Goal: Task Accomplishment & Management: Contribute content

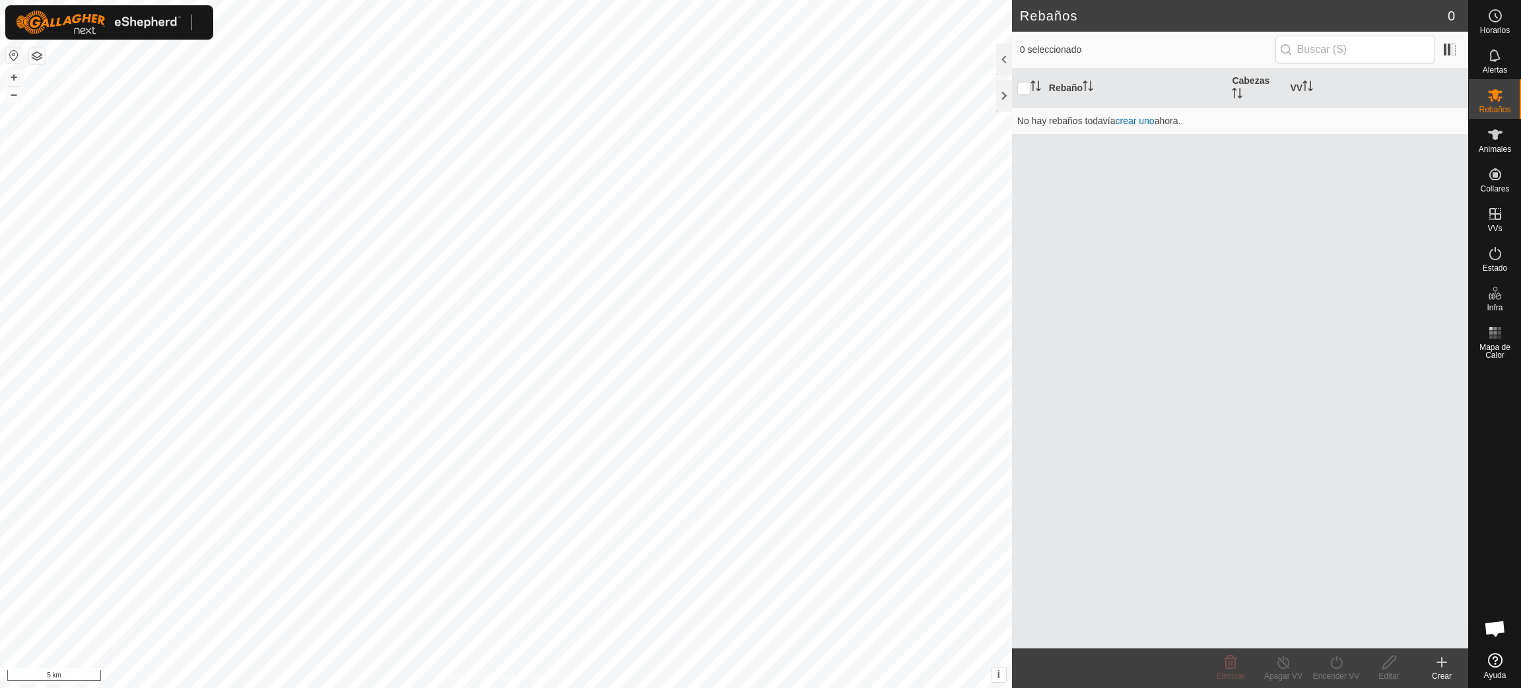
scroll to position [1075, 0]
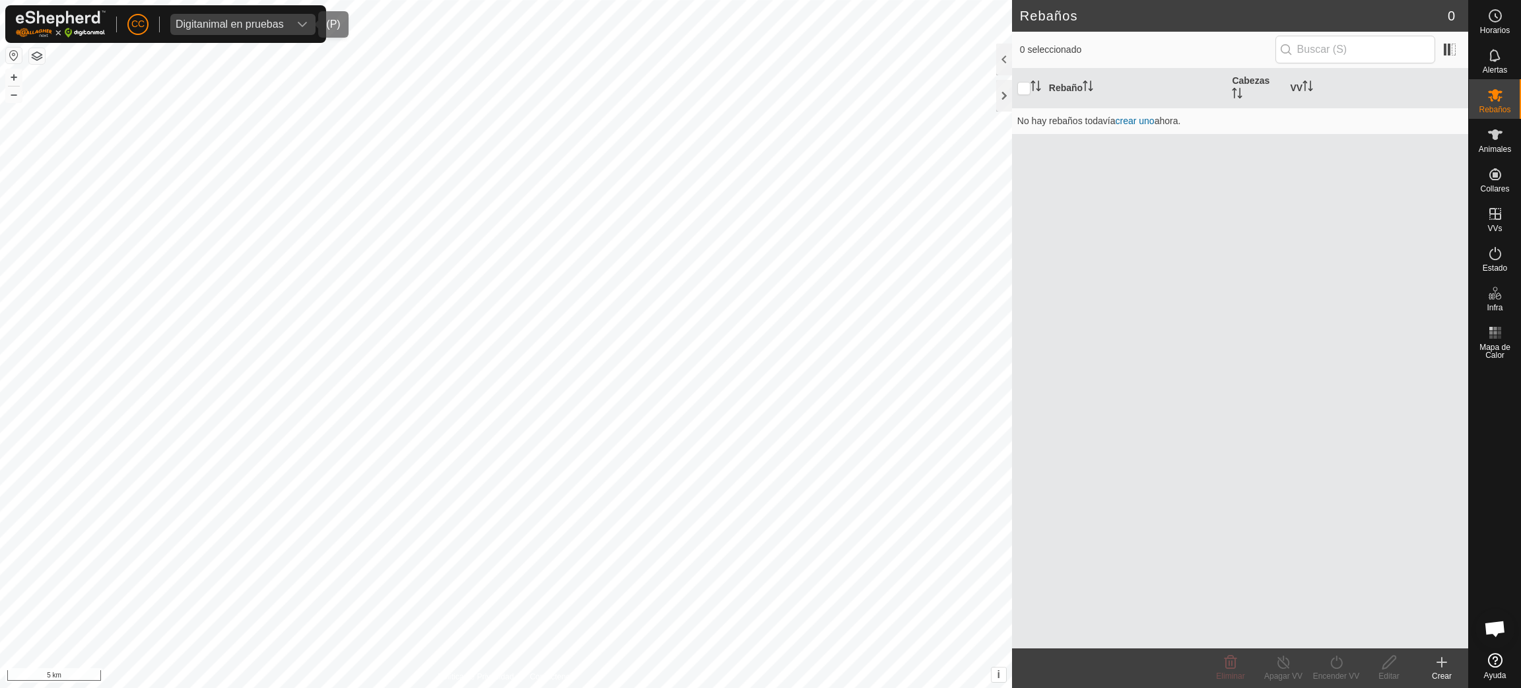
click at [239, 22] on div "Digitanimal en pruebas" at bounding box center [230, 24] width 108 height 11
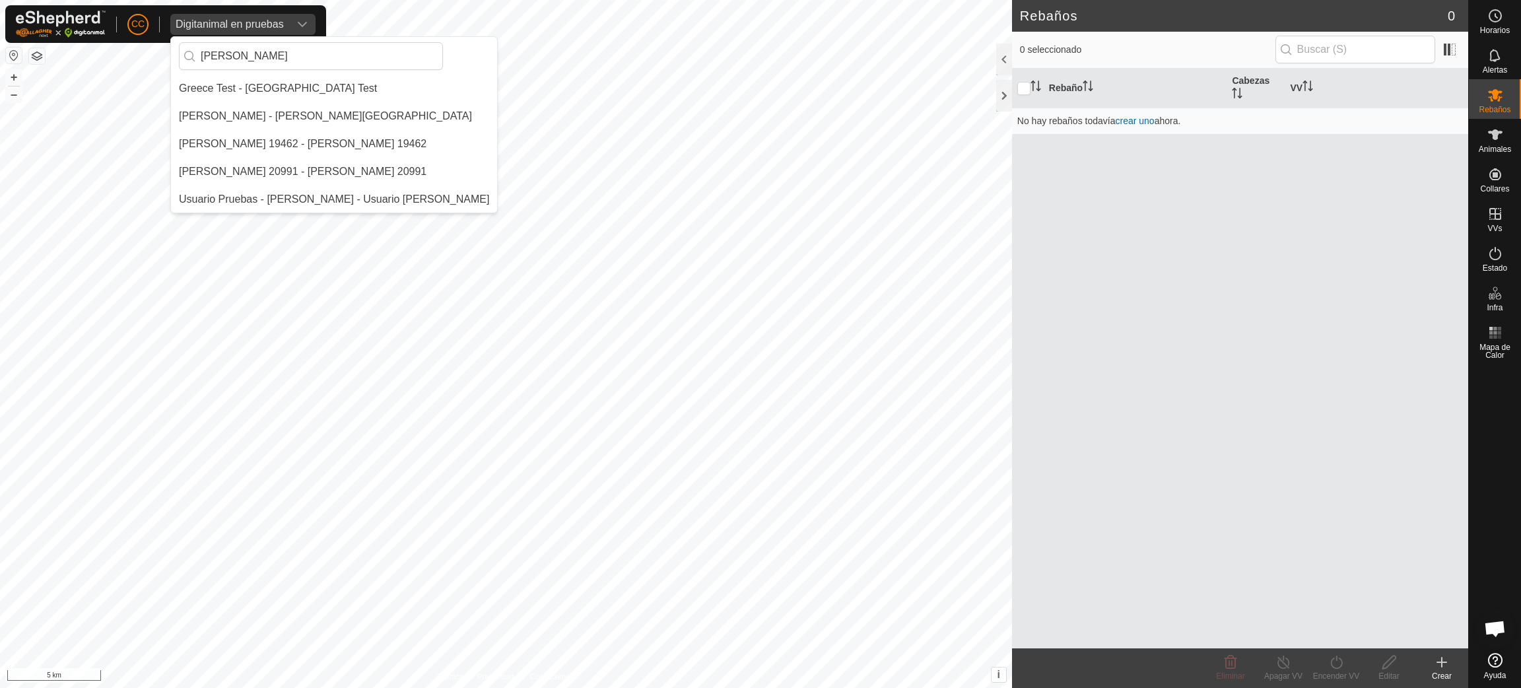
scroll to position [0, 0]
type input "[PERSON_NAME]"
click at [254, 94] on li "[PERSON_NAME] - [PERSON_NAME][GEOGRAPHIC_DATA]" at bounding box center [334, 88] width 326 height 26
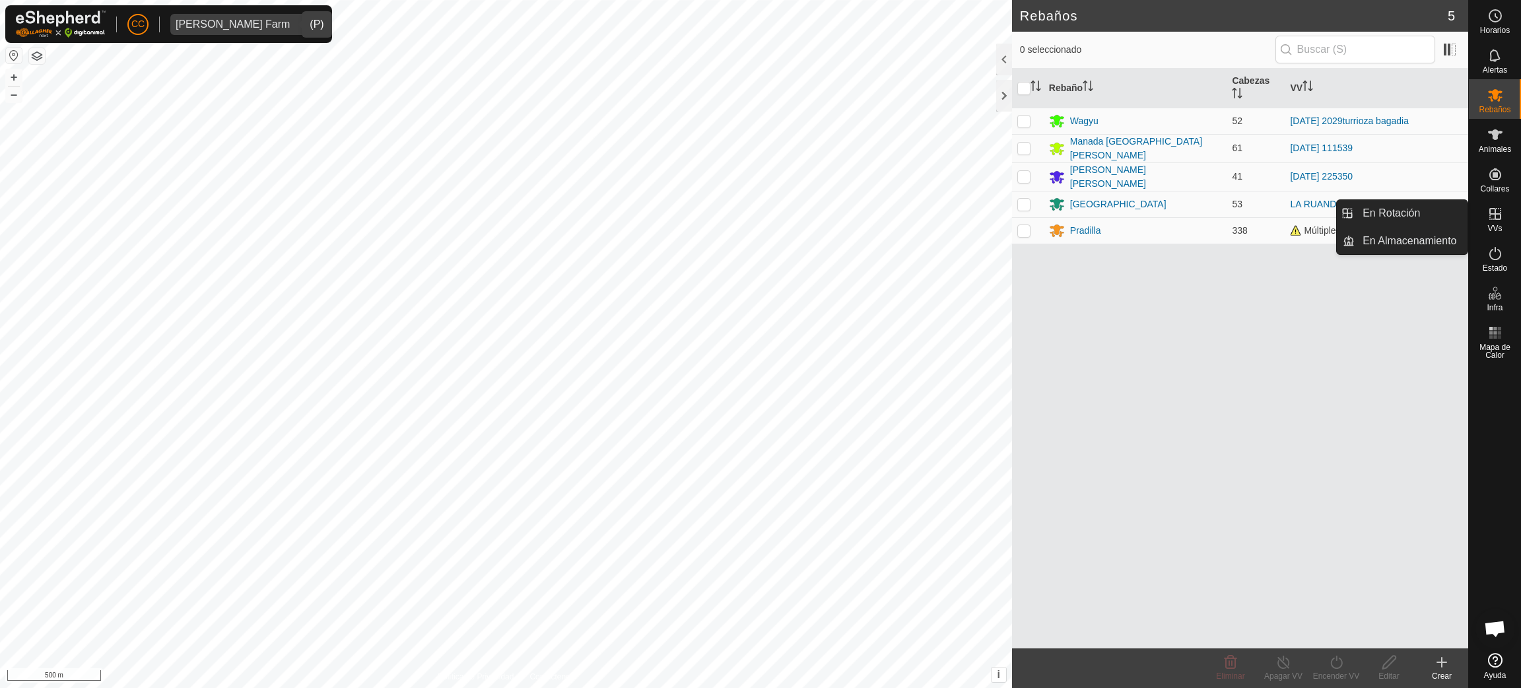
click at [1500, 225] on span "VVs" at bounding box center [1494, 228] width 15 height 8
click at [1429, 214] on link "En Rotación" at bounding box center [1411, 213] width 113 height 26
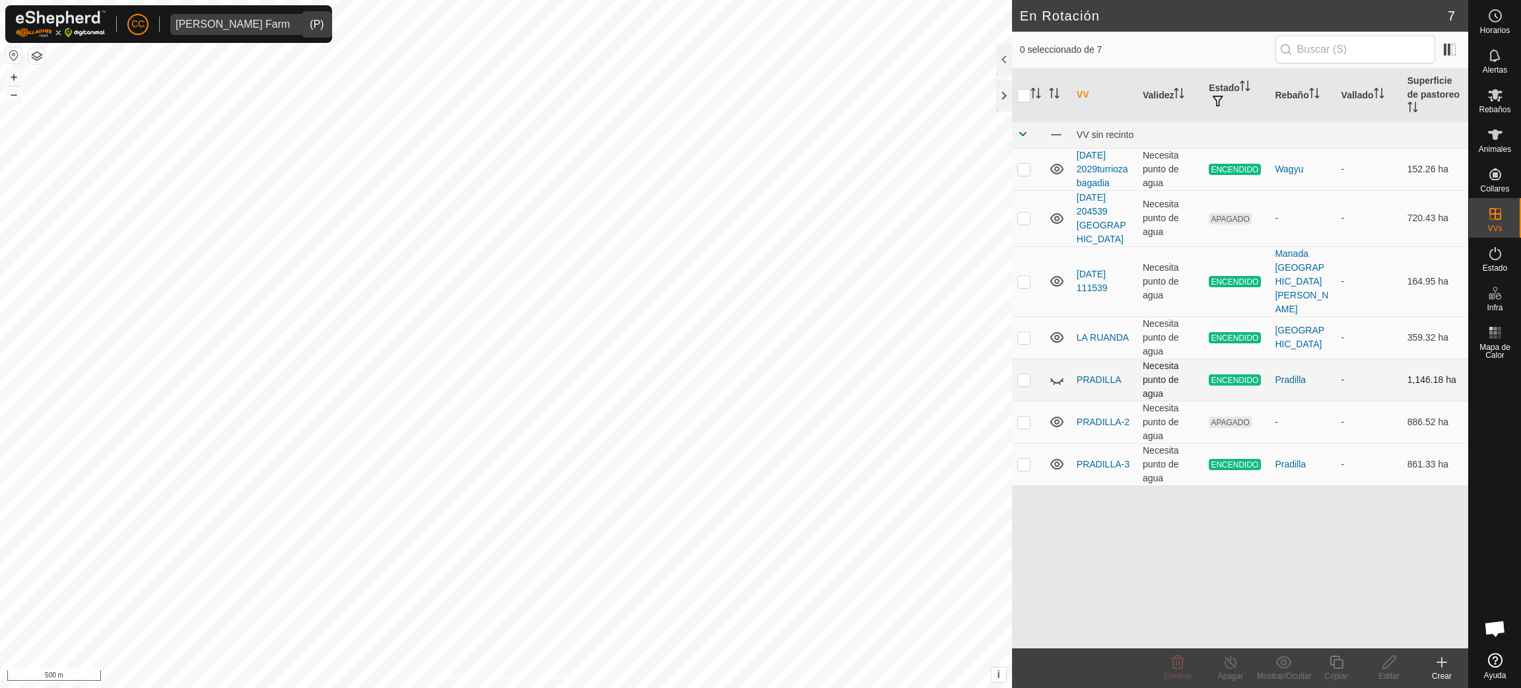
click at [1027, 374] on p-checkbox at bounding box center [1023, 379] width 13 height 11
checkbox input "true"
click at [1058, 372] on icon at bounding box center [1057, 380] width 16 height 16
click at [1021, 417] on p-checkbox at bounding box center [1023, 422] width 13 height 11
checkbox input "true"
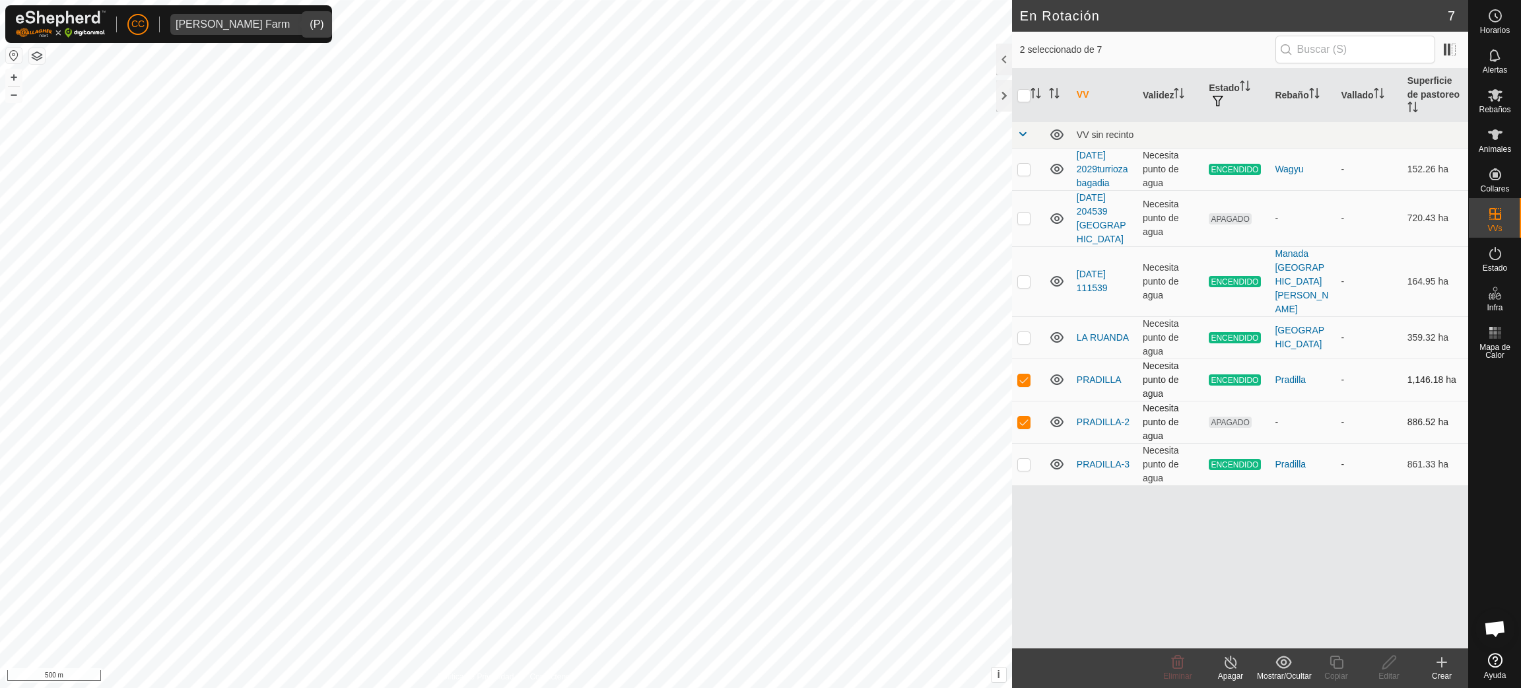
click at [1057, 417] on icon at bounding box center [1056, 422] width 13 height 11
click at [1059, 456] on icon at bounding box center [1057, 464] width 16 height 16
click at [1021, 459] on p-checkbox at bounding box center [1023, 464] width 13 height 11
checkbox input "true"
click at [1432, 537] on div "VV Validez Estado Rebaño Vallado Superficie de pastoreo VV sin recinto 2024-11-…" at bounding box center [1240, 359] width 456 height 580
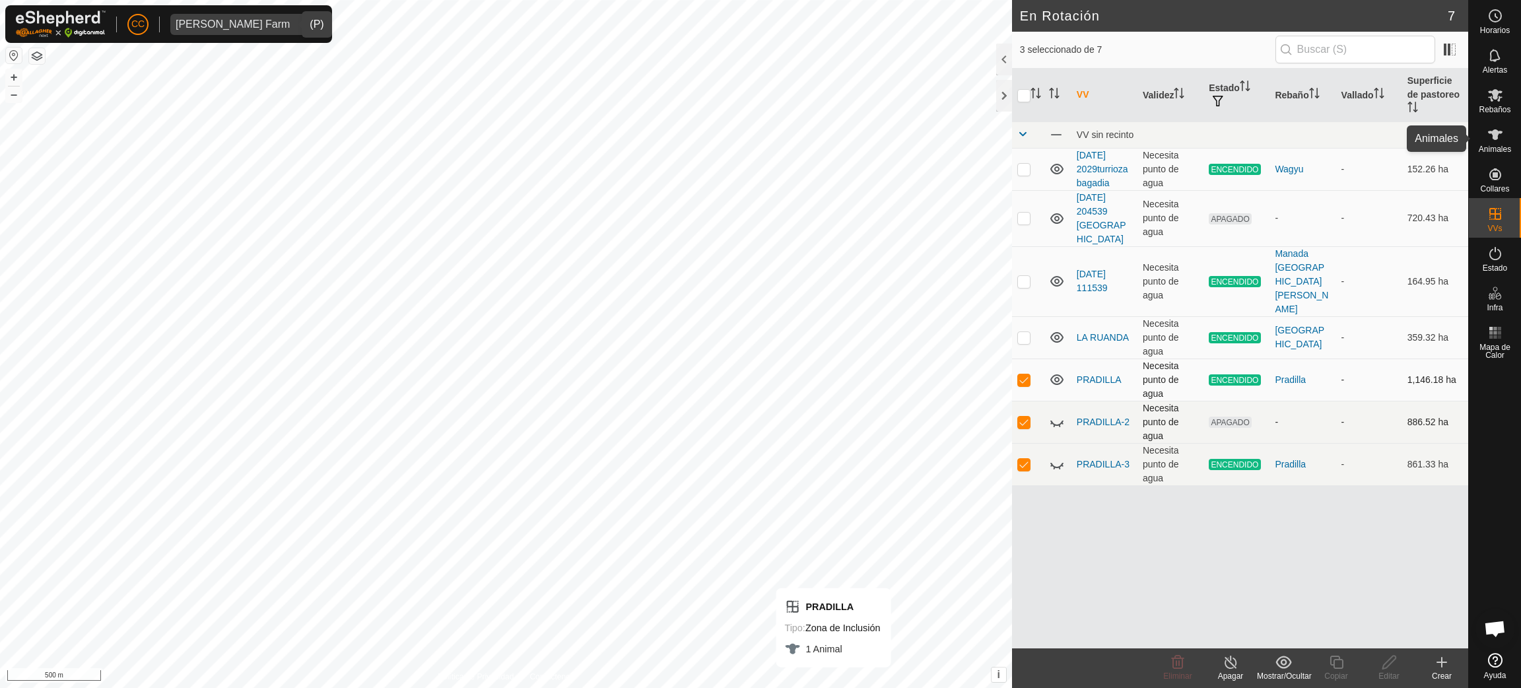
click at [1494, 137] on icon at bounding box center [1495, 134] width 15 height 11
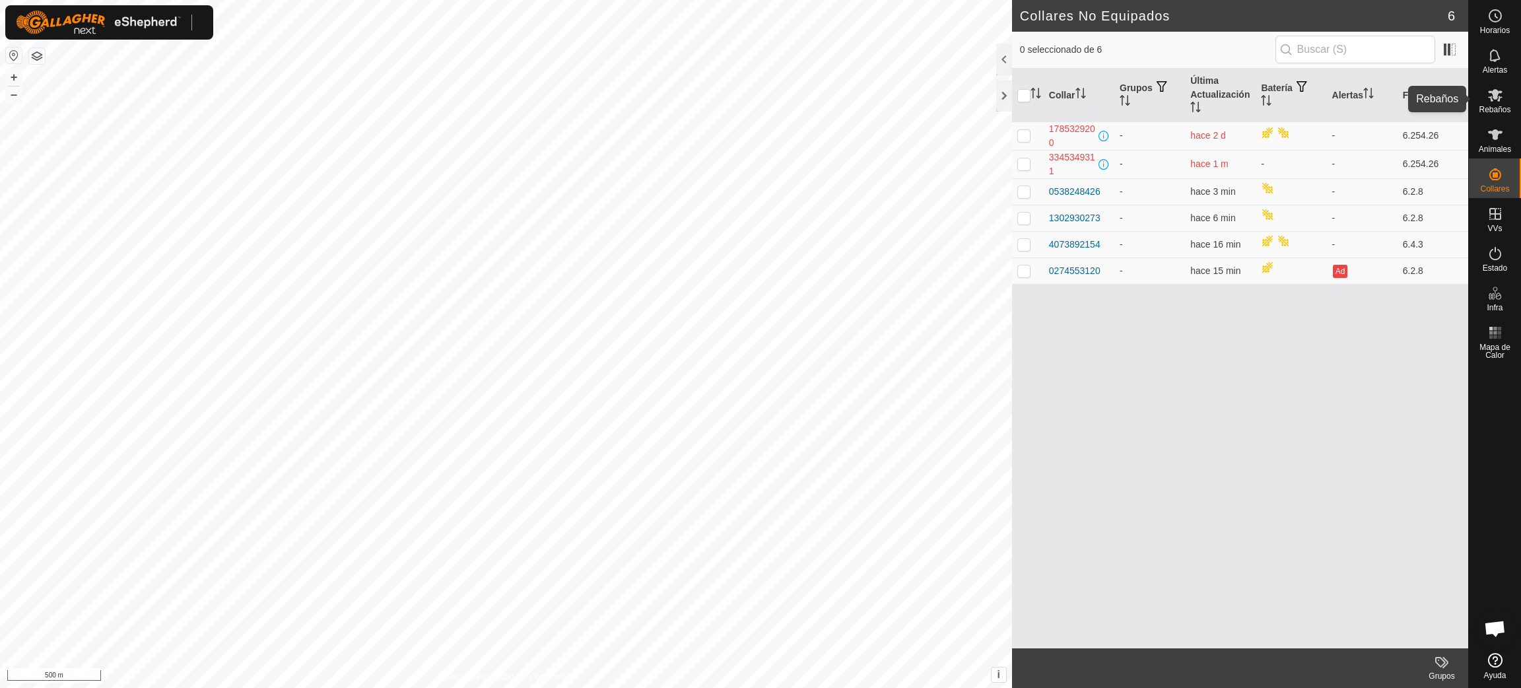
click at [1492, 117] on div "Rebaños" at bounding box center [1495, 99] width 52 height 40
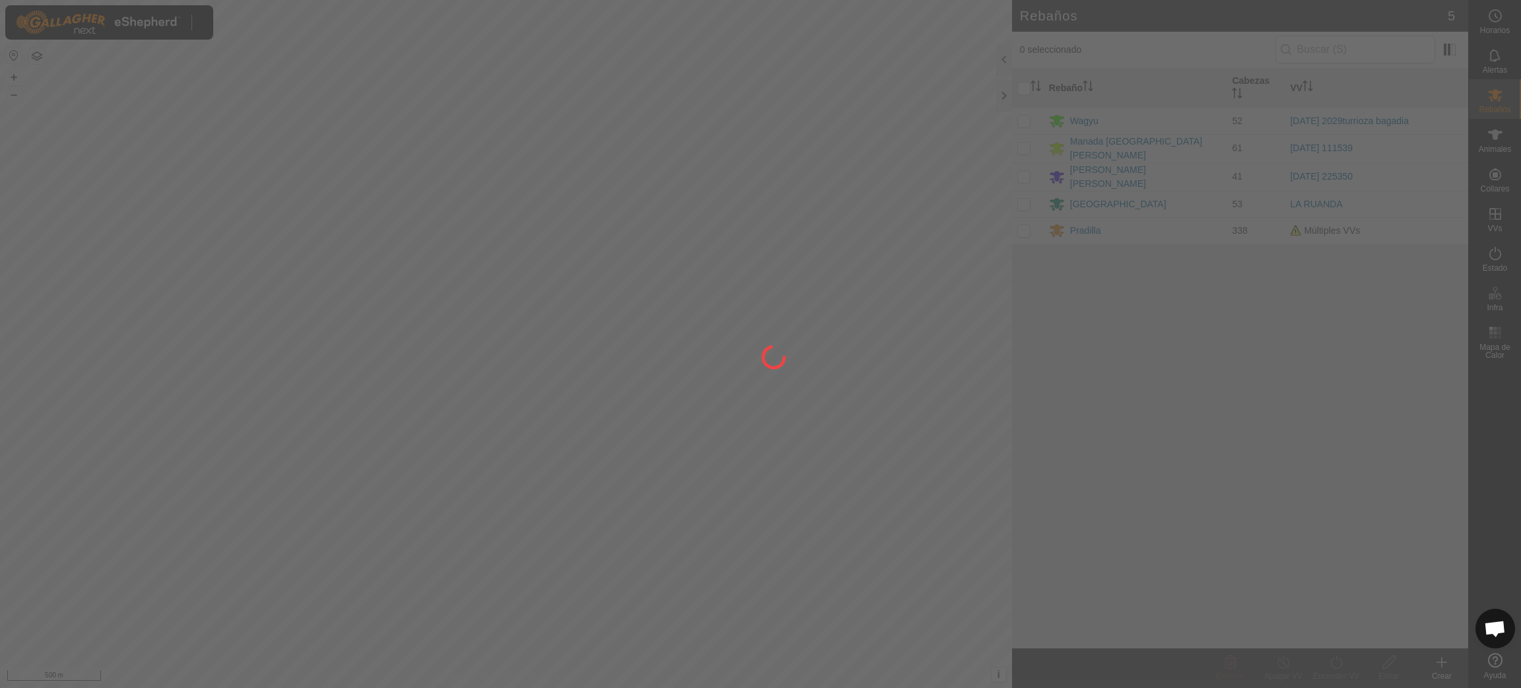
scroll to position [1075, 0]
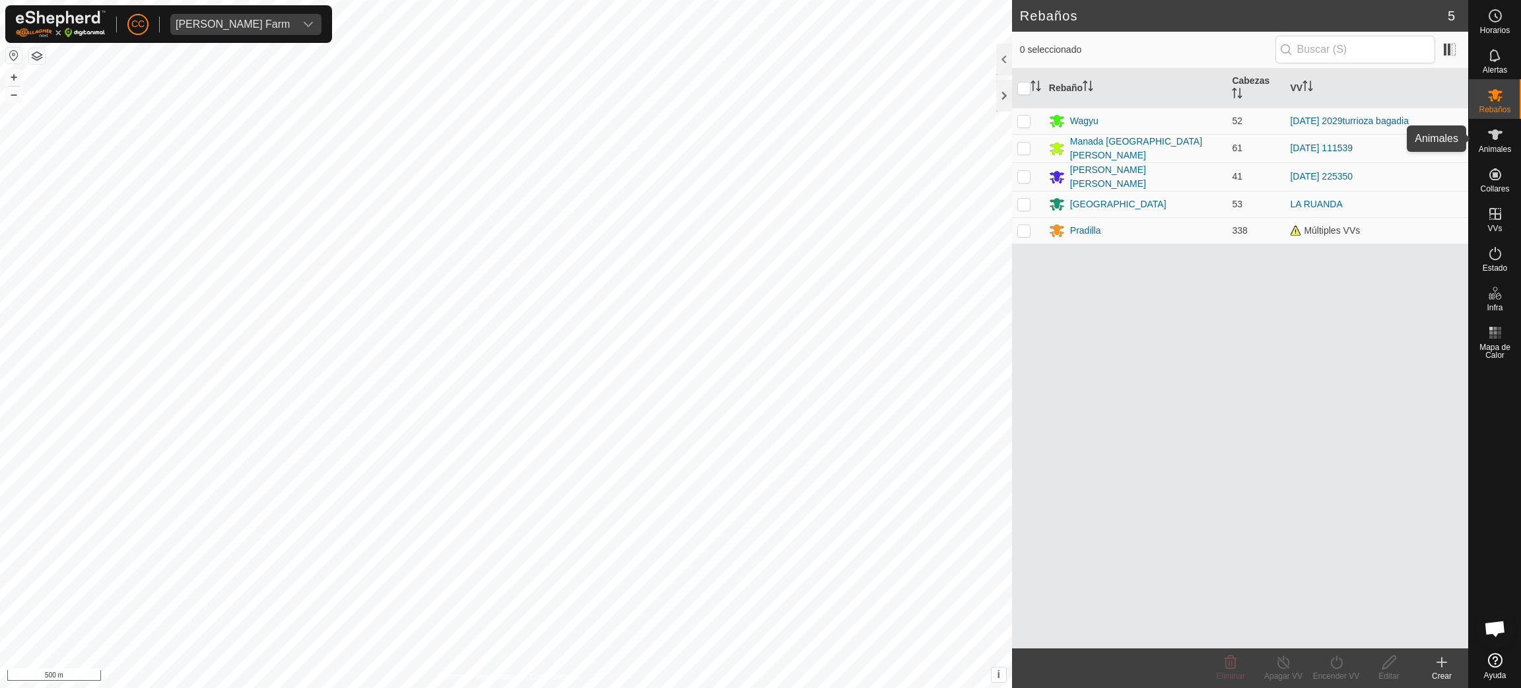
click at [1507, 142] on div "Animales" at bounding box center [1495, 139] width 52 height 40
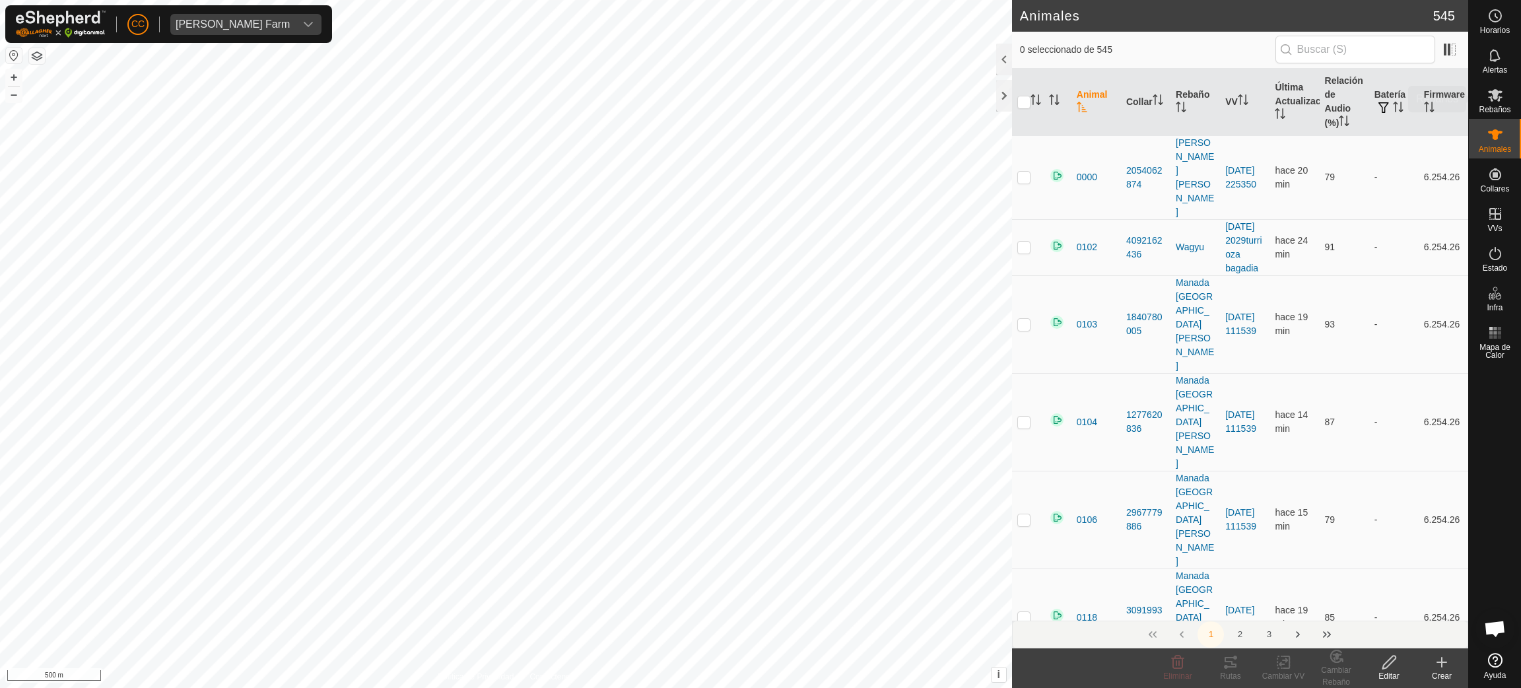
click at [1491, 101] on icon at bounding box center [1495, 95] width 15 height 13
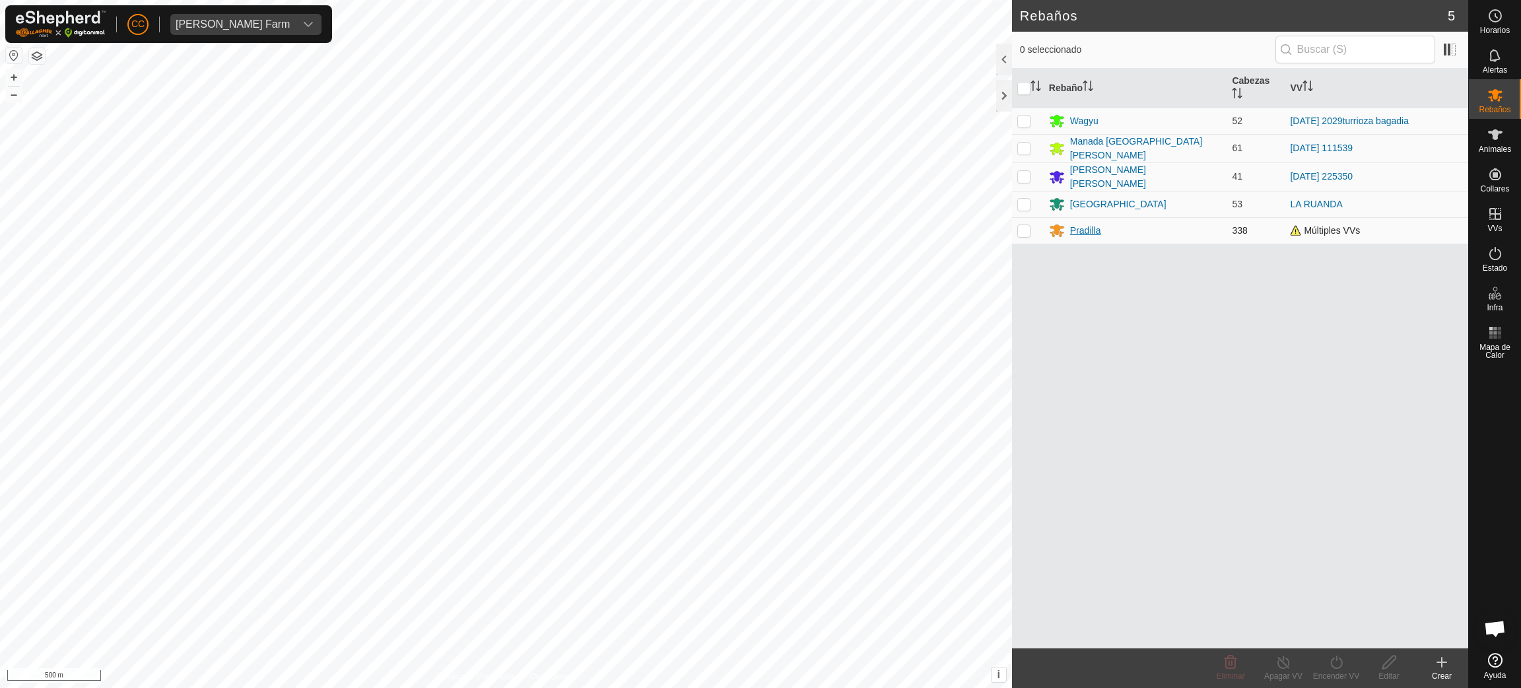
click at [1087, 224] on div "Pradilla" at bounding box center [1085, 231] width 31 height 14
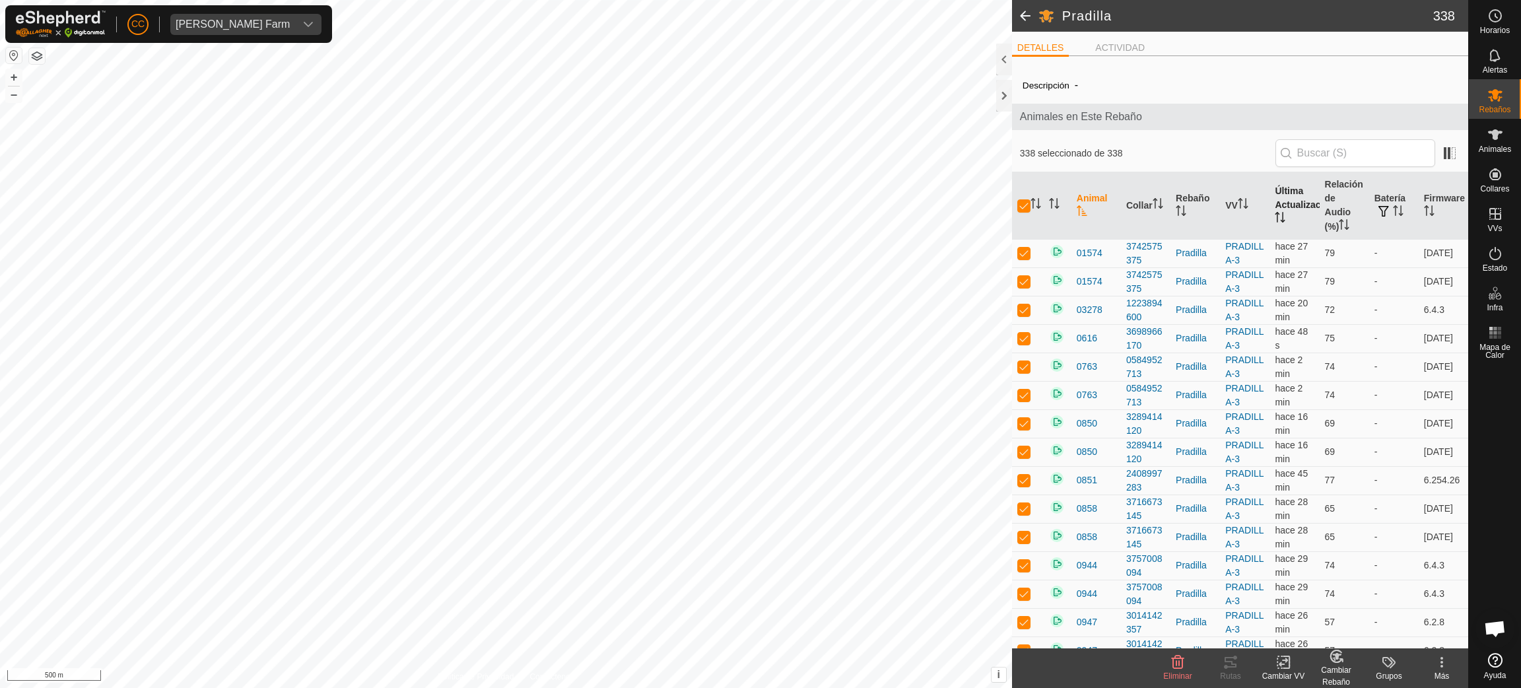
click at [1279, 217] on th "Última Actualización" at bounding box center [1294, 205] width 50 height 67
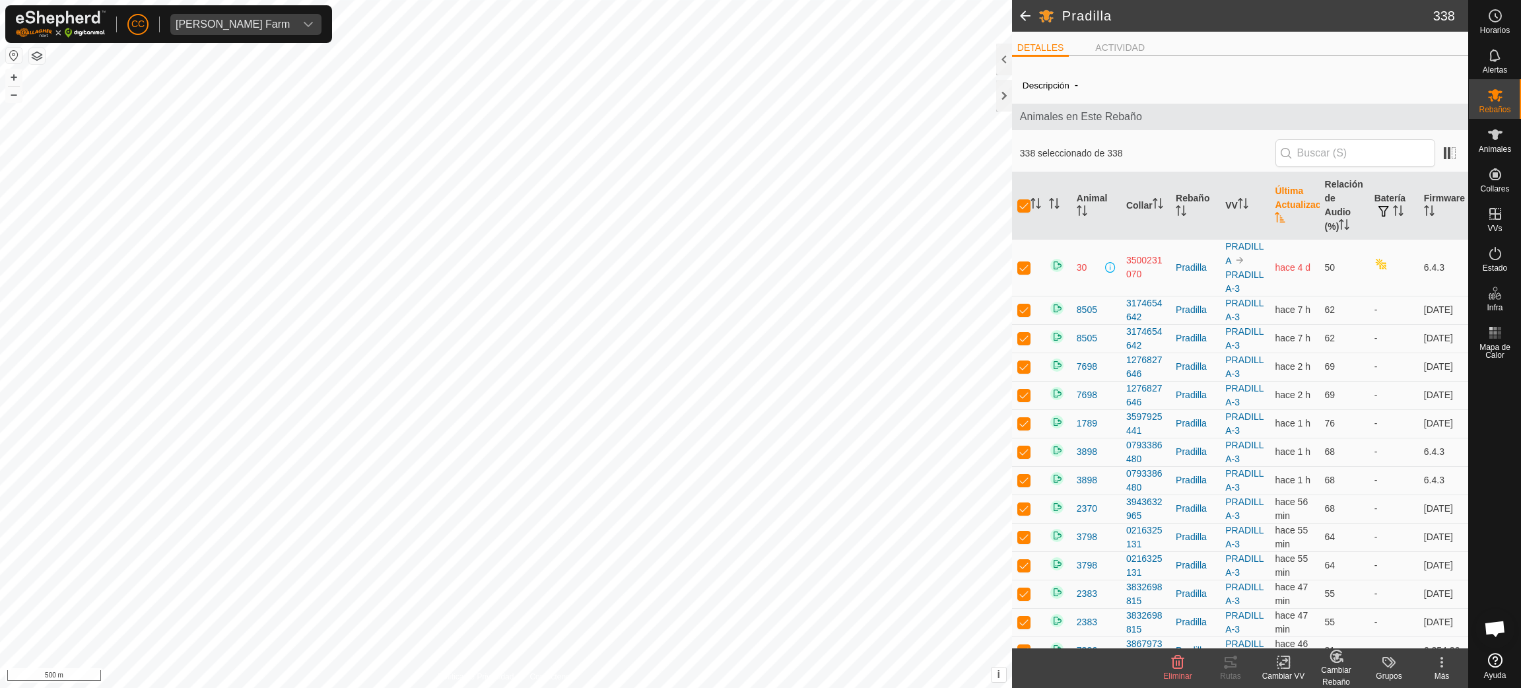
click at [1279, 217] on th "Última Actualización" at bounding box center [1294, 205] width 50 height 67
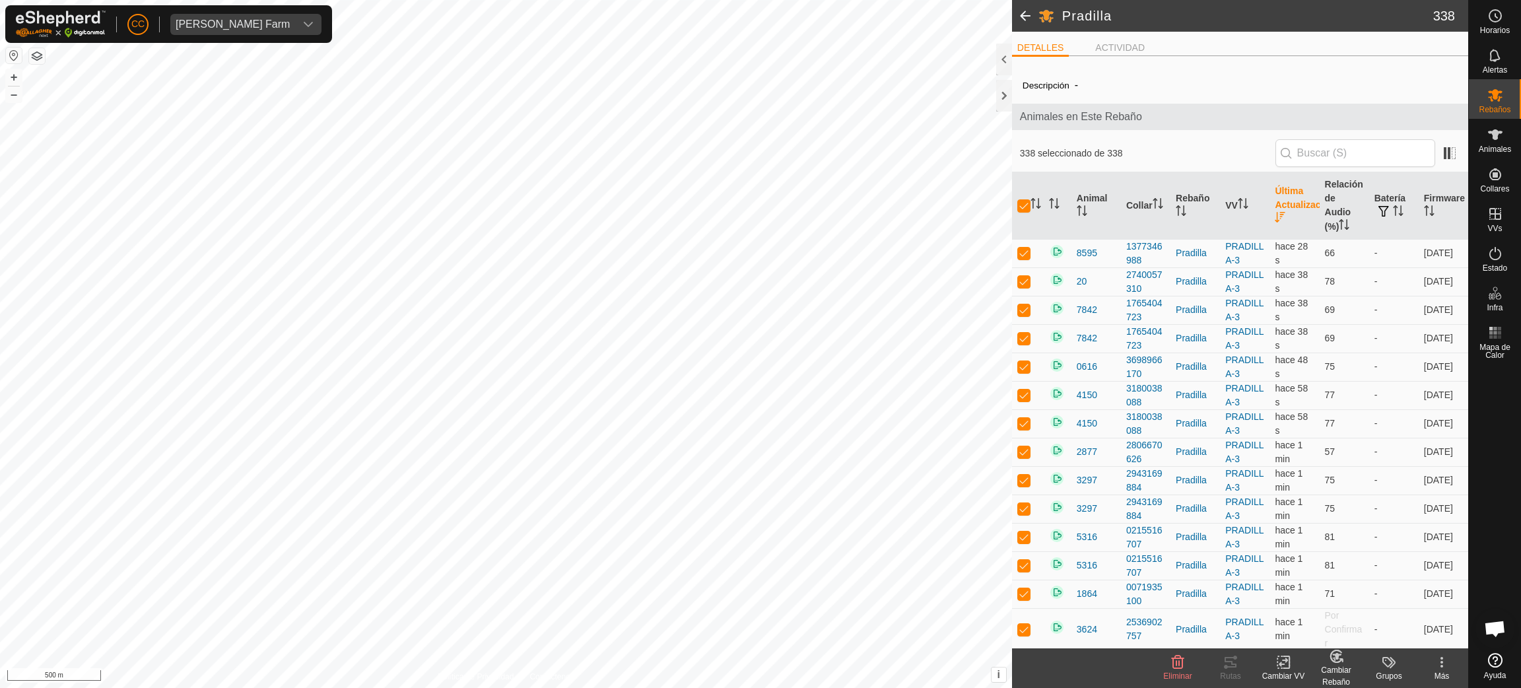
click at [1277, 217] on icon "Activar para ordenar" at bounding box center [1280, 217] width 11 height 11
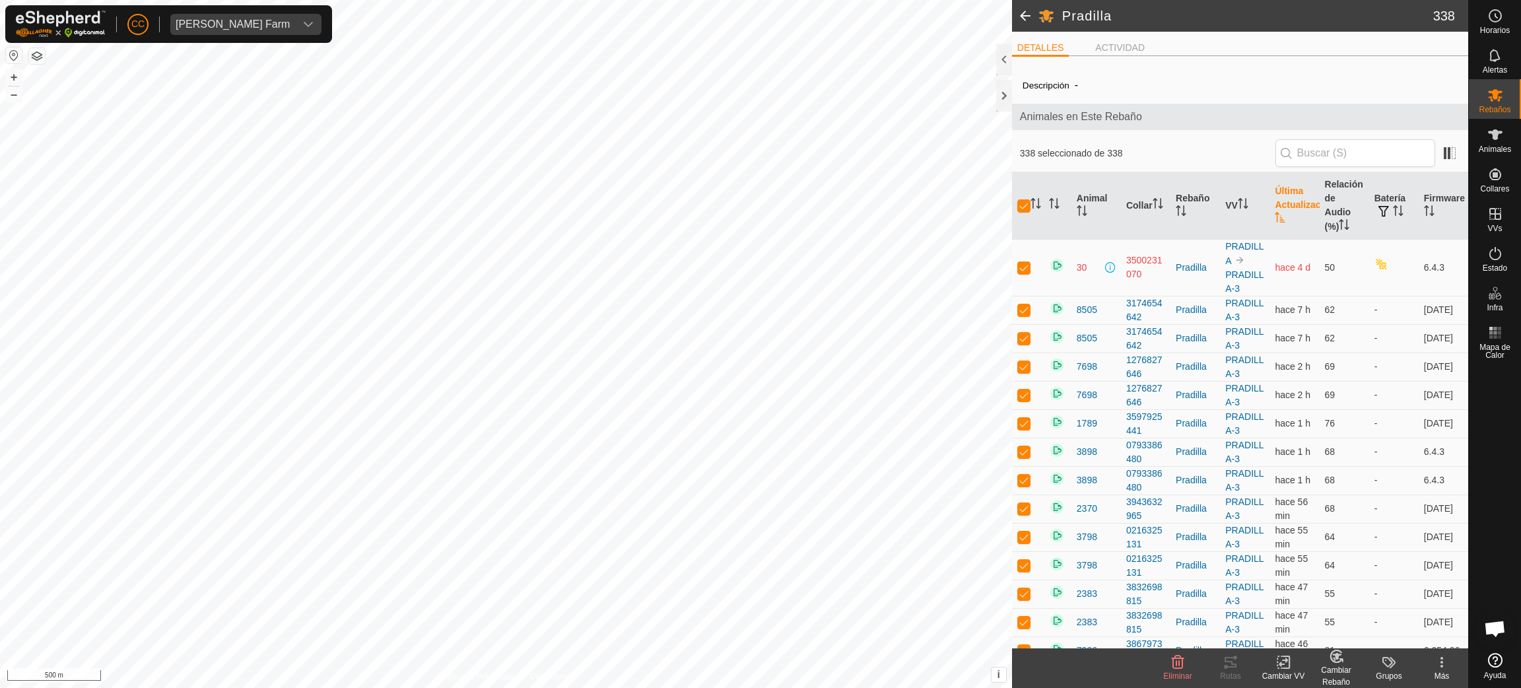
click at [1286, 665] on icon at bounding box center [1283, 662] width 17 height 16
click at [1310, 605] on link "Elegir VV..." at bounding box center [1323, 606] width 131 height 26
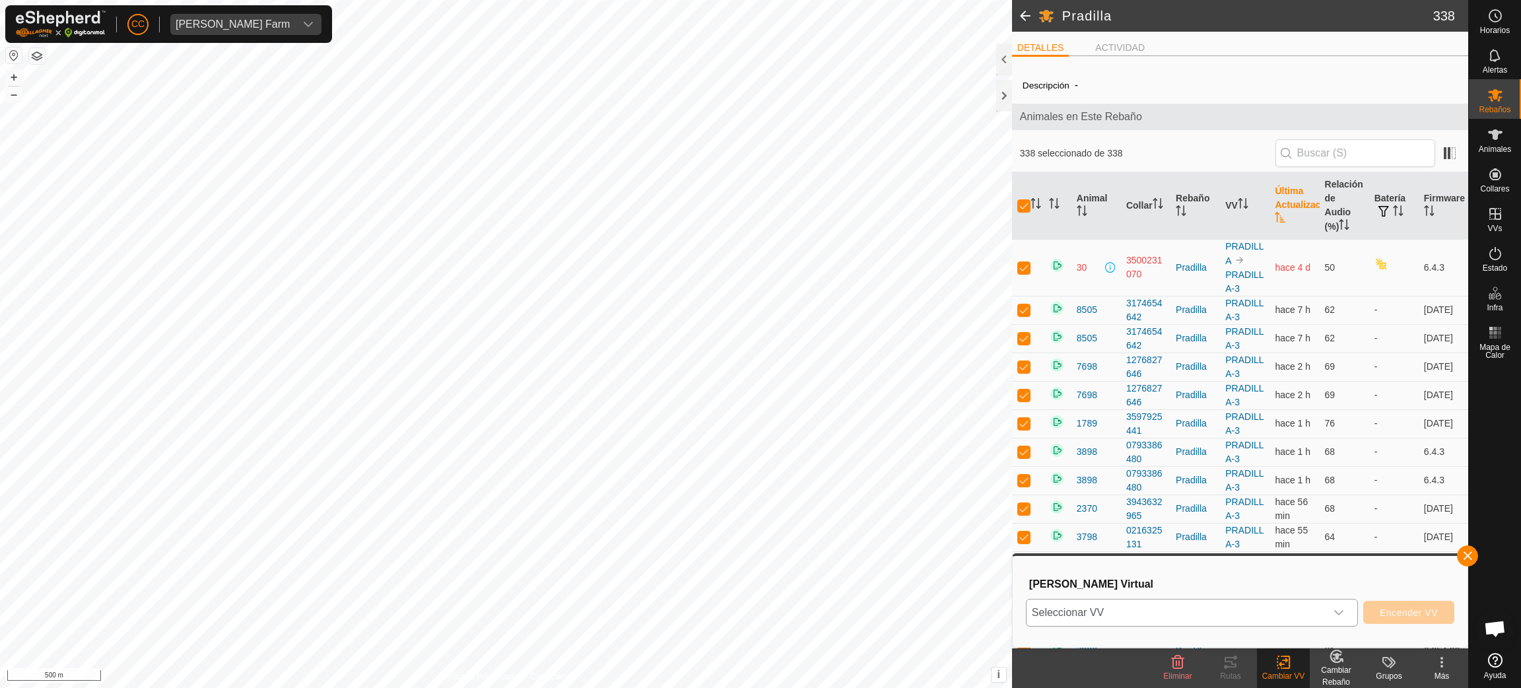
click at [1162, 613] on span "Seleccionar VV" at bounding box center [1175, 612] width 299 height 26
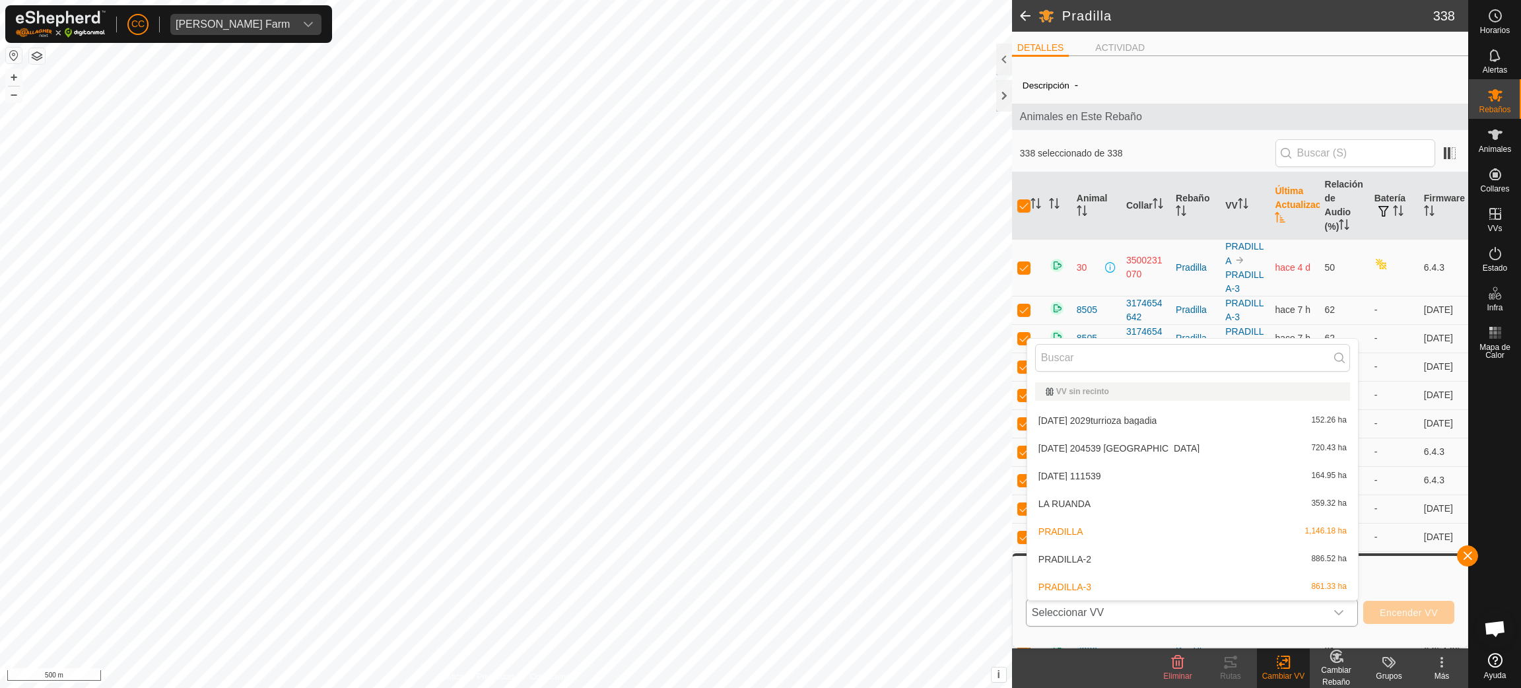
click at [1079, 529] on li "PRADILLA 1,146.18 ha" at bounding box center [1192, 531] width 331 height 26
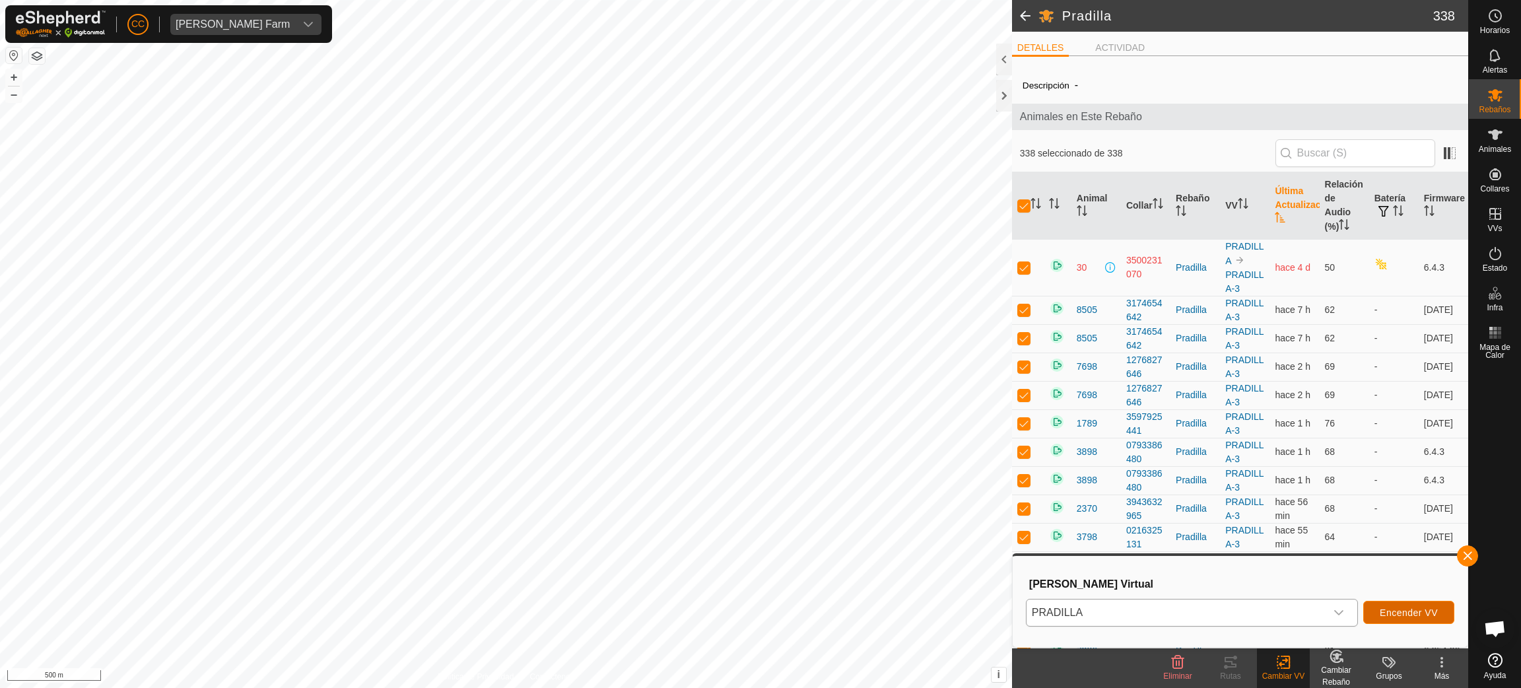
click at [1415, 610] on span "Encender VV" at bounding box center [1409, 612] width 58 height 11
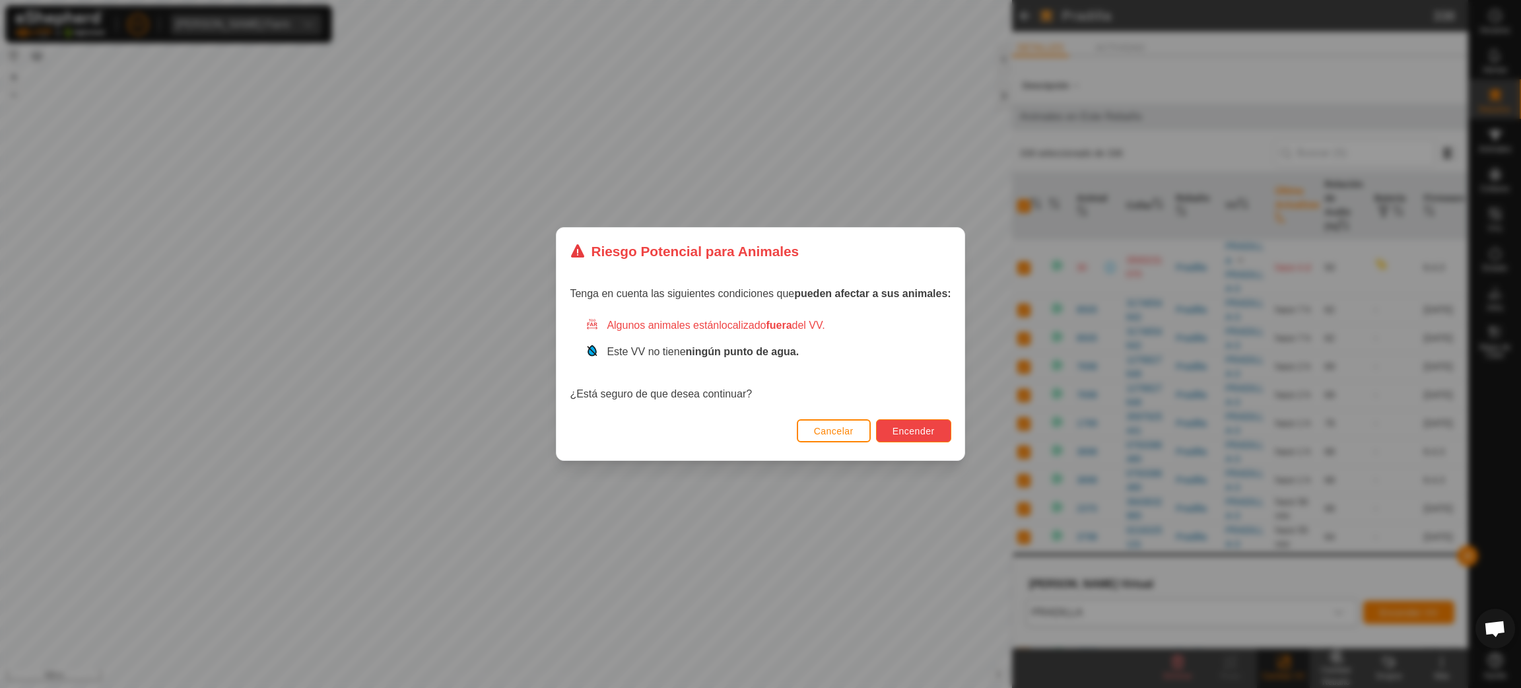
click at [909, 424] on button "Encender" at bounding box center [913, 430] width 75 height 23
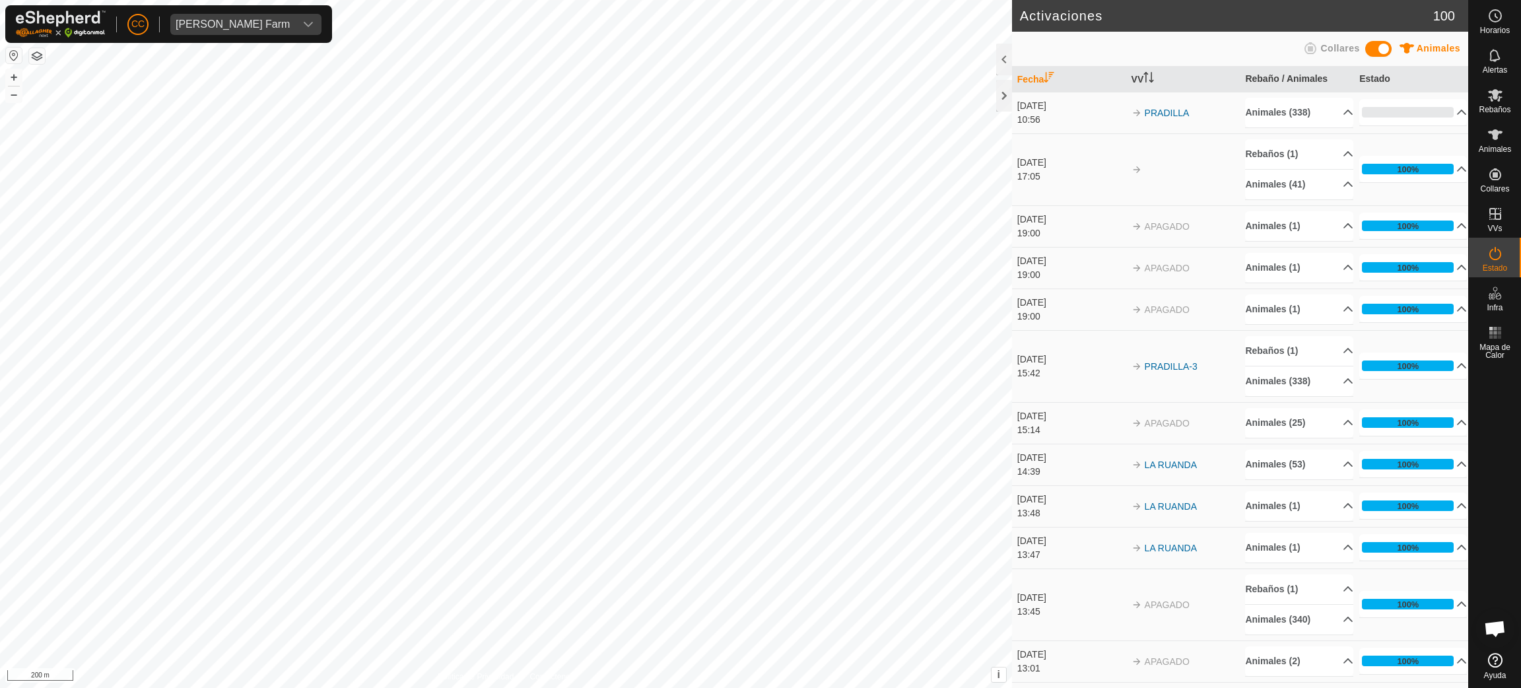
click at [1063, 272] on div "19:00" at bounding box center [1071, 275] width 108 height 14
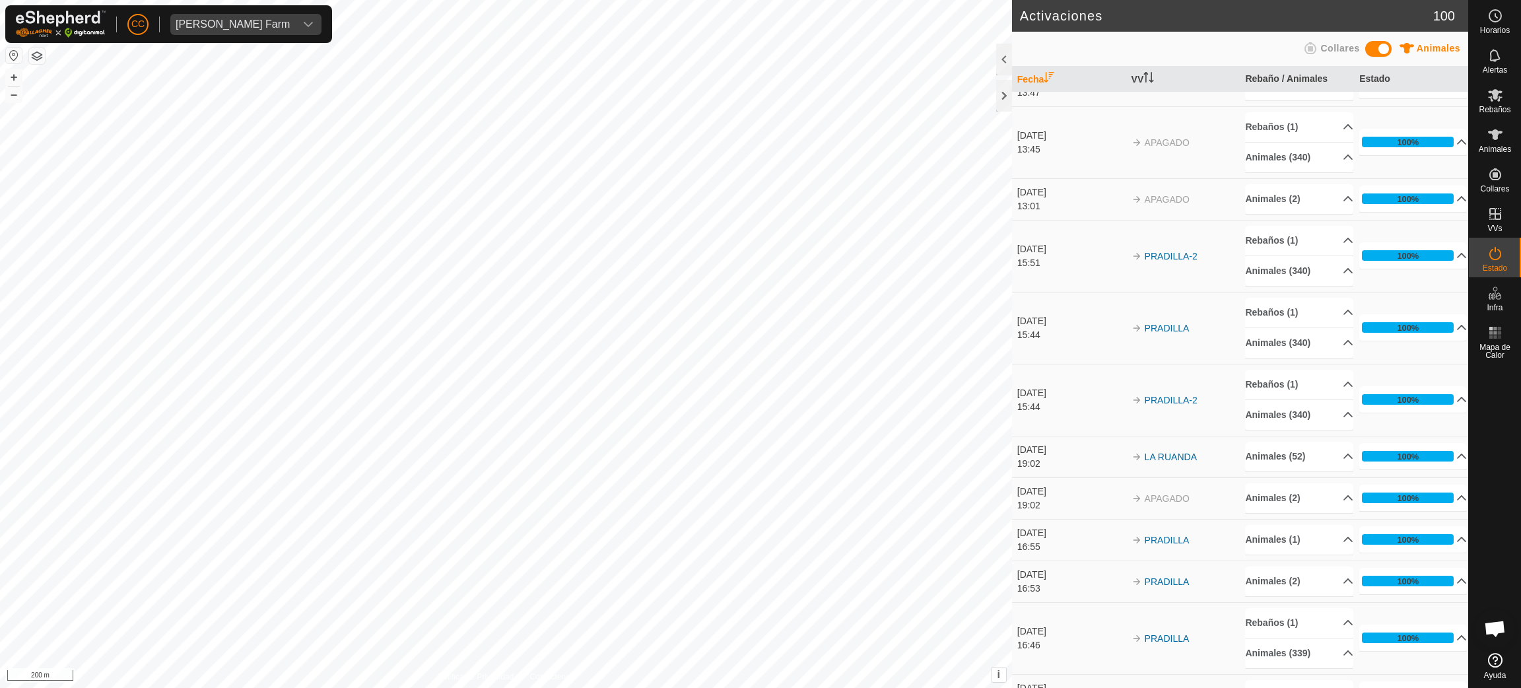
scroll to position [693, 0]
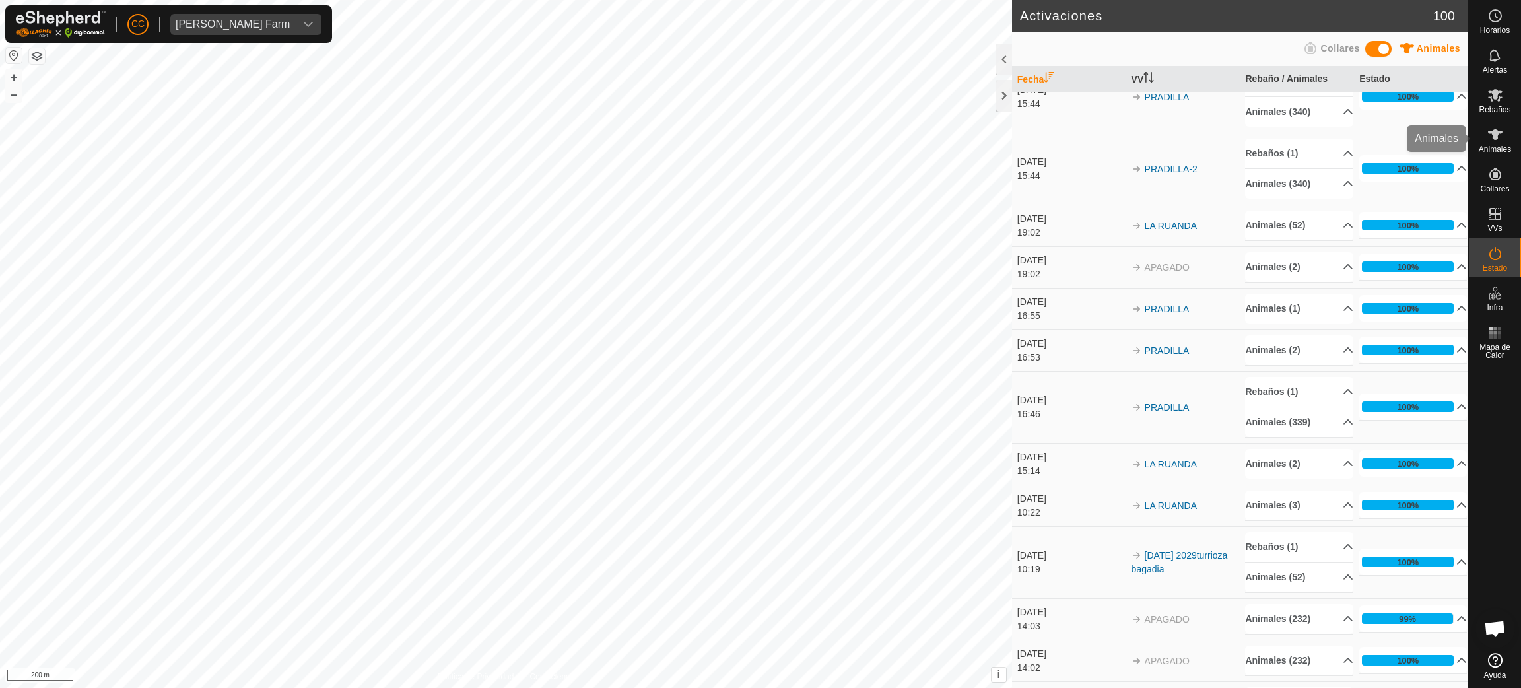
click at [1503, 129] on es-animals-svg-icon at bounding box center [1495, 134] width 24 height 21
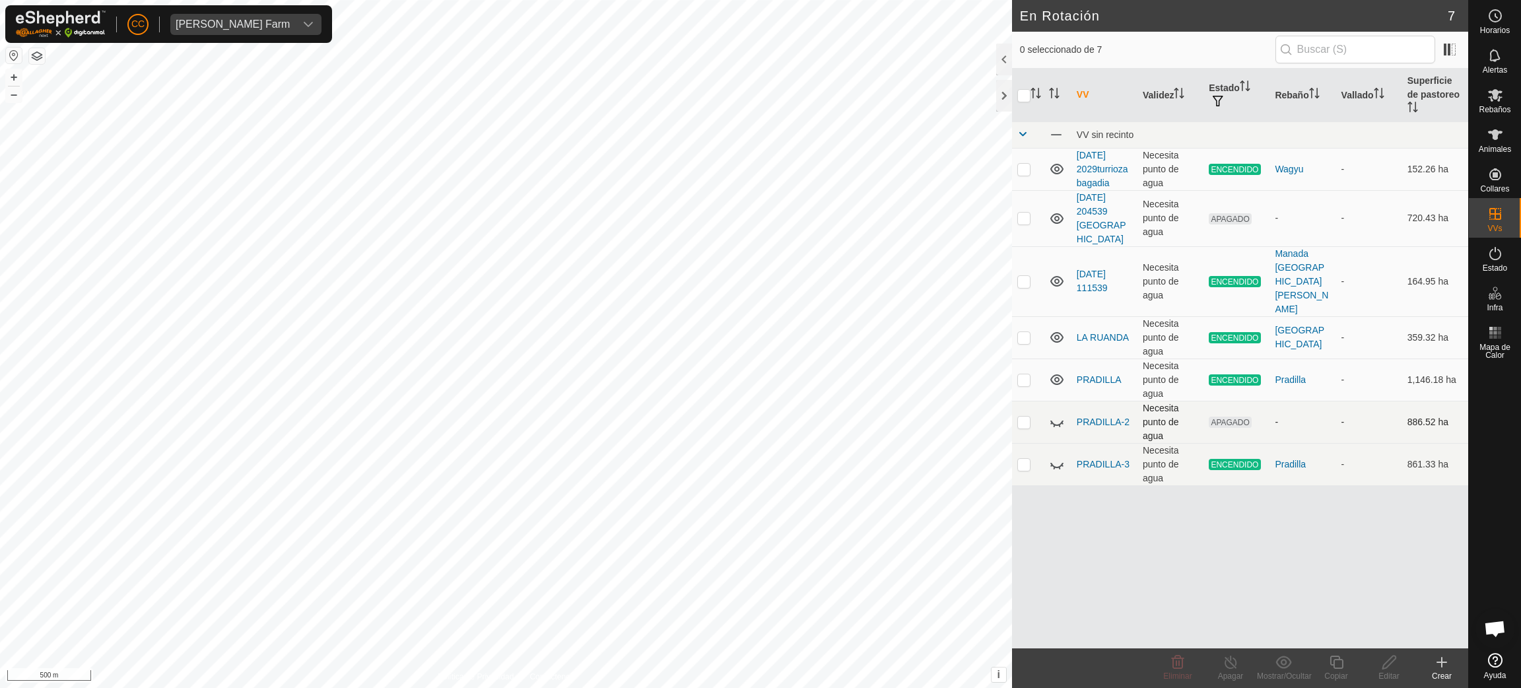
click at [1061, 414] on icon at bounding box center [1057, 422] width 16 height 16
click at [1053, 456] on icon at bounding box center [1057, 464] width 16 height 16
click at [231, 16] on span "[PERSON_NAME] Farm" at bounding box center [232, 24] width 125 height 21
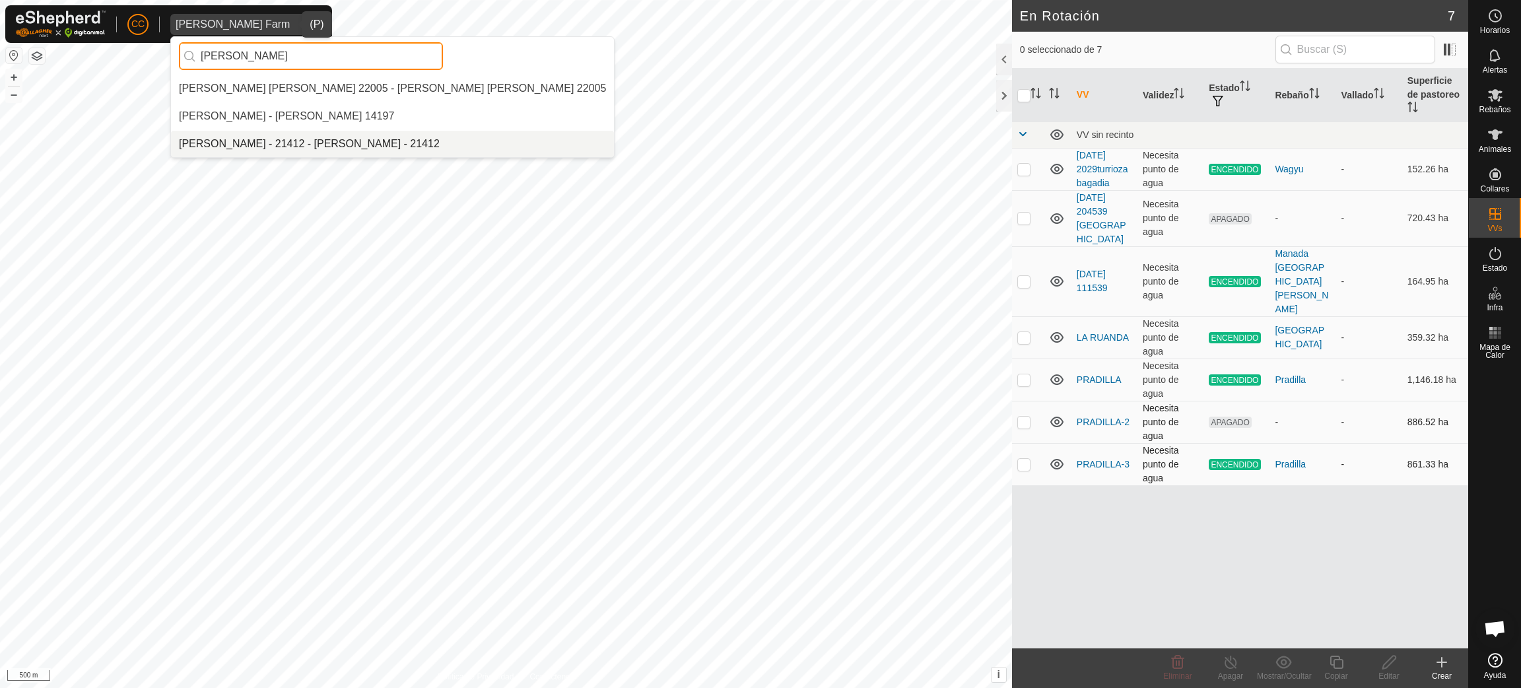
type input "maria isabel"
click at [316, 145] on li "[PERSON_NAME] - 21412 - [PERSON_NAME] - 21412" at bounding box center [392, 144] width 443 height 26
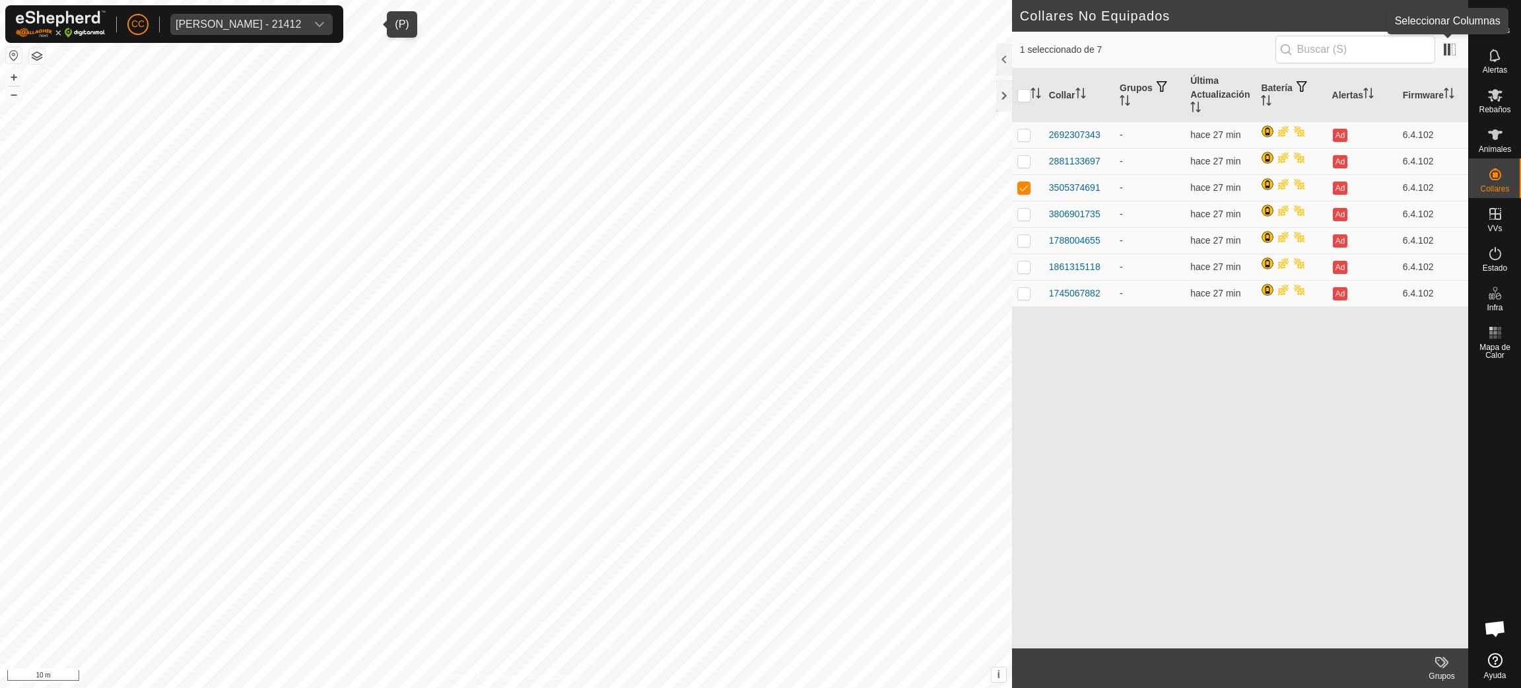
click at [1454, 37] on app-column-selector at bounding box center [1447, 50] width 25 height 26
click at [1448, 50] on span at bounding box center [1449, 49] width 21 height 21
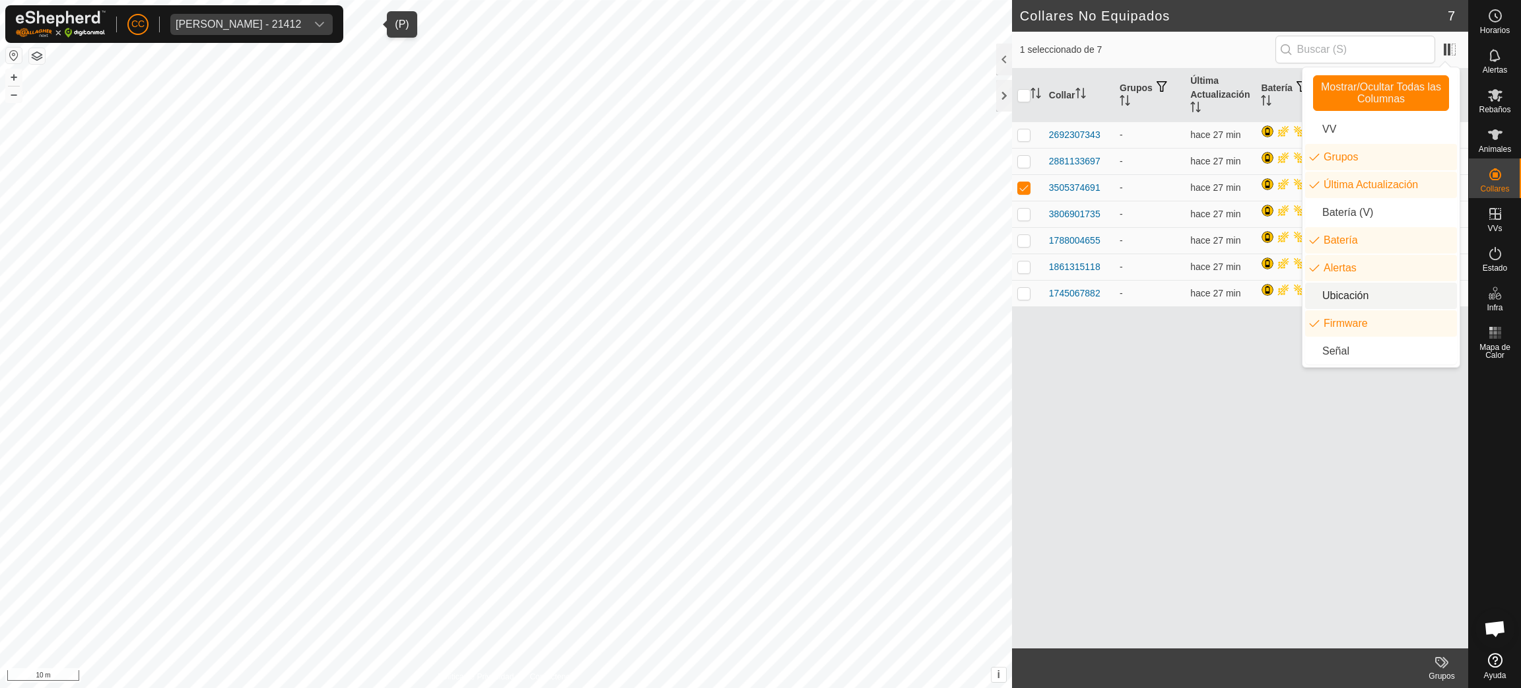
click at [1362, 300] on li "Ubicación" at bounding box center [1381, 296] width 152 height 26
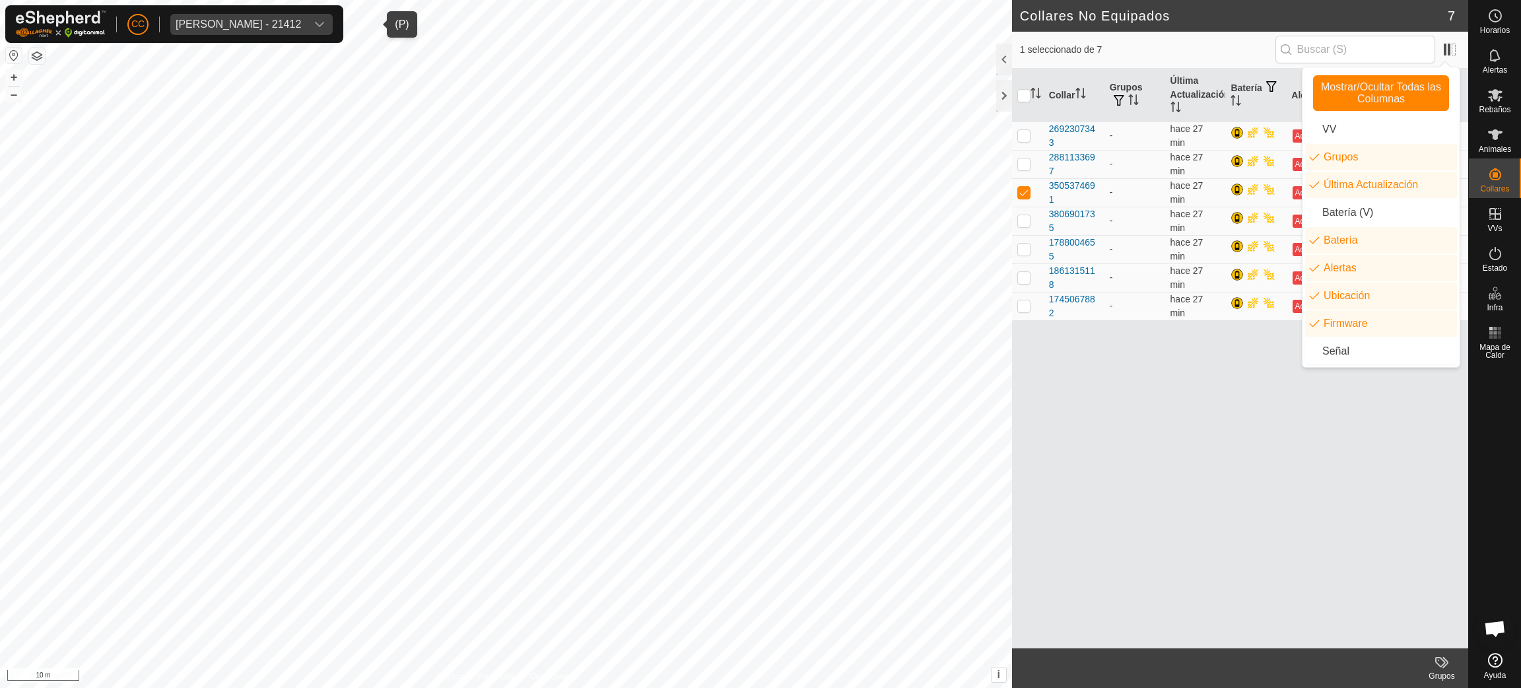
drag, startPoint x: 1178, startPoint y: 407, endPoint x: 1254, endPoint y: 360, distance: 88.3
click at [1182, 406] on div "Collar Grupos Última Actualización Batería Alertas Ubicación Firmware 269230734…" at bounding box center [1240, 359] width 456 height 580
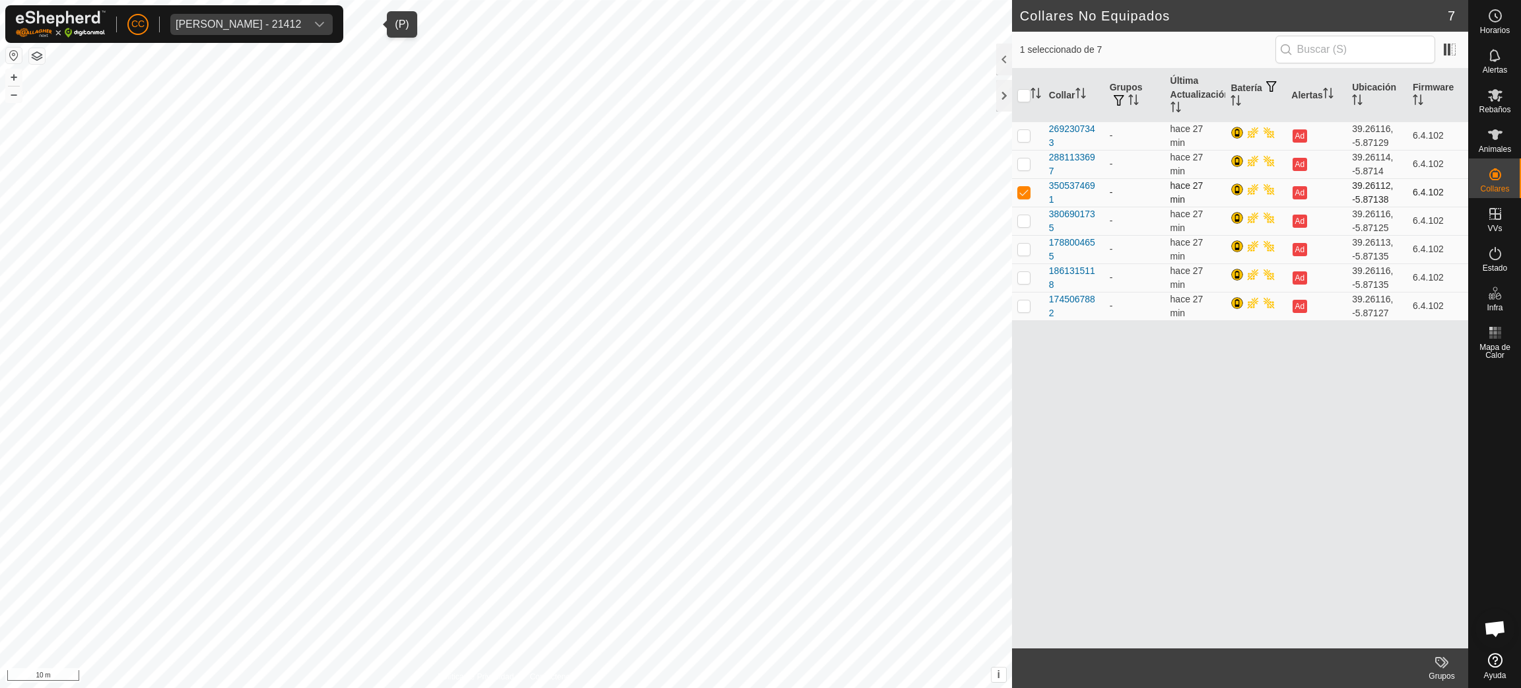
drag, startPoint x: 1353, startPoint y: 185, endPoint x: 1395, endPoint y: 198, distance: 44.7
click at [1395, 198] on td "39.26112, -5.87138" at bounding box center [1377, 192] width 61 height 28
copy td "39.26112, -5.87138"
click at [302, 30] on span "[PERSON_NAME] - 21412" at bounding box center [238, 24] width 136 height 21
type input "javier saa"
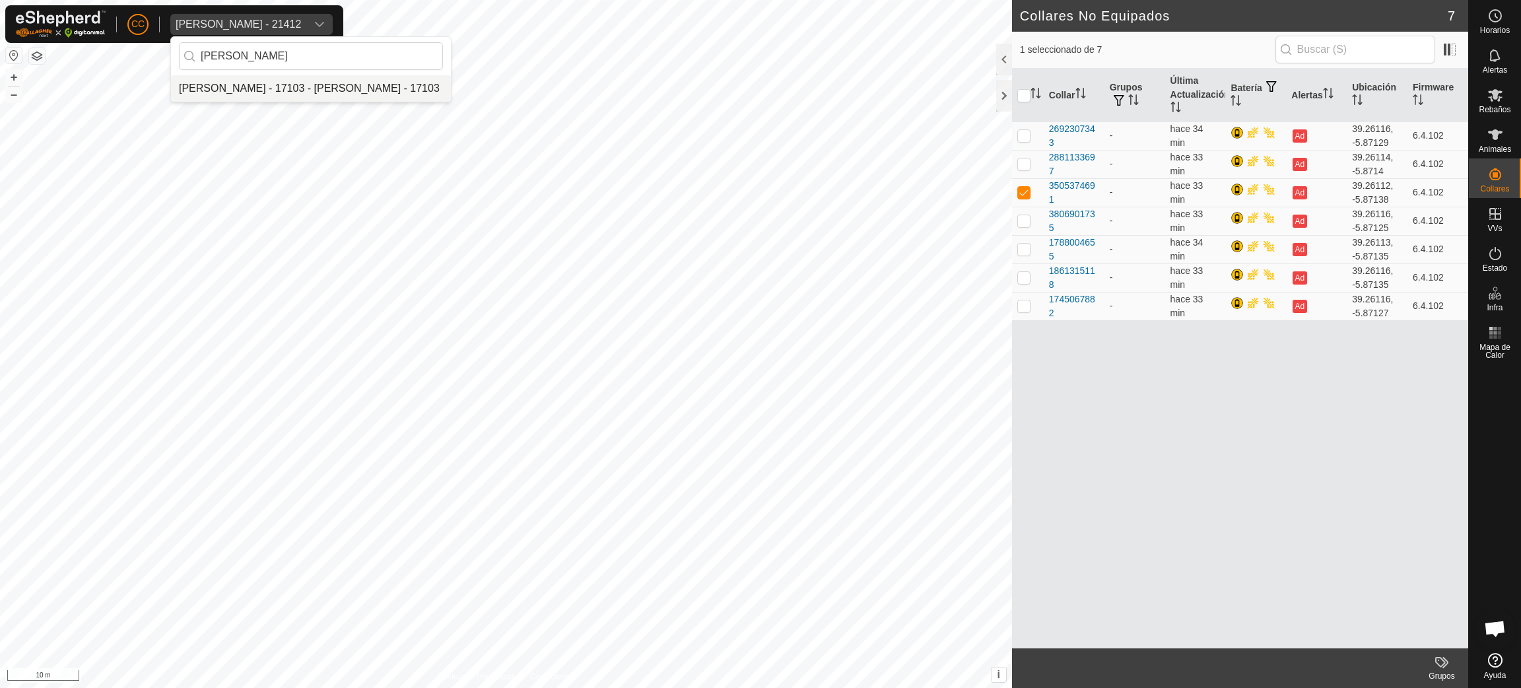
drag, startPoint x: 327, startPoint y: 73, endPoint x: 237, endPoint y: 90, distance: 91.3
click at [237, 90] on li "[PERSON_NAME] - 17103 - [PERSON_NAME] - 17103" at bounding box center [311, 88] width 280 height 26
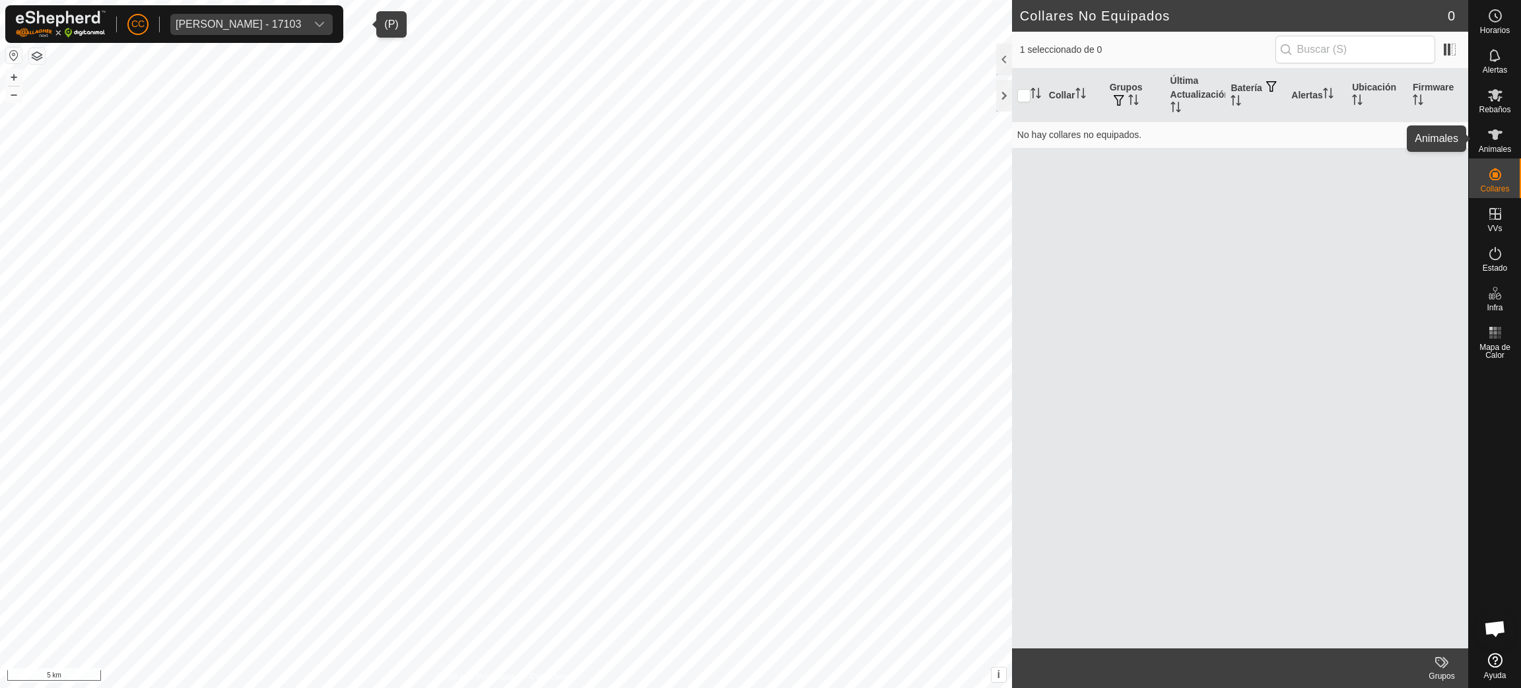
click at [1511, 130] on div "Animales" at bounding box center [1495, 139] width 52 height 40
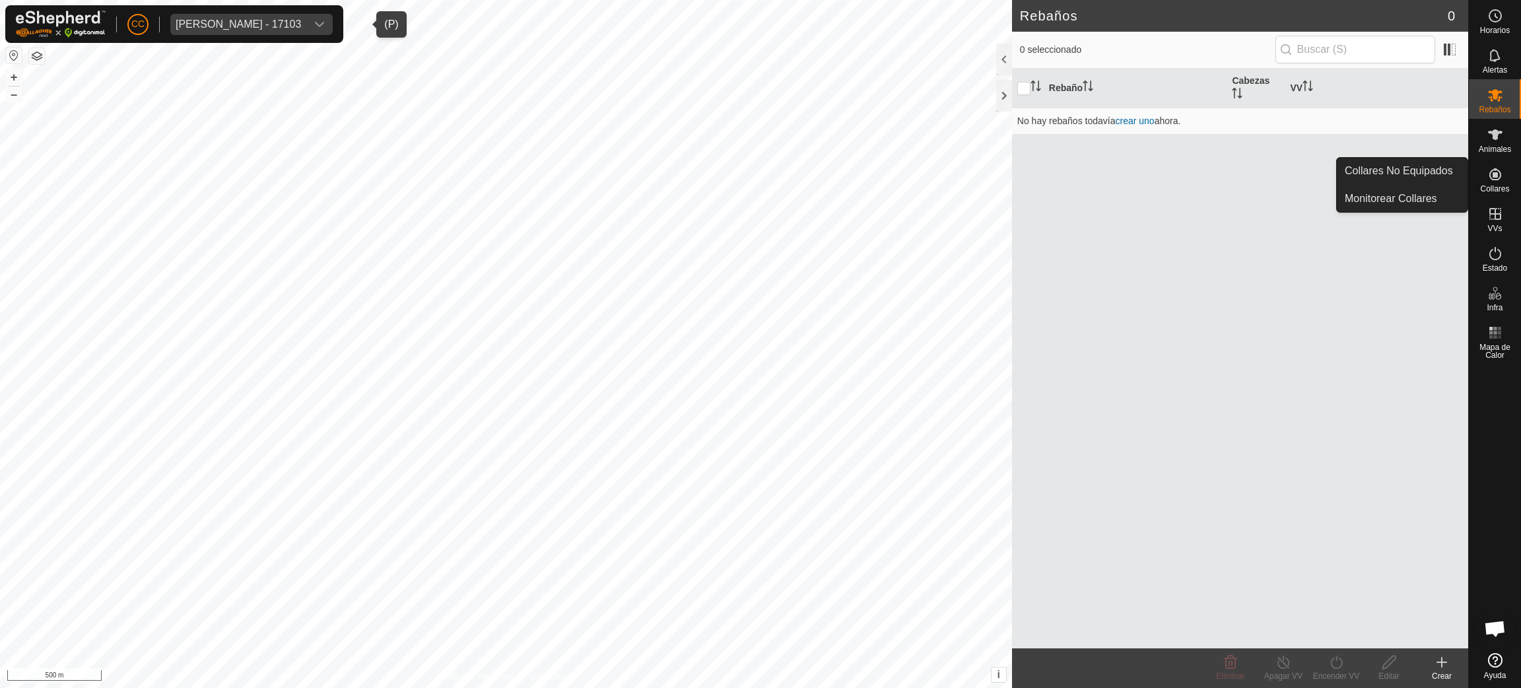
click at [1493, 185] on span "Collares" at bounding box center [1494, 189] width 29 height 8
click at [1448, 173] on link "Collares No Equipados" at bounding box center [1402, 171] width 131 height 26
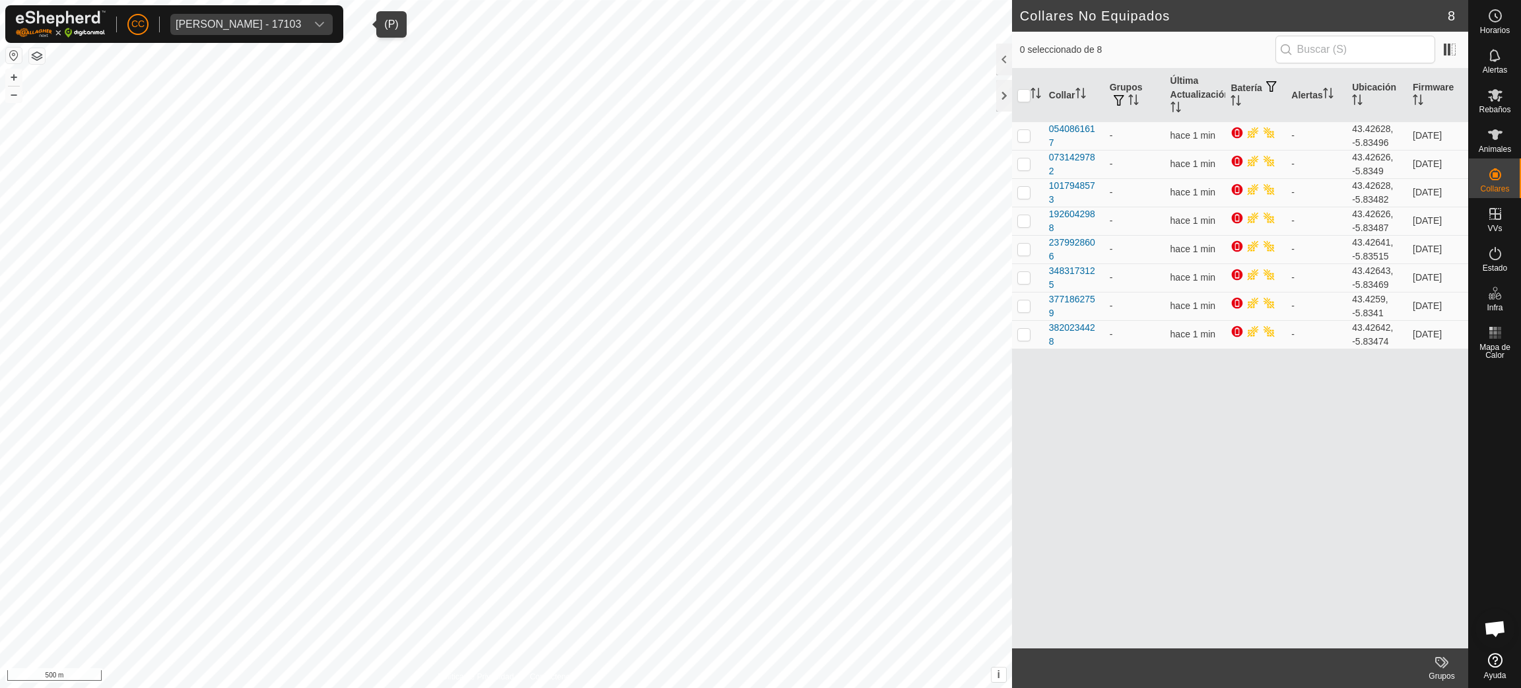
click at [301, 25] on div "Javier Saavedra Rodriguez - 17103" at bounding box center [238, 24] width 125 height 11
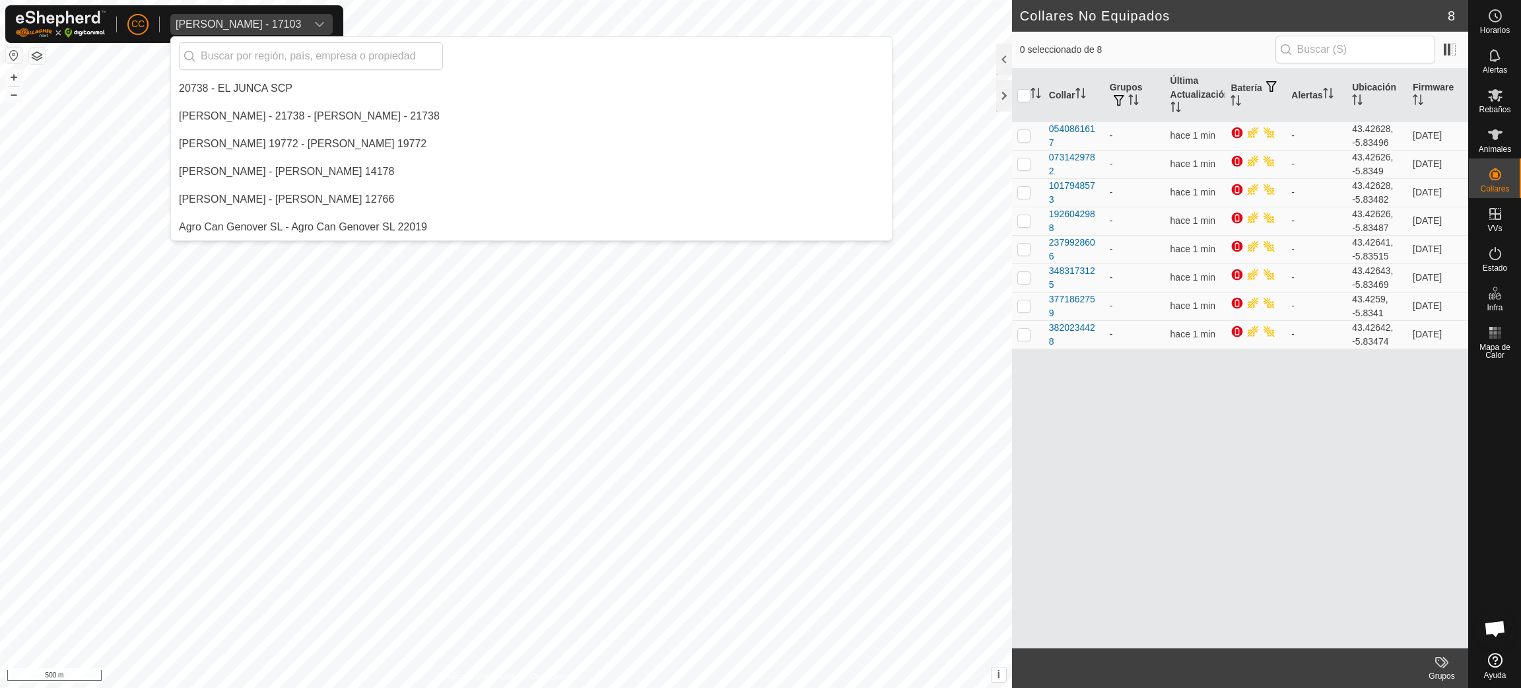
scroll to position [5288, 0]
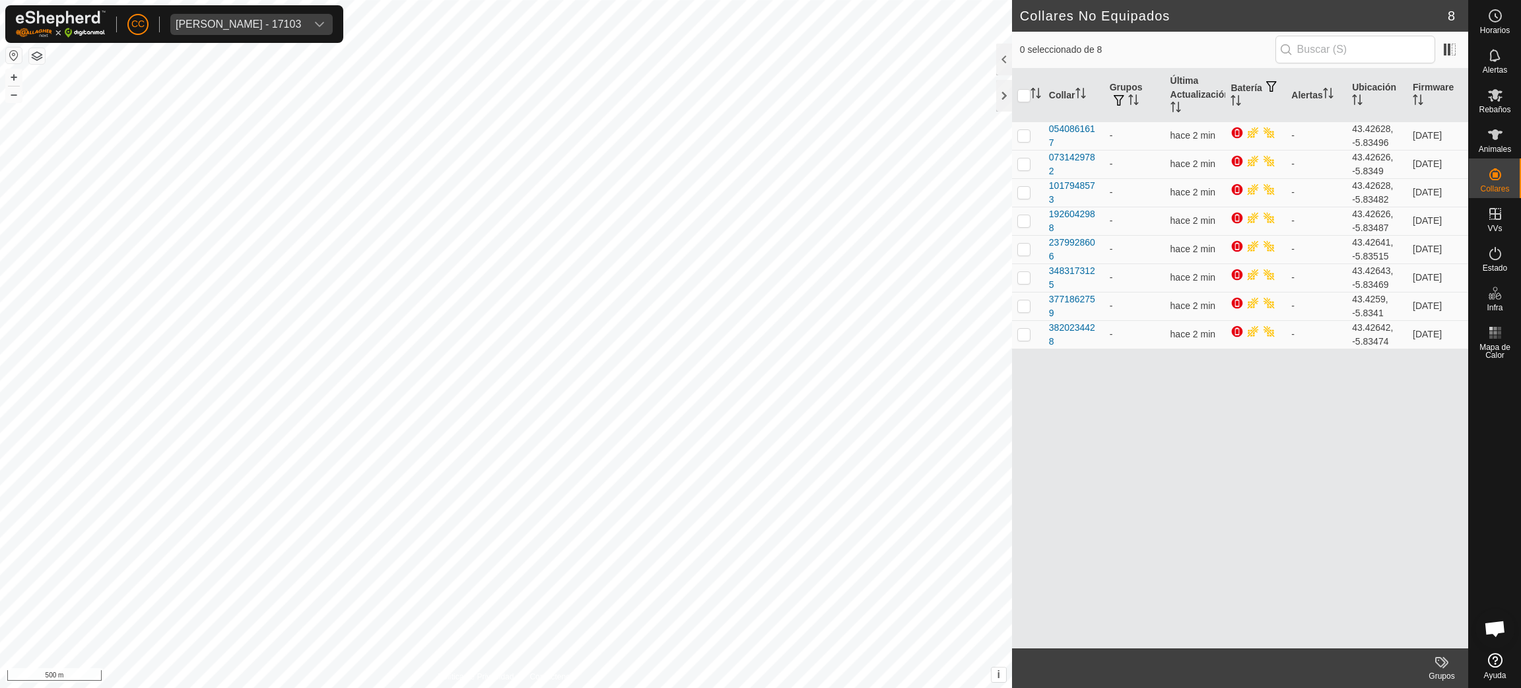
click at [251, 12] on div "CC Javier Saavedra Rodriguez - 17103" at bounding box center [174, 24] width 338 height 38
click at [252, 33] on span "Javier Saavedra Rodriguez - 17103" at bounding box center [238, 24] width 136 height 21
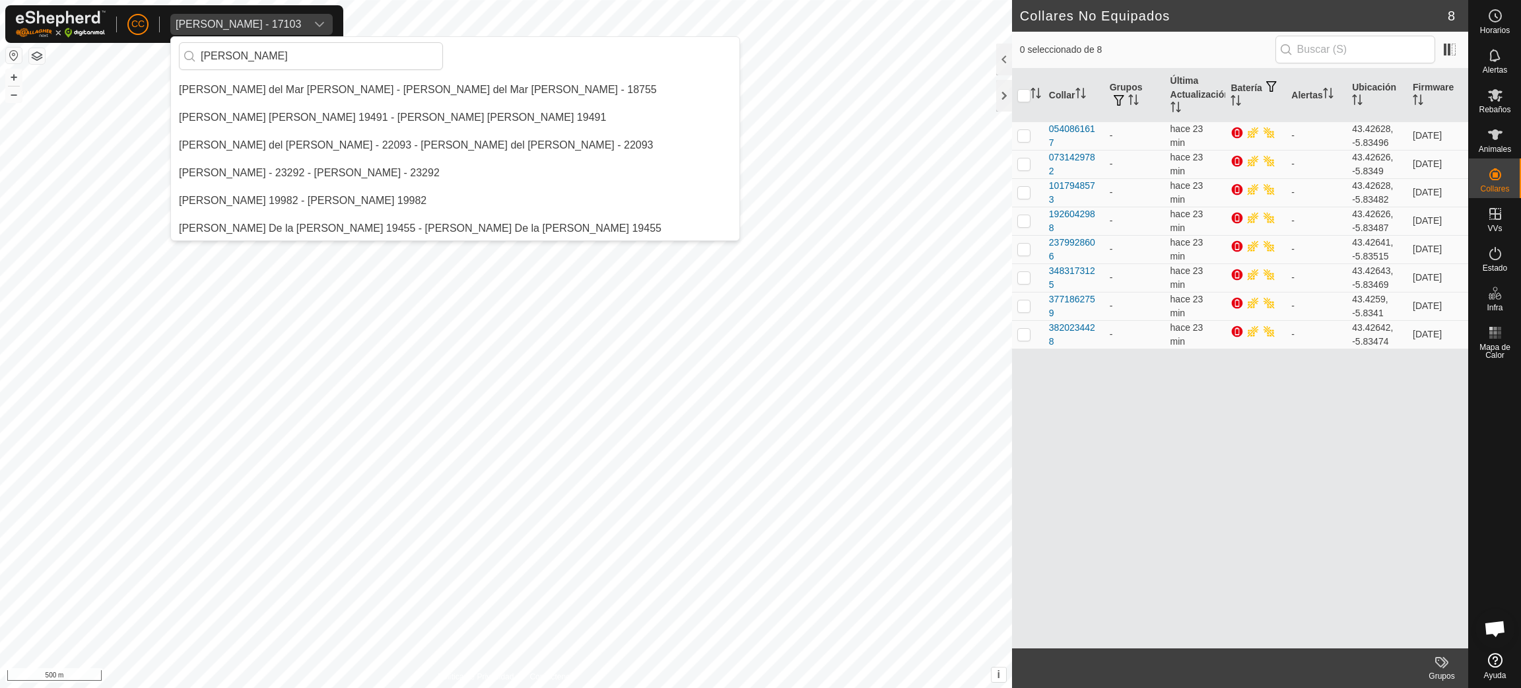
scroll to position [0, 0]
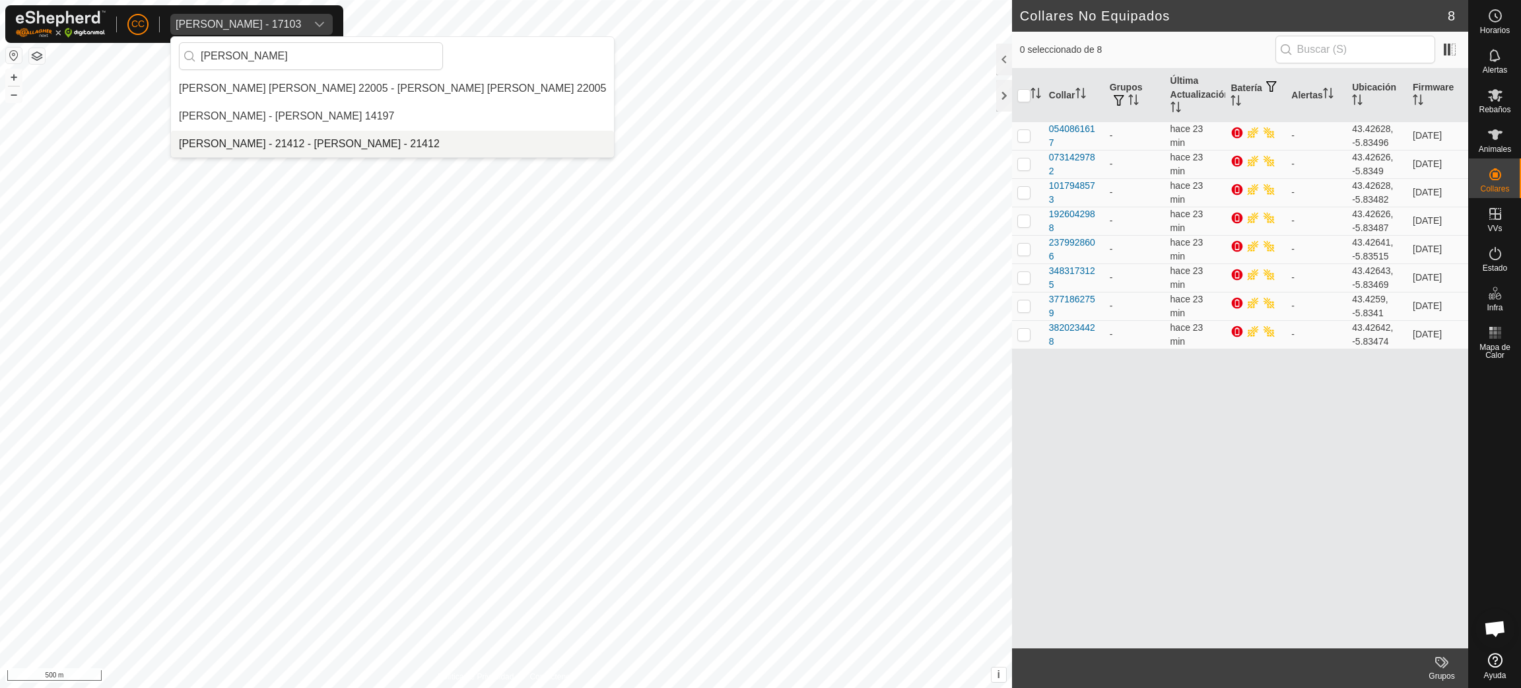
type input "maria isabe"
click at [302, 141] on li "[PERSON_NAME] - 21412 - [PERSON_NAME] - 21412" at bounding box center [392, 144] width 443 height 26
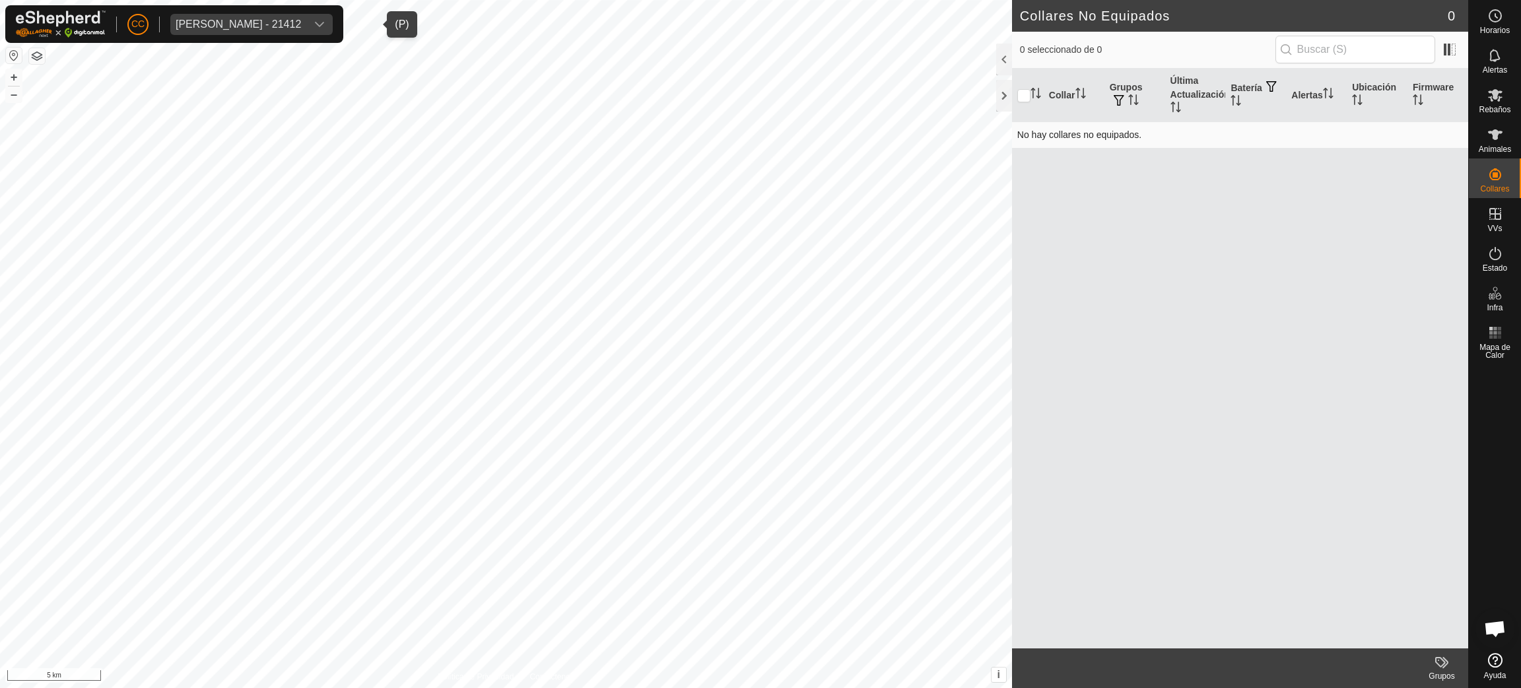
click at [1380, 132] on td "No hay collares no equipados." at bounding box center [1240, 134] width 456 height 26
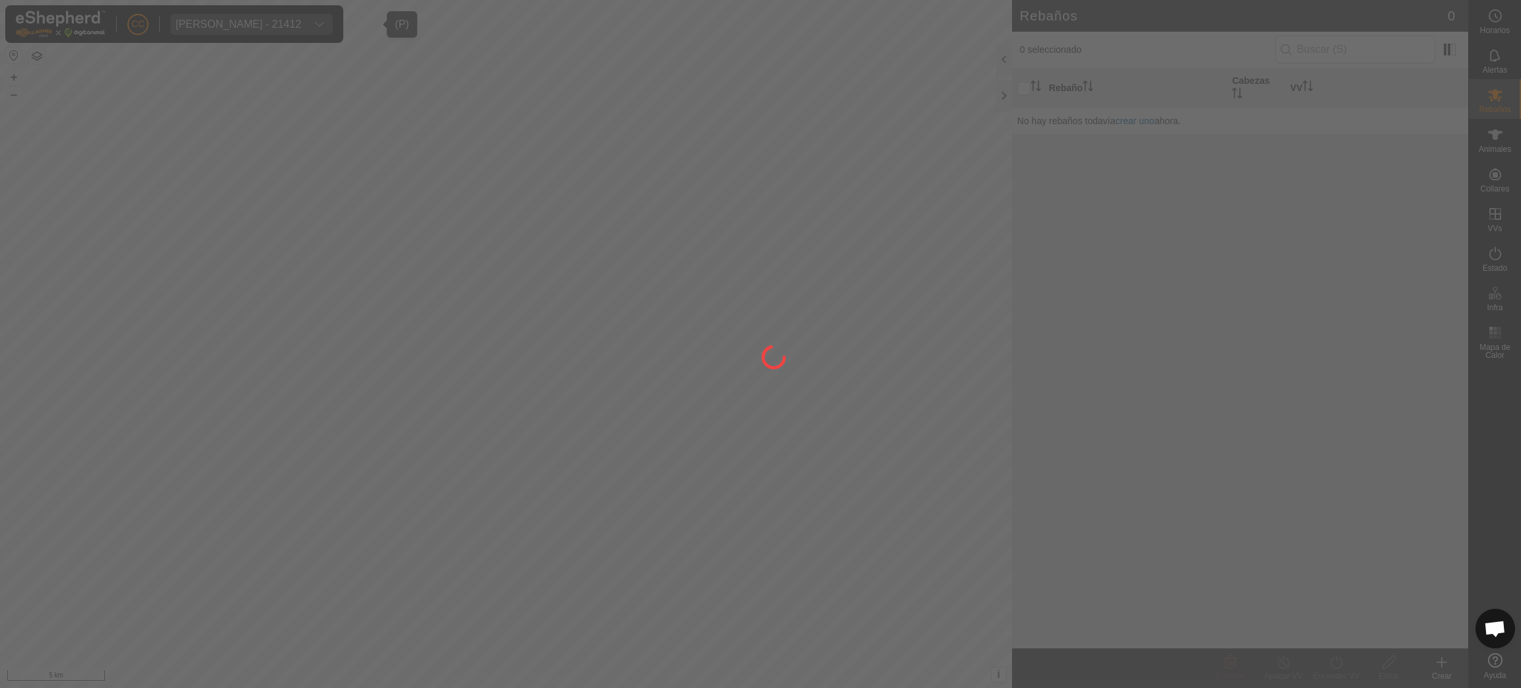
click at [1495, 185] on div at bounding box center [760, 344] width 1521 height 688
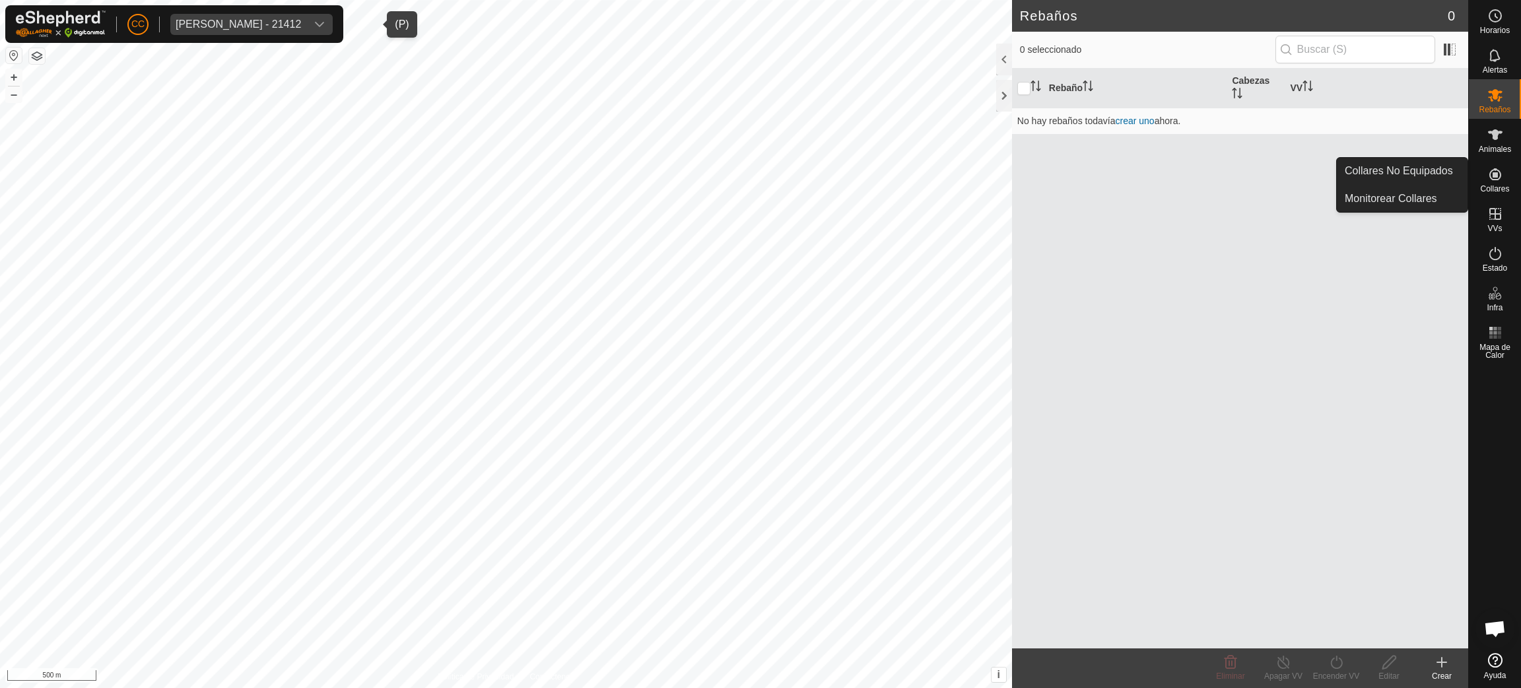
click at [1491, 174] on icon at bounding box center [1495, 174] width 16 height 16
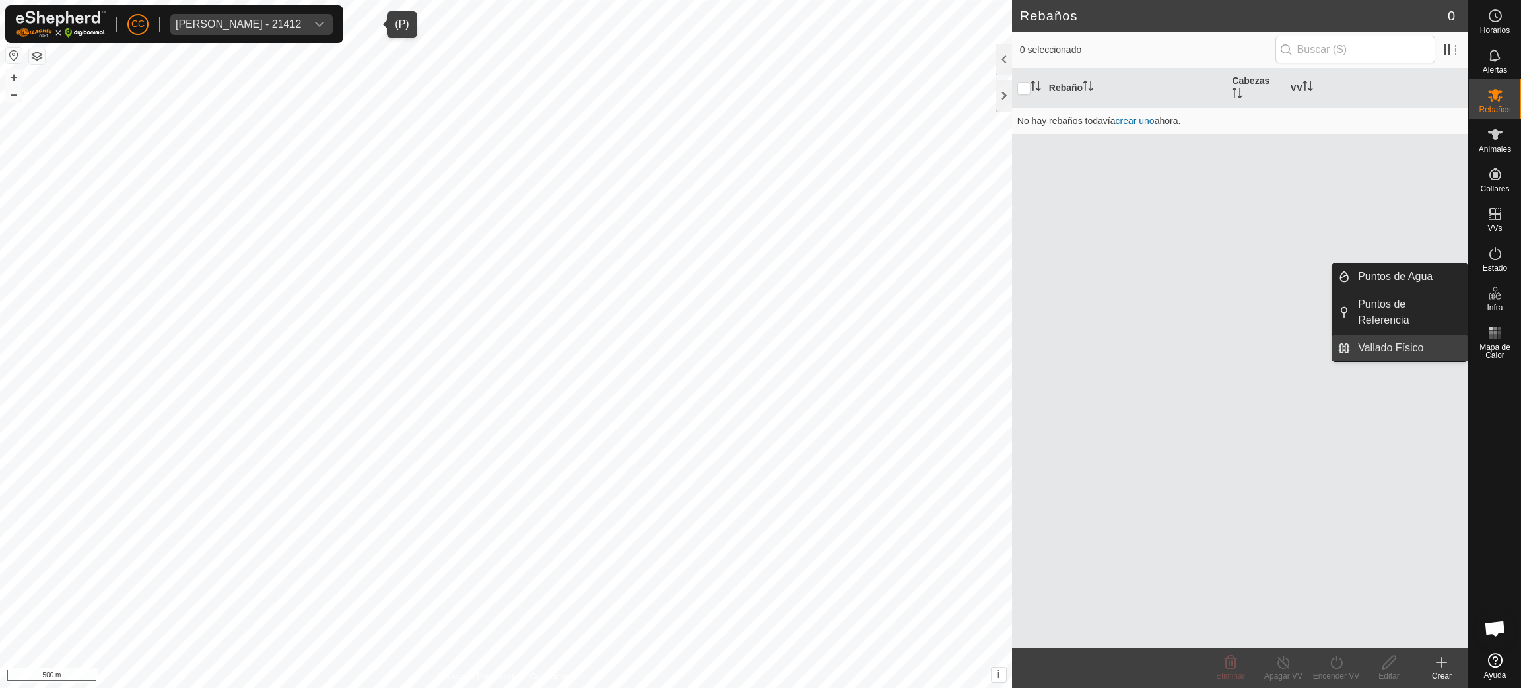
click at [1393, 352] on link "Vallado Físico" at bounding box center [1408, 348] width 117 height 26
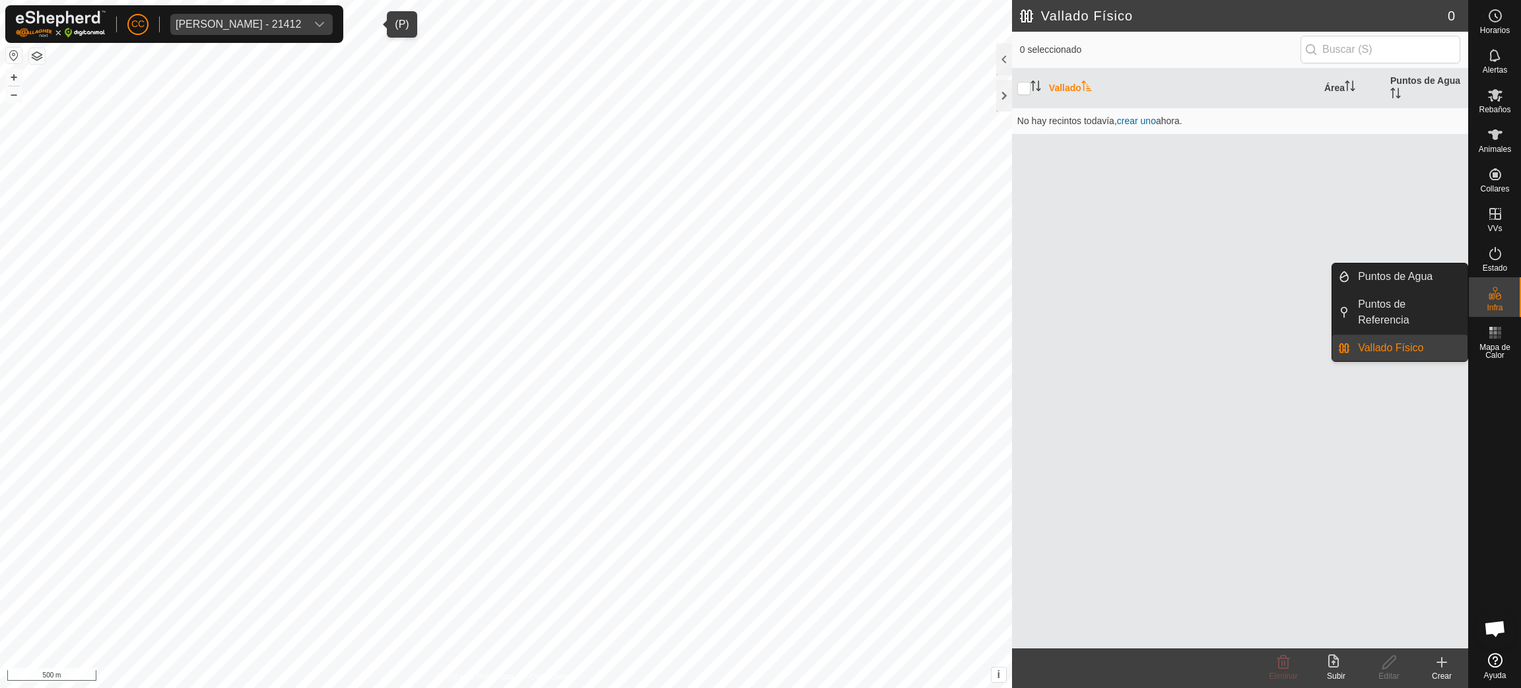
click at [1372, 340] on link "Vallado Físico" at bounding box center [1408, 348] width 117 height 26
click at [1341, 347] on li "Vallado Físico" at bounding box center [1399, 348] width 135 height 26
click at [1384, 347] on link "Vallado Físico" at bounding box center [1408, 348] width 117 height 26
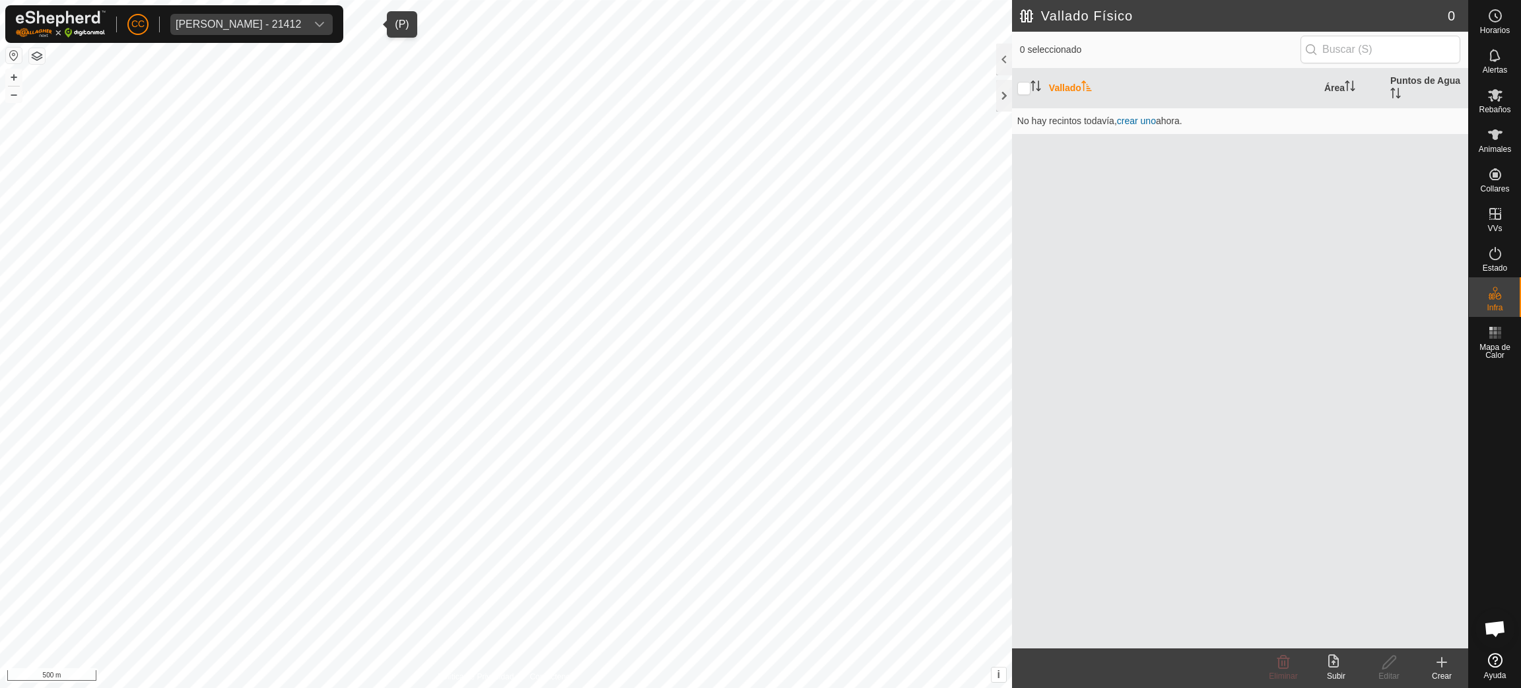
click at [1329, 667] on icon at bounding box center [1336, 662] width 16 height 16
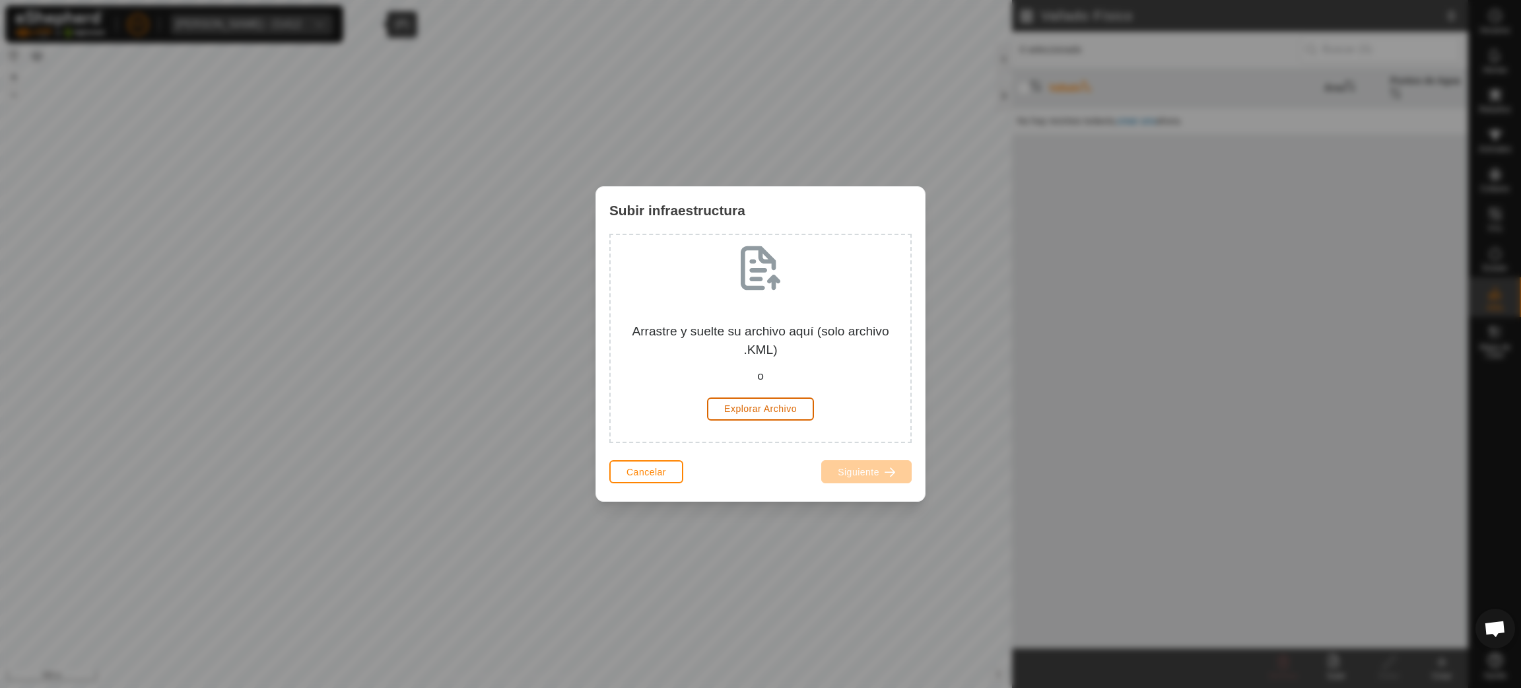
click at [779, 398] on button "Explorar Archivo" at bounding box center [760, 408] width 107 height 23
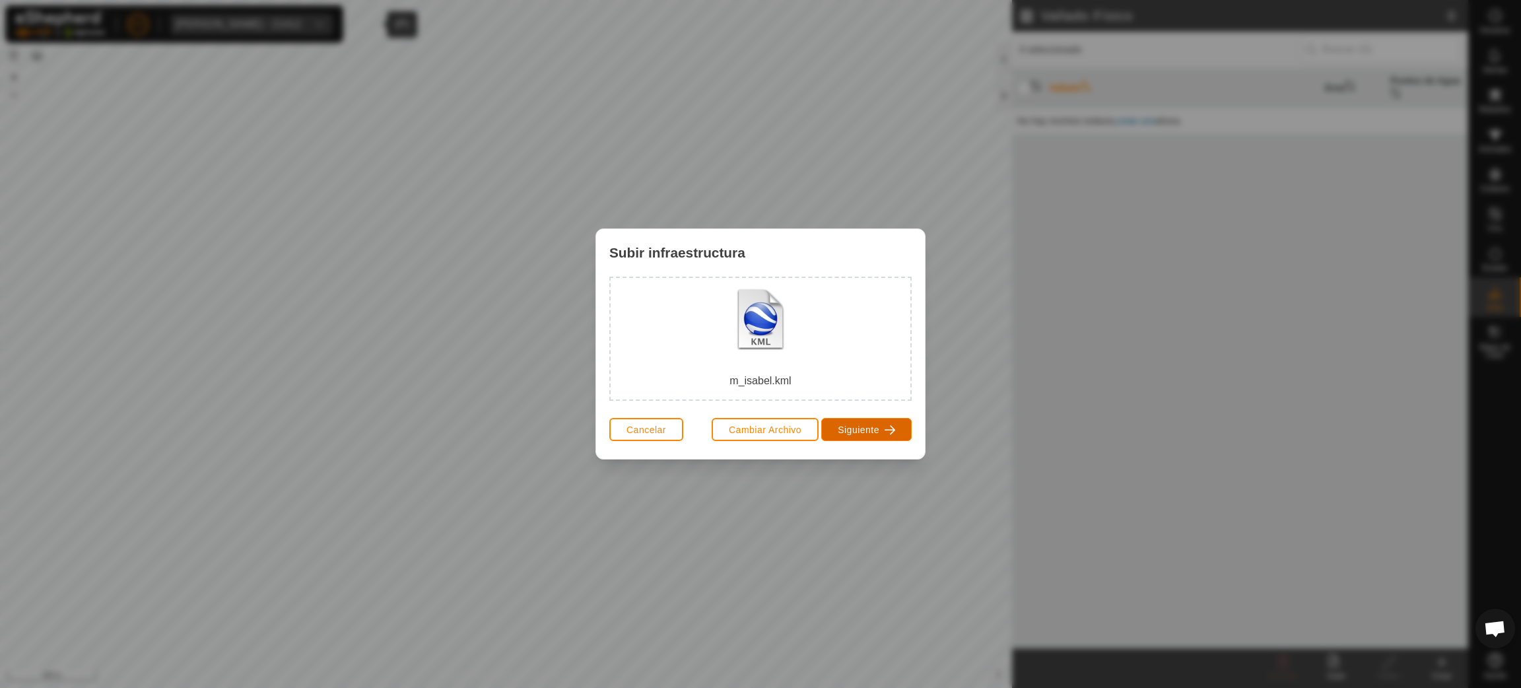
click at [875, 431] on span "Siguiente" at bounding box center [859, 429] width 42 height 11
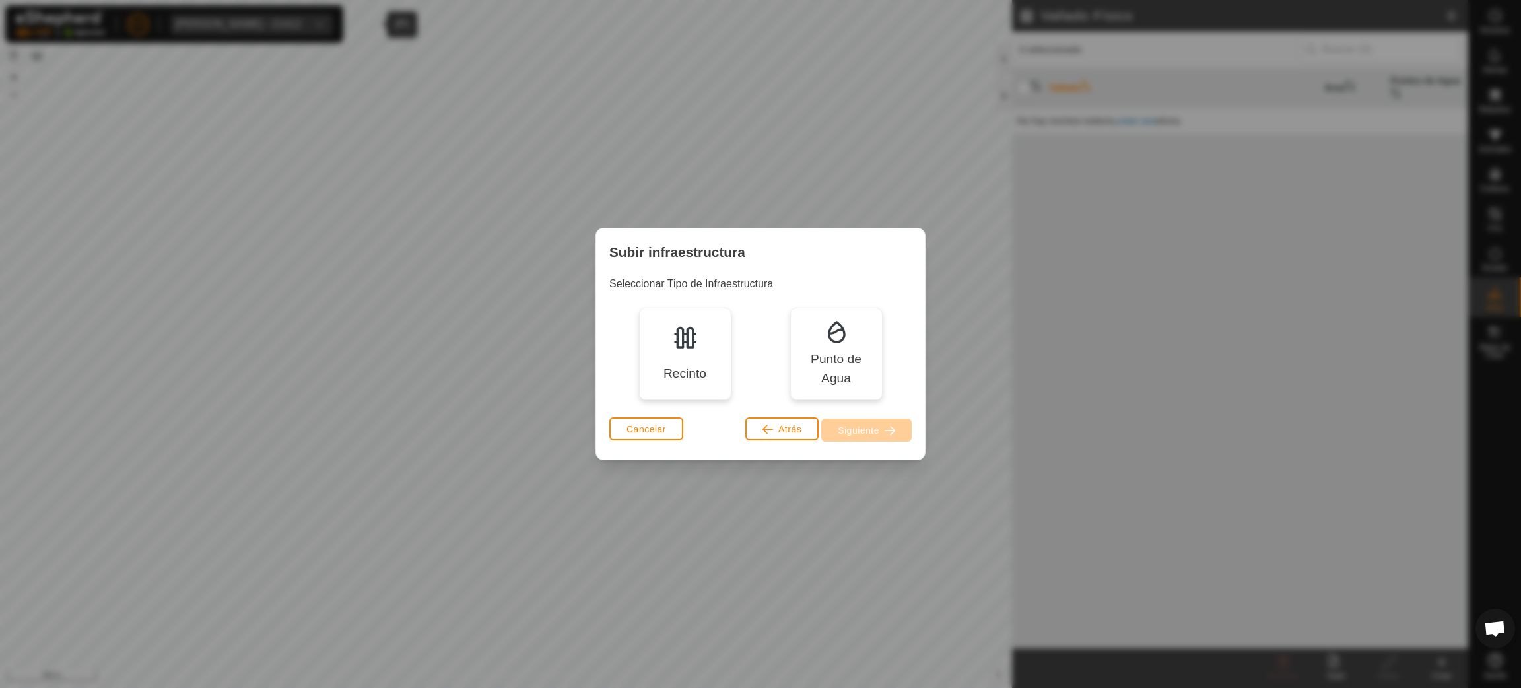
drag, startPoint x: 624, startPoint y: 347, endPoint x: 639, endPoint y: 347, distance: 14.5
click at [625, 347] on div "Recinto Punto de Agua" at bounding box center [760, 354] width 302 height 92
click at [663, 356] on div "Recinto" at bounding box center [685, 354] width 92 height 92
click at [885, 432] on span "button" at bounding box center [890, 430] width 11 height 11
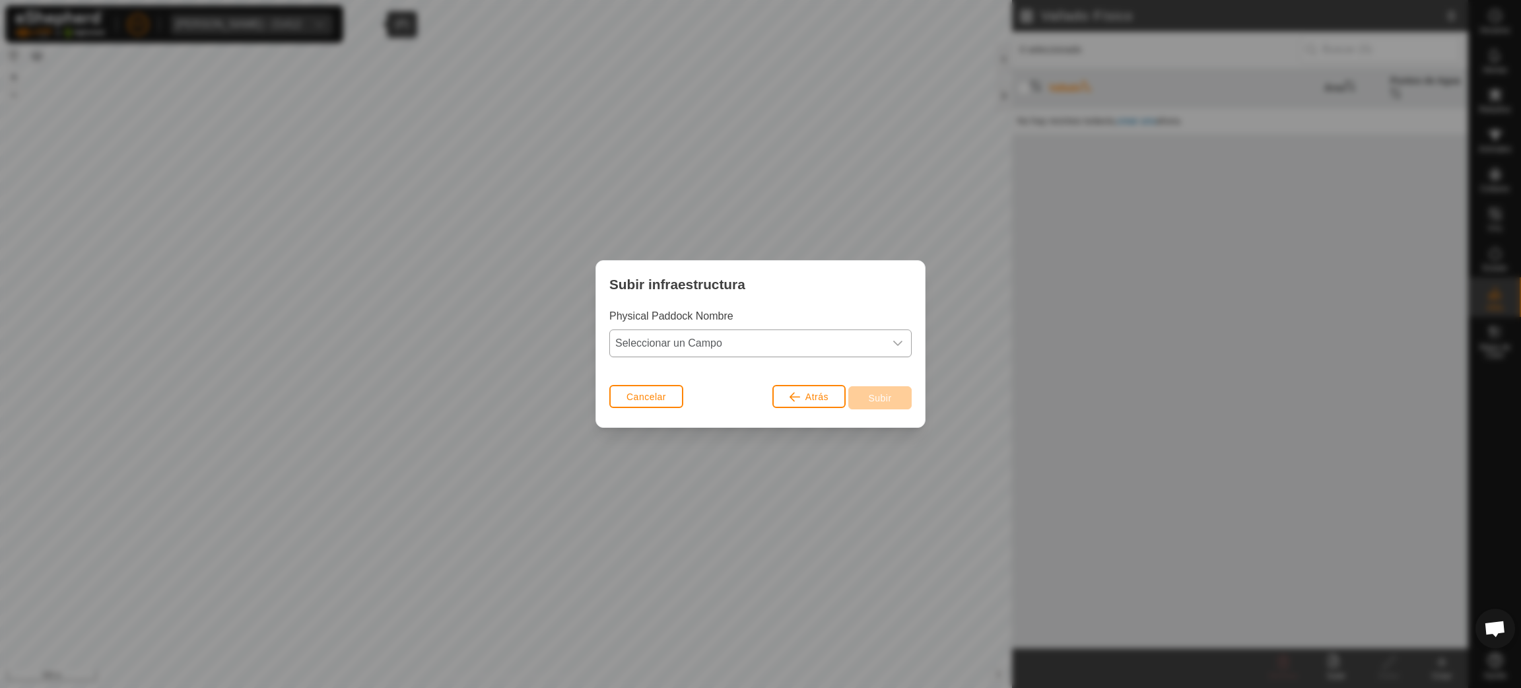
click at [873, 335] on span "Seleccionar un Campo" at bounding box center [747, 343] width 275 height 26
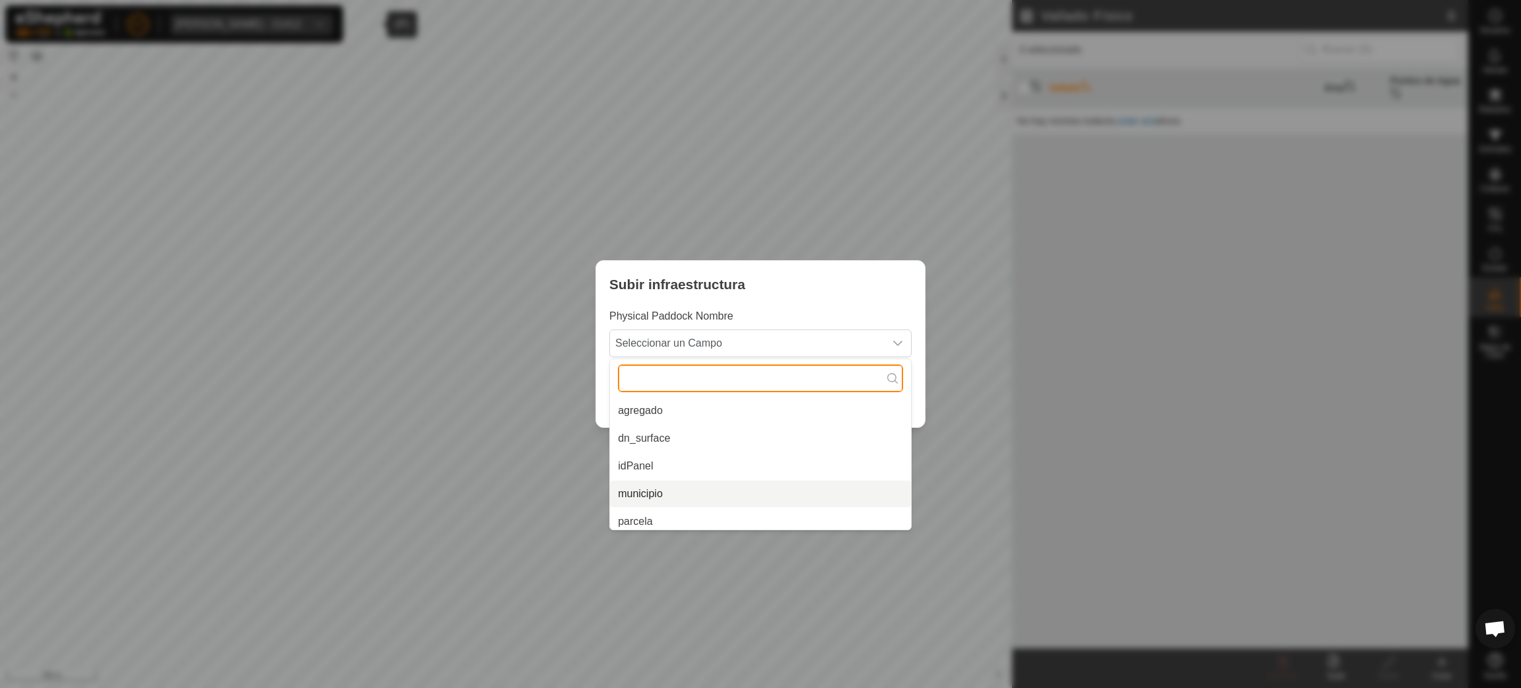
scroll to position [5, 0]
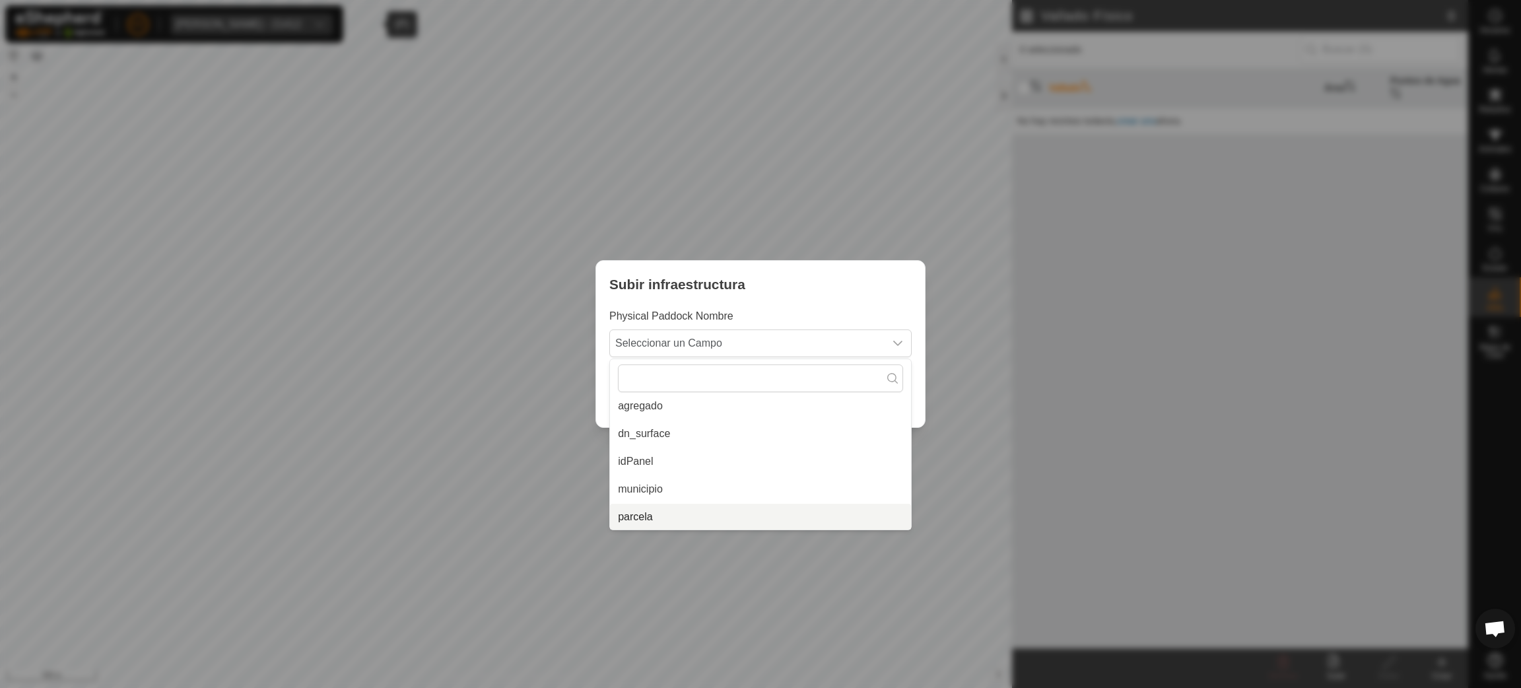
click at [675, 521] on li "parcela" at bounding box center [760, 517] width 301 height 26
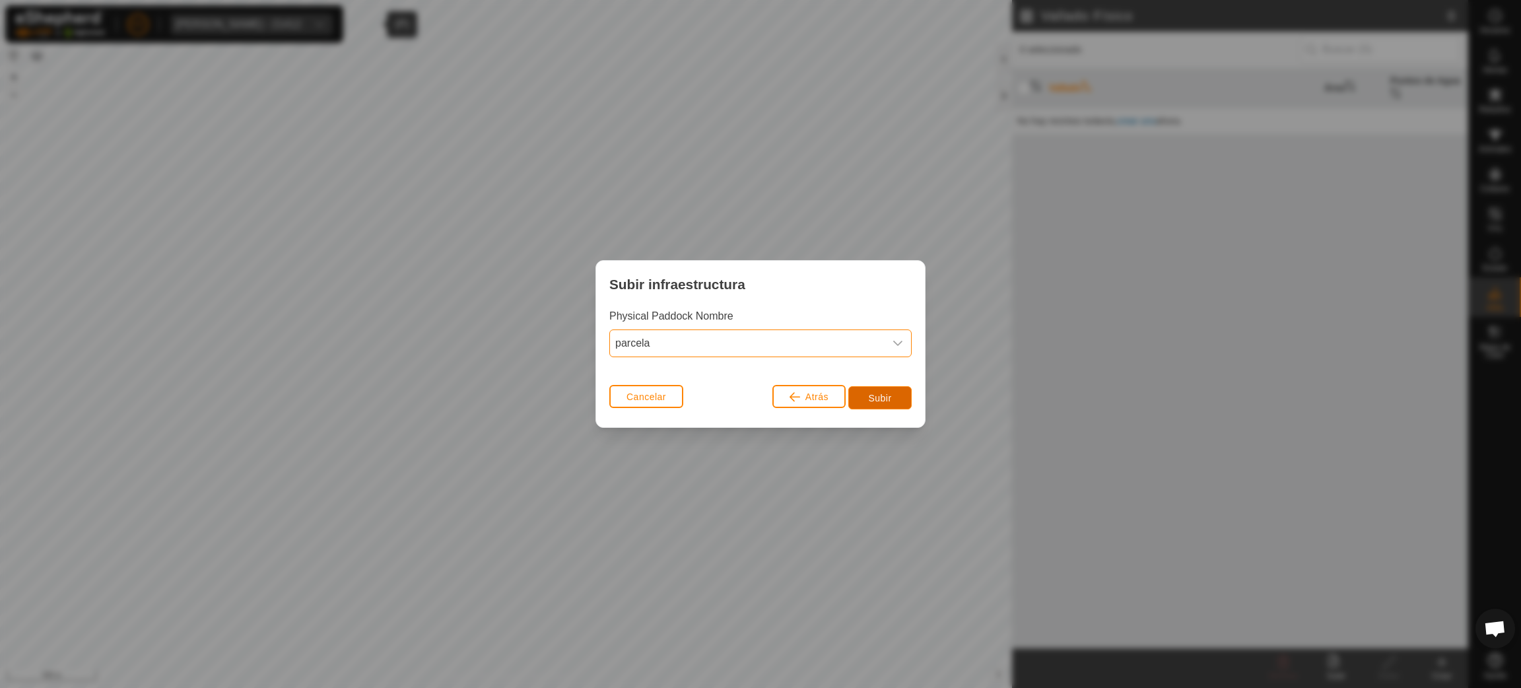
click at [881, 396] on span "Subir" at bounding box center [879, 398] width 23 height 11
click at [868, 393] on span "Subir" at bounding box center [879, 398] width 23 height 11
click at [715, 461] on div "Subir infraestructura Physical Paddock Nombre parcela Cancelar Atrás Subir" at bounding box center [760, 344] width 1521 height 688
click at [798, 399] on span "button" at bounding box center [794, 396] width 11 height 11
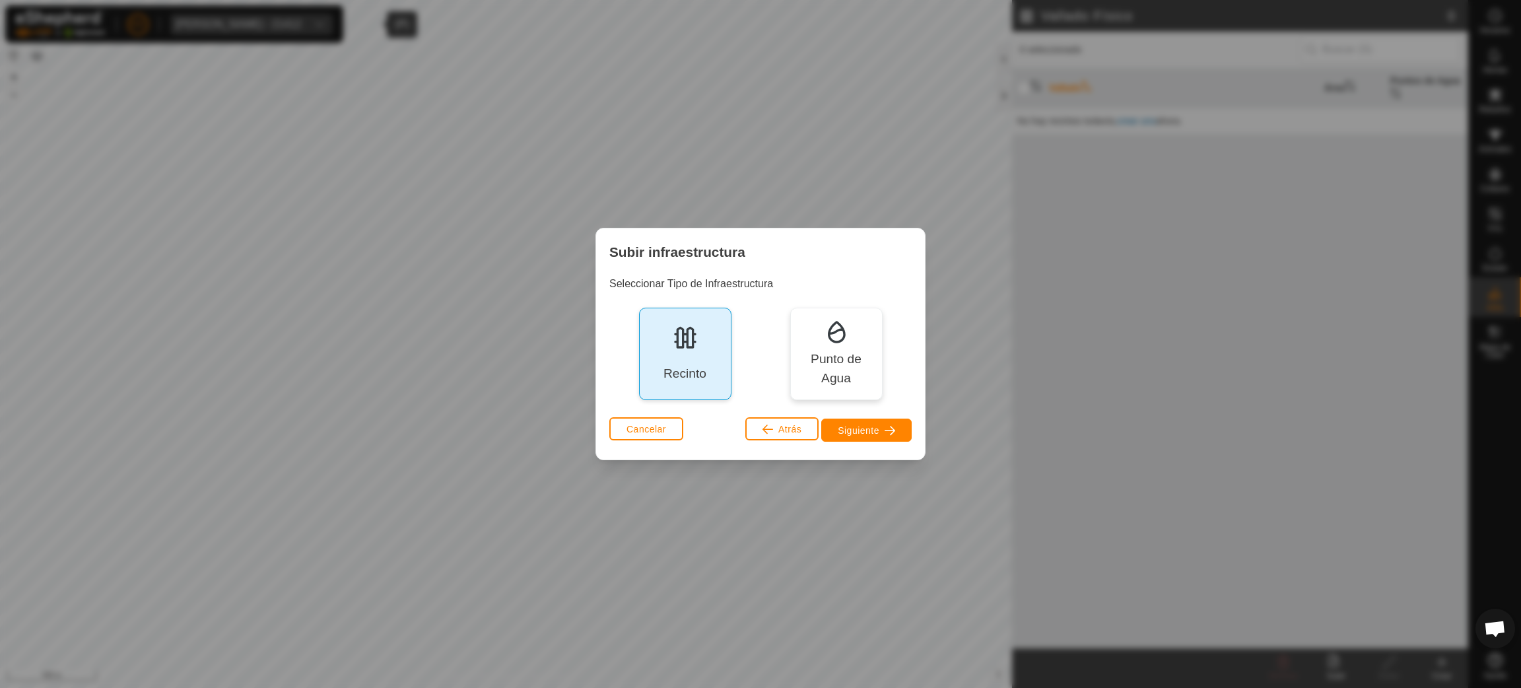
click at [664, 362] on div "Recinto" at bounding box center [685, 354] width 92 height 92
click at [846, 431] on span "Siguiente" at bounding box center [859, 430] width 42 height 11
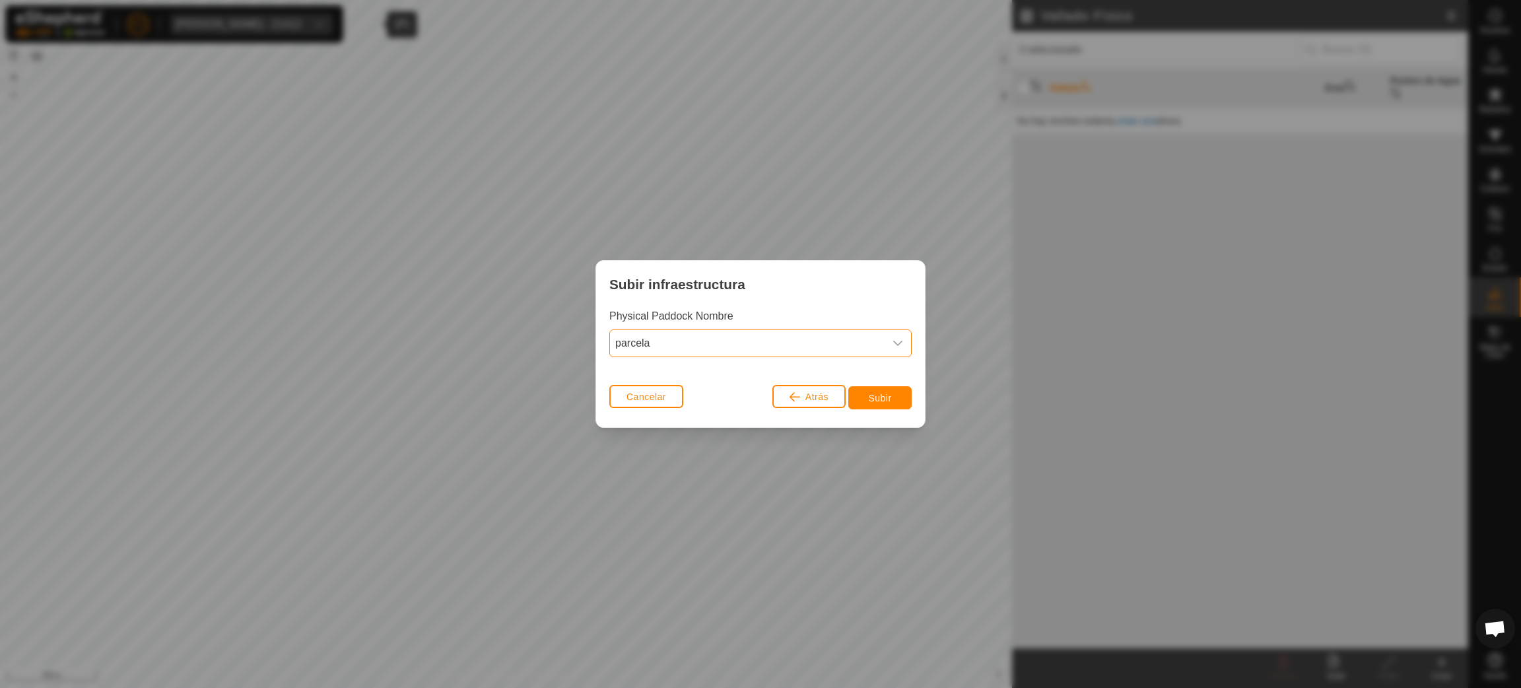
click at [795, 345] on span "parcela" at bounding box center [747, 343] width 275 height 26
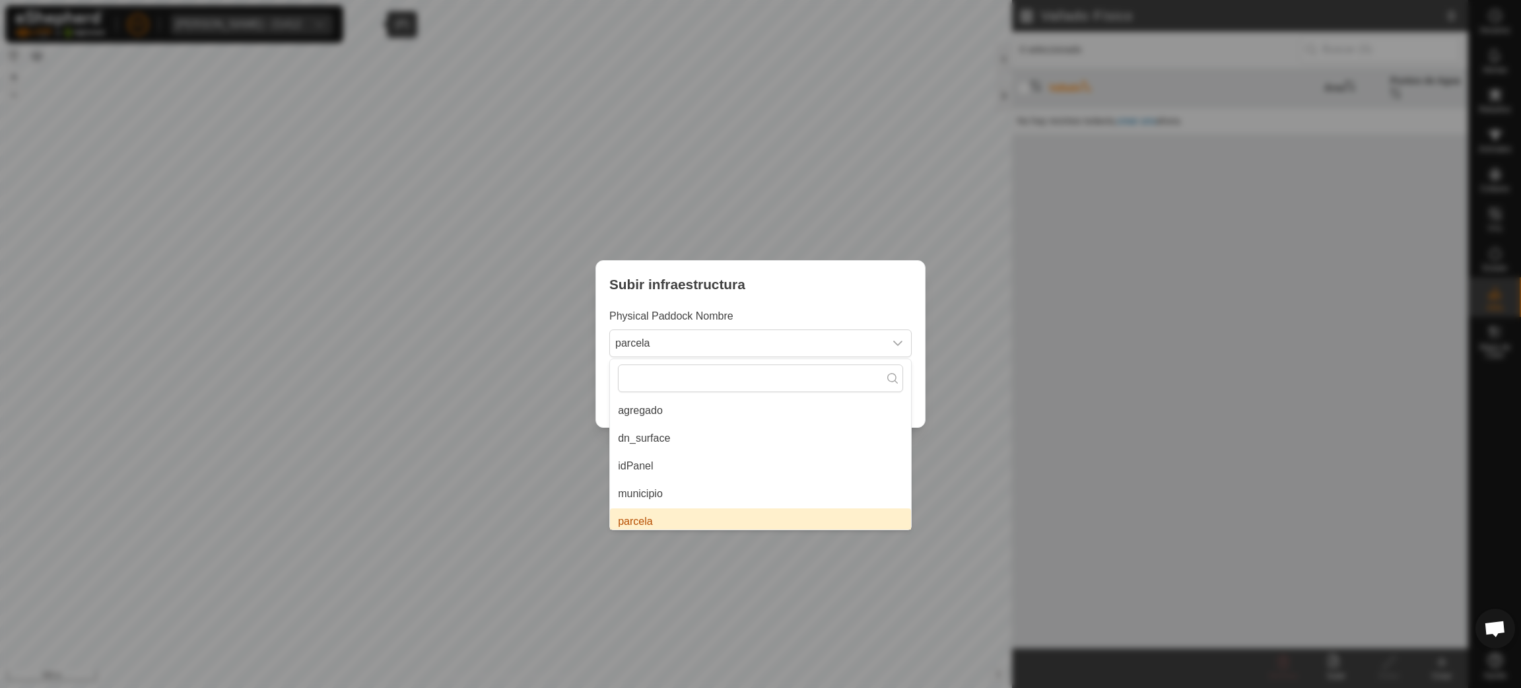
scroll to position [0, 0]
click at [735, 519] on li "Use eShepherd Default Name" at bounding box center [760, 517] width 301 height 26
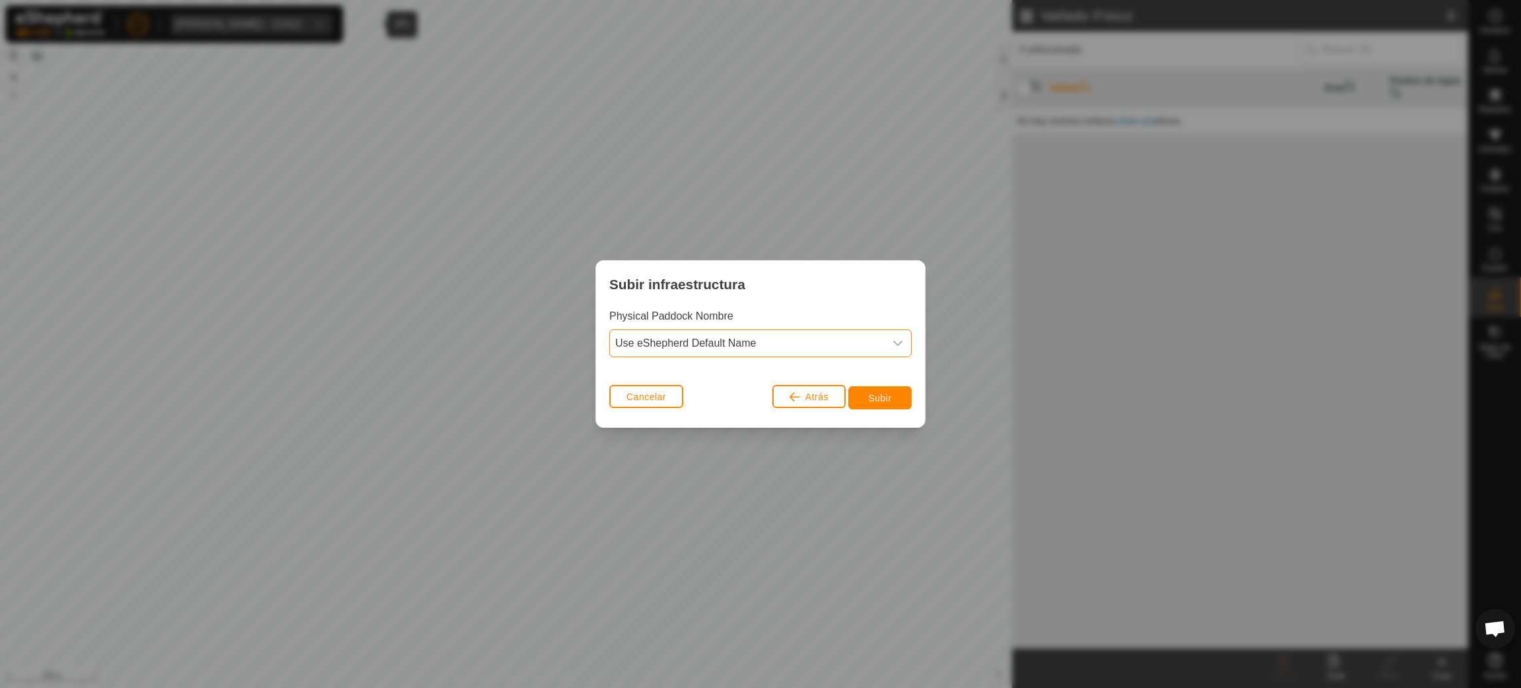
scroll to position [110, 0]
click at [886, 398] on span "Subir" at bounding box center [879, 398] width 23 height 11
click at [636, 393] on span "Cancelar" at bounding box center [646, 396] width 40 height 11
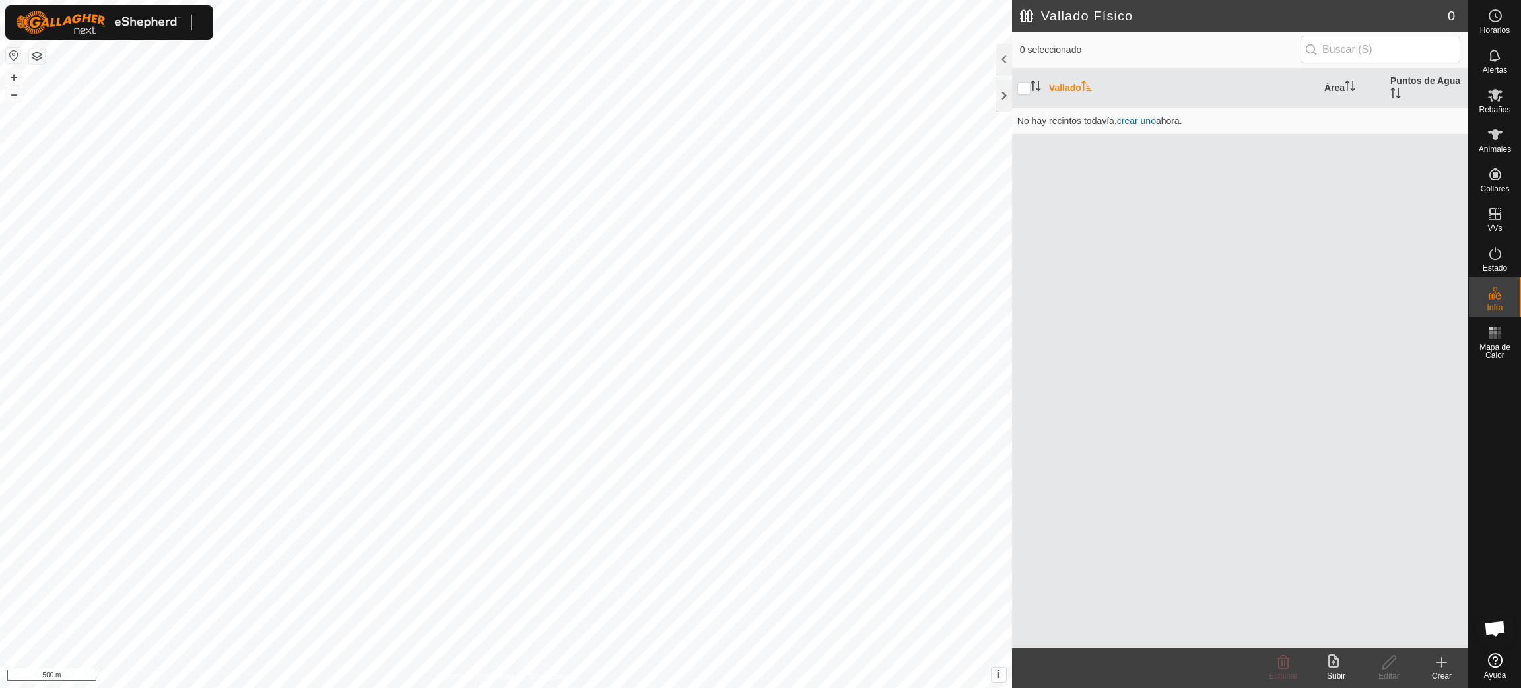
scroll to position [1075, 0]
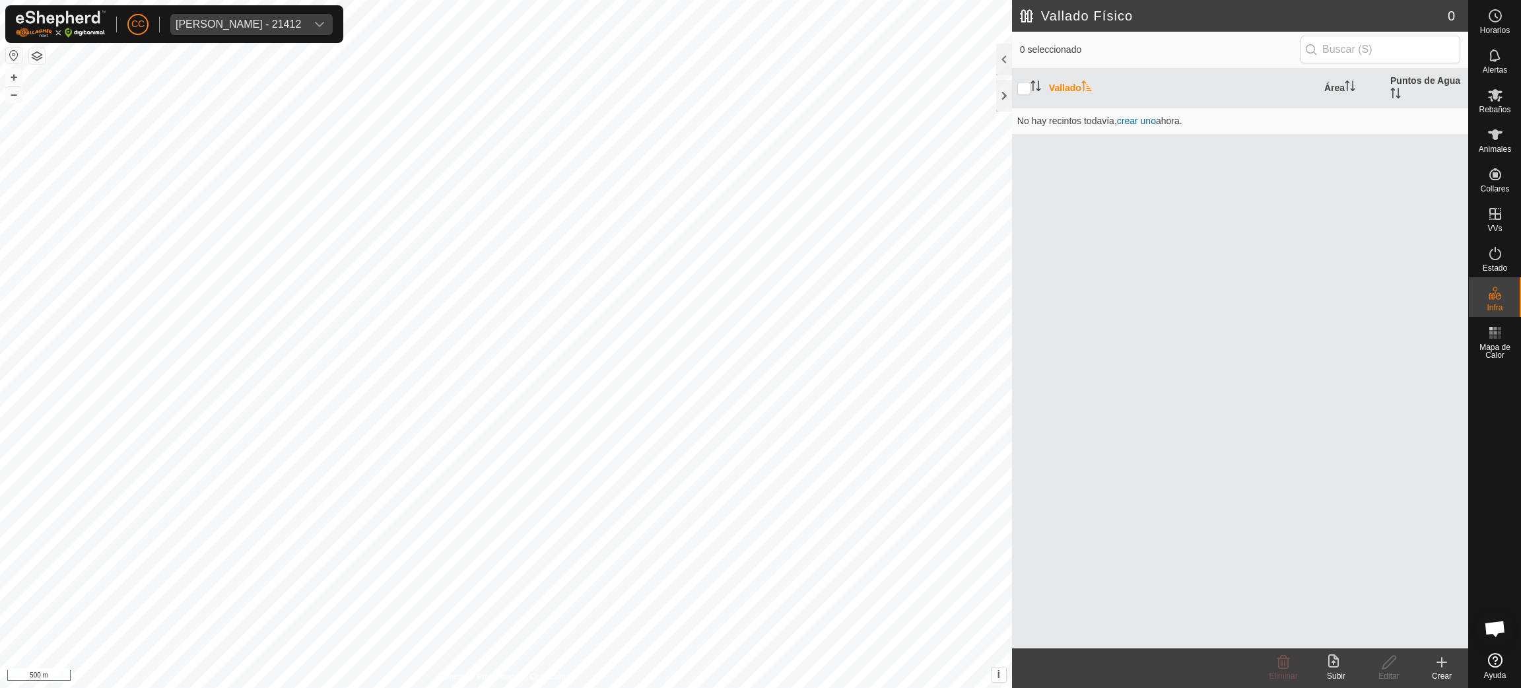
click at [1331, 675] on div "Subir" at bounding box center [1336, 676] width 53 height 12
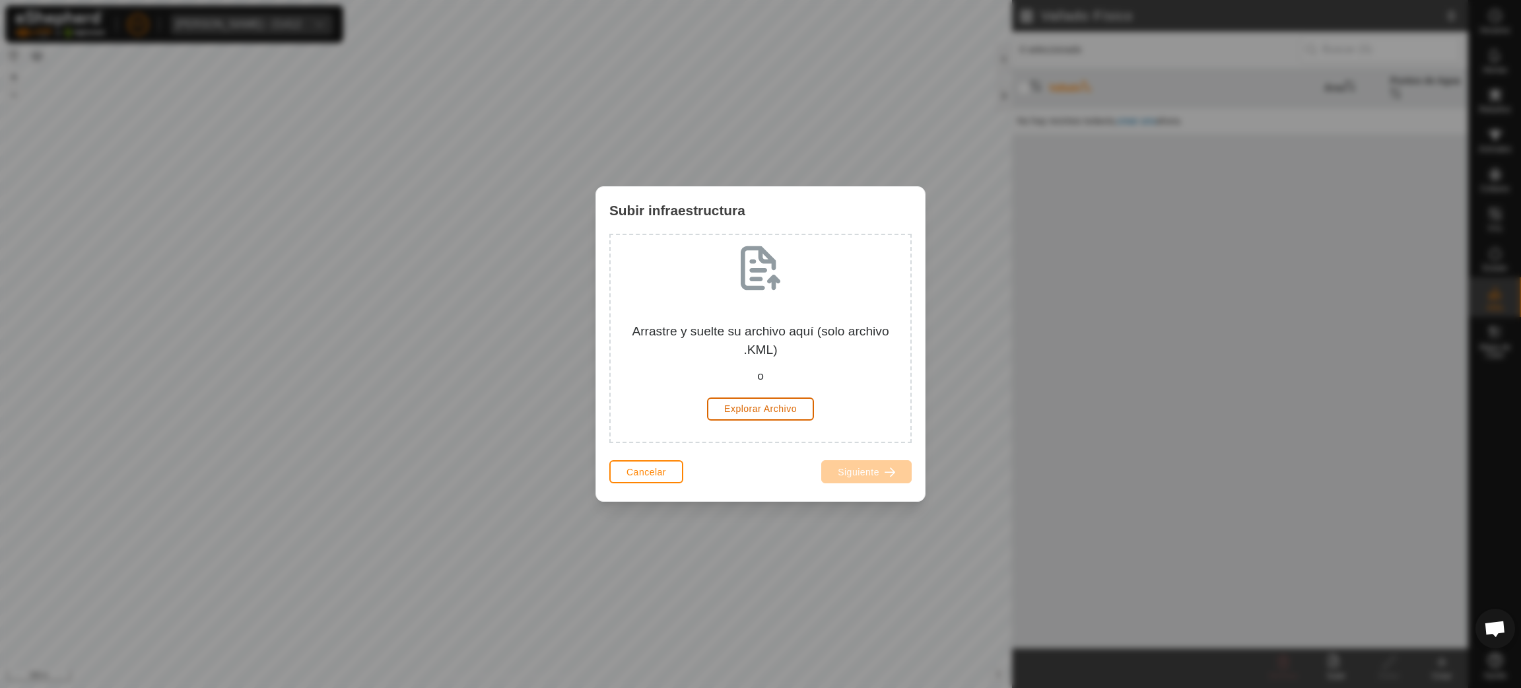
click at [761, 405] on span "Explorar Archivo" at bounding box center [760, 408] width 73 height 11
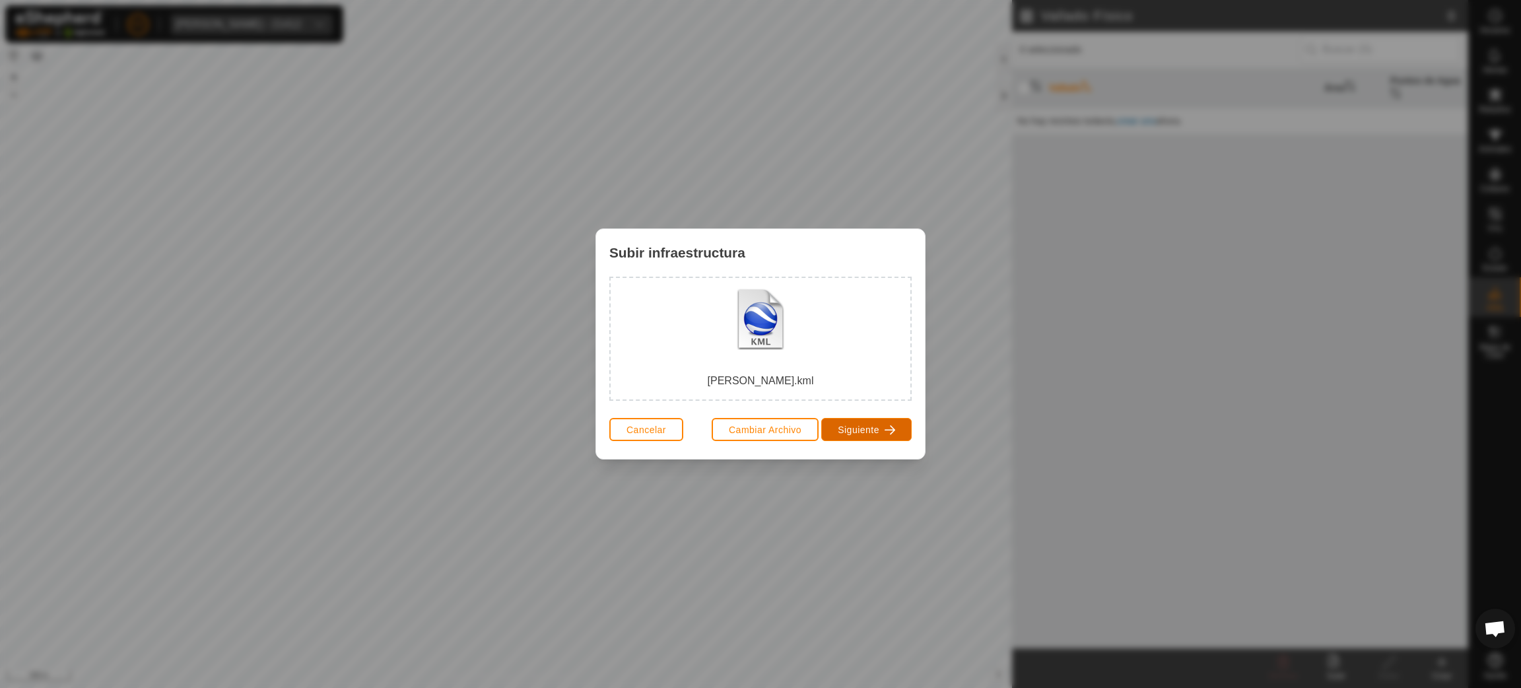
click at [869, 422] on button "Siguiente" at bounding box center [866, 429] width 90 height 23
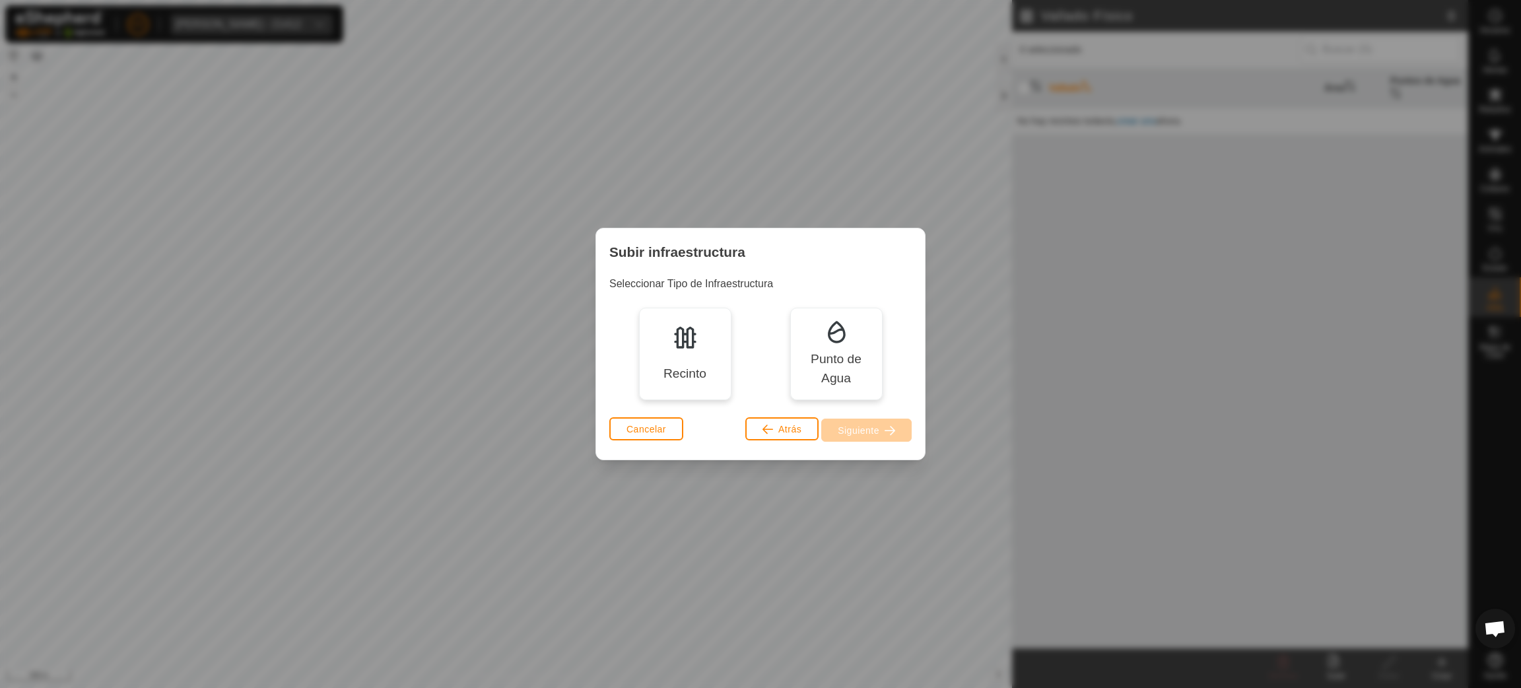
click at [683, 378] on div "Recinto" at bounding box center [684, 373] width 43 height 19
click at [848, 422] on button "Siguiente" at bounding box center [866, 430] width 90 height 23
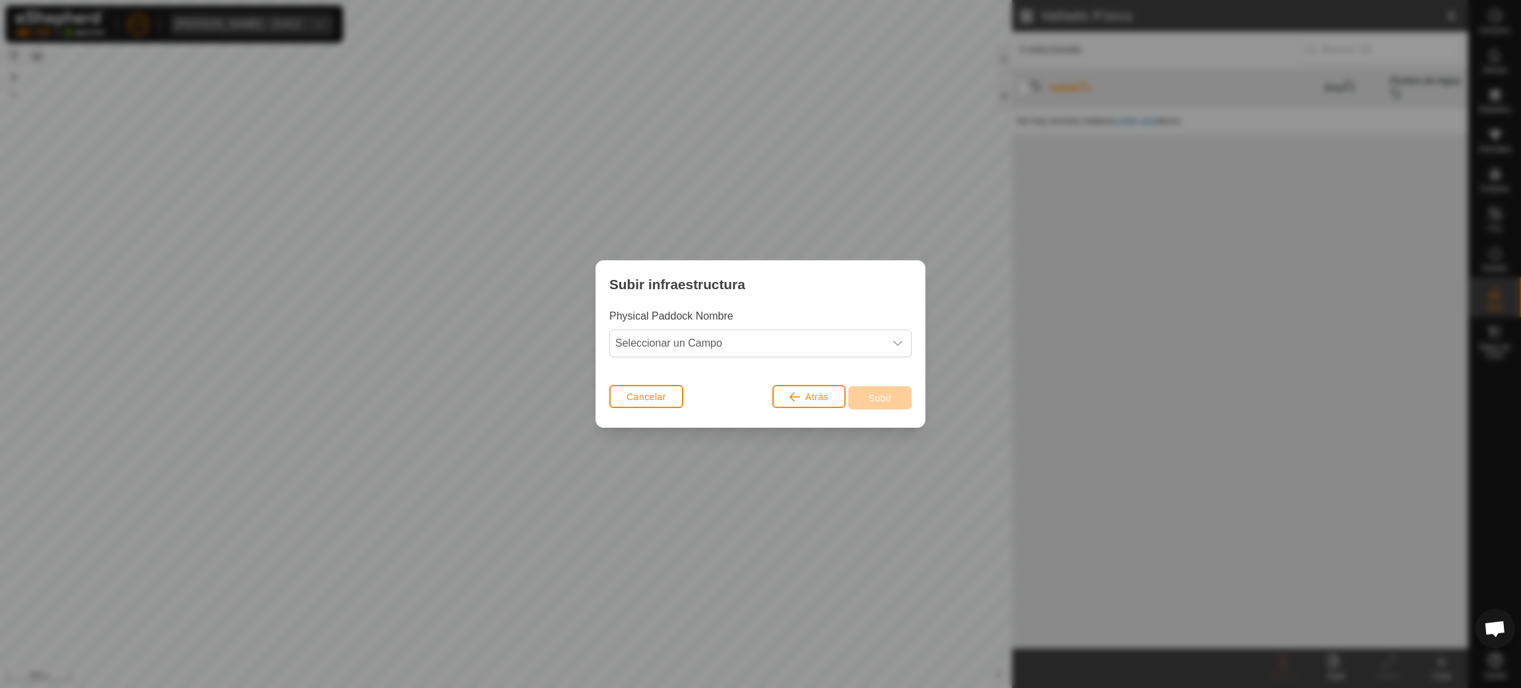
click at [685, 327] on div "Physical Paddock Nombre Seleccionar un Campo" at bounding box center [760, 332] width 302 height 49
click at [694, 343] on span "Seleccionar un Campo" at bounding box center [747, 343] width 275 height 26
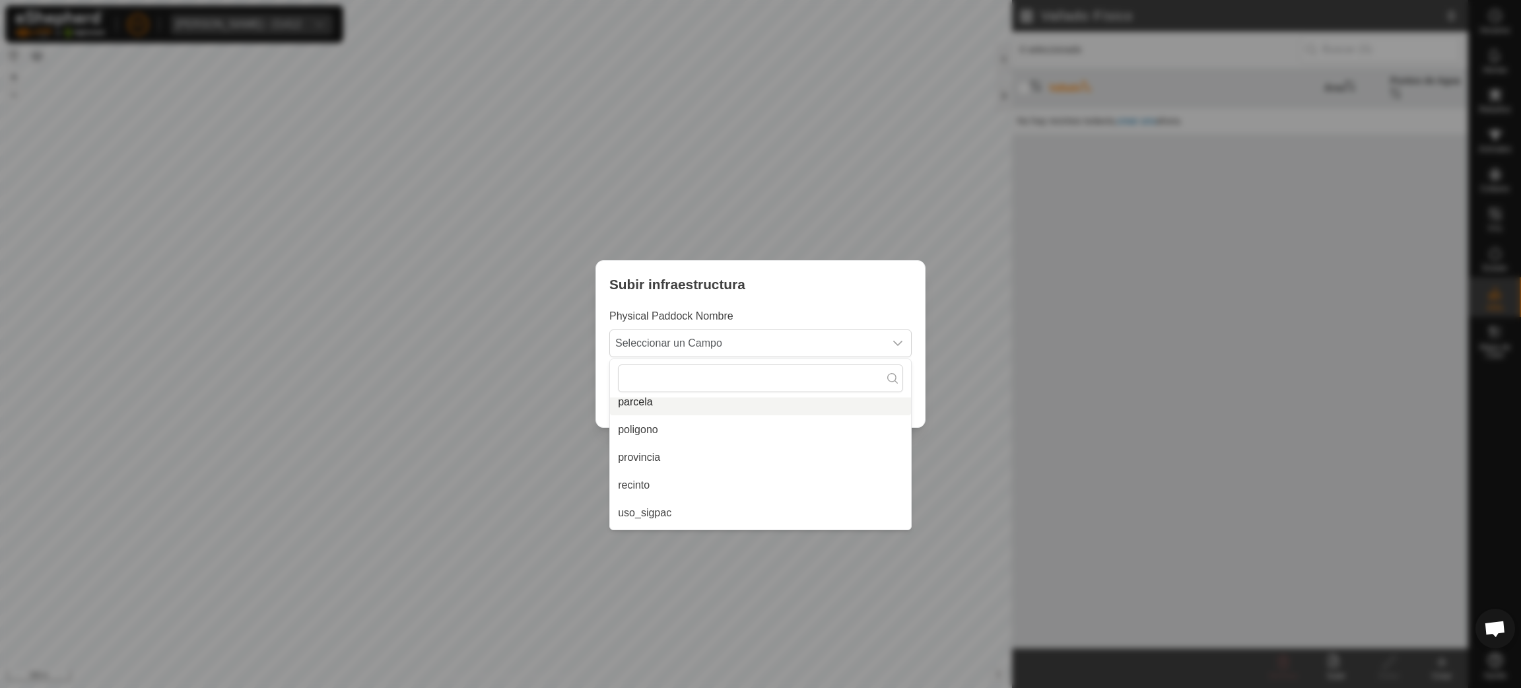
scroll to position [171, 0]
click at [716, 513] on li "Use eShepherd Default Name" at bounding box center [760, 517] width 301 height 26
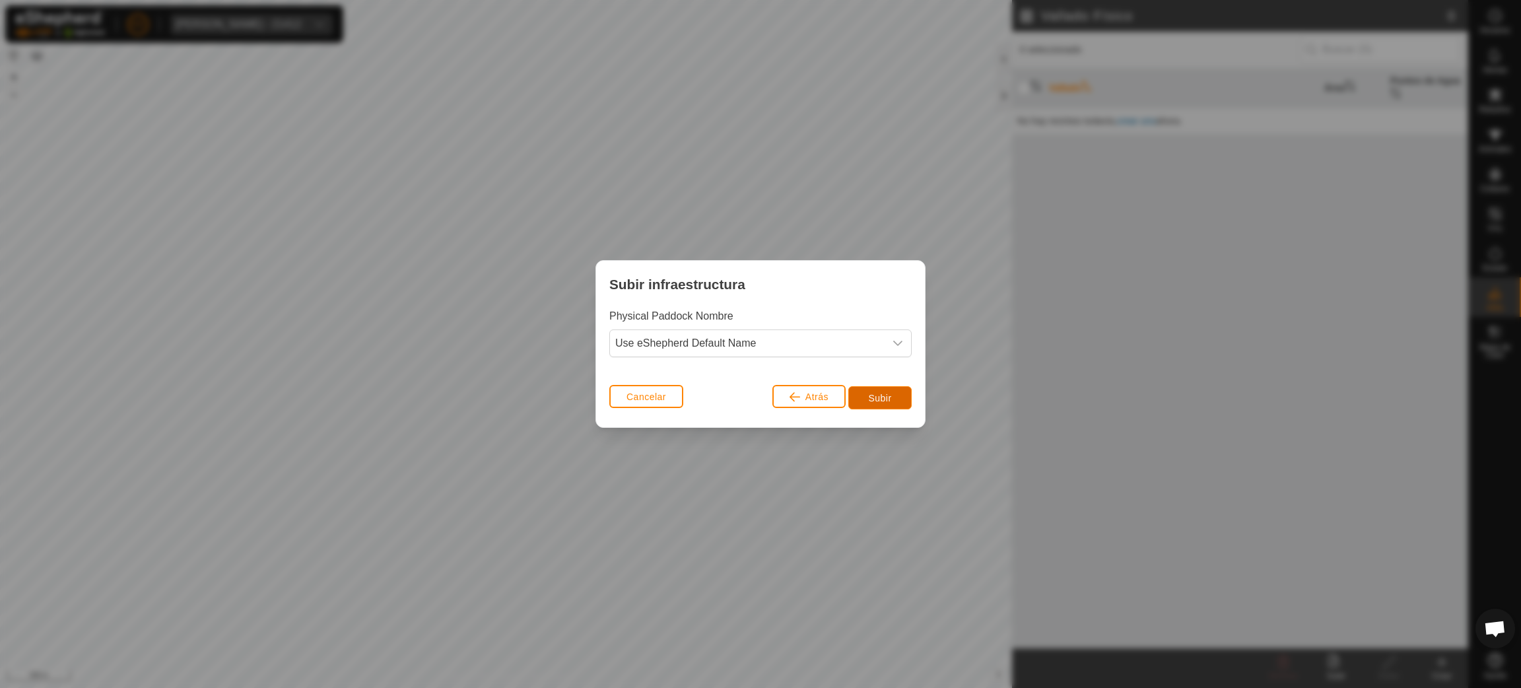
click at [885, 407] on button "Subir" at bounding box center [879, 397] width 63 height 23
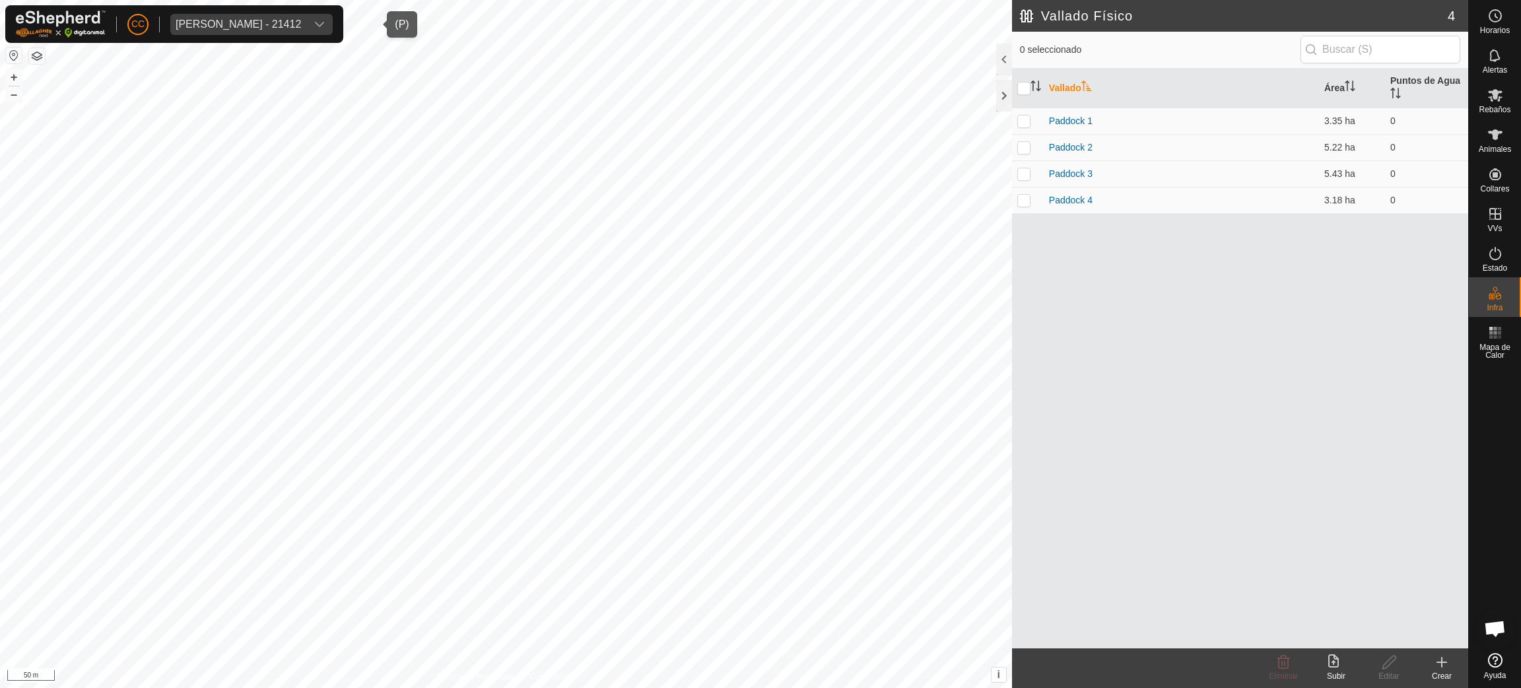
click at [242, 16] on span "[PERSON_NAME] - 21412" at bounding box center [238, 24] width 136 height 21
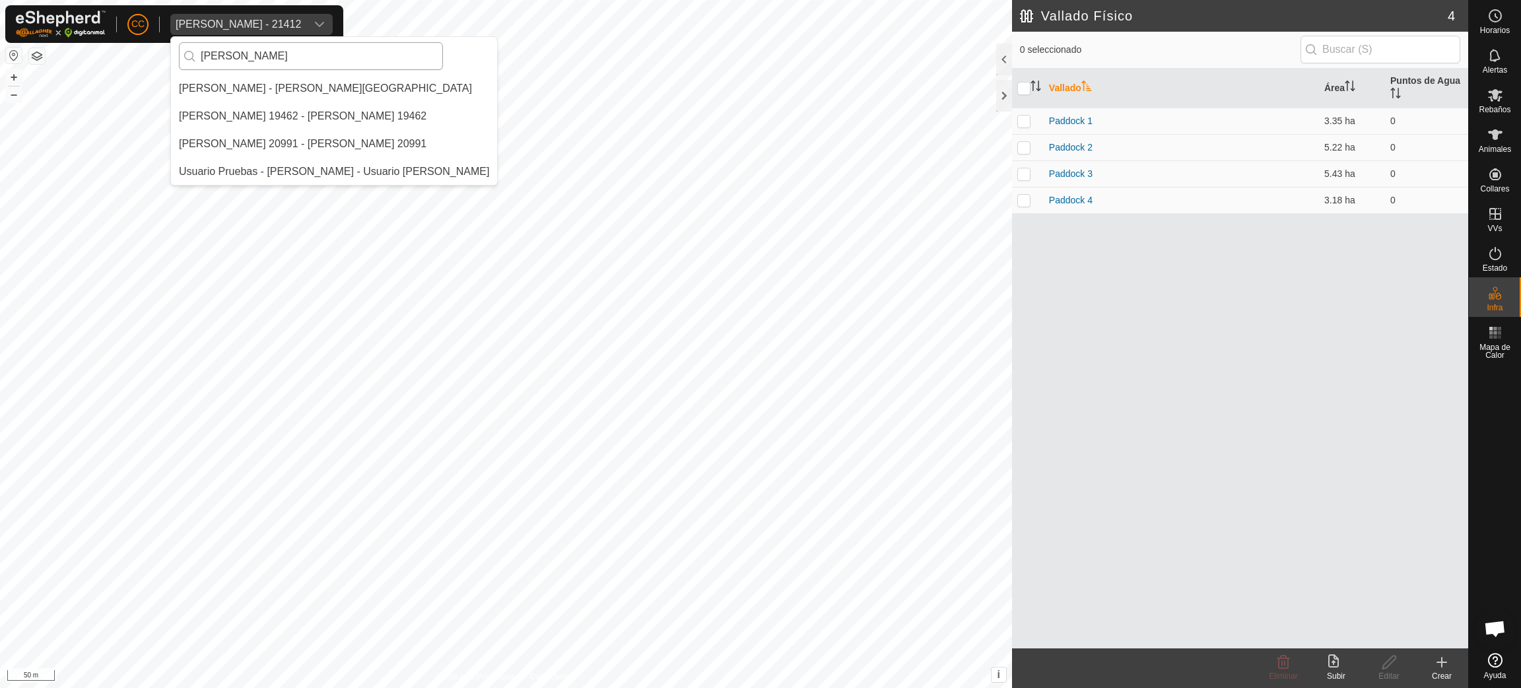
scroll to position [0, 0]
type input "[PERSON_NAME]"
click at [335, 91] on li "[PERSON_NAME] - [PERSON_NAME][GEOGRAPHIC_DATA]" at bounding box center [334, 88] width 326 height 26
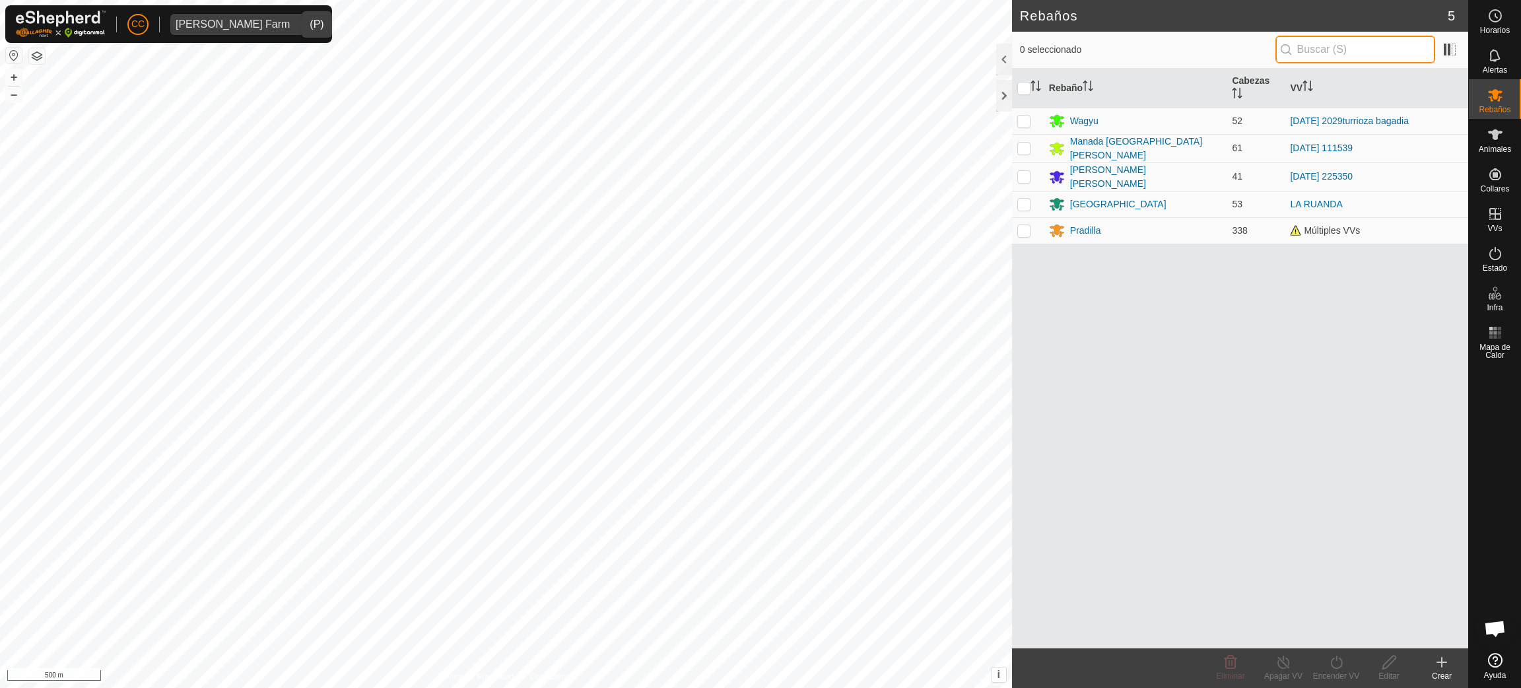
drag, startPoint x: 1325, startPoint y: 46, endPoint x: 1333, endPoint y: 46, distance: 8.6
click at [1325, 46] on input "text" at bounding box center [1355, 50] width 160 height 28
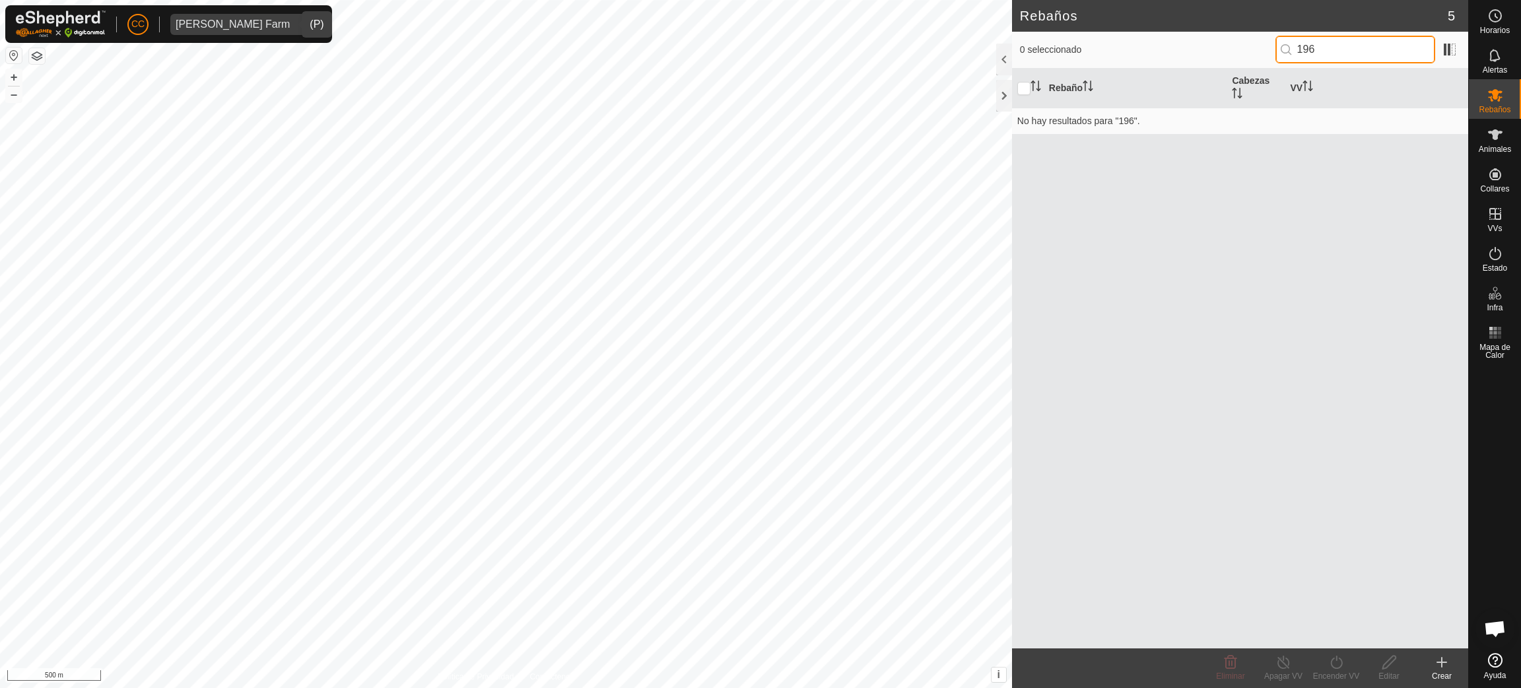
drag, startPoint x: 1341, startPoint y: 47, endPoint x: 1129, endPoint y: 46, distance: 211.9
click at [1129, 46] on div "0 seleccionado 196" at bounding box center [1240, 50] width 440 height 28
type input "3093"
drag, startPoint x: 1337, startPoint y: 51, endPoint x: 1187, endPoint y: 69, distance: 150.9
click at [1187, 69] on div "0 seleccionado 3093 Rebaño Cabezas VV No hay resultados para "3093"." at bounding box center [1240, 340] width 456 height 617
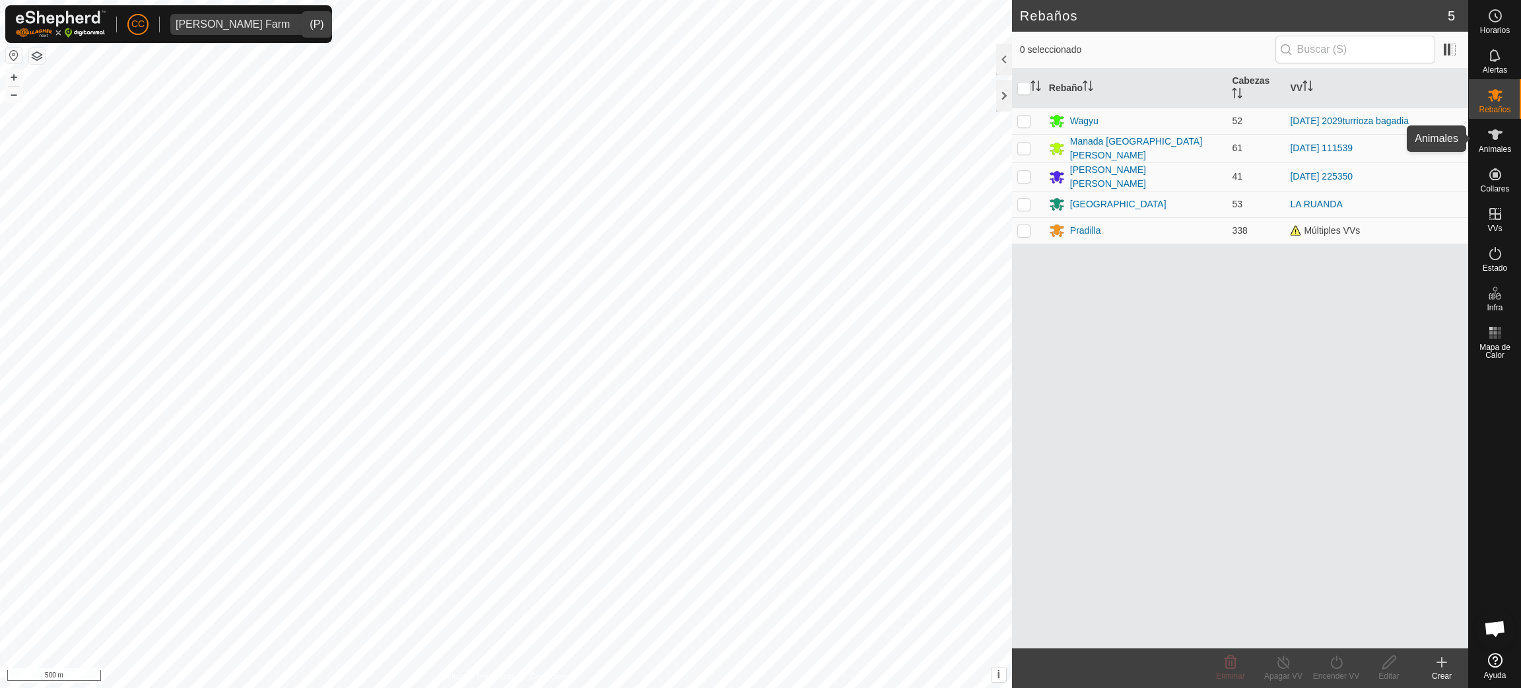
click at [1481, 137] on div "Animales" at bounding box center [1495, 139] width 52 height 40
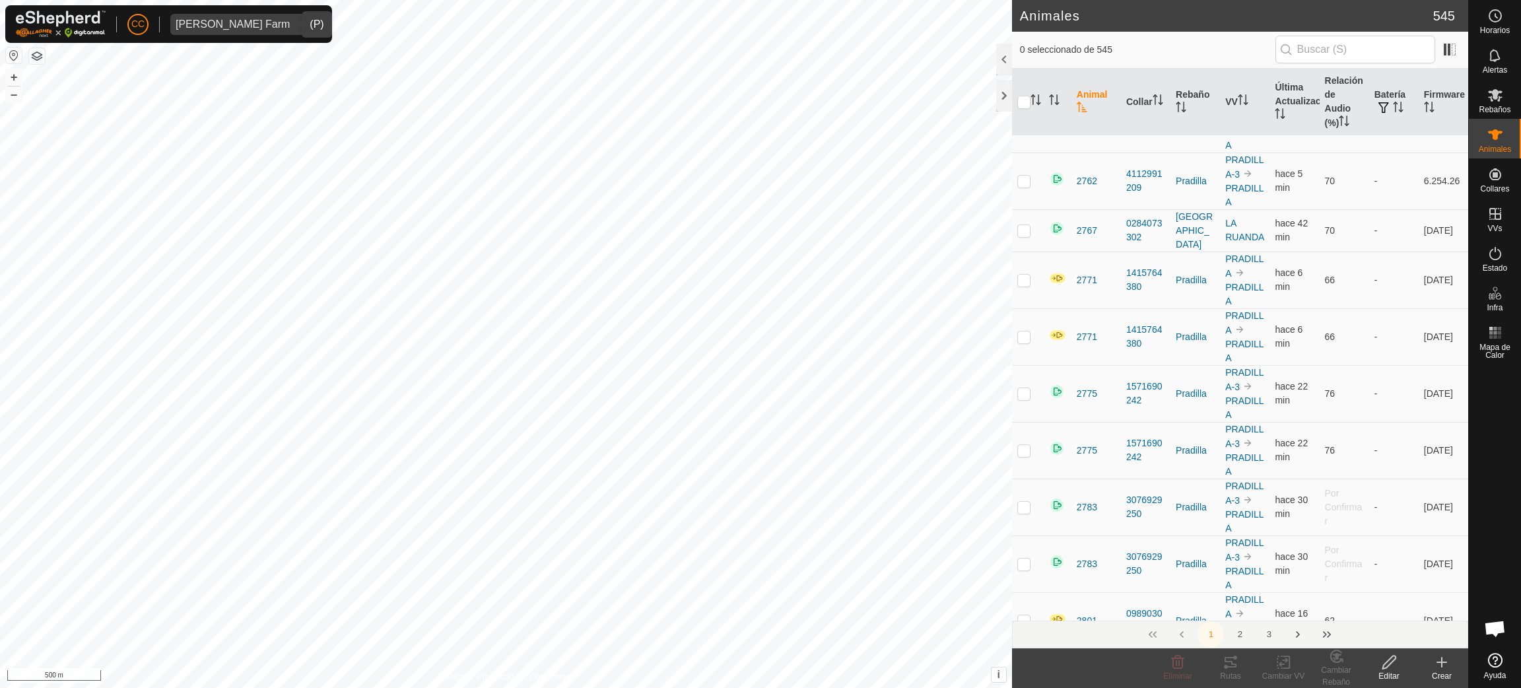
scroll to position [10447, 0]
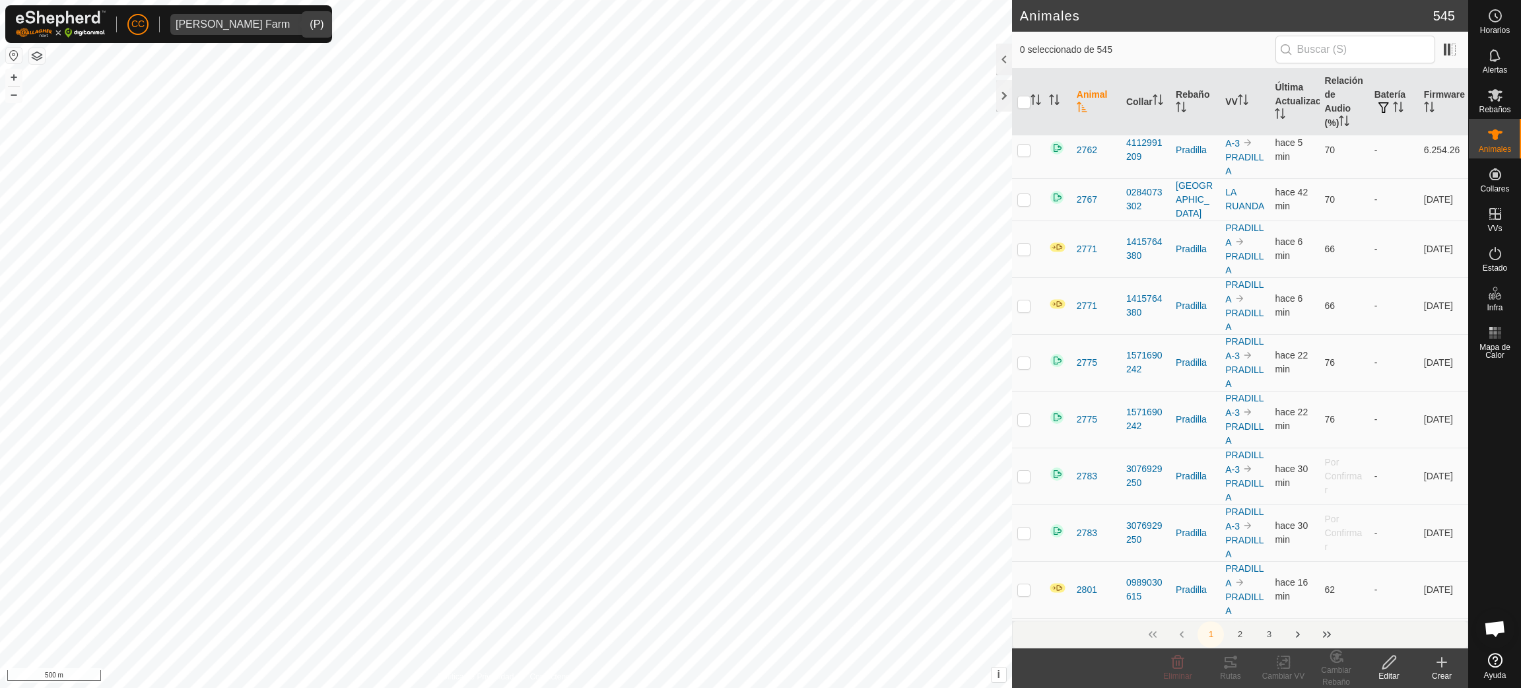
click at [1238, 633] on button "2" at bounding box center [1239, 634] width 26 height 26
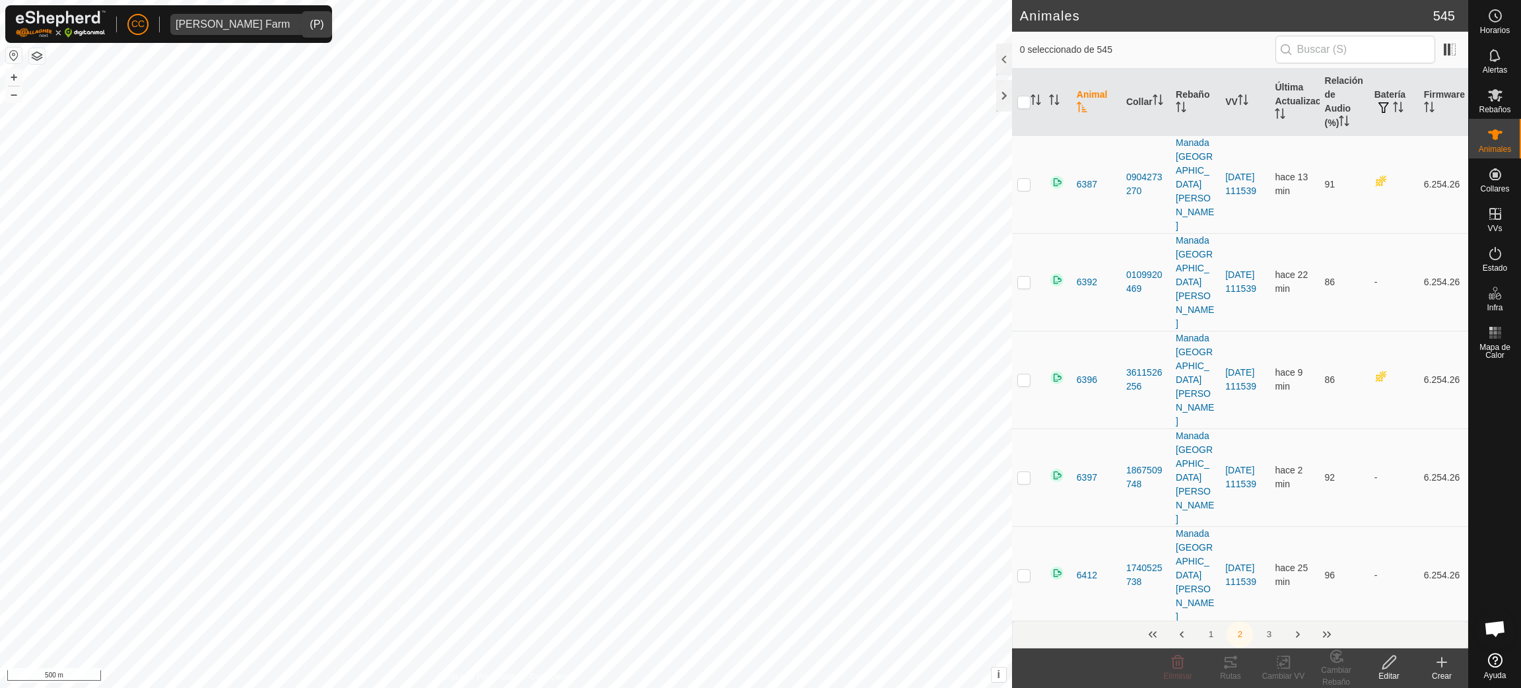
scroll to position [0, 0]
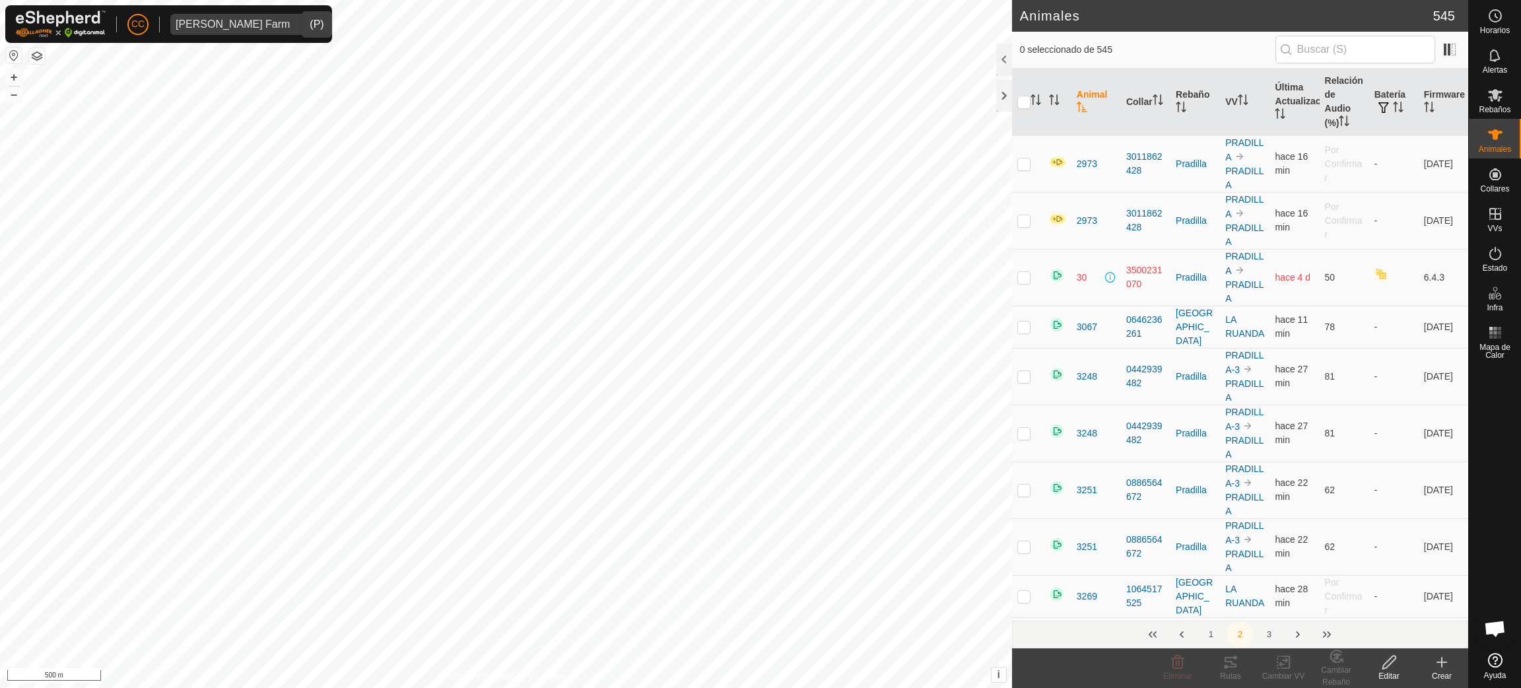
click at [1085, 100] on th "Animal" at bounding box center [1096, 102] width 50 height 67
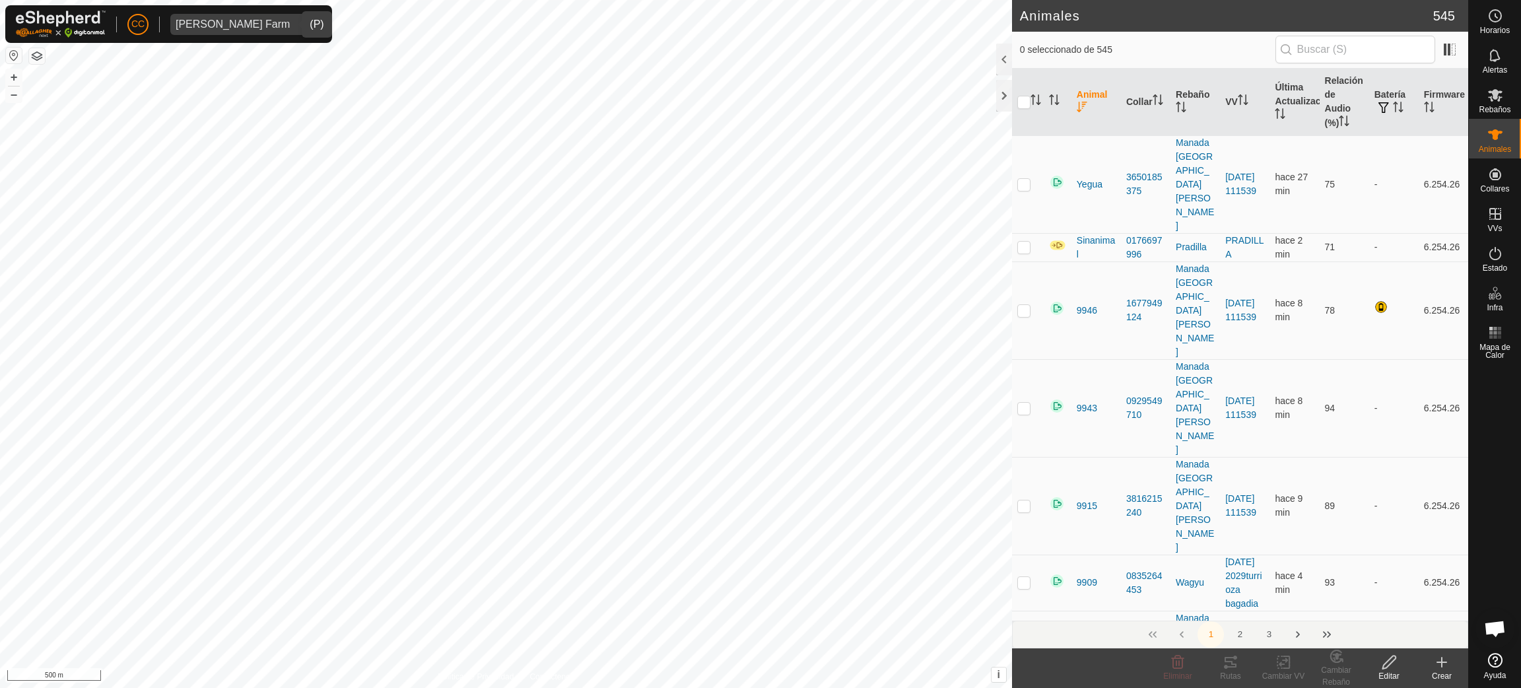
click at [1090, 102] on th "Animal" at bounding box center [1096, 102] width 50 height 67
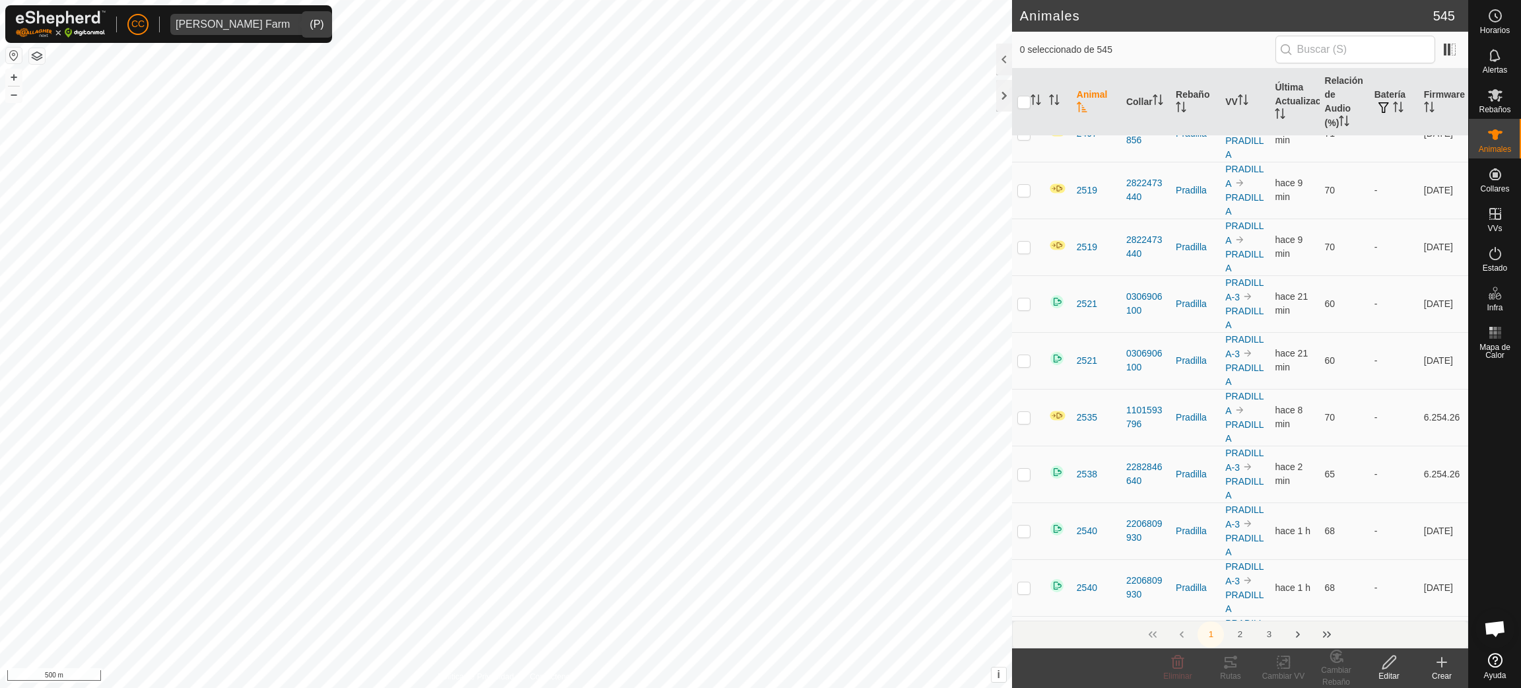
scroll to position [8119, 0]
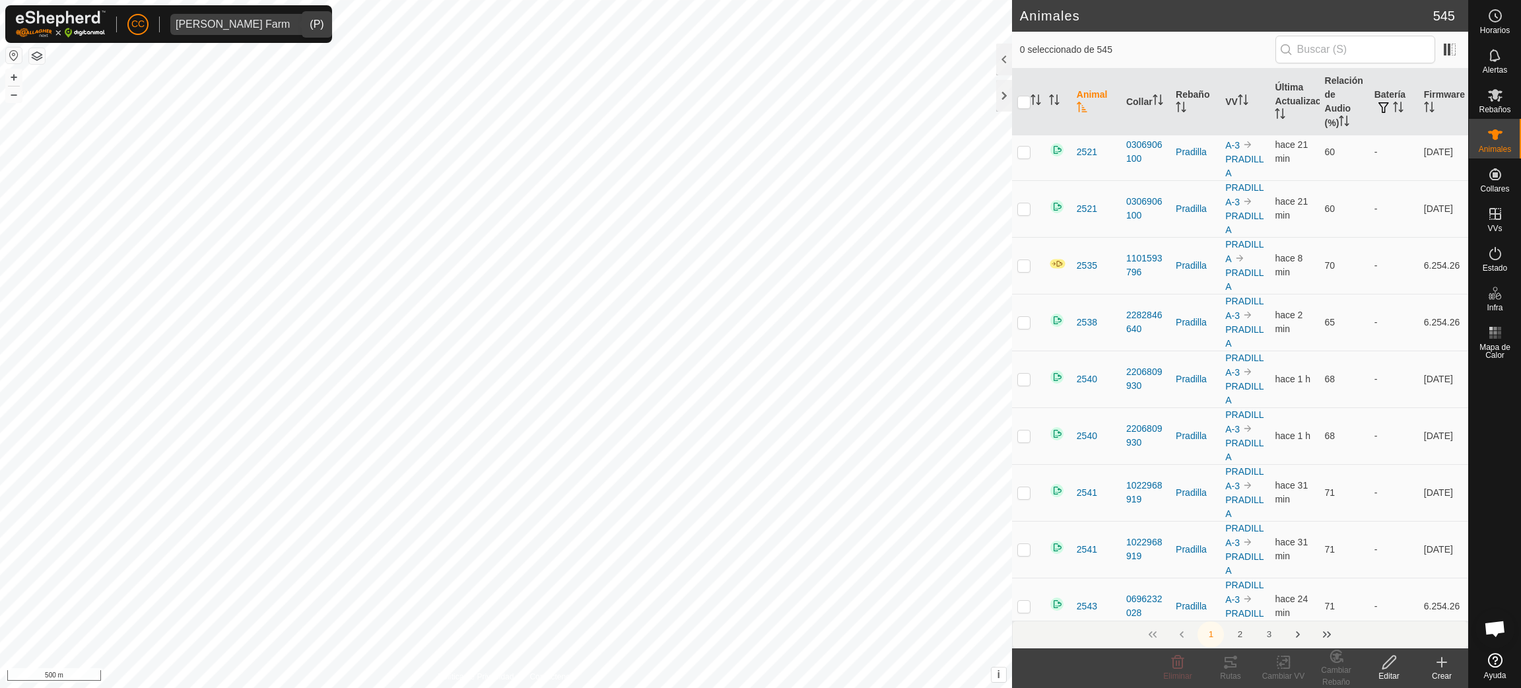
click at [1233, 632] on button "2" at bounding box center [1239, 634] width 26 height 26
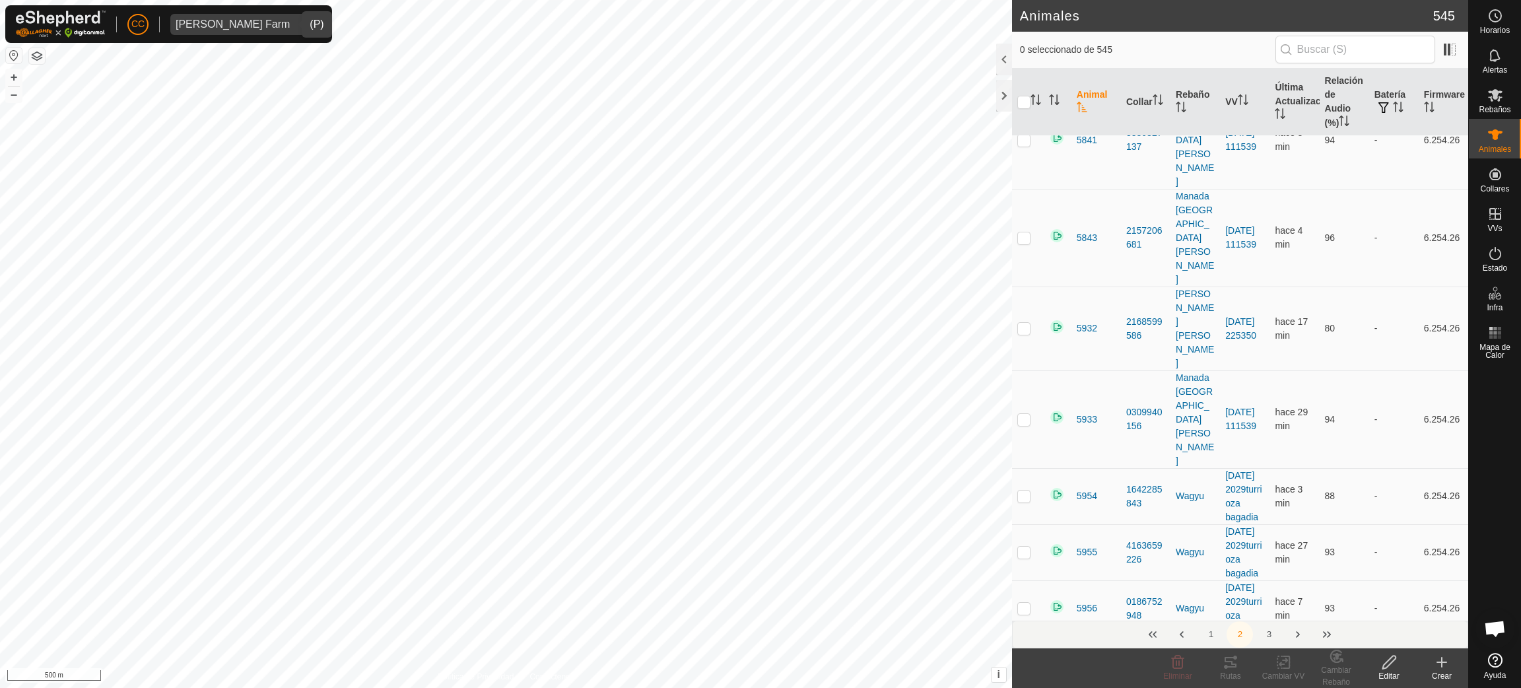
scroll to position [0, 0]
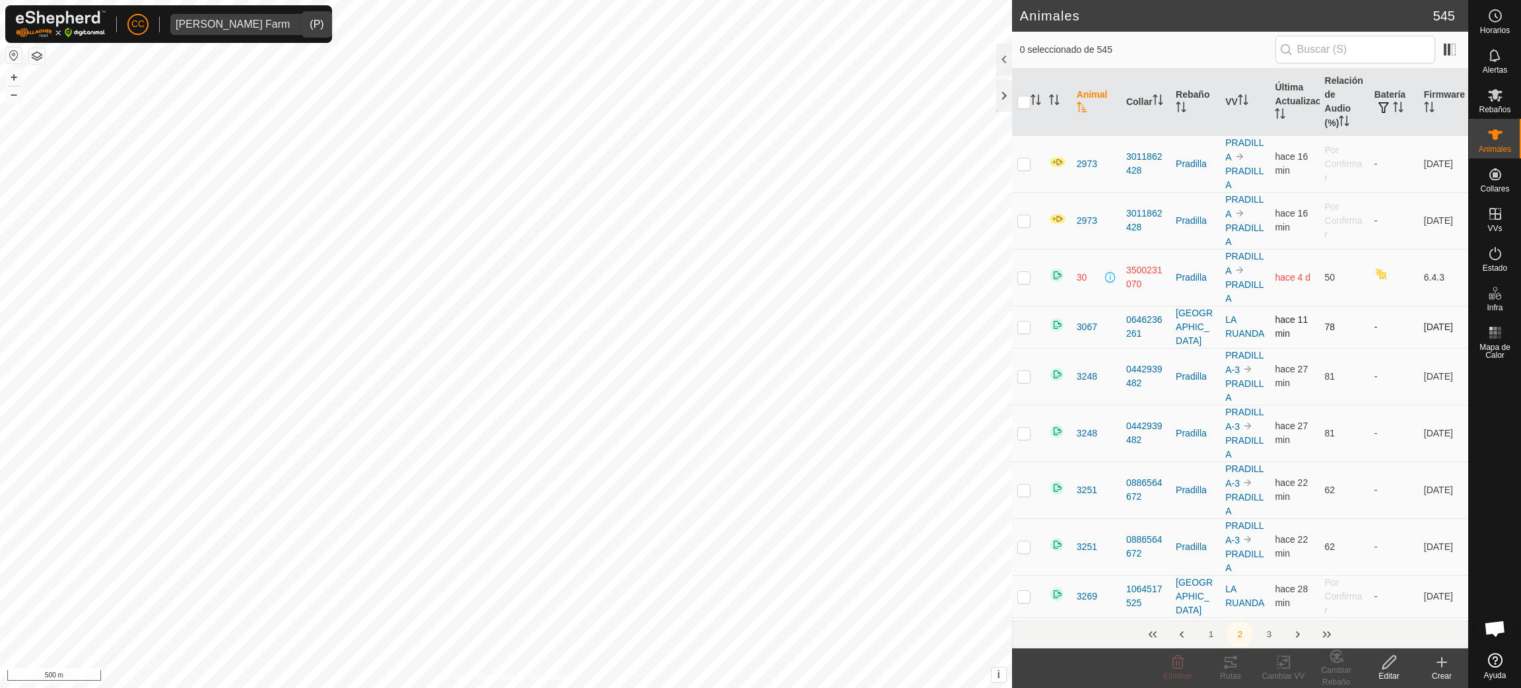
click at [1017, 331] on td at bounding box center [1028, 327] width 32 height 42
checkbox input "true"
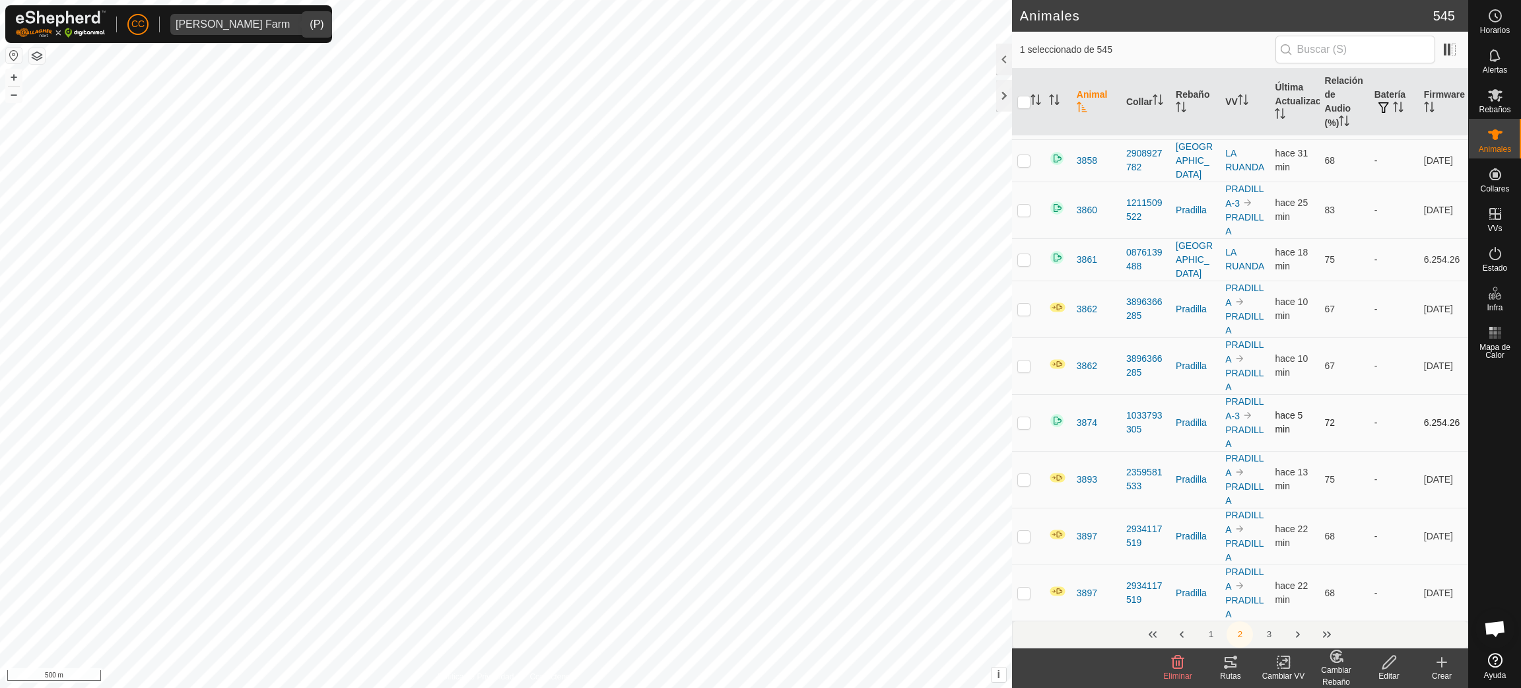
scroll to position [1980, 0]
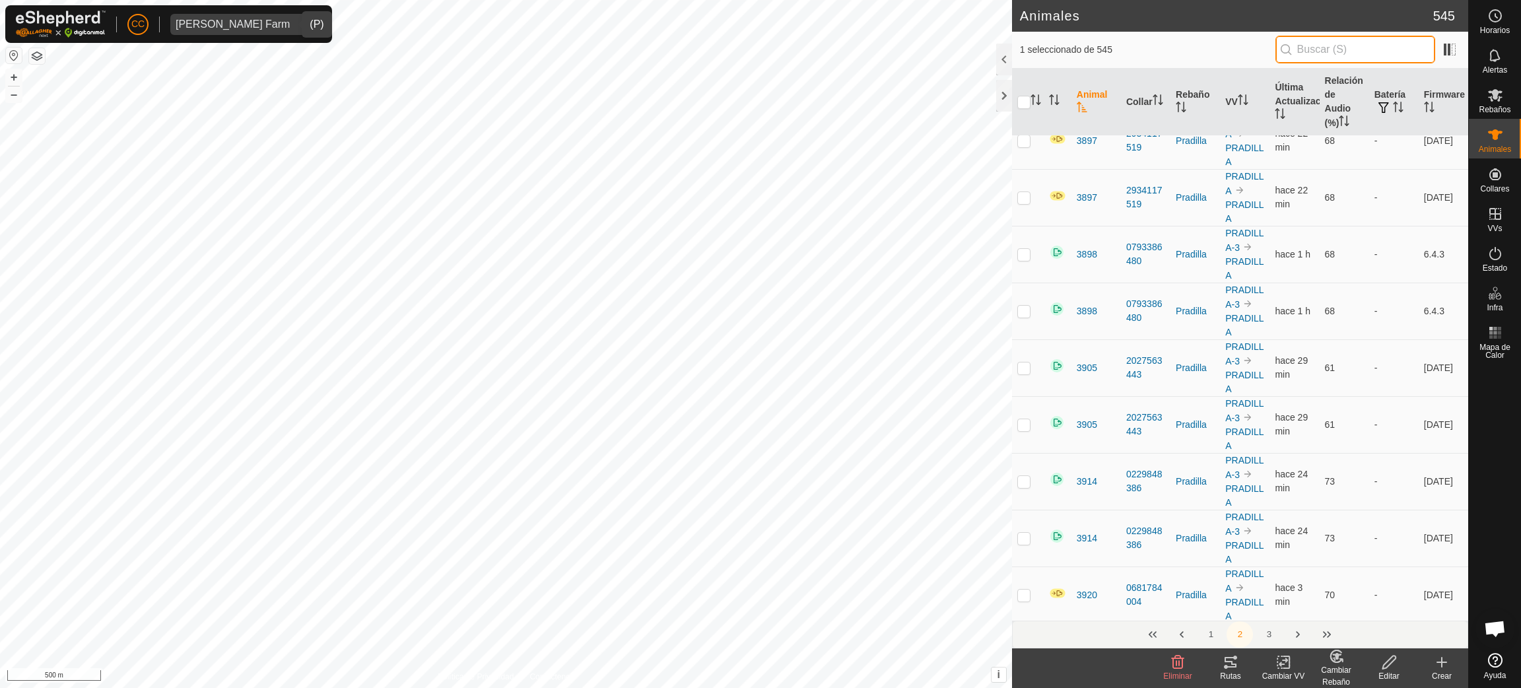
click at [1310, 59] on input "text" at bounding box center [1355, 50] width 160 height 28
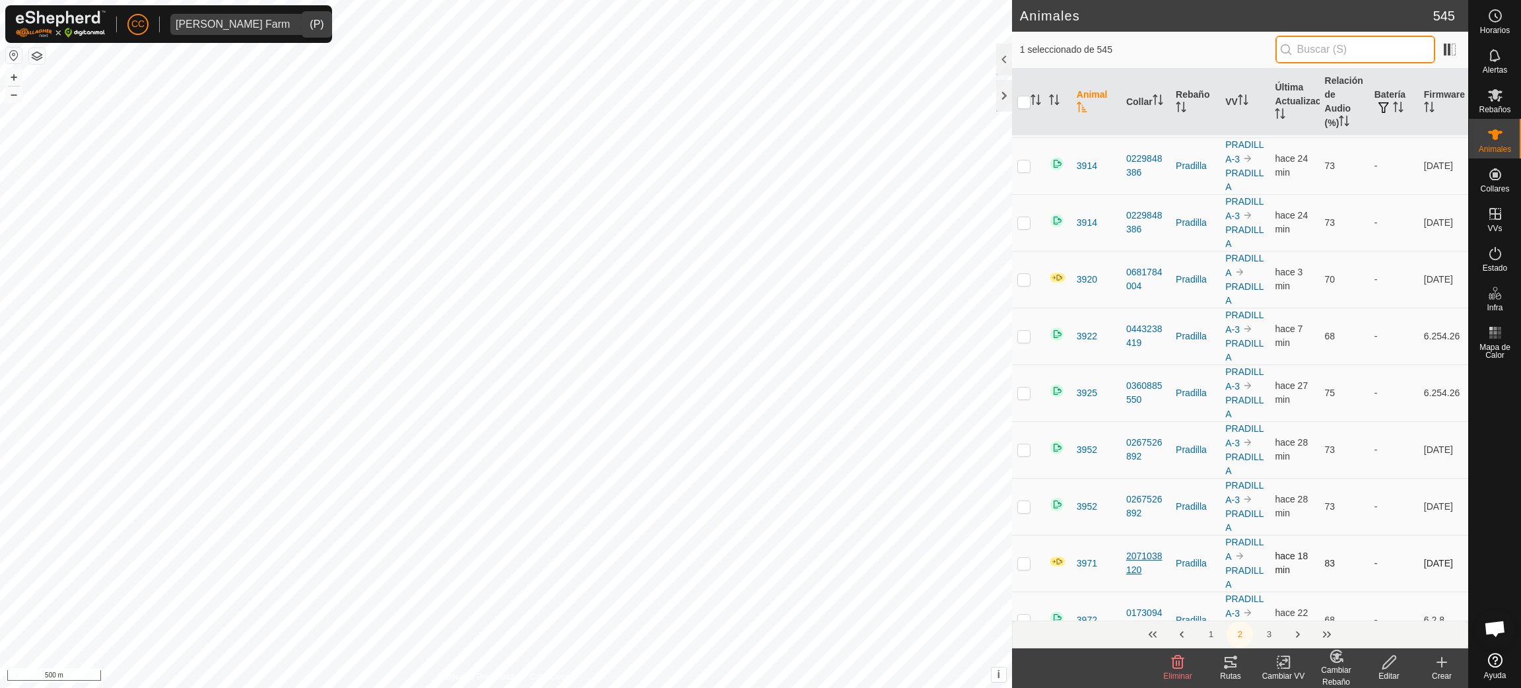
scroll to position [2277, 0]
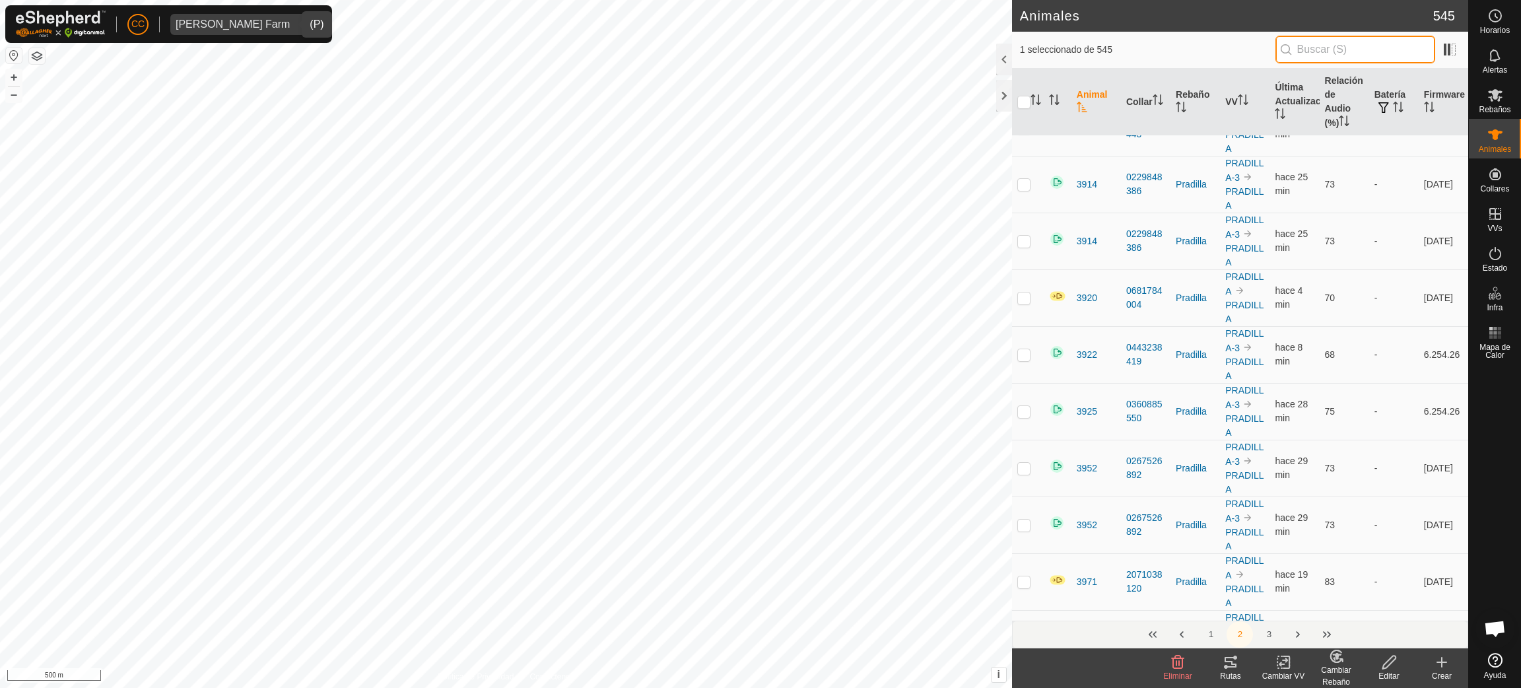
click at [1355, 53] on input "text" at bounding box center [1355, 50] width 160 height 28
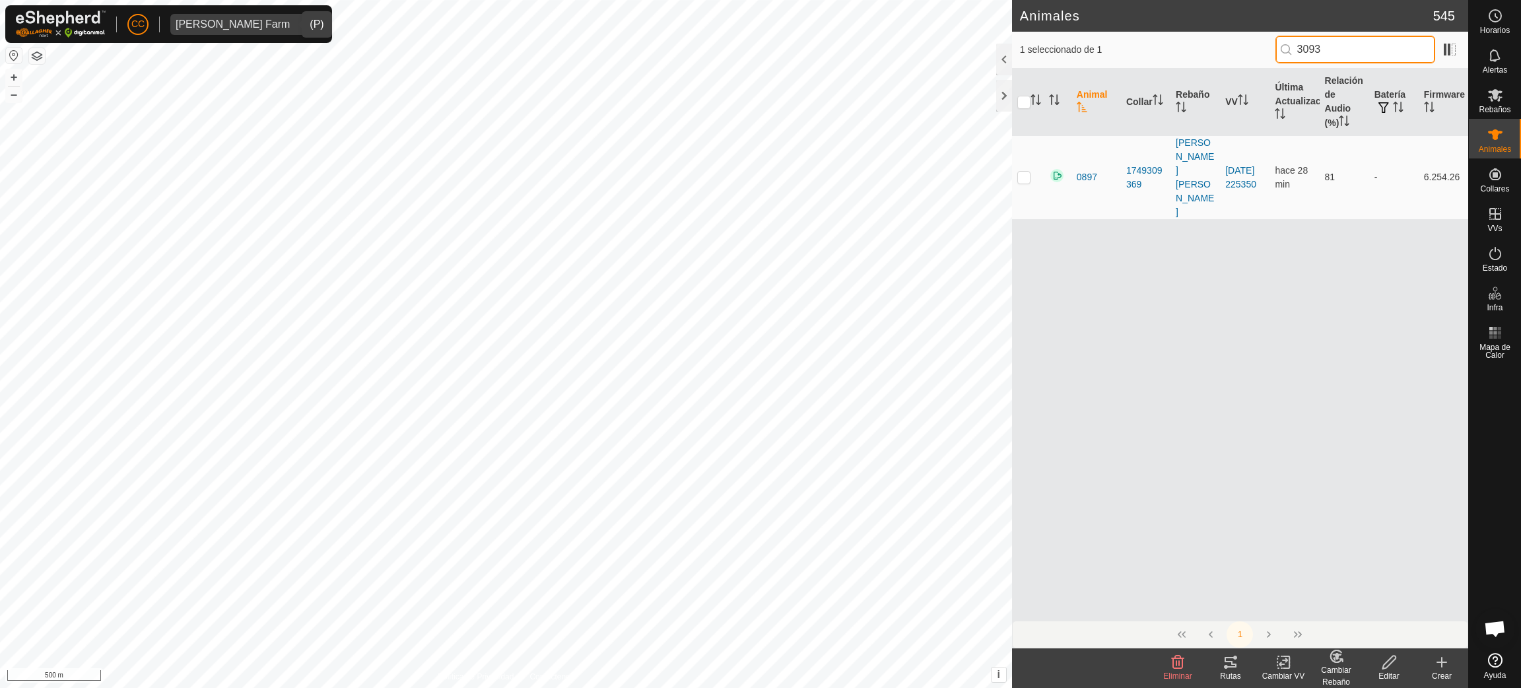
scroll to position [0, 0]
type input "3093"
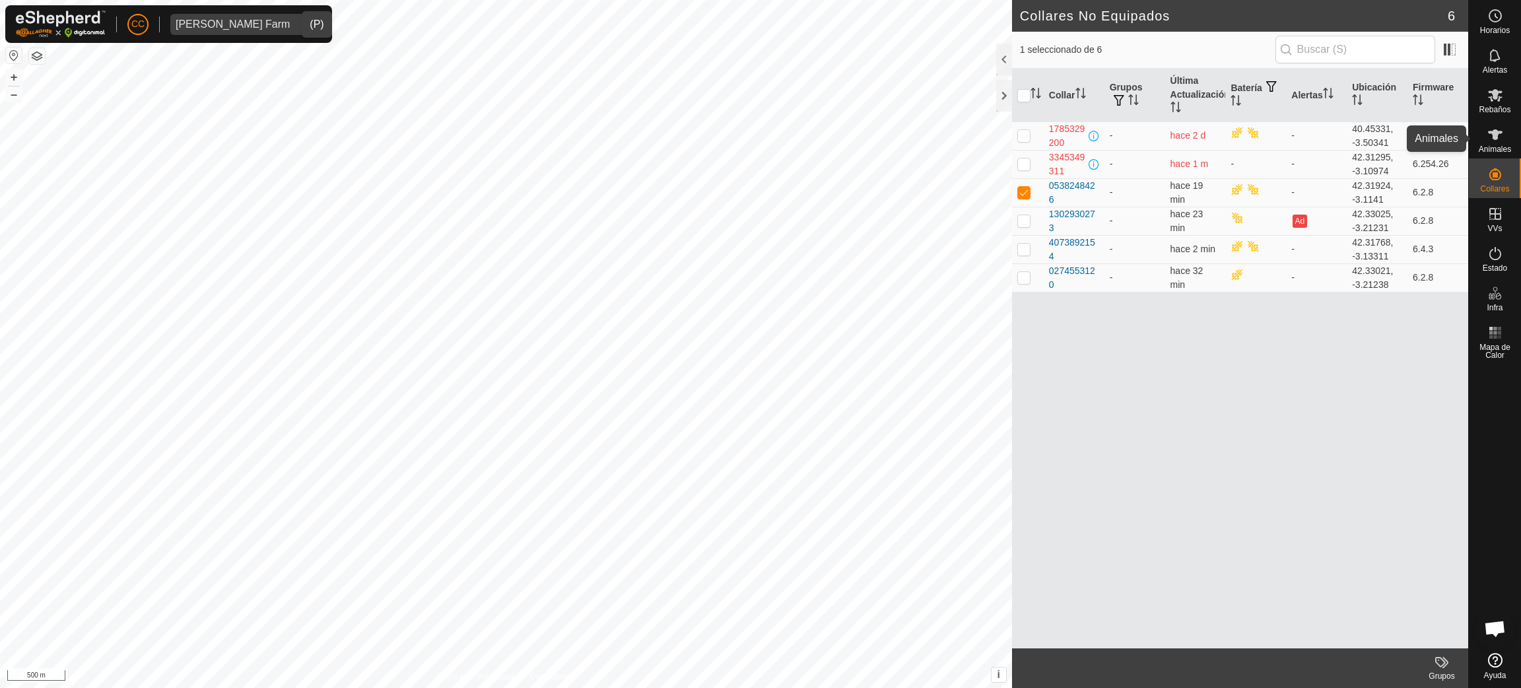
drag, startPoint x: 1506, startPoint y: 150, endPoint x: 1491, endPoint y: 184, distance: 37.5
click at [1506, 150] on span "Animales" at bounding box center [1495, 149] width 32 height 8
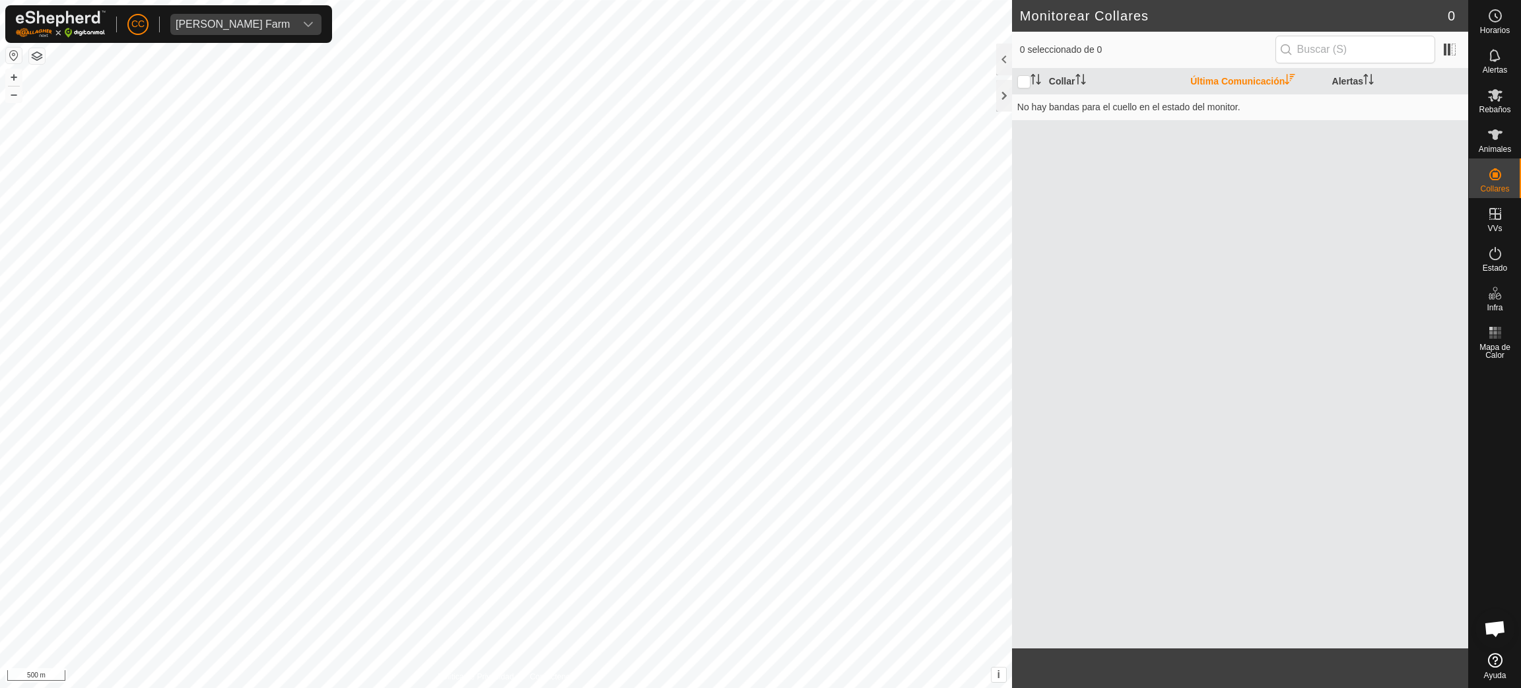
scroll to position [1075, 0]
click at [1498, 141] on icon at bounding box center [1495, 135] width 16 height 16
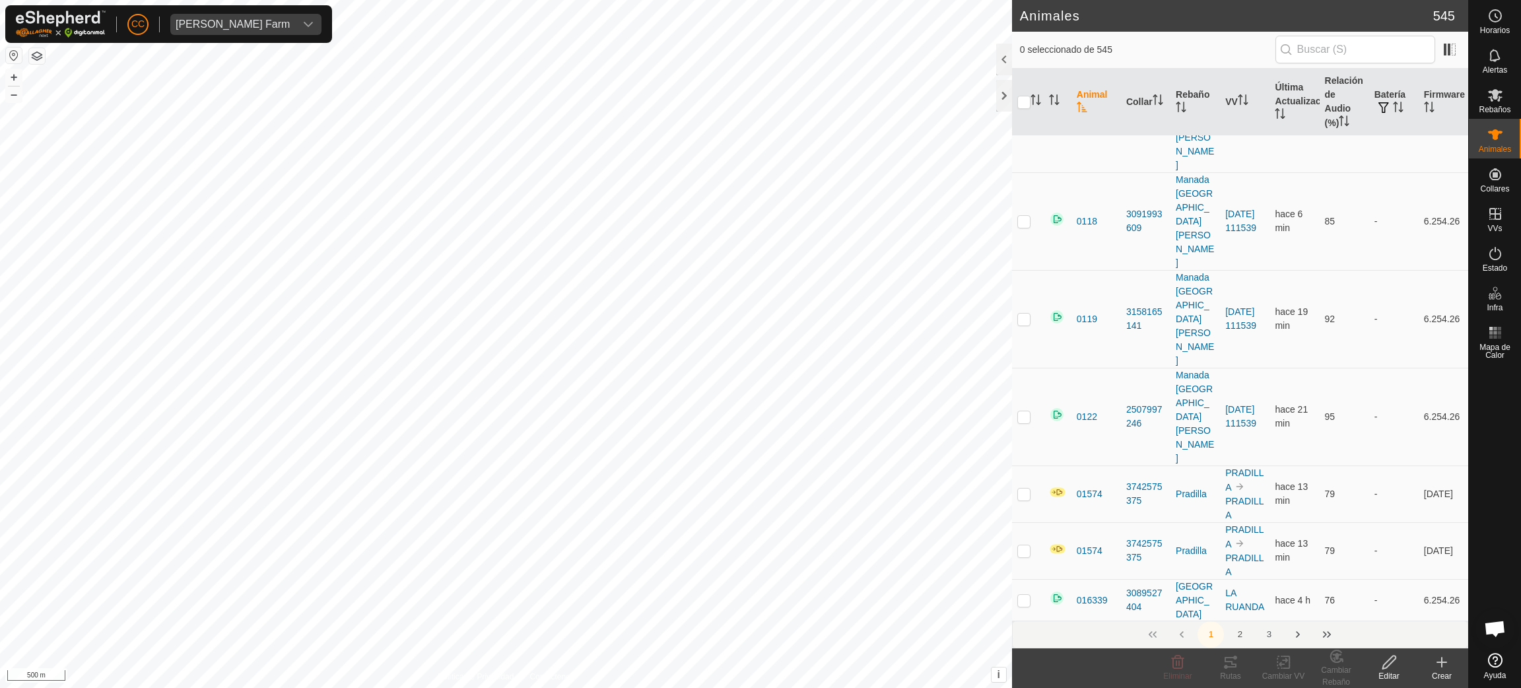
scroll to position [396, 0]
click at [1246, 629] on button "2" at bounding box center [1239, 634] width 26 height 26
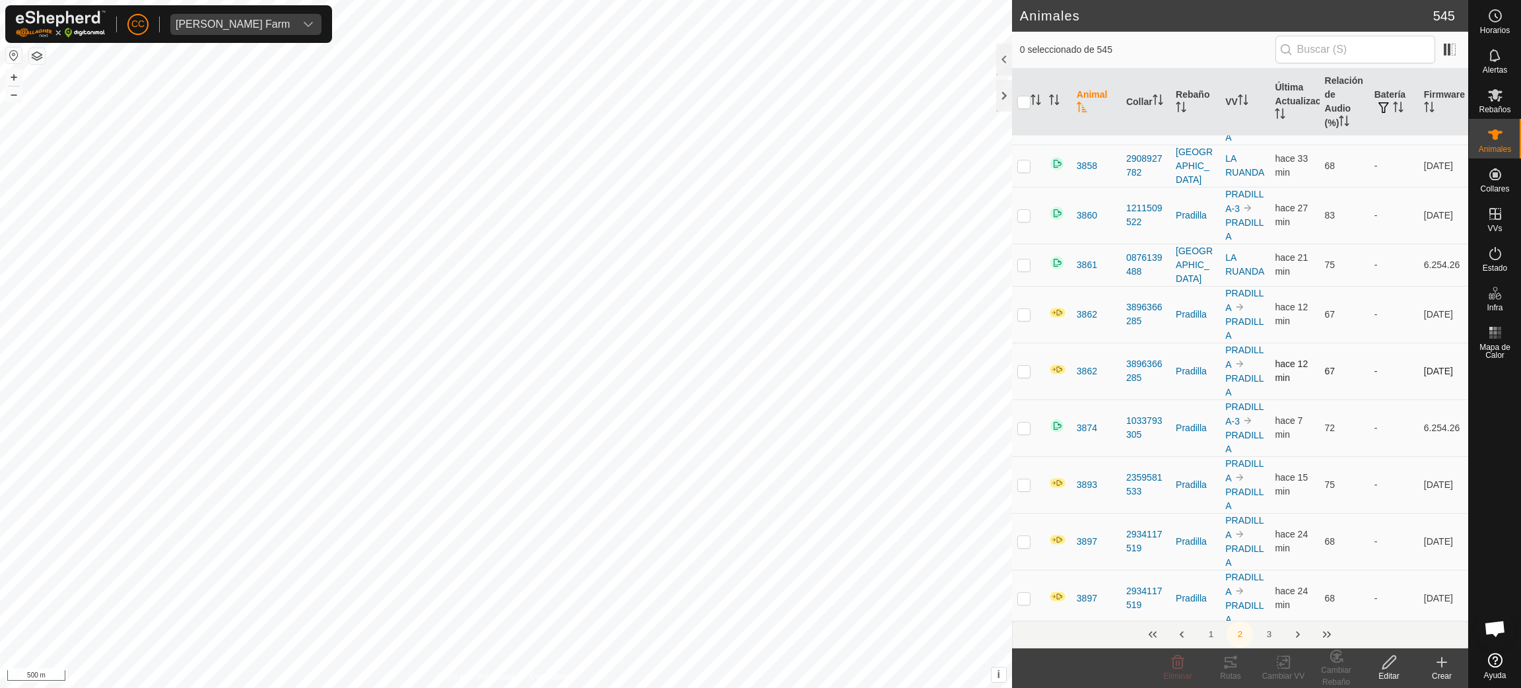
scroll to position [1584, 0]
click at [1020, 474] on p-checkbox at bounding box center [1023, 479] width 13 height 11
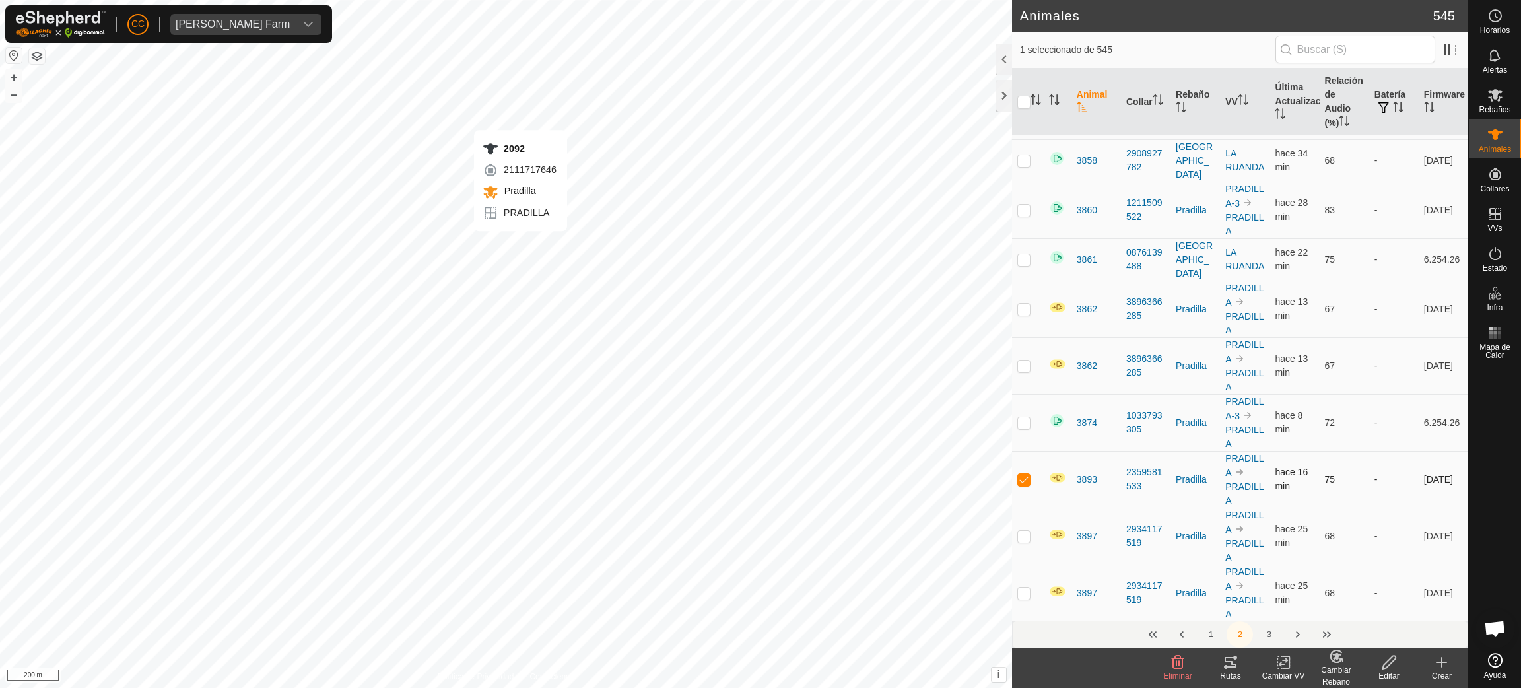
checkbox input "false"
click at [1498, 113] on span "Rebaños" at bounding box center [1495, 110] width 32 height 8
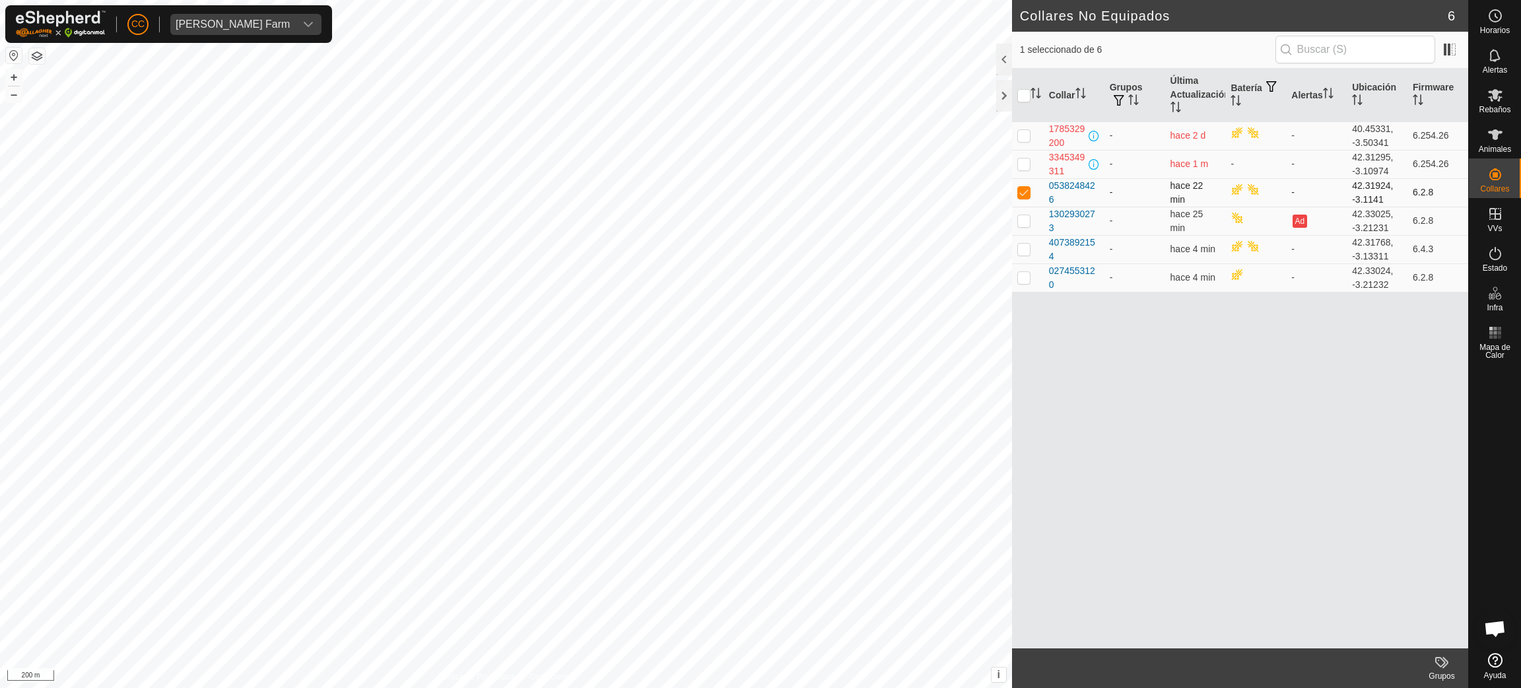
drag, startPoint x: 1068, startPoint y: 197, endPoint x: 1040, endPoint y: 204, distance: 28.5
click at [1042, 185] on tr "0538248426 - hace 22 min - 42.31924, -3.1141 6.2.8" at bounding box center [1240, 192] width 456 height 28
copy div "0538248426"
click at [1512, 162] on div "Collares" at bounding box center [1495, 178] width 52 height 40
click at [1502, 152] on span "Animales" at bounding box center [1495, 149] width 32 height 8
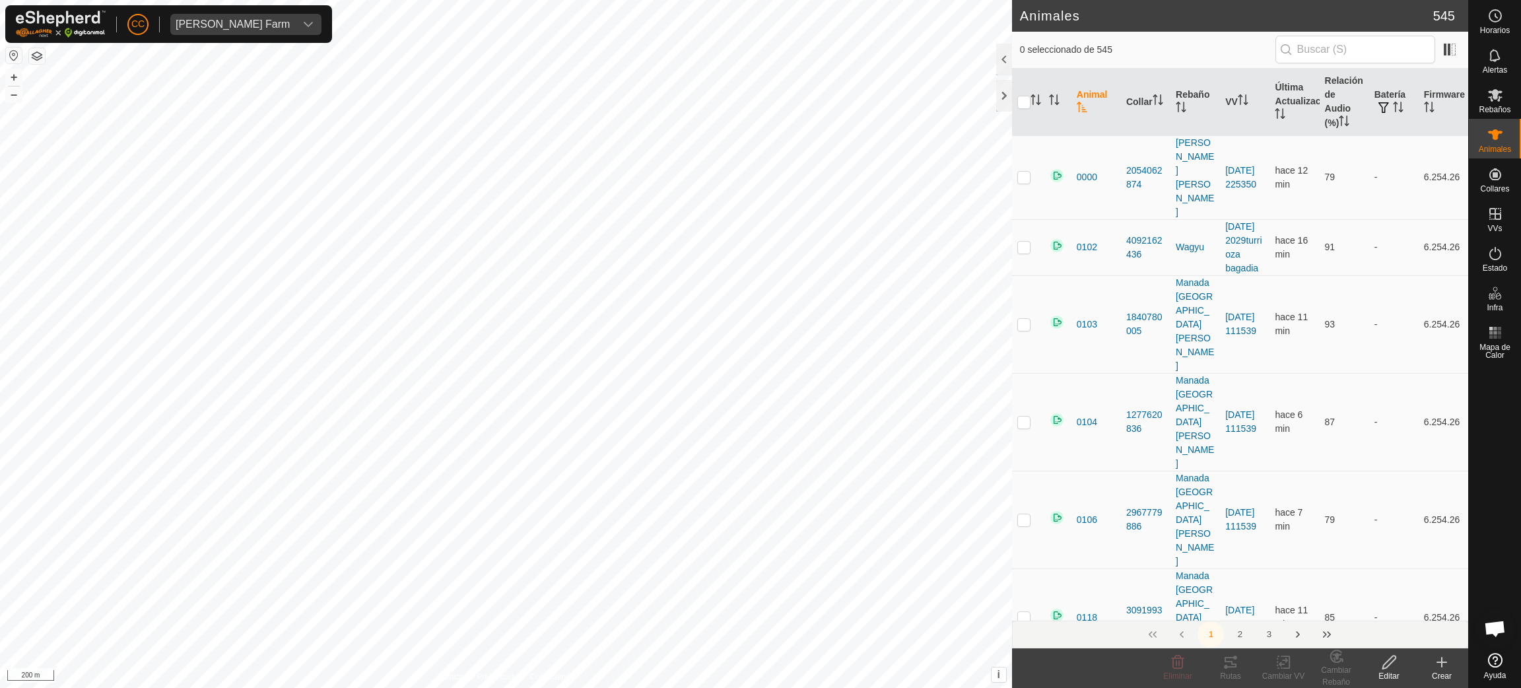
click at [1091, 101] on th "Animal" at bounding box center [1096, 102] width 50 height 67
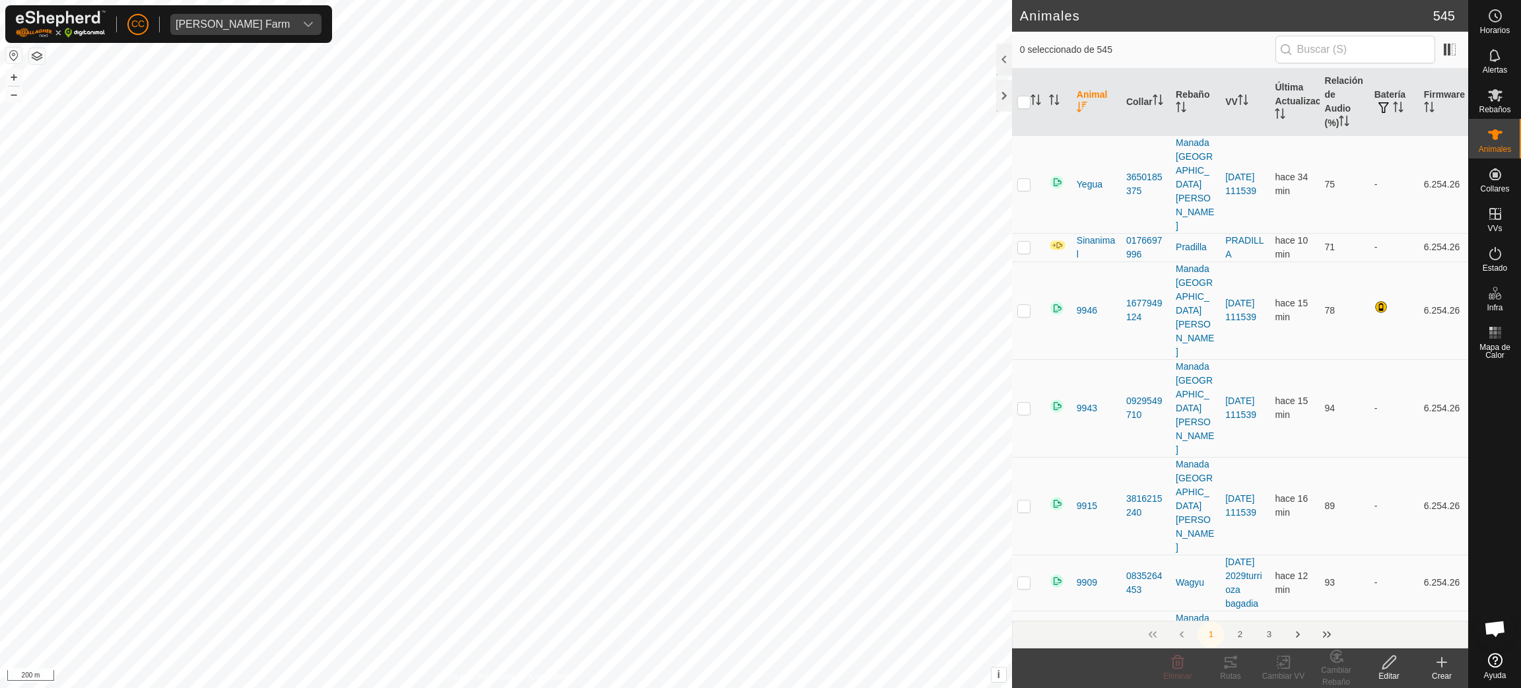
click at [1088, 100] on th "Animal" at bounding box center [1096, 102] width 50 height 67
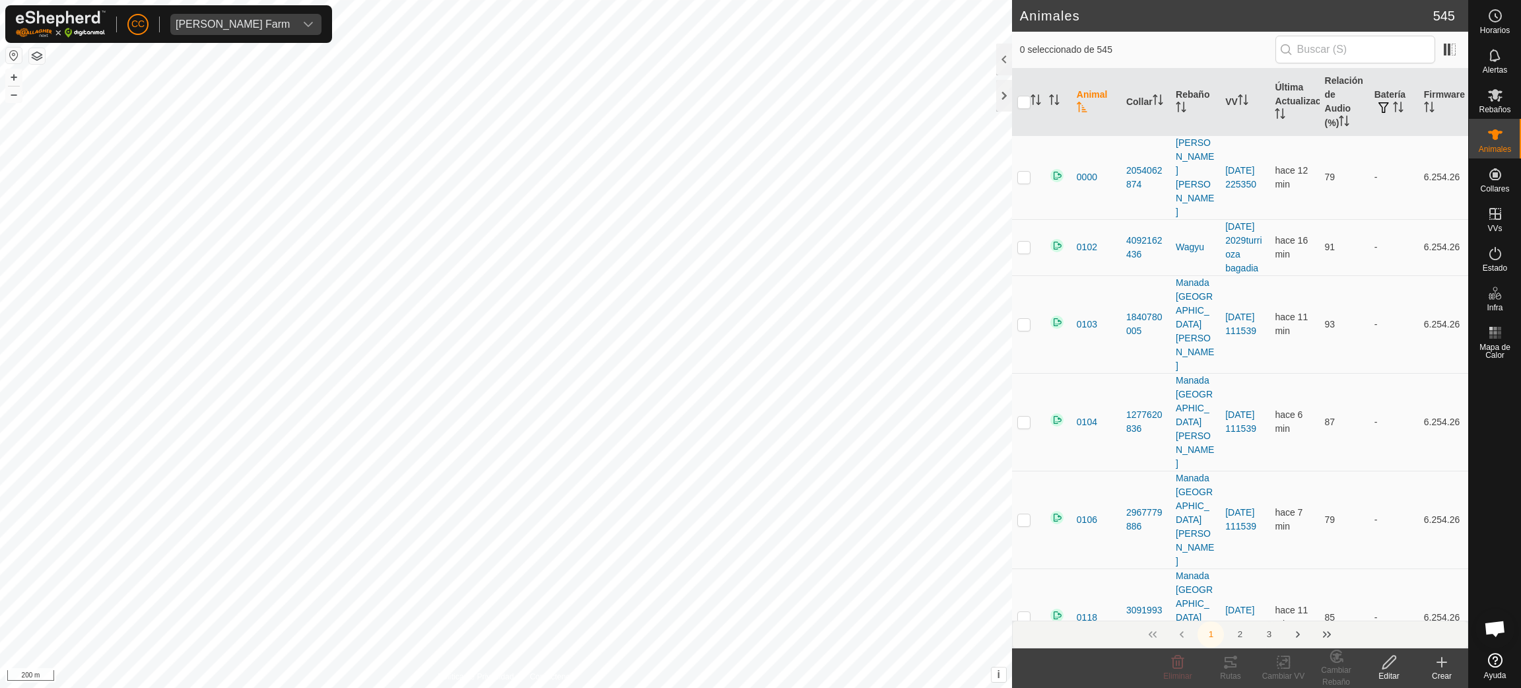
click at [1271, 632] on button "3" at bounding box center [1269, 634] width 26 height 26
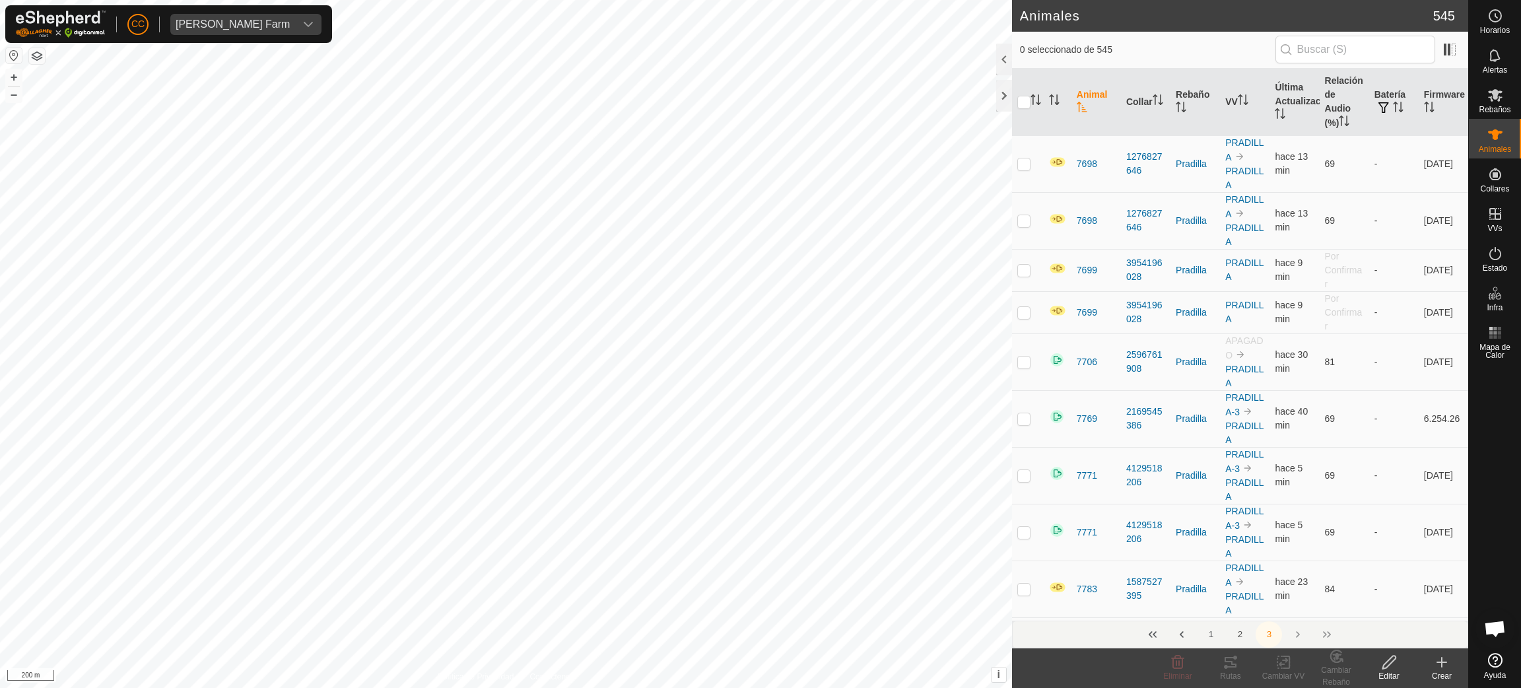
click at [1235, 634] on button "2" at bounding box center [1239, 634] width 26 height 26
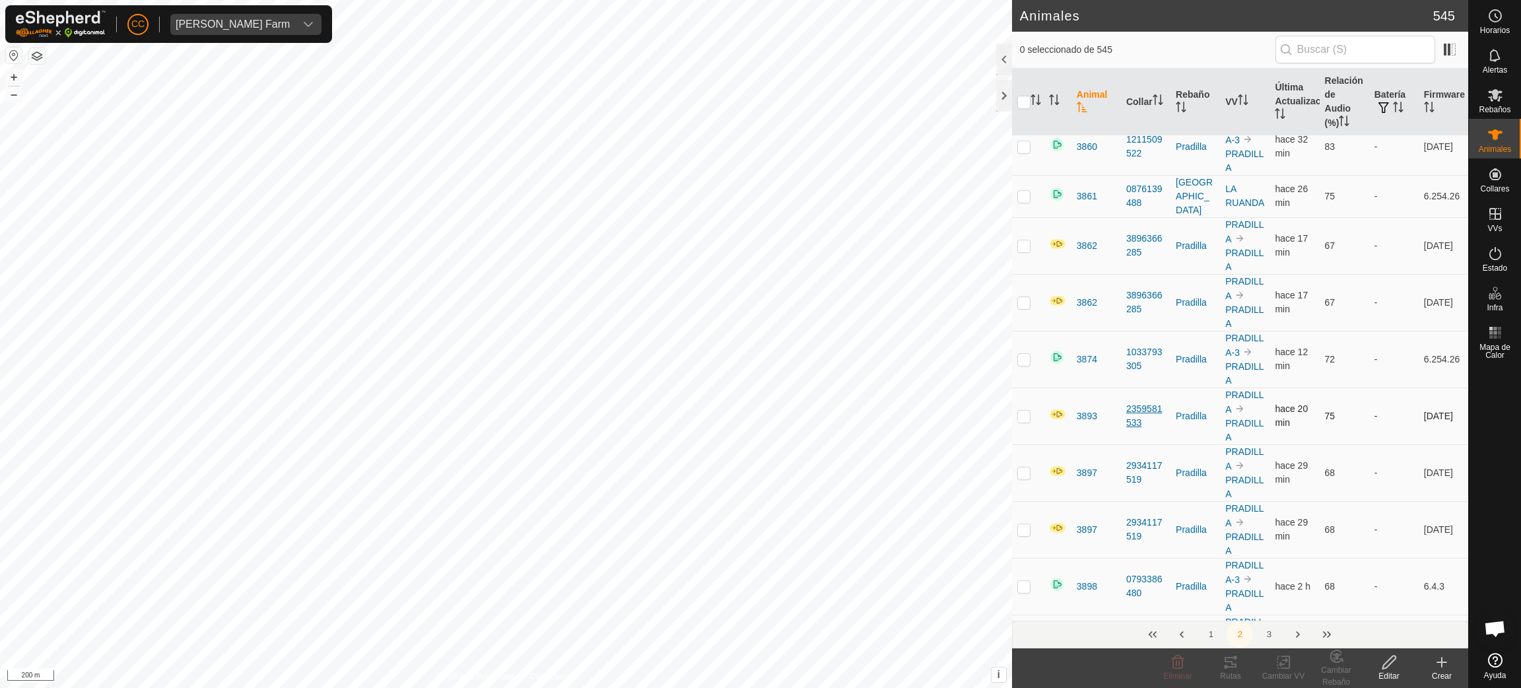
scroll to position [1648, 0]
click at [271, 18] on span "[PERSON_NAME] Farm" at bounding box center [232, 24] width 125 height 21
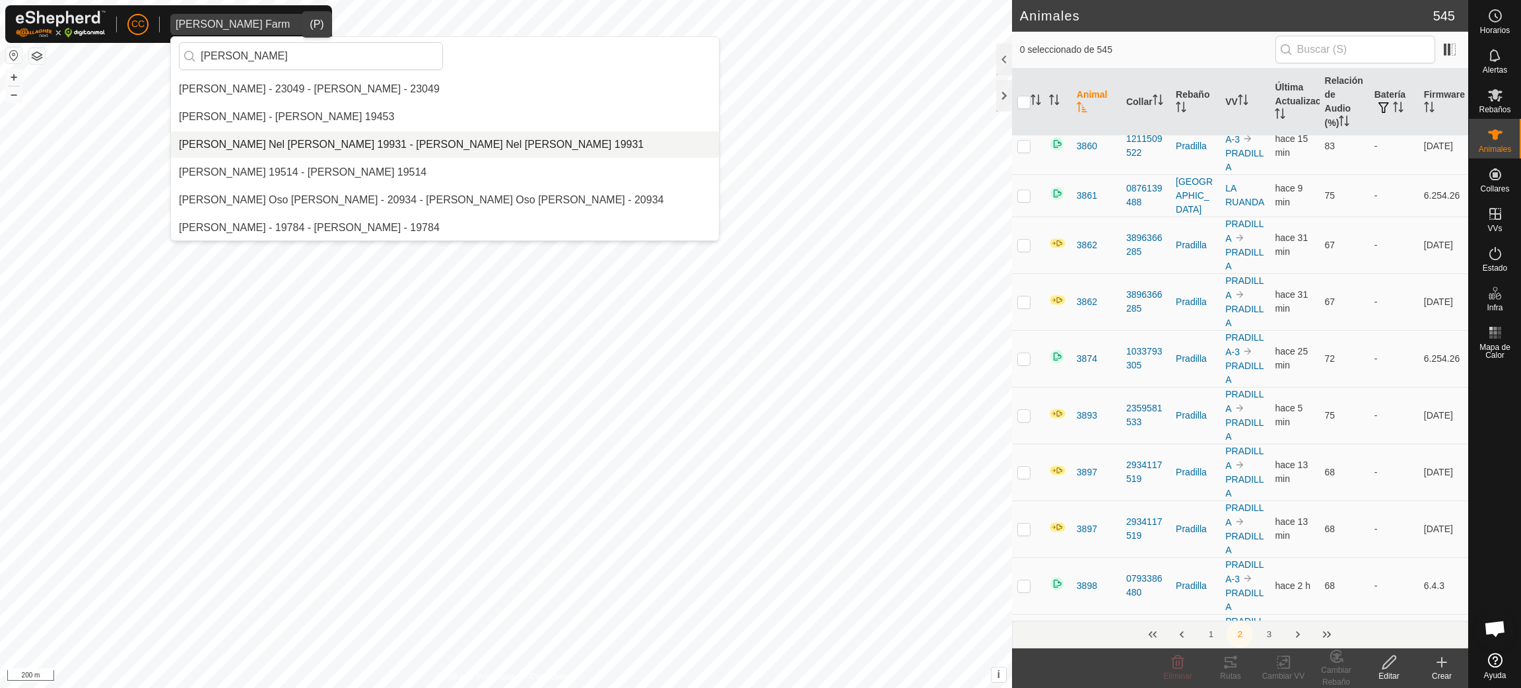
scroll to position [0, 0]
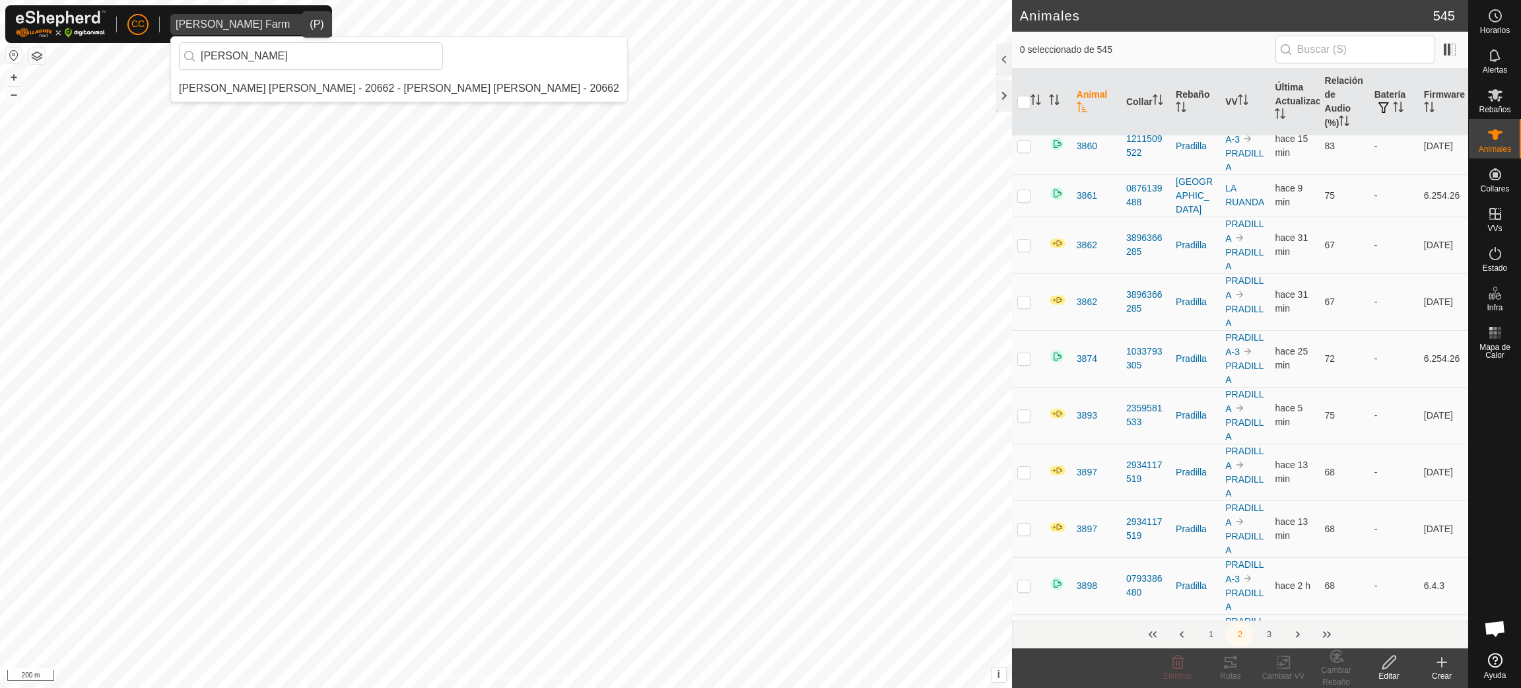
type input "jose luis garc"
click at [307, 98] on li "[PERSON_NAME] [PERSON_NAME] - 20662 - [PERSON_NAME] [PERSON_NAME] - 20662" at bounding box center [399, 88] width 456 height 26
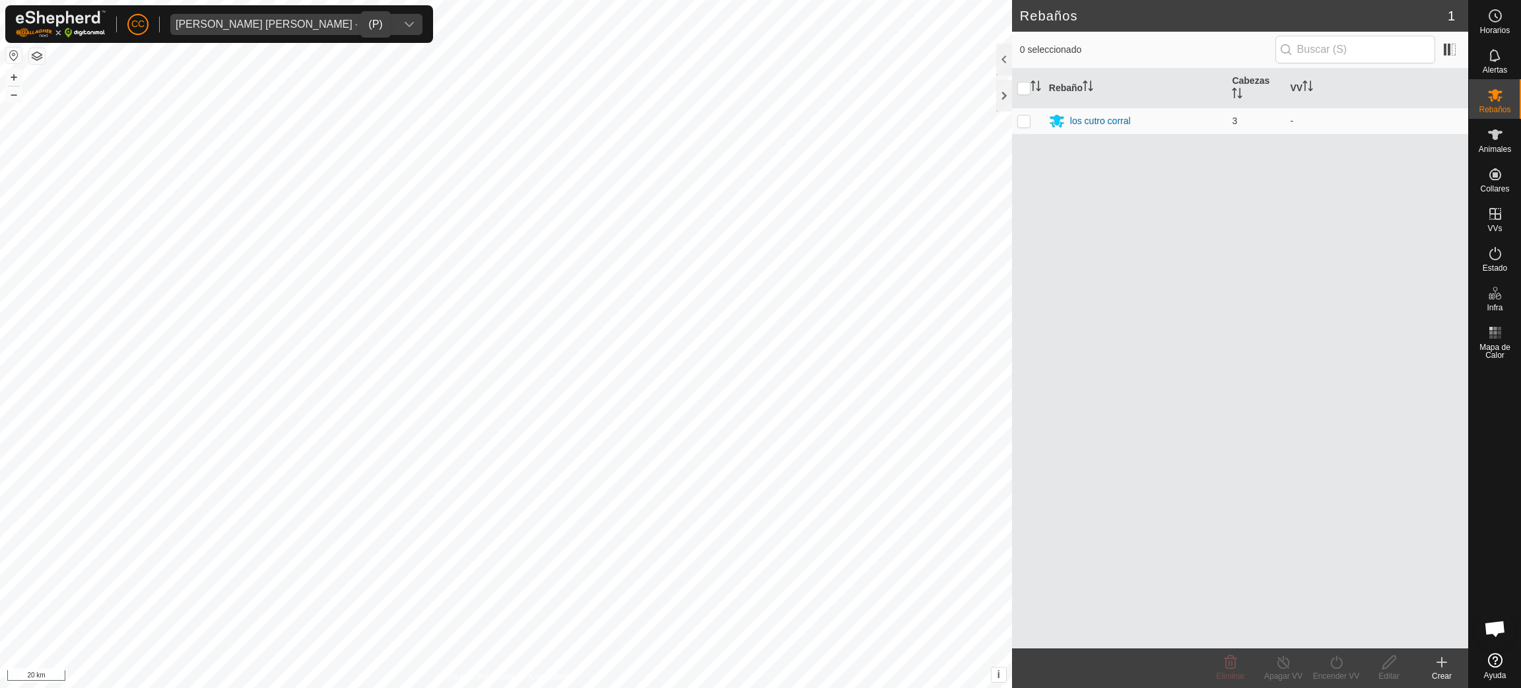
click at [11, 48] on button "button" at bounding box center [14, 56] width 16 height 16
click at [1499, 145] on span "Animales" at bounding box center [1495, 149] width 32 height 8
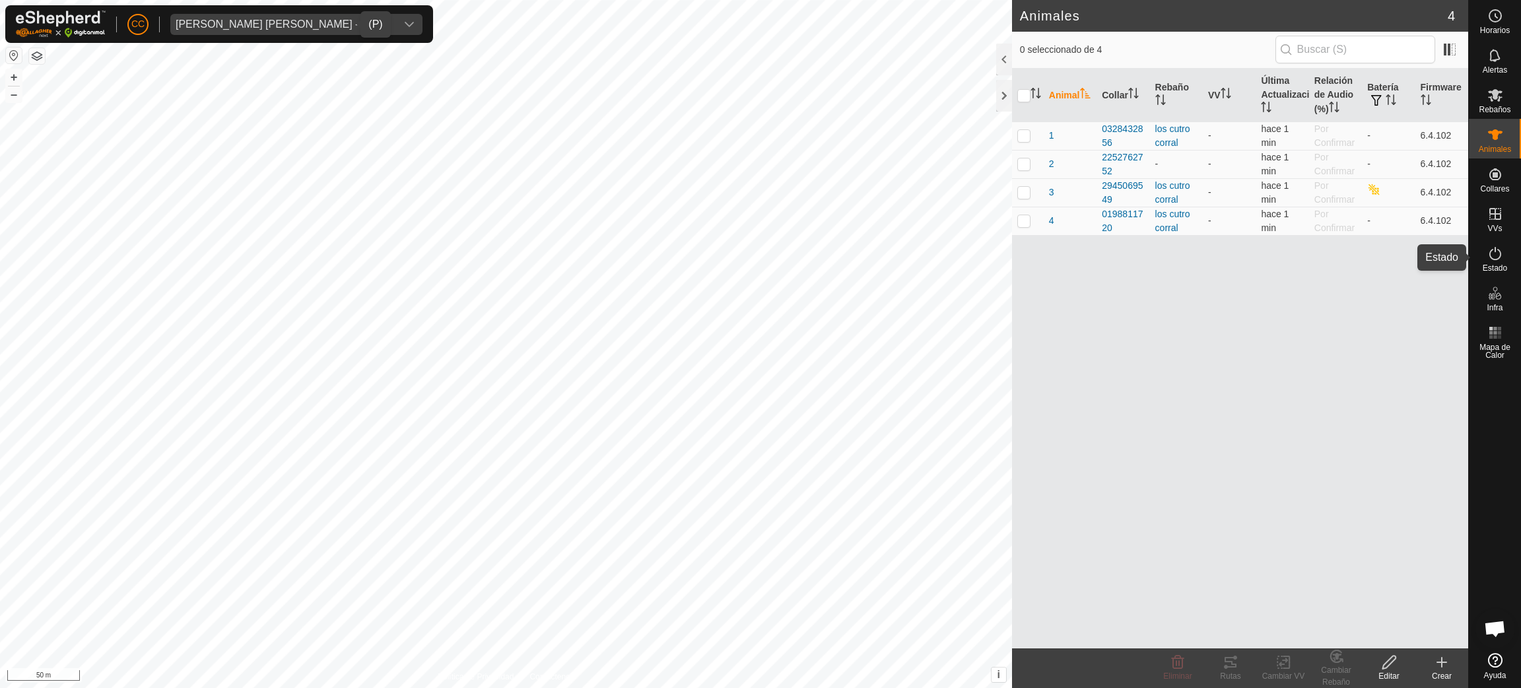
drag, startPoint x: 1502, startPoint y: 263, endPoint x: 1491, endPoint y: 263, distance: 11.2
click at [1502, 264] on span "Estado" at bounding box center [1495, 268] width 24 height 8
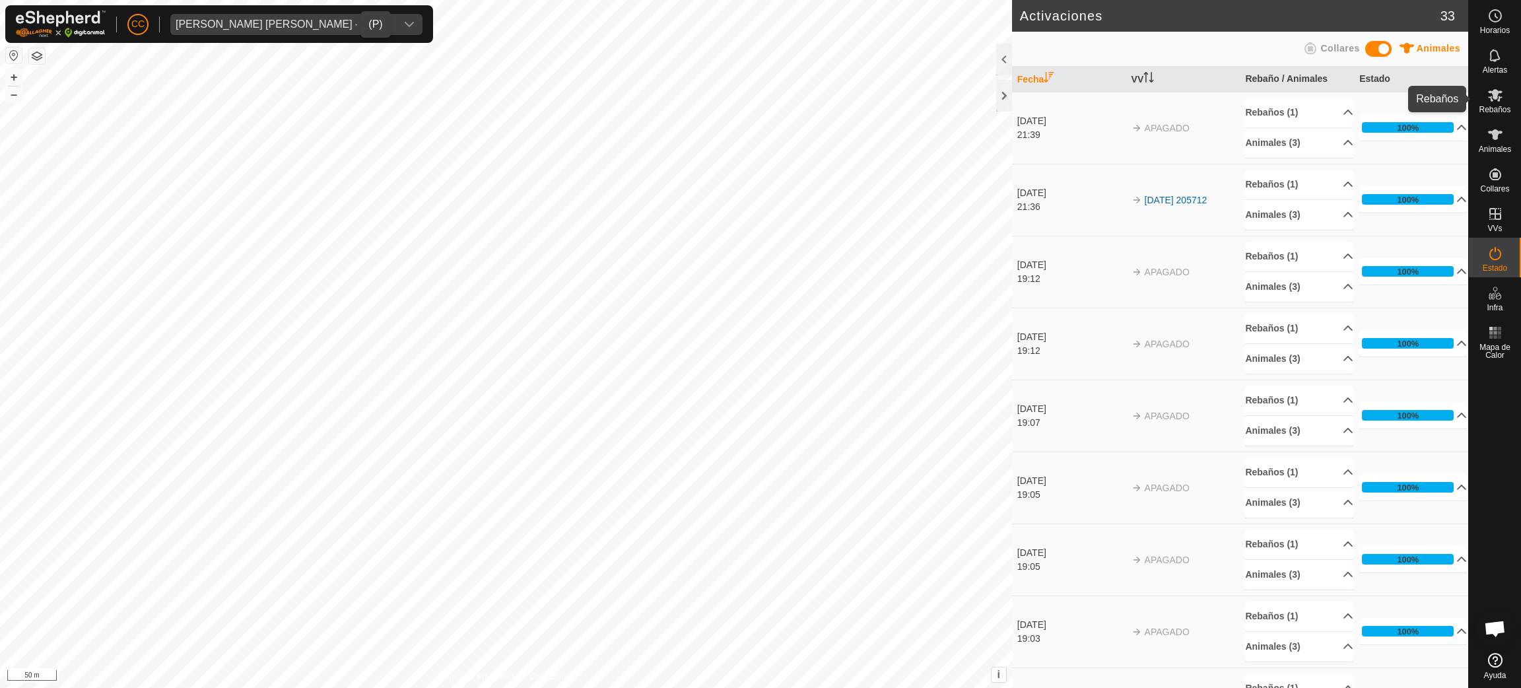
click at [1498, 116] on div "Rebaños" at bounding box center [1495, 99] width 52 height 40
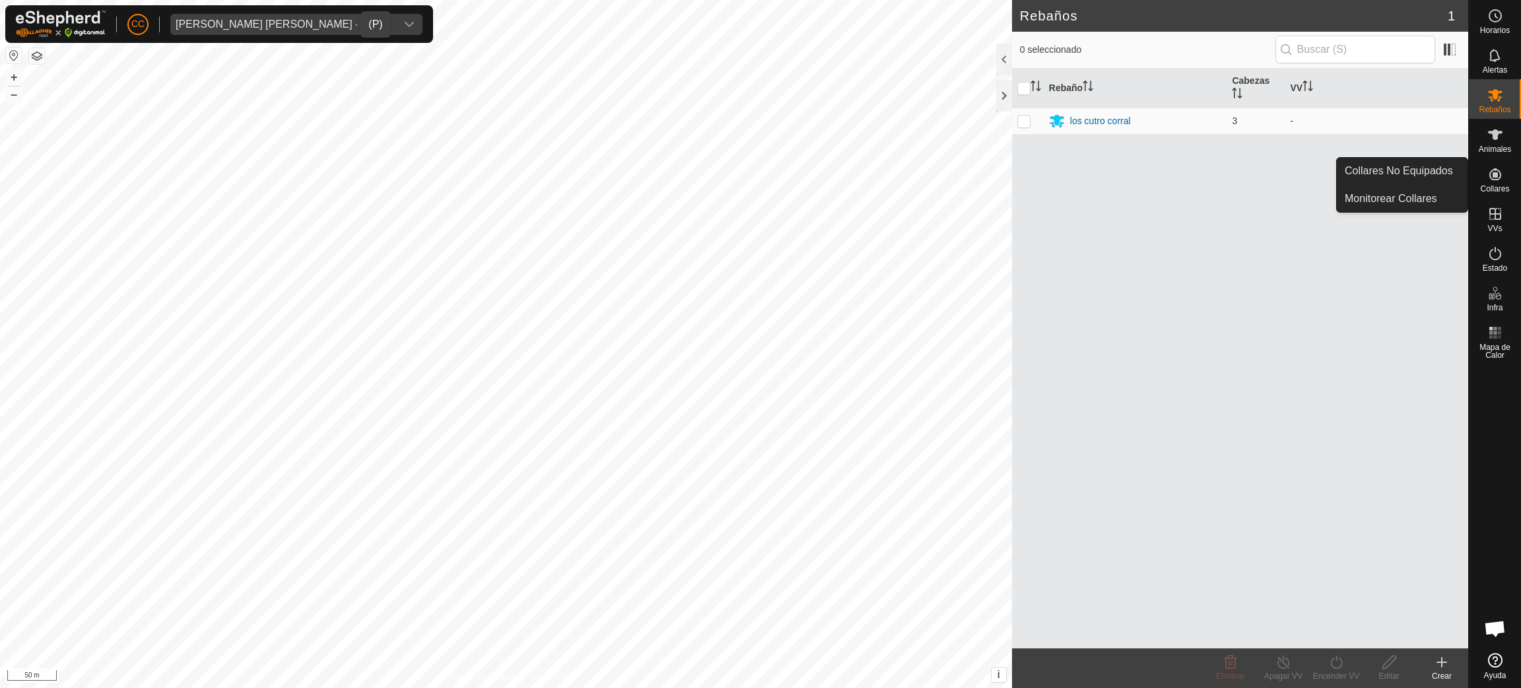
click at [1487, 169] on icon at bounding box center [1495, 174] width 16 height 16
click at [1488, 185] on span "Collares" at bounding box center [1494, 189] width 29 height 8
click at [1502, 146] on span "Animales" at bounding box center [1495, 149] width 32 height 8
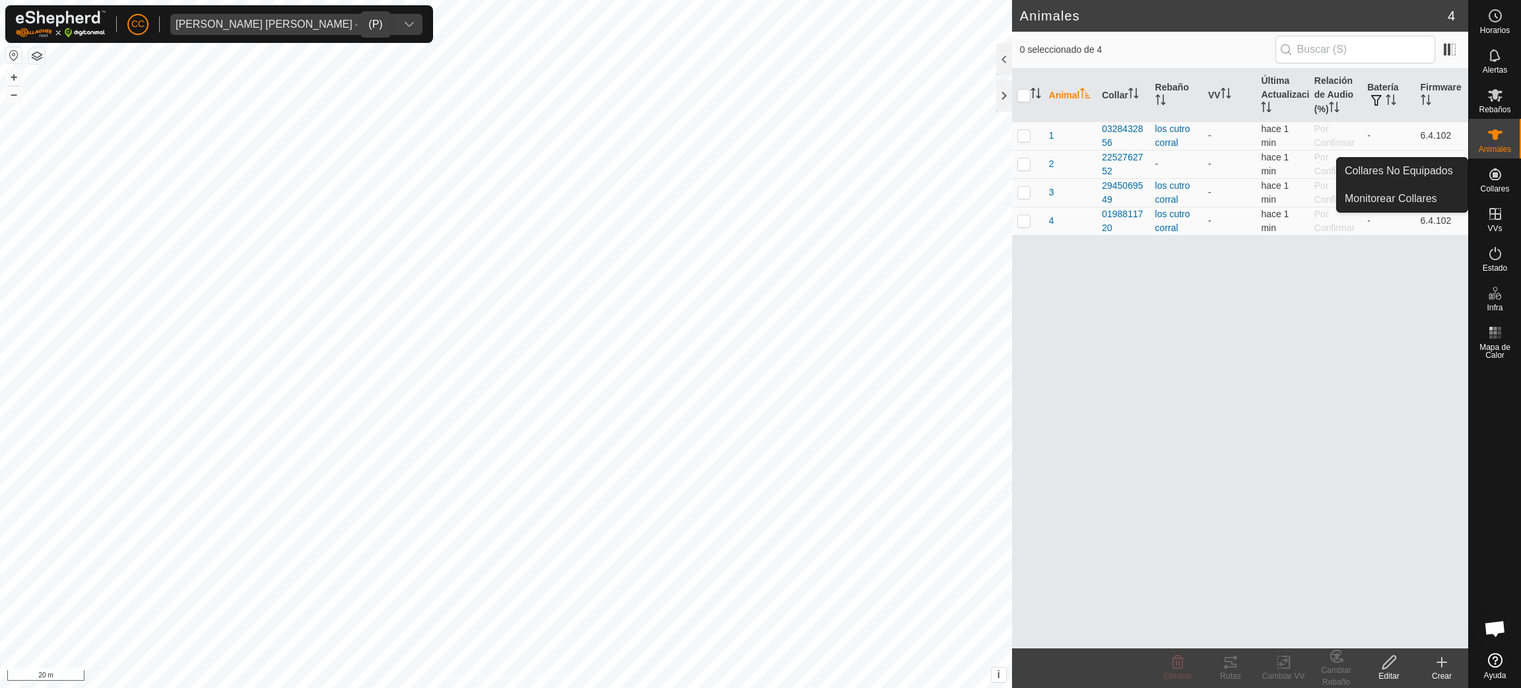
click at [1432, 652] on div "Crear" at bounding box center [1441, 668] width 53 height 40
click at [1487, 182] on es-neckbands-svg-icon at bounding box center [1495, 174] width 24 height 21
click at [1439, 166] on link "Collares No Equipados" at bounding box center [1402, 171] width 131 height 26
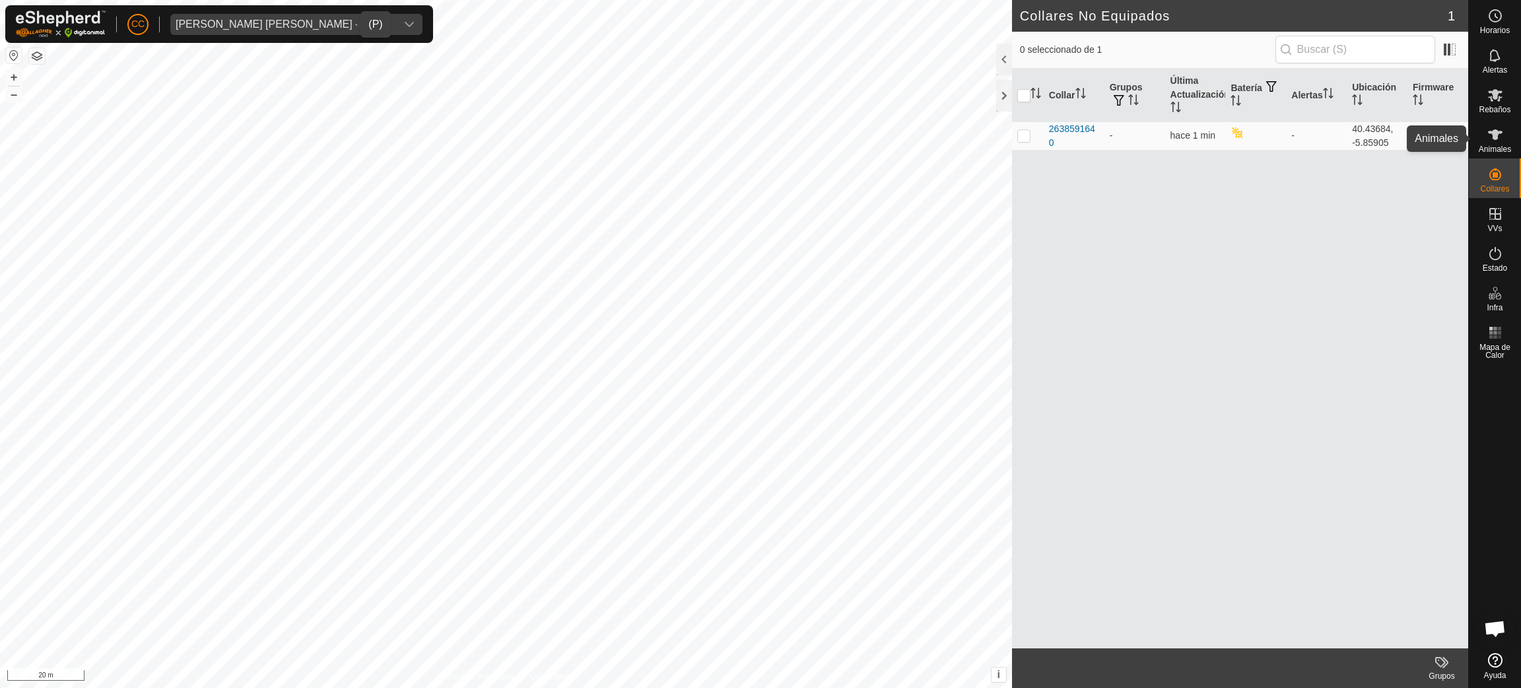
click at [1504, 138] on es-animals-svg-icon at bounding box center [1495, 134] width 24 height 21
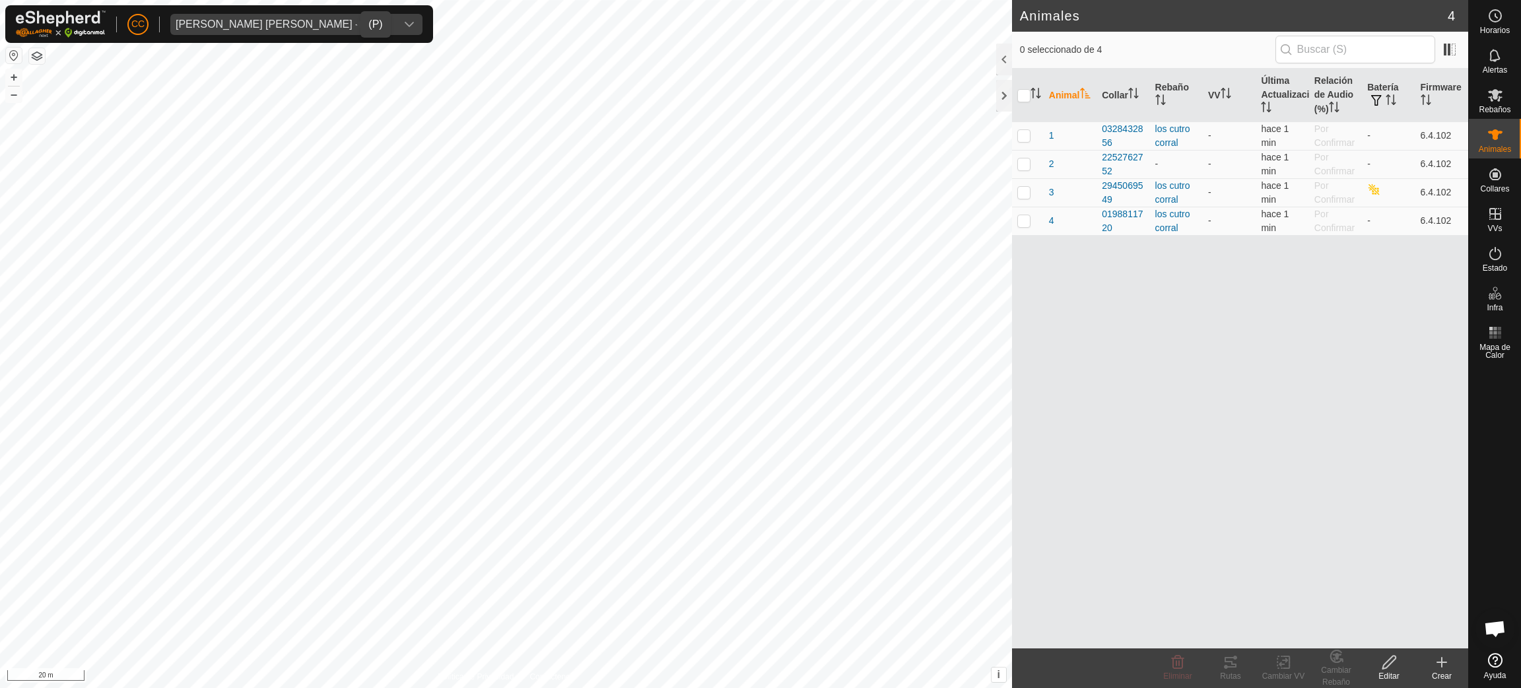
click at [1442, 657] on icon at bounding box center [1442, 661] width 0 height 9
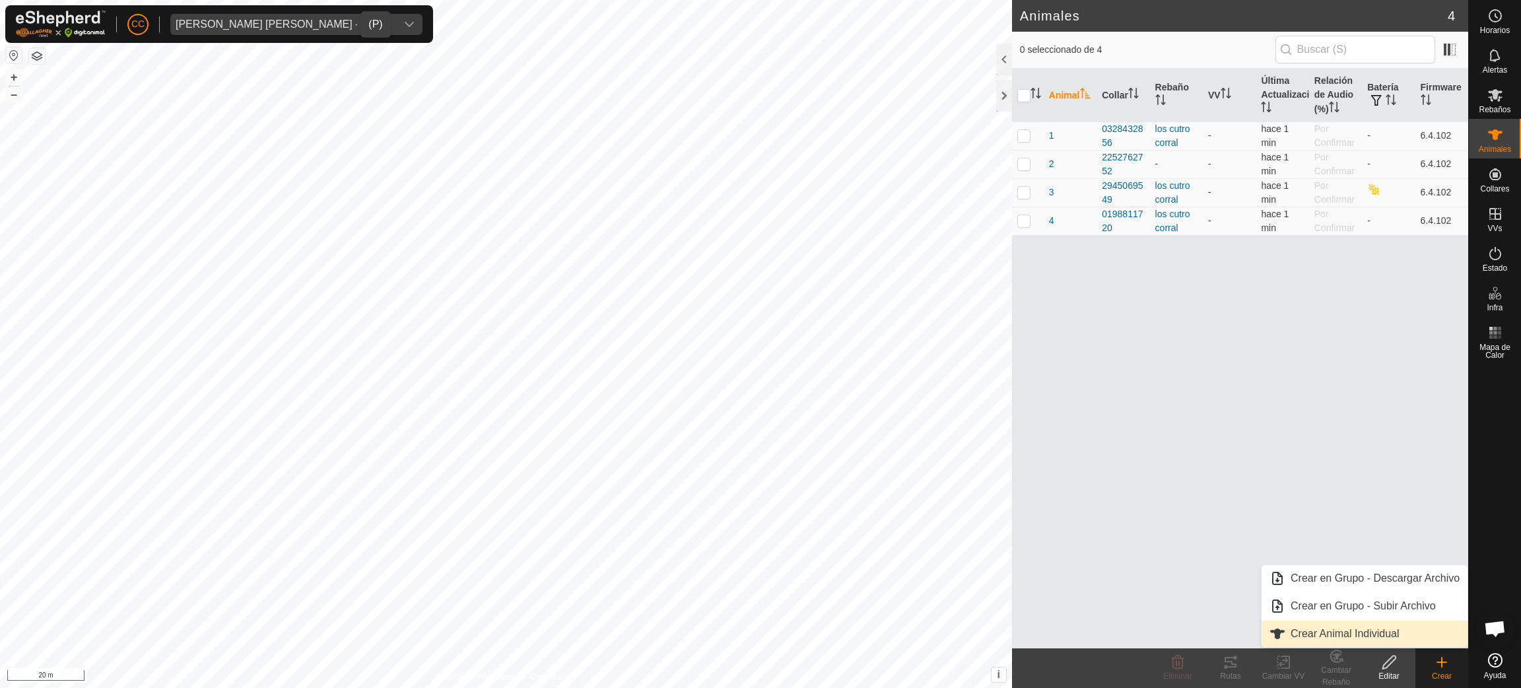
click at [1367, 627] on link "Crear Animal Individual" at bounding box center [1364, 634] width 206 height 26
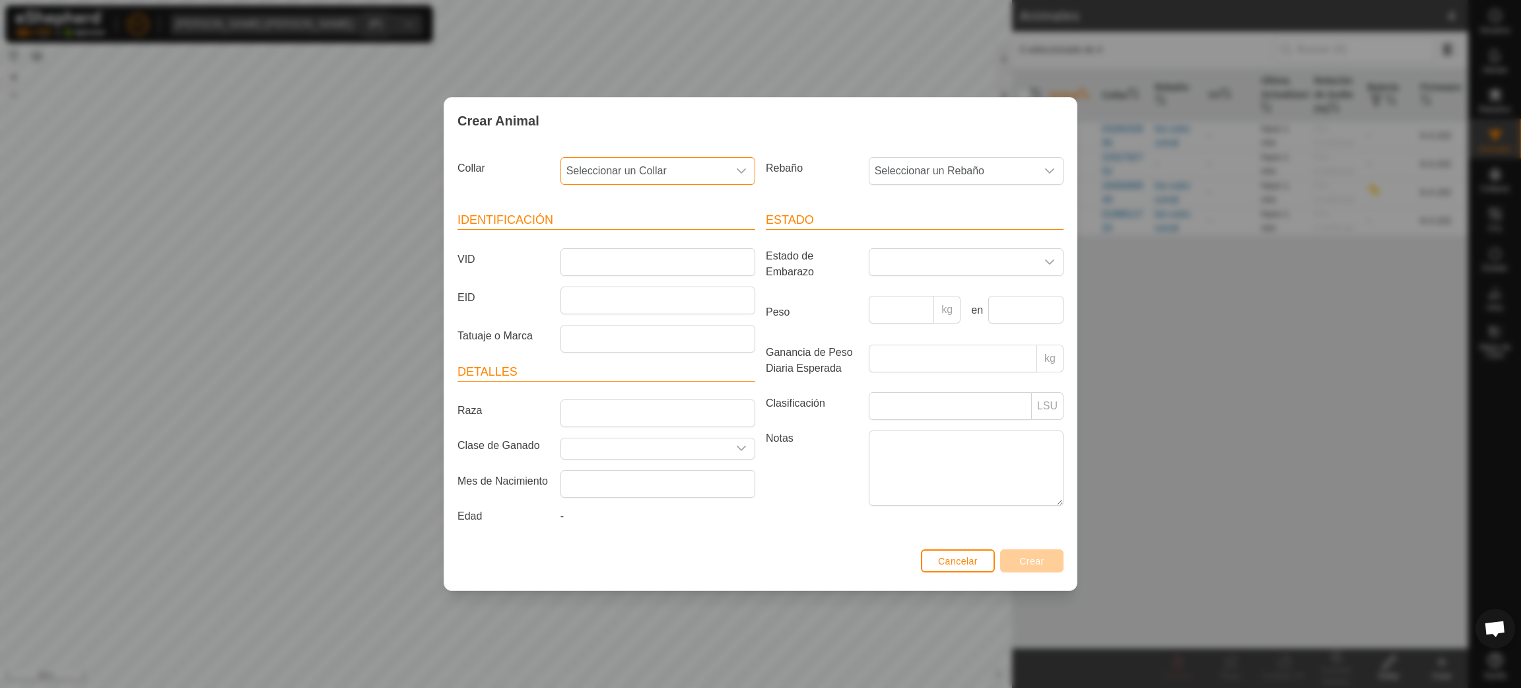
click at [695, 174] on span "Seleccionar un Collar" at bounding box center [644, 171] width 167 height 26
click at [673, 256] on li "2638591640" at bounding box center [658, 266] width 193 height 26
click at [933, 170] on span "Seleccionar un Rebaño" at bounding box center [952, 171] width 167 height 26
click at [945, 264] on li "los cutro corral" at bounding box center [966, 266] width 193 height 26
click at [992, 162] on span "los cutro corral" at bounding box center [952, 171] width 167 height 26
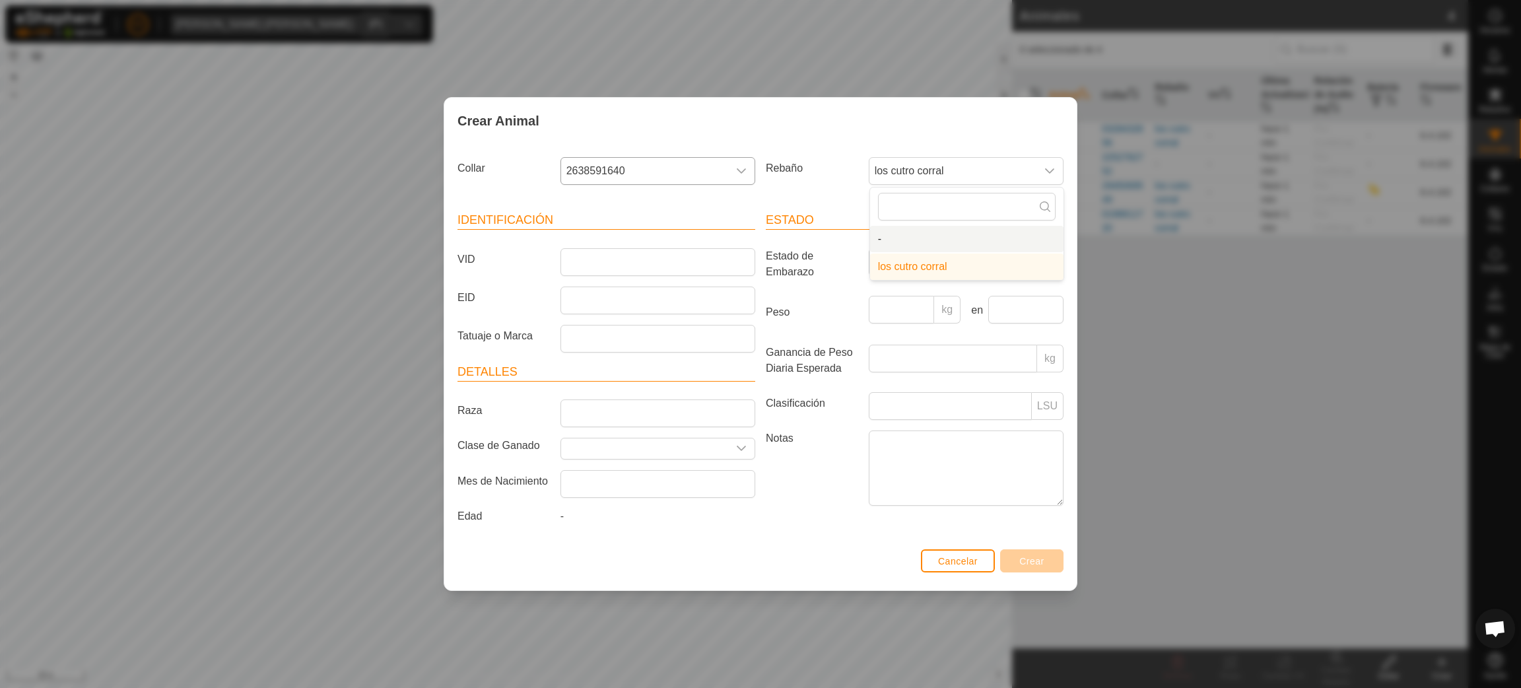
click at [809, 192] on div "Rebaño los cutro corral - los cutro corral" at bounding box center [914, 176] width 308 height 49
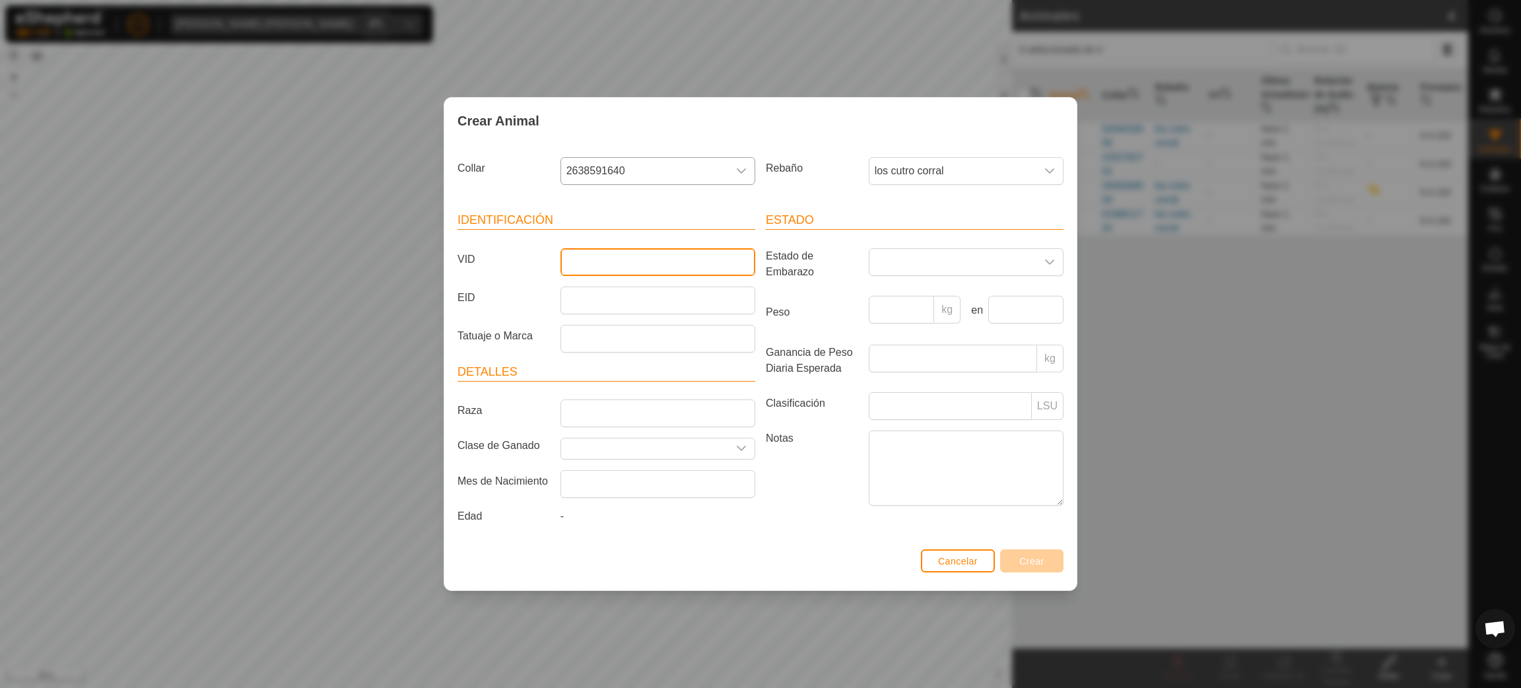
click at [616, 261] on input "VID" at bounding box center [657, 262] width 195 height 28
type input "5"
click at [986, 168] on span "los cutro corral" at bounding box center [952, 171] width 167 height 26
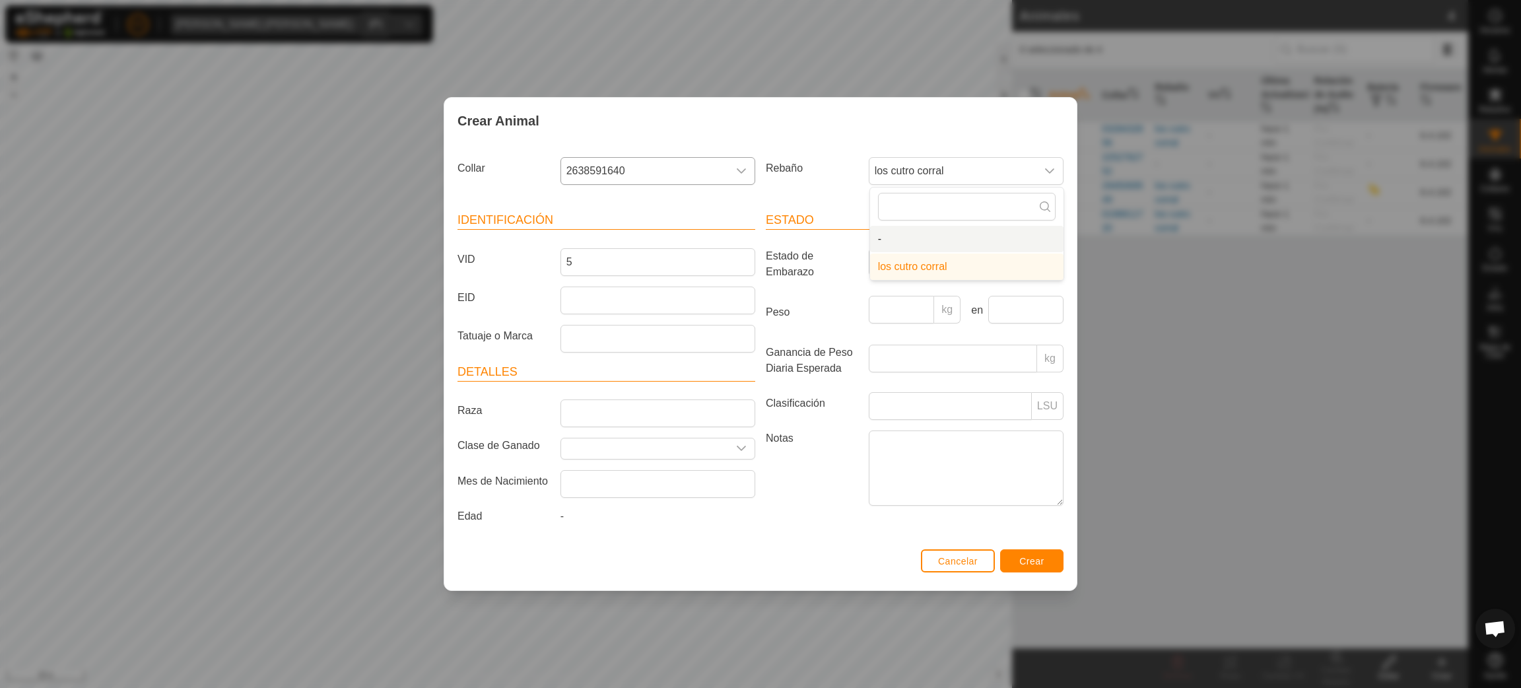
click at [959, 229] on li "-" at bounding box center [966, 239] width 193 height 26
click at [1024, 562] on span "Crear" at bounding box center [1031, 561] width 25 height 11
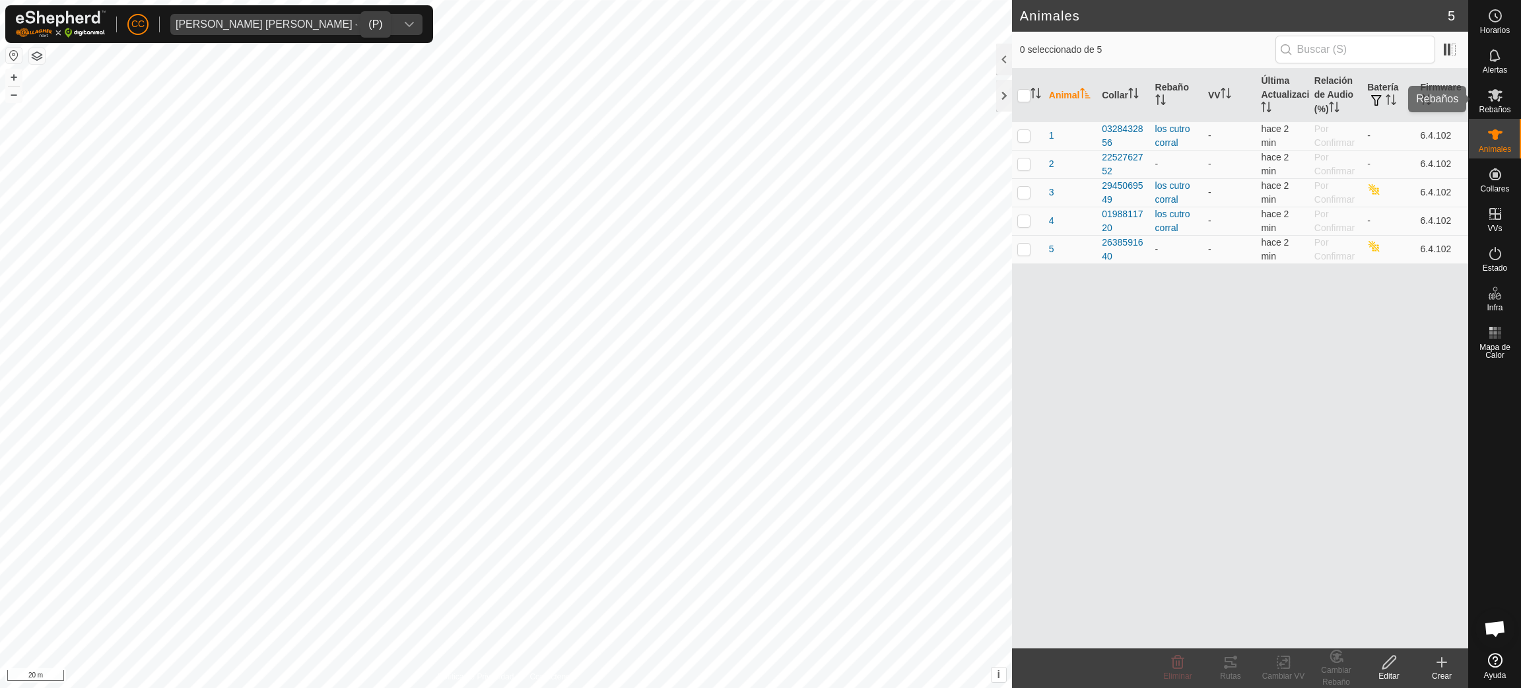
click at [1493, 102] on icon at bounding box center [1495, 95] width 16 height 16
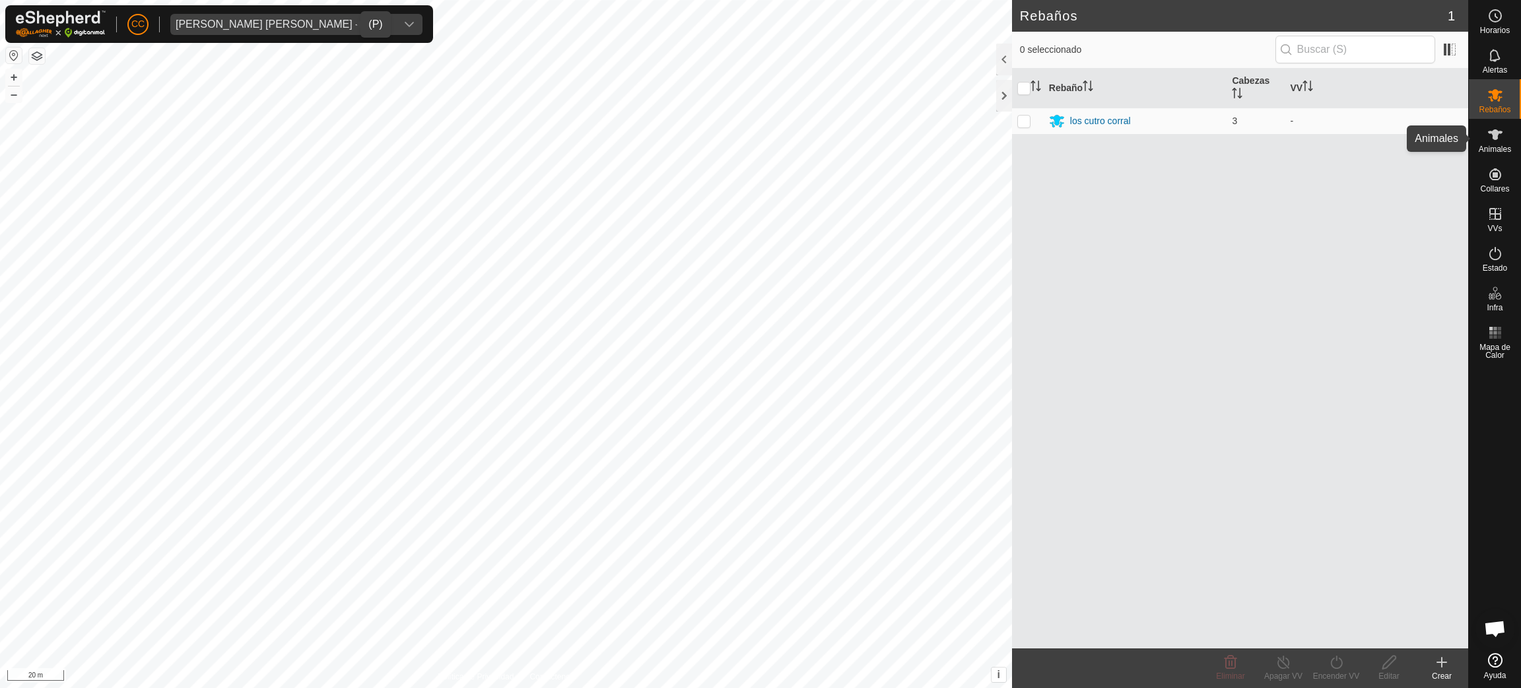
click at [1506, 152] on span "Animales" at bounding box center [1495, 149] width 32 height 8
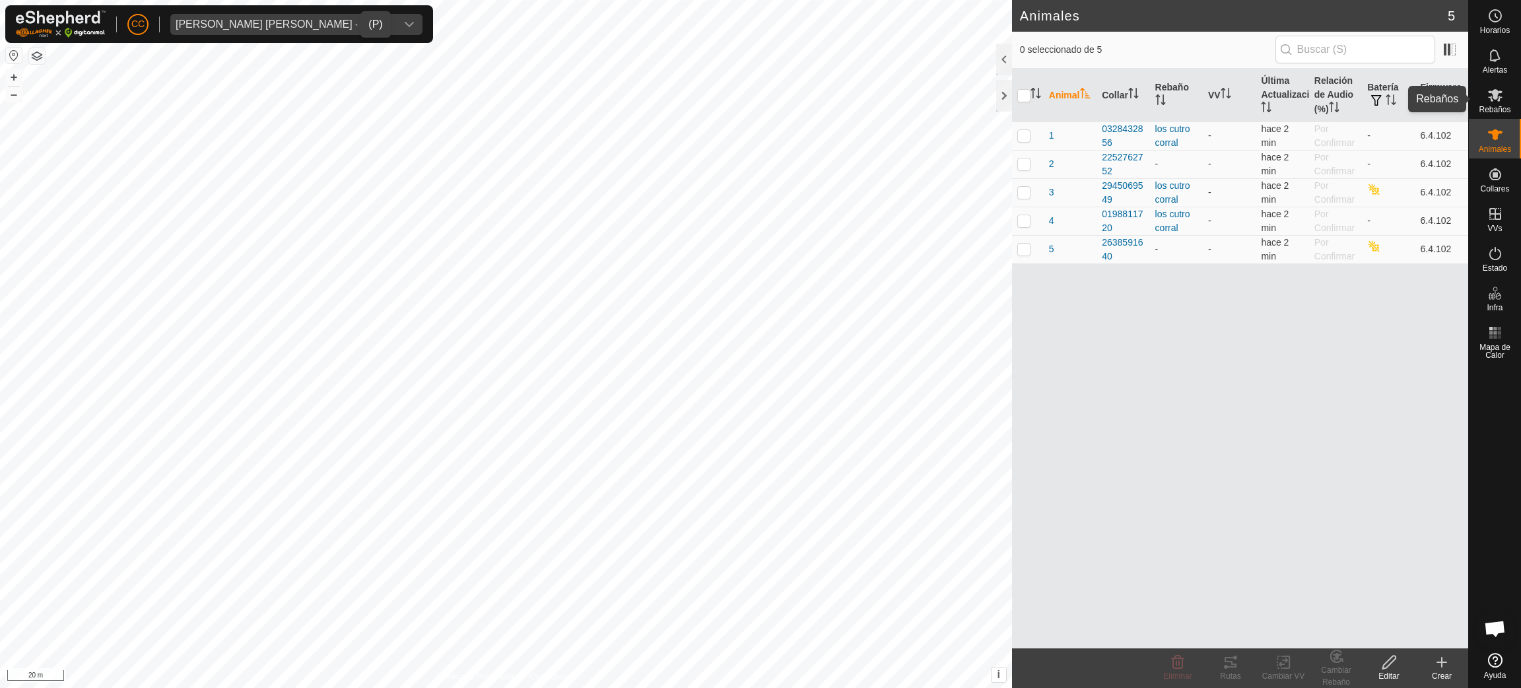
click at [1495, 98] on icon at bounding box center [1495, 95] width 15 height 13
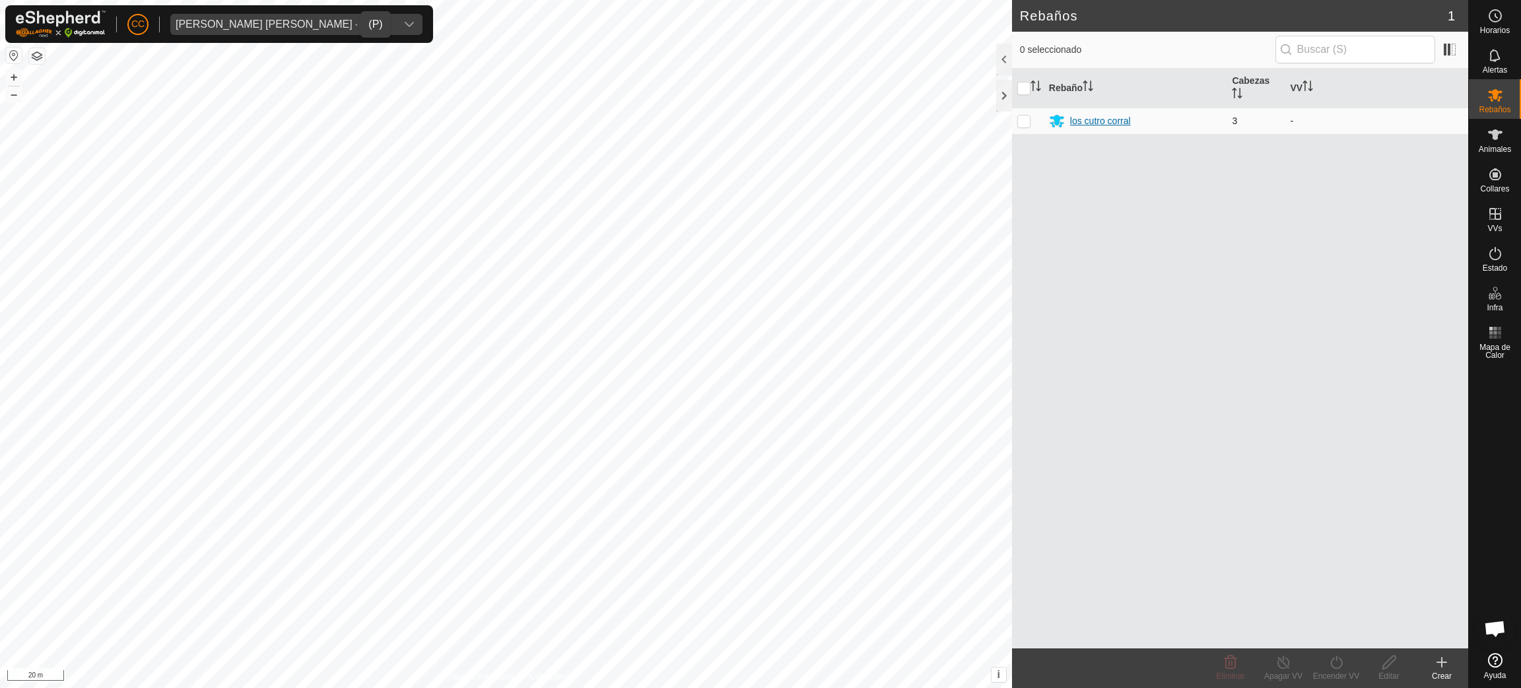
click at [1096, 121] on div "los cutro corral" at bounding box center [1100, 121] width 61 height 14
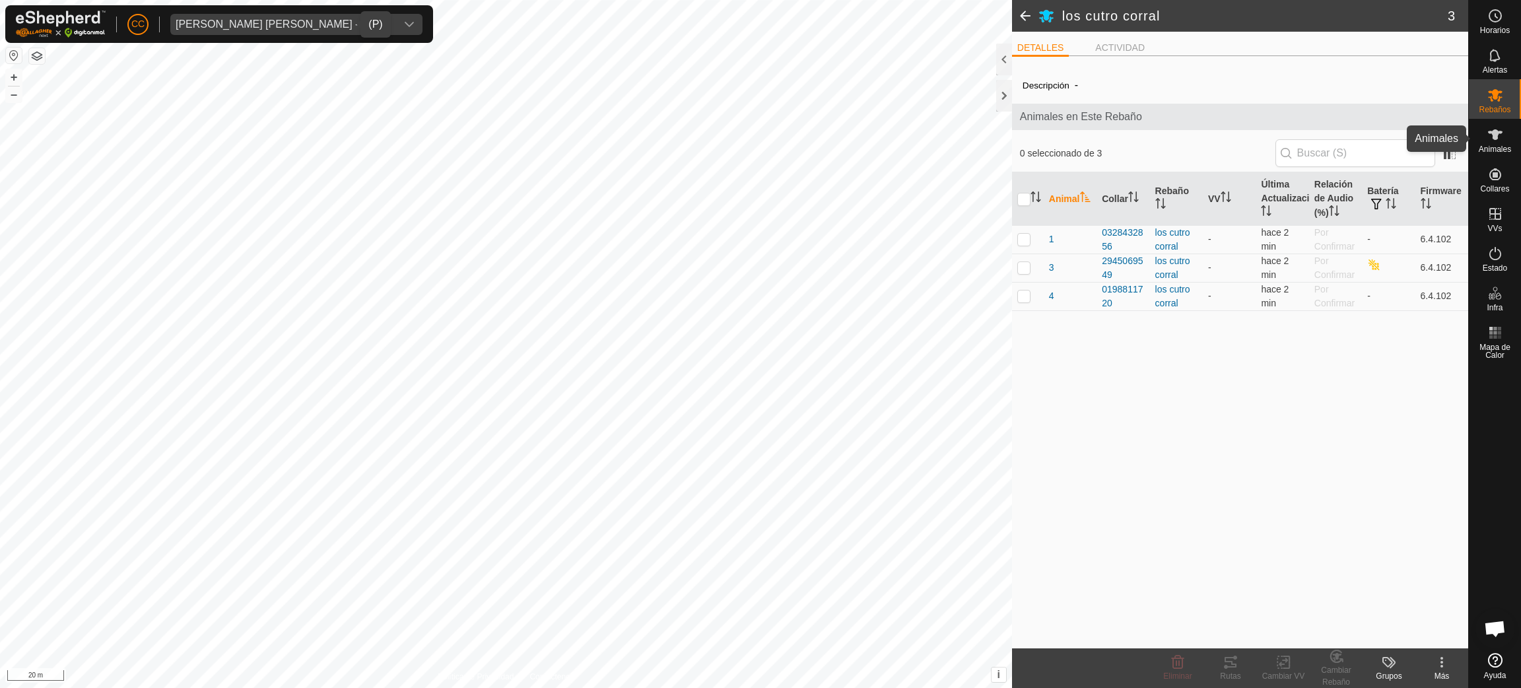
click at [1494, 135] on icon at bounding box center [1495, 134] width 15 height 11
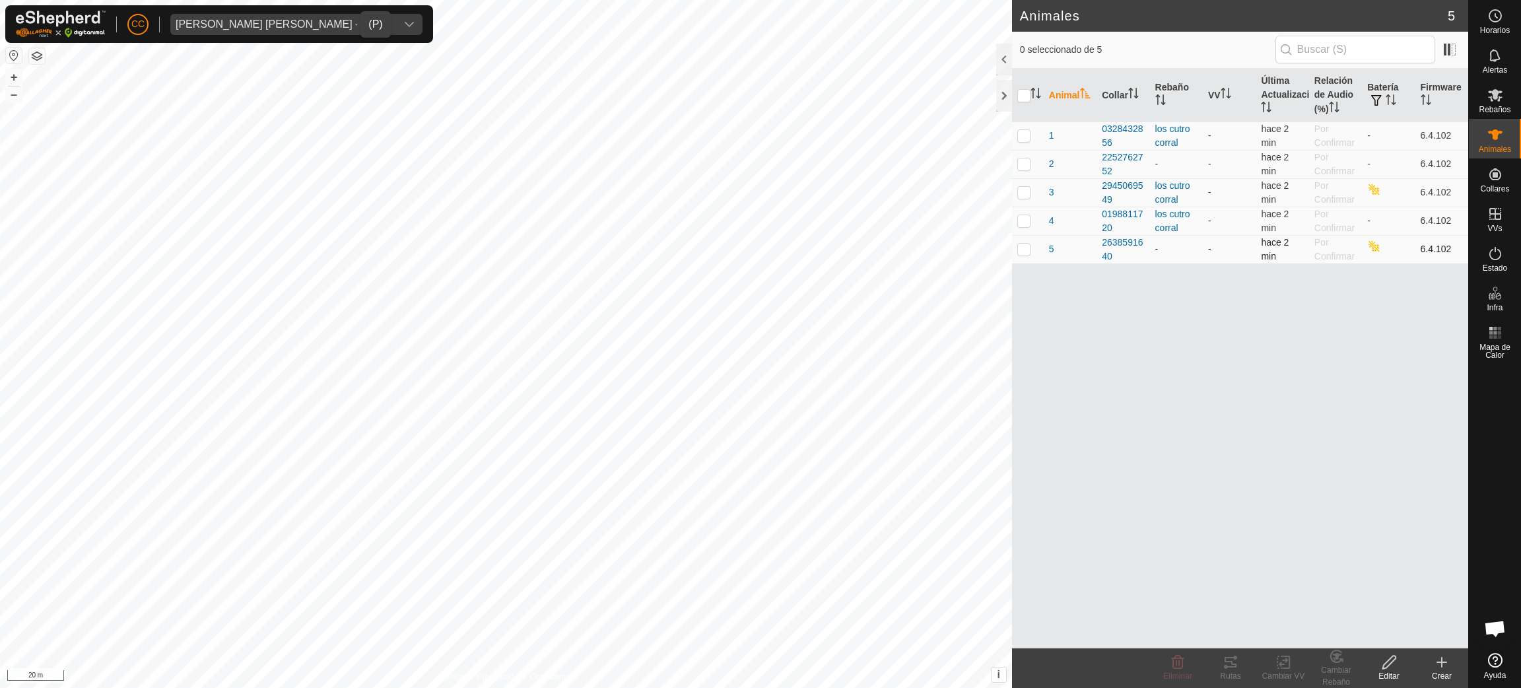
click at [1019, 247] on p-checkbox at bounding box center [1023, 249] width 13 height 11
click at [1337, 662] on icon at bounding box center [1335, 656] width 11 height 12
click at [1363, 601] on link "Elegir Rebaño..." at bounding box center [1376, 606] width 133 height 26
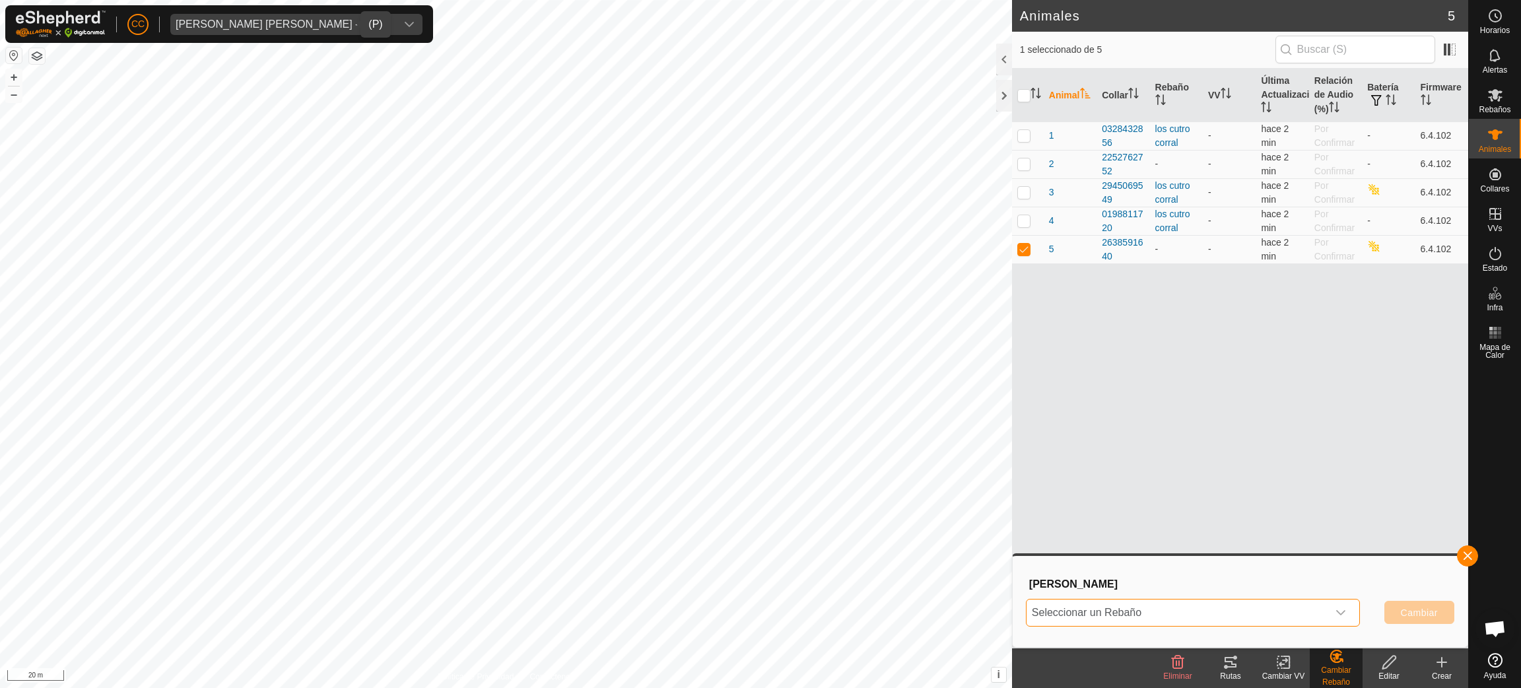
click at [1219, 613] on span "Seleccionar un Rebaño" at bounding box center [1176, 612] width 301 height 26
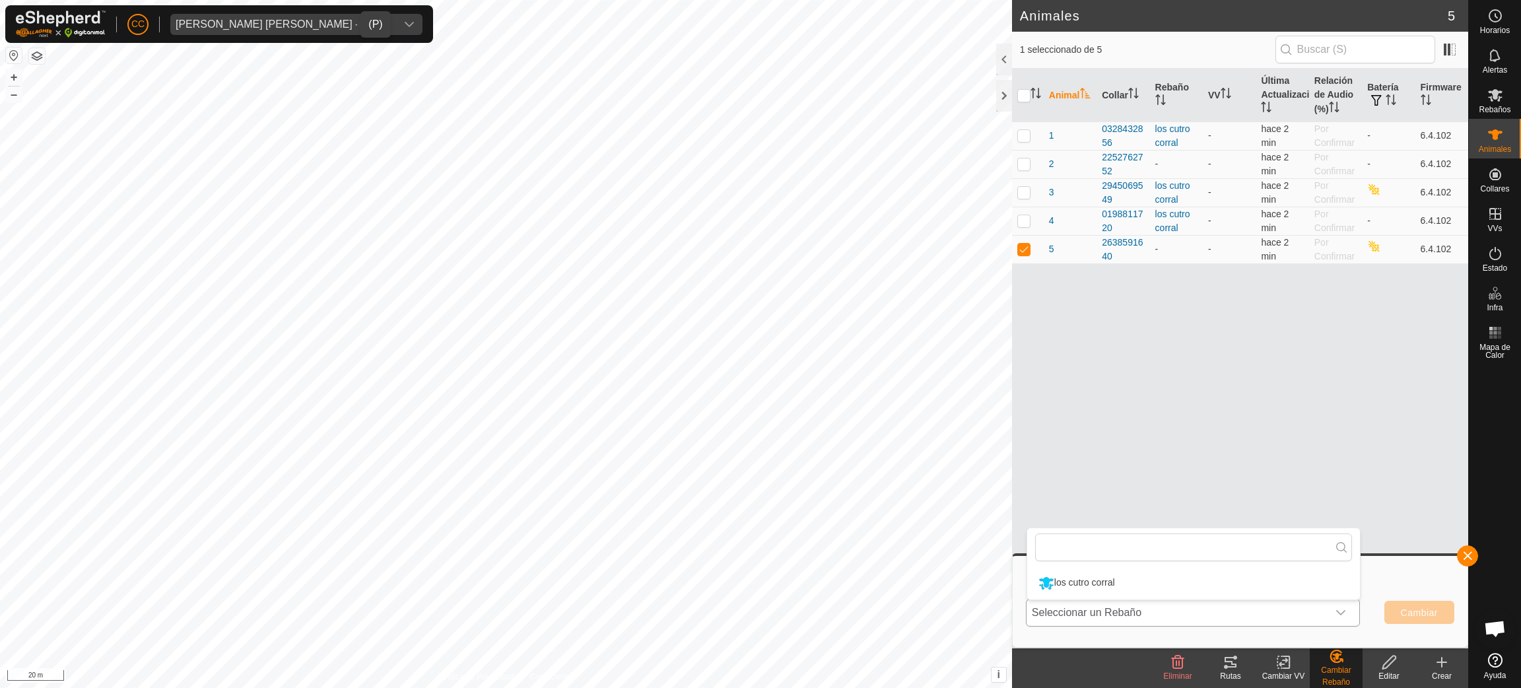
click at [1110, 582] on li "los cutro corral" at bounding box center [1193, 582] width 333 height 33
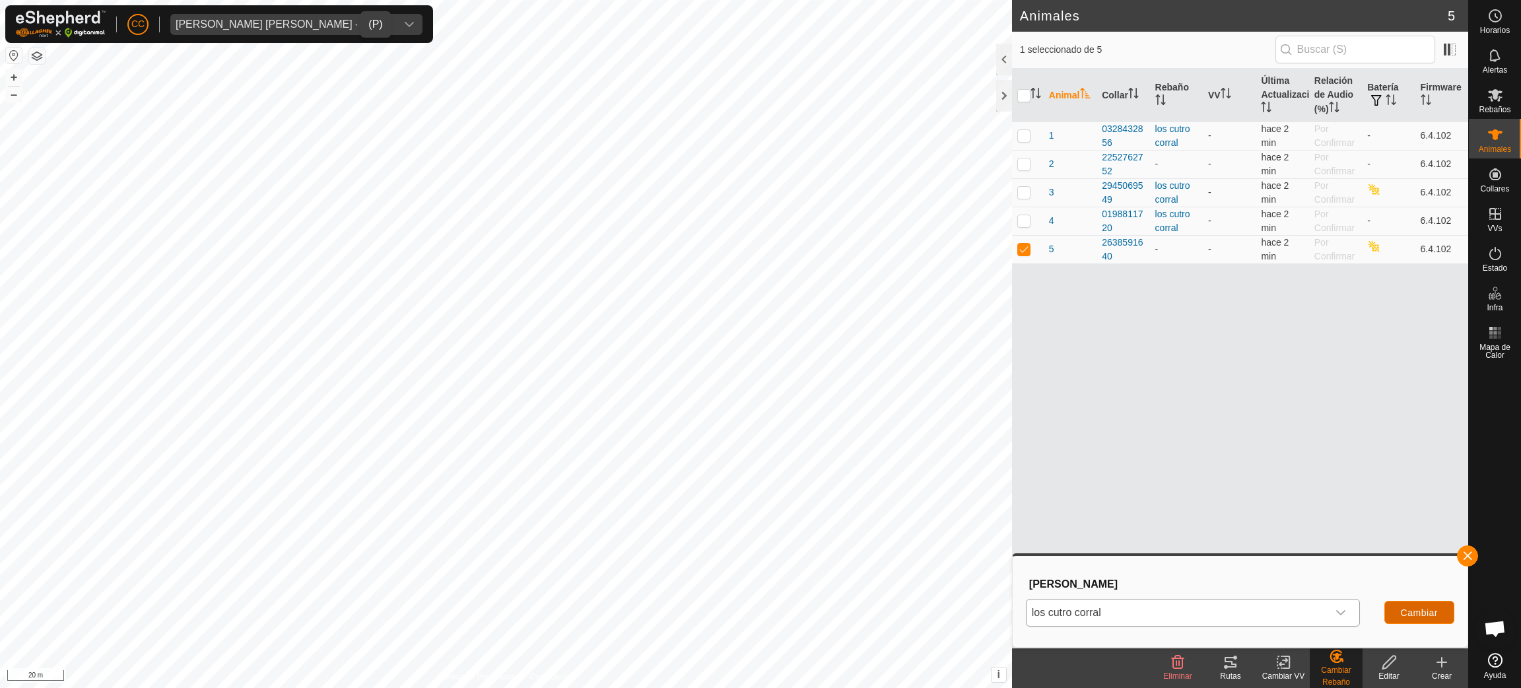
click at [1428, 614] on span "Cambiar" at bounding box center [1419, 612] width 37 height 11
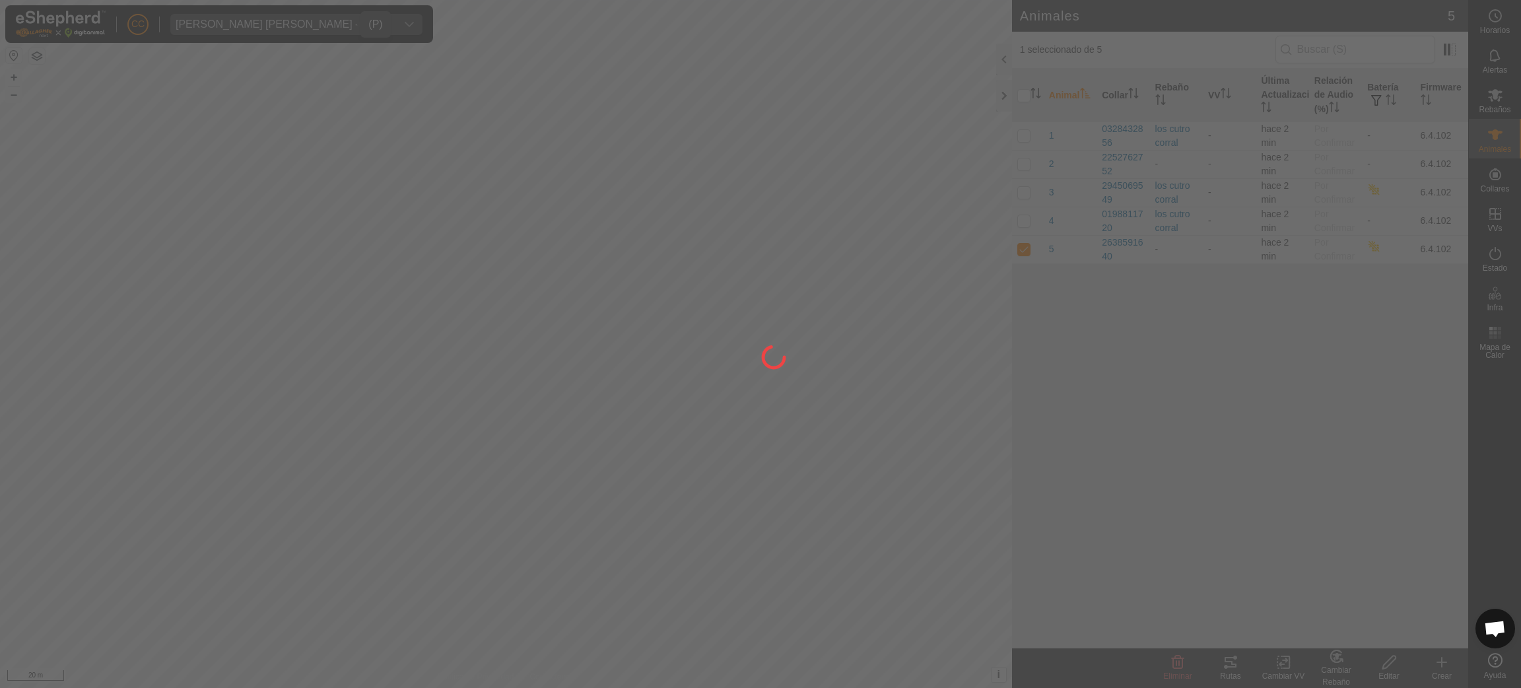
checkbox input "false"
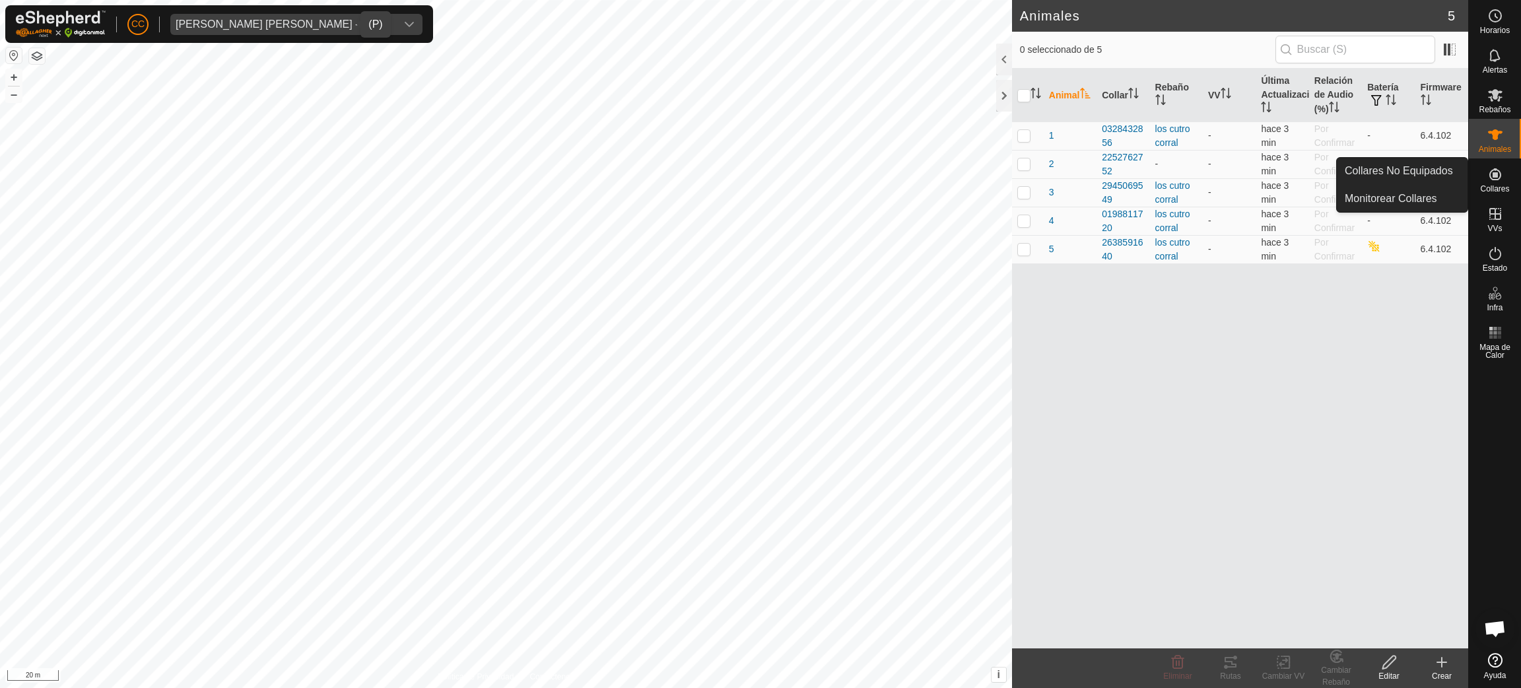
click at [1495, 168] on icon at bounding box center [1495, 174] width 16 height 16
click at [235, 17] on span "Jose Luis Garcia Simon - 20662" at bounding box center [283, 24] width 226 height 21
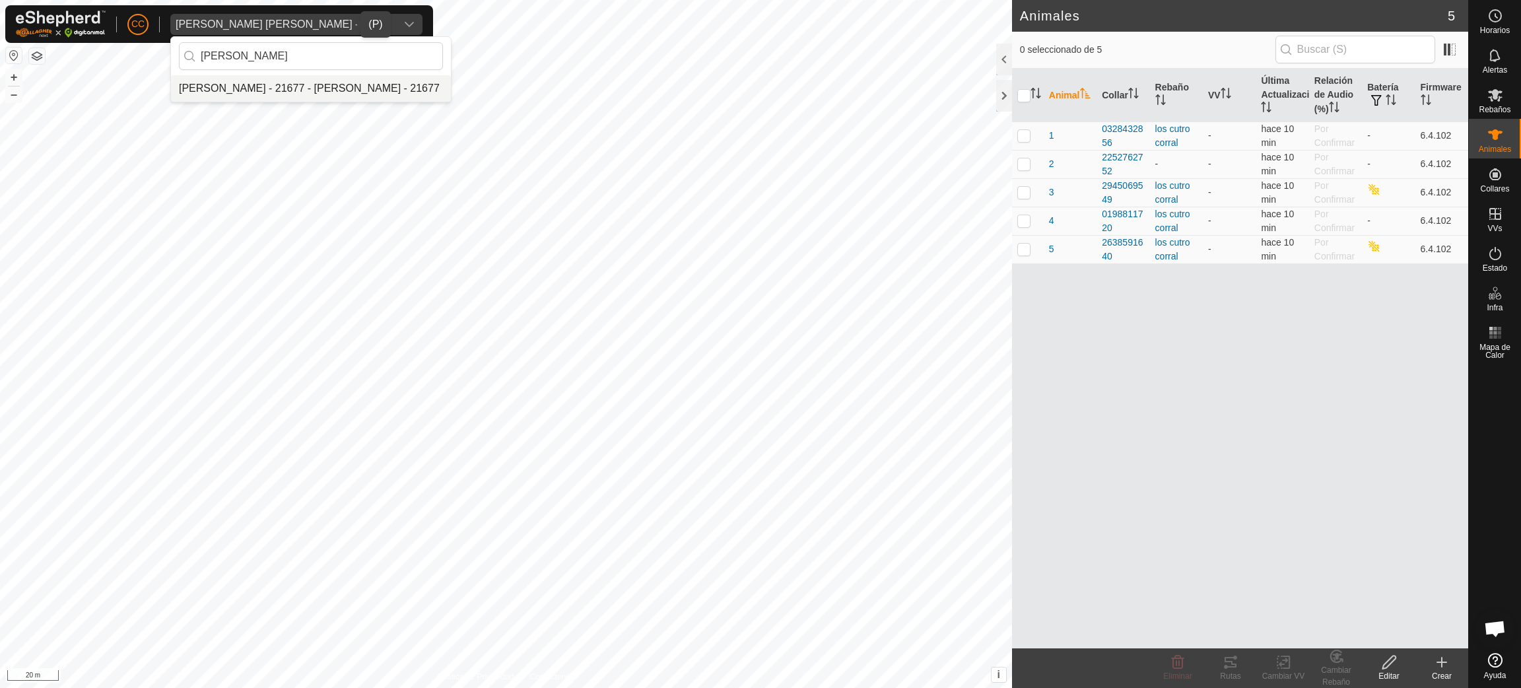
type input "juan carlos jor"
click at [401, 94] on li "[PERSON_NAME] - 21677 - [PERSON_NAME] - 21677" at bounding box center [311, 88] width 280 height 26
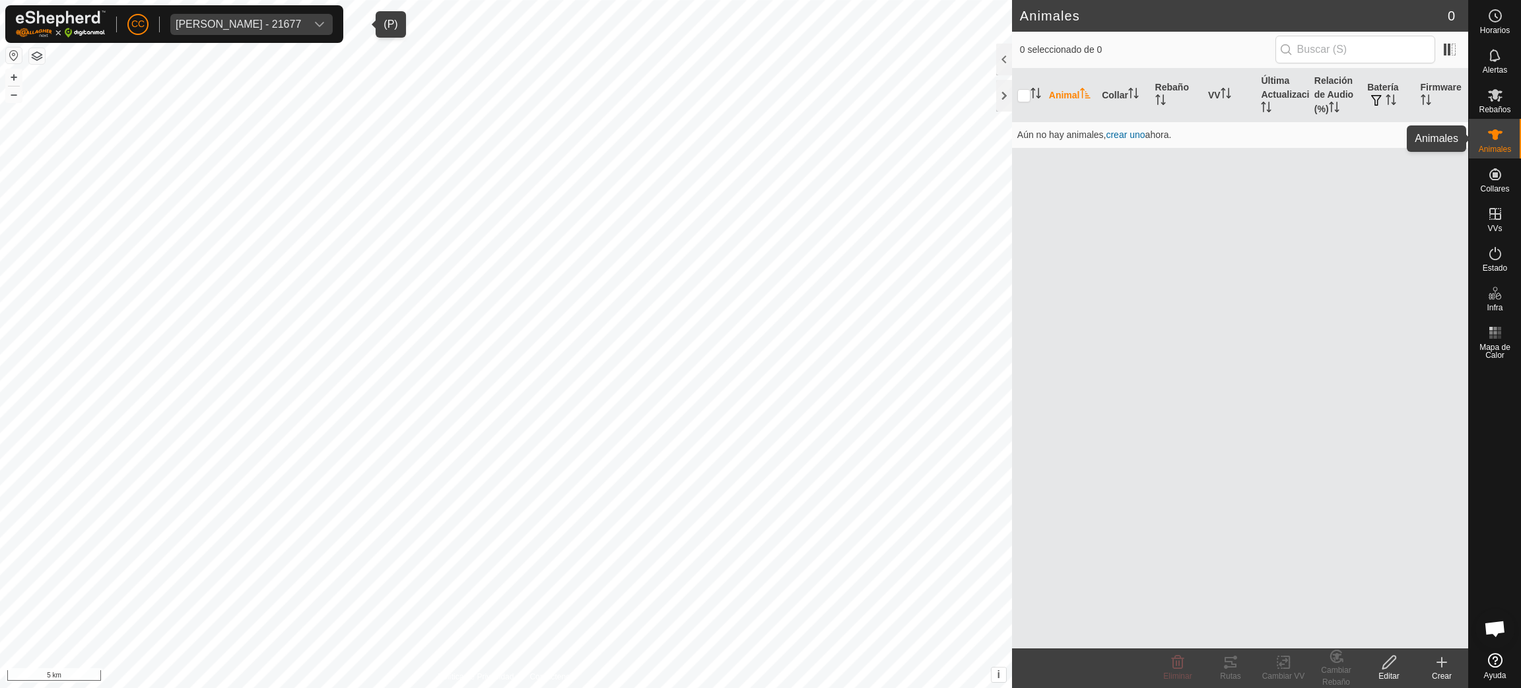
click at [1477, 152] on div "Animales" at bounding box center [1495, 139] width 52 height 40
click at [1496, 152] on span "Animales" at bounding box center [1495, 149] width 32 height 8
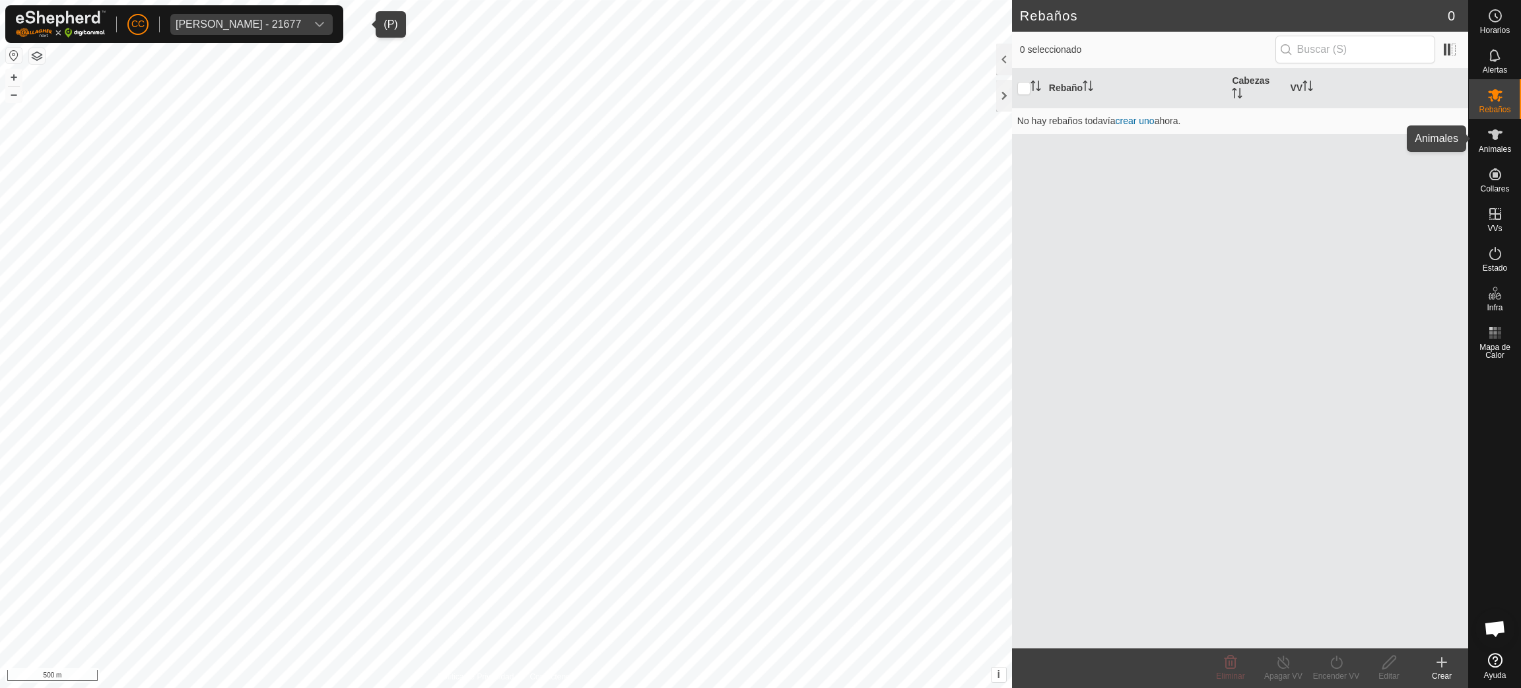
click at [1500, 141] on icon at bounding box center [1495, 135] width 16 height 16
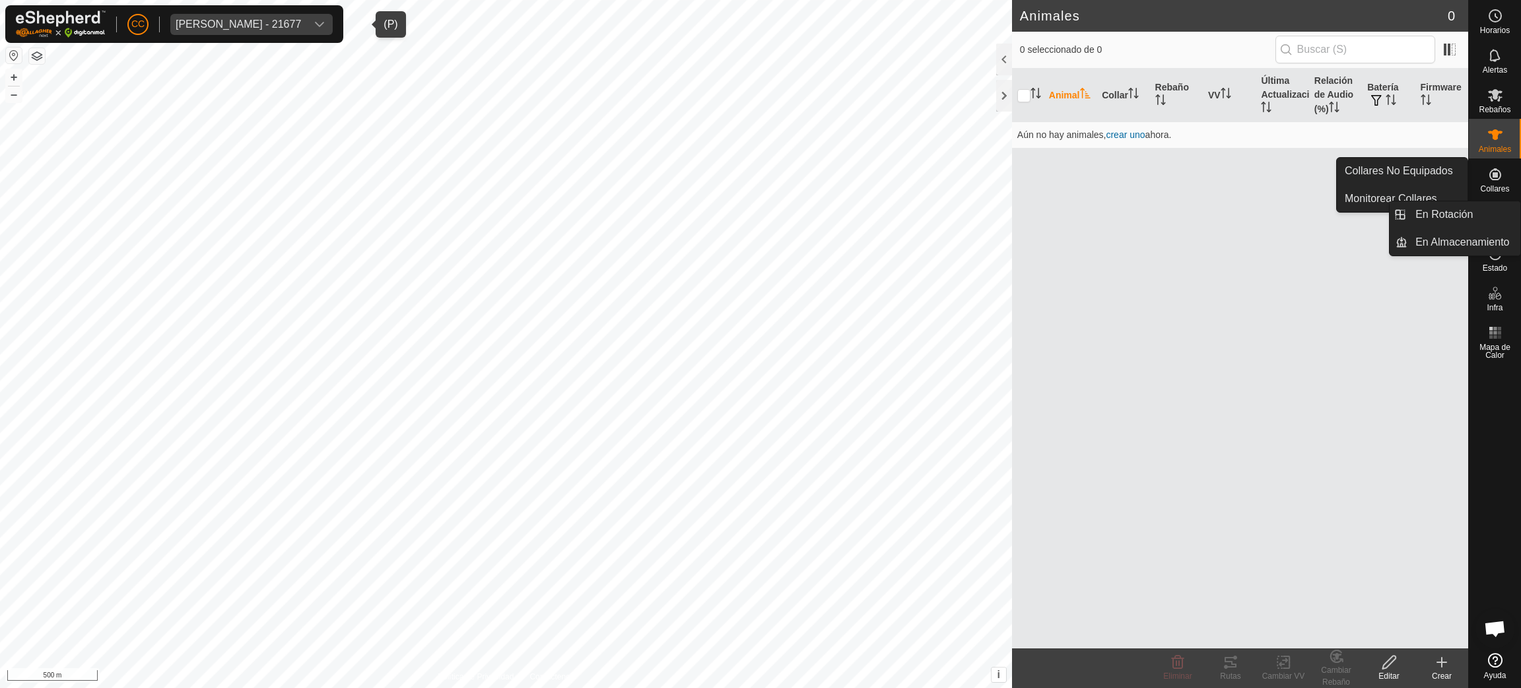
click at [1493, 198] on div "VVs" at bounding box center [1495, 218] width 52 height 40
click at [1444, 172] on link "Collares No Equipados" at bounding box center [1402, 171] width 131 height 26
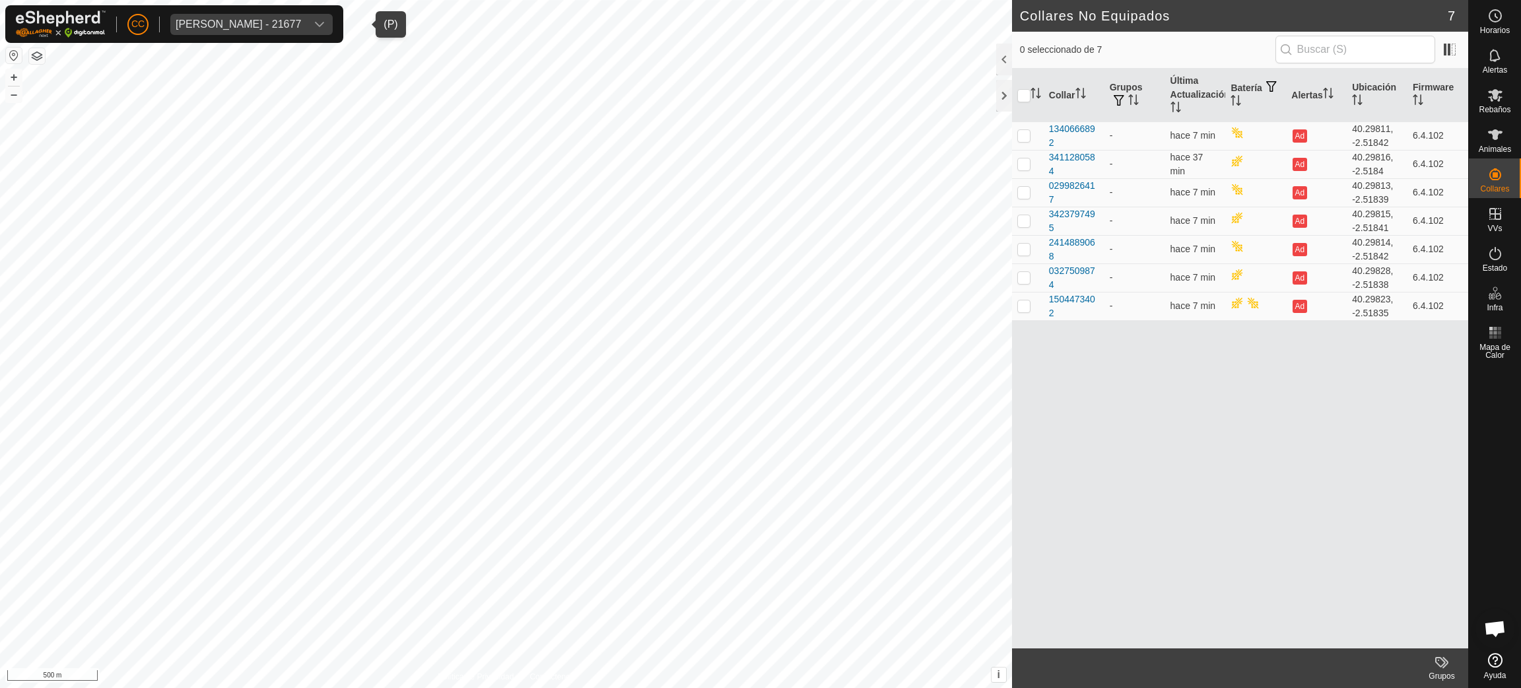
click at [1376, 390] on div "Collar Grupos Última Actualización Batería Alertas Ubicación Firmware 134066689…" at bounding box center [1240, 359] width 456 height 580
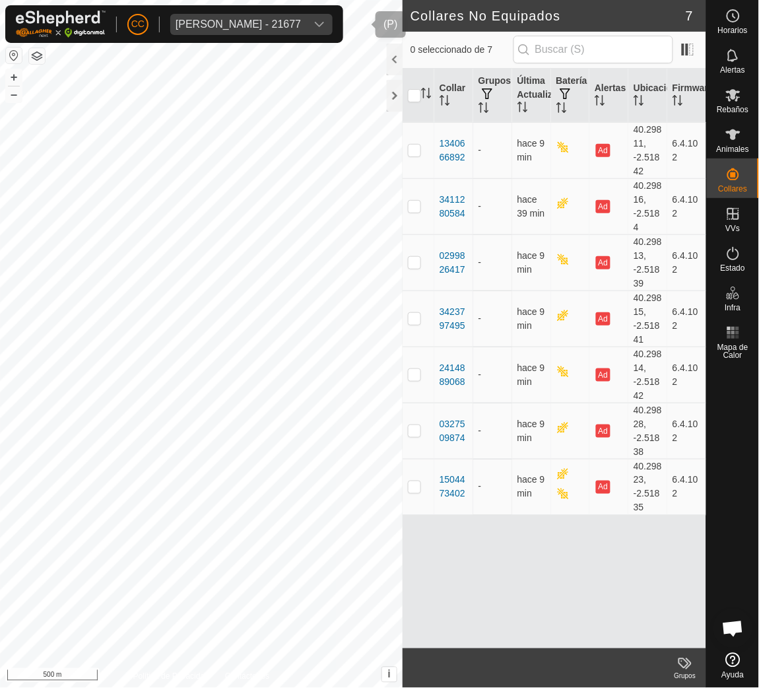
click at [269, 22] on div "Juan Carlos Jordan Jordan - 21677" at bounding box center [238, 24] width 125 height 11
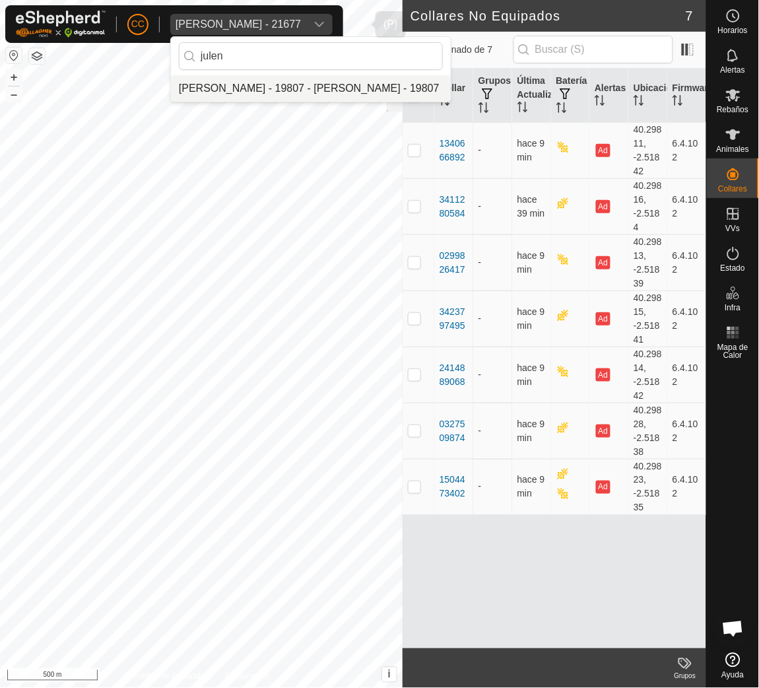
type input "julen"
click at [304, 90] on li "[PERSON_NAME] - 19807 - [PERSON_NAME] - 19807" at bounding box center [311, 88] width 280 height 26
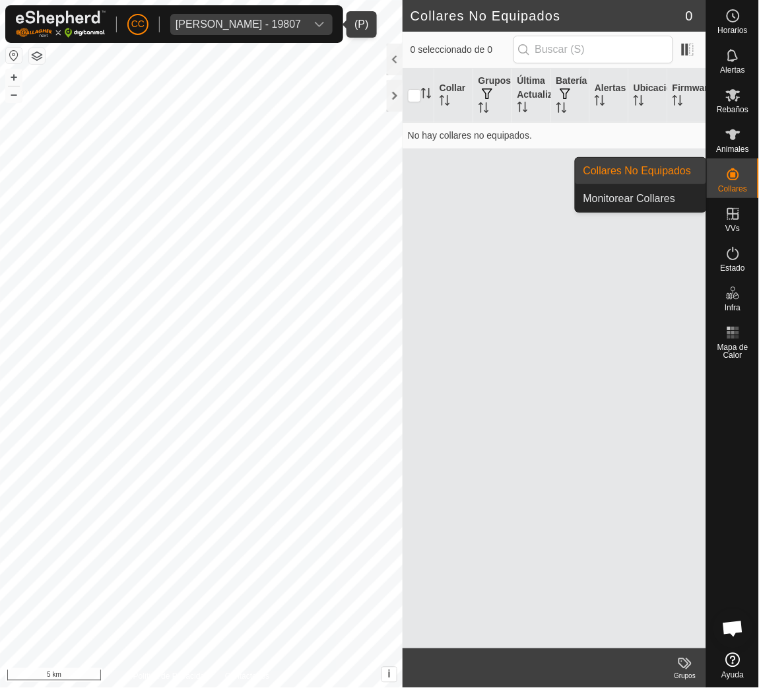
click at [733, 170] on icon at bounding box center [733, 174] width 12 height 12
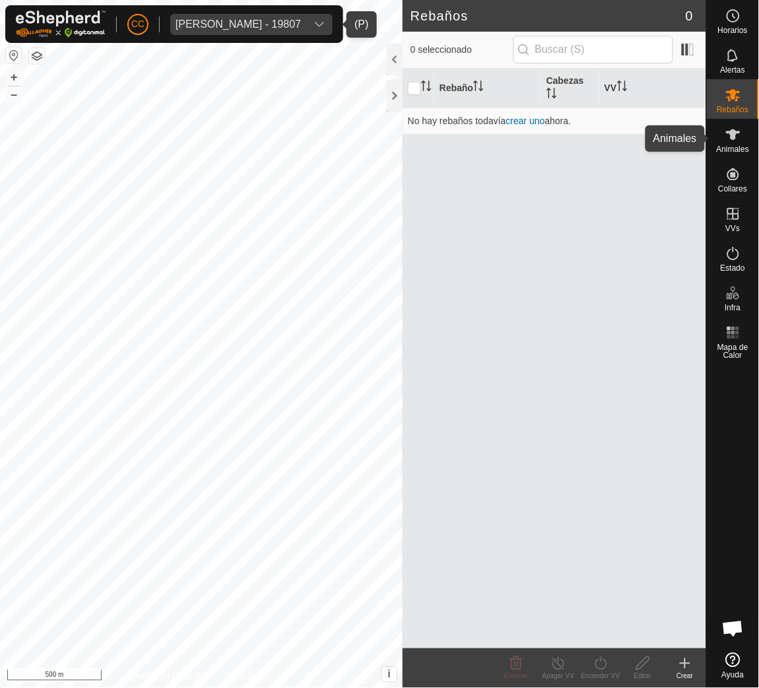
click at [731, 132] on icon at bounding box center [733, 134] width 15 height 11
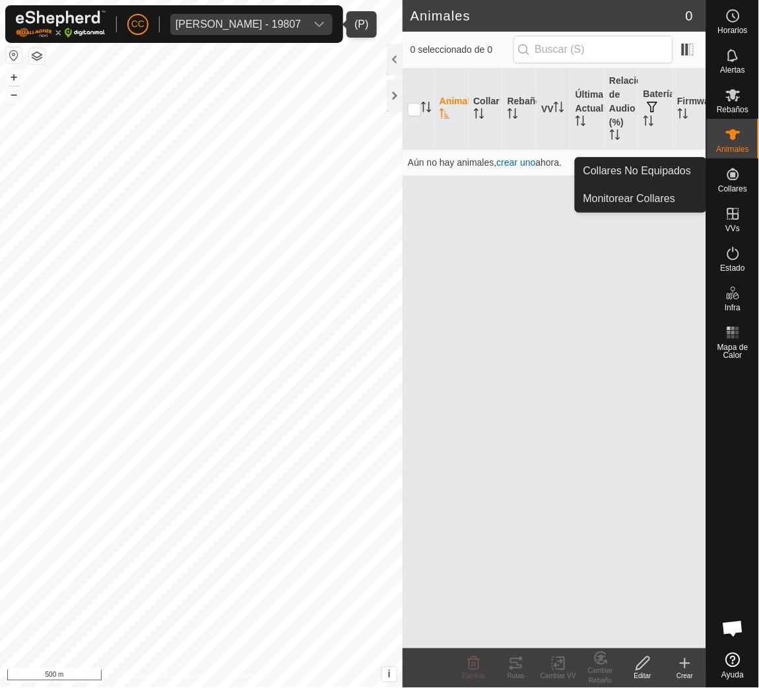
click at [735, 168] on icon at bounding box center [733, 174] width 16 height 16
click at [677, 160] on link "Collares No Equipados" at bounding box center [641, 171] width 131 height 26
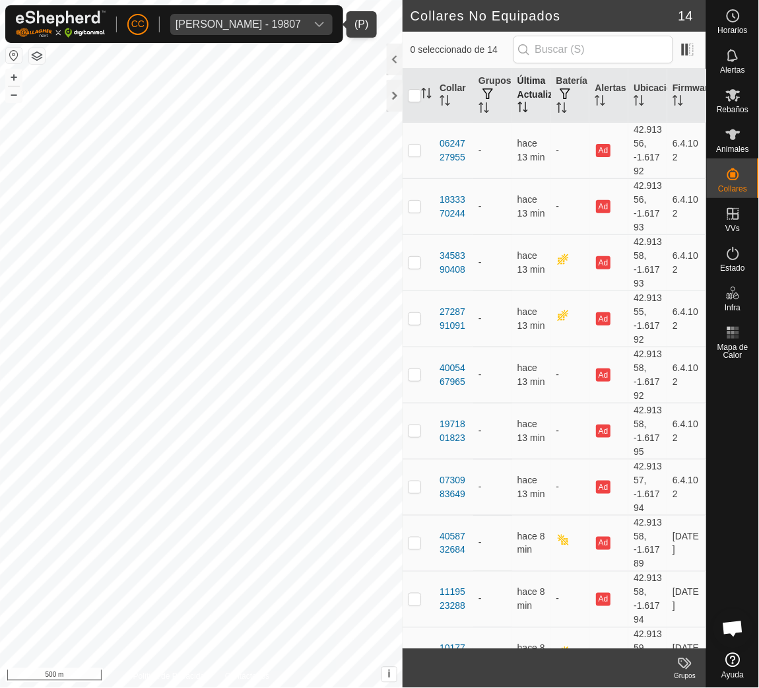
click at [513, 96] on th "Última Actualización" at bounding box center [531, 96] width 39 height 54
drag, startPoint x: 514, startPoint y: 97, endPoint x: 538, endPoint y: 107, distance: 25.7
click at [520, 99] on th "Última Actualización" at bounding box center [531, 96] width 39 height 54
click at [387, 61] on div at bounding box center [395, 60] width 16 height 32
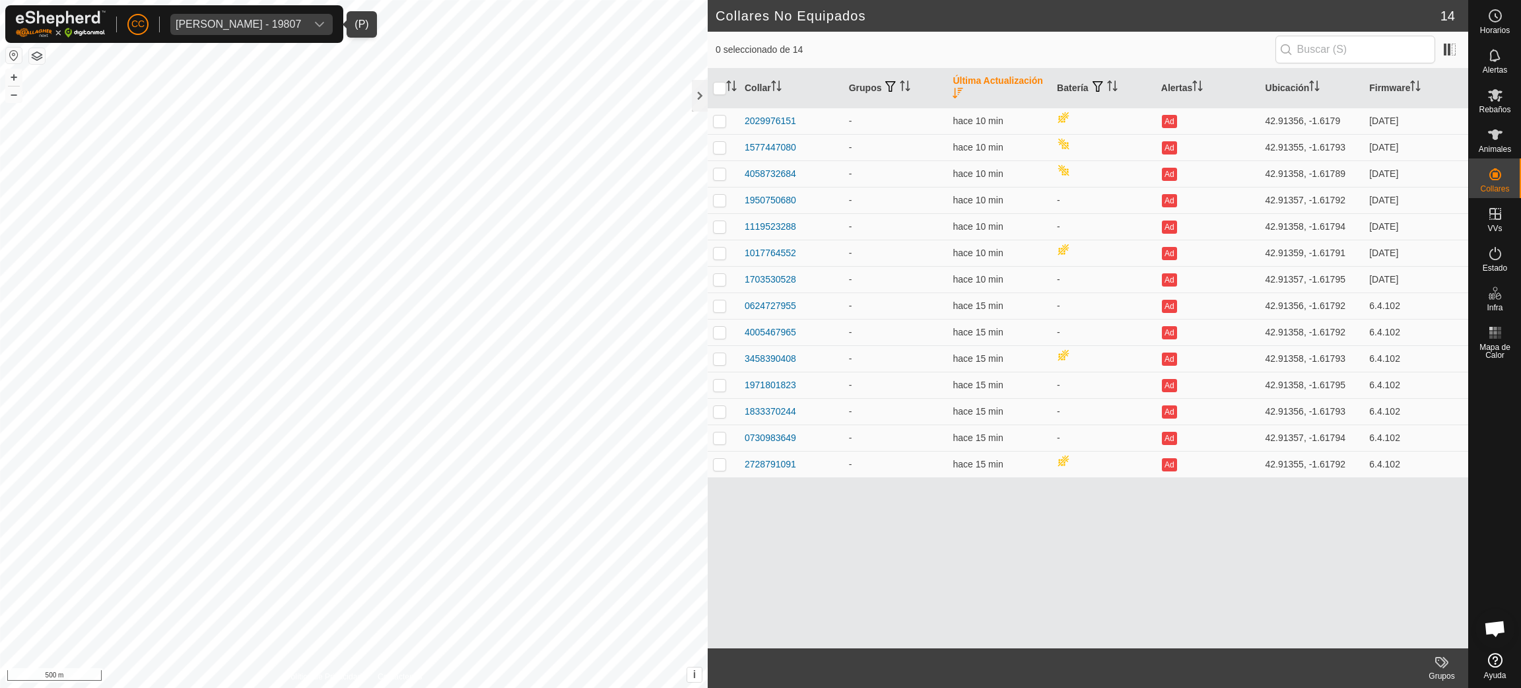
click at [276, 22] on div "Julen Palacios Aznar - 19807" at bounding box center [238, 24] width 125 height 11
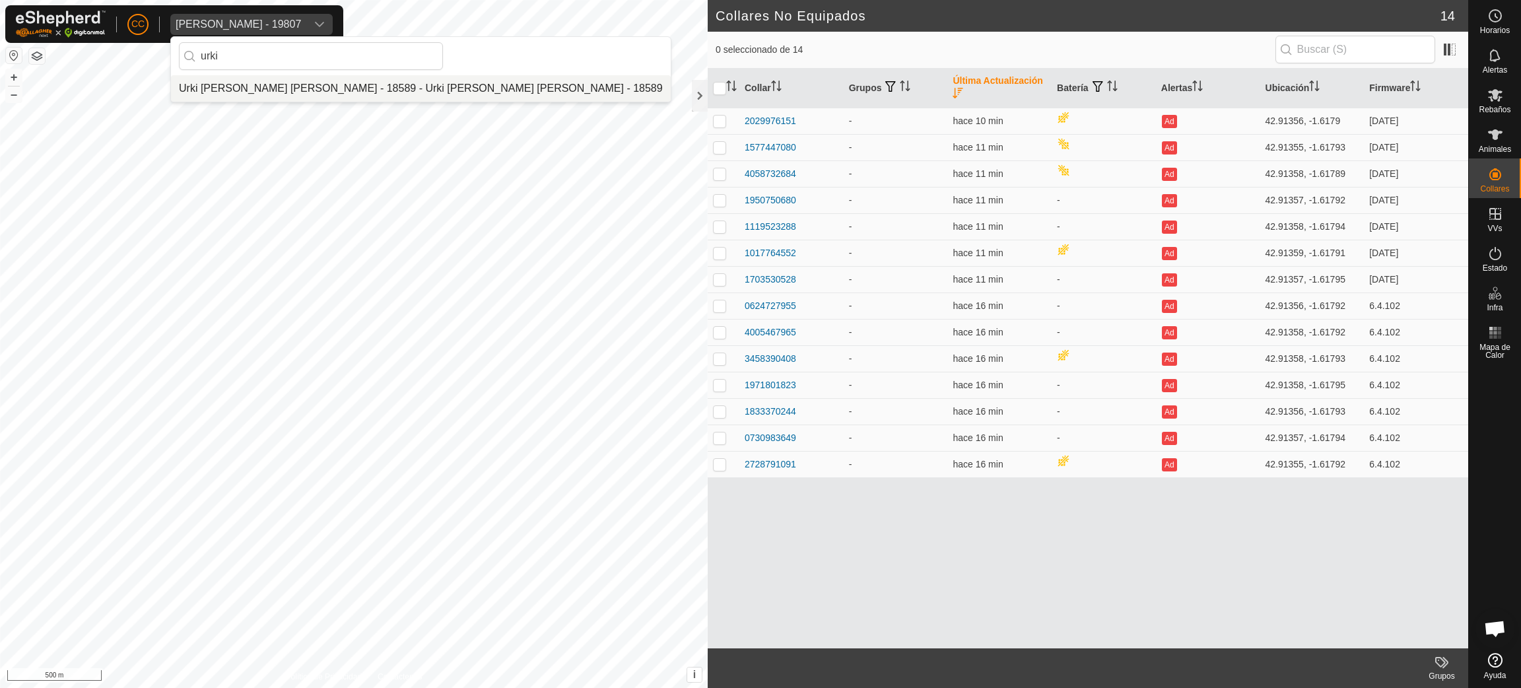
type input "urki"
click at [326, 79] on li "Urki [PERSON_NAME] [PERSON_NAME] - 18589 - Urki [PERSON_NAME] [PERSON_NAME] - 1…" at bounding box center [421, 88] width 500 height 26
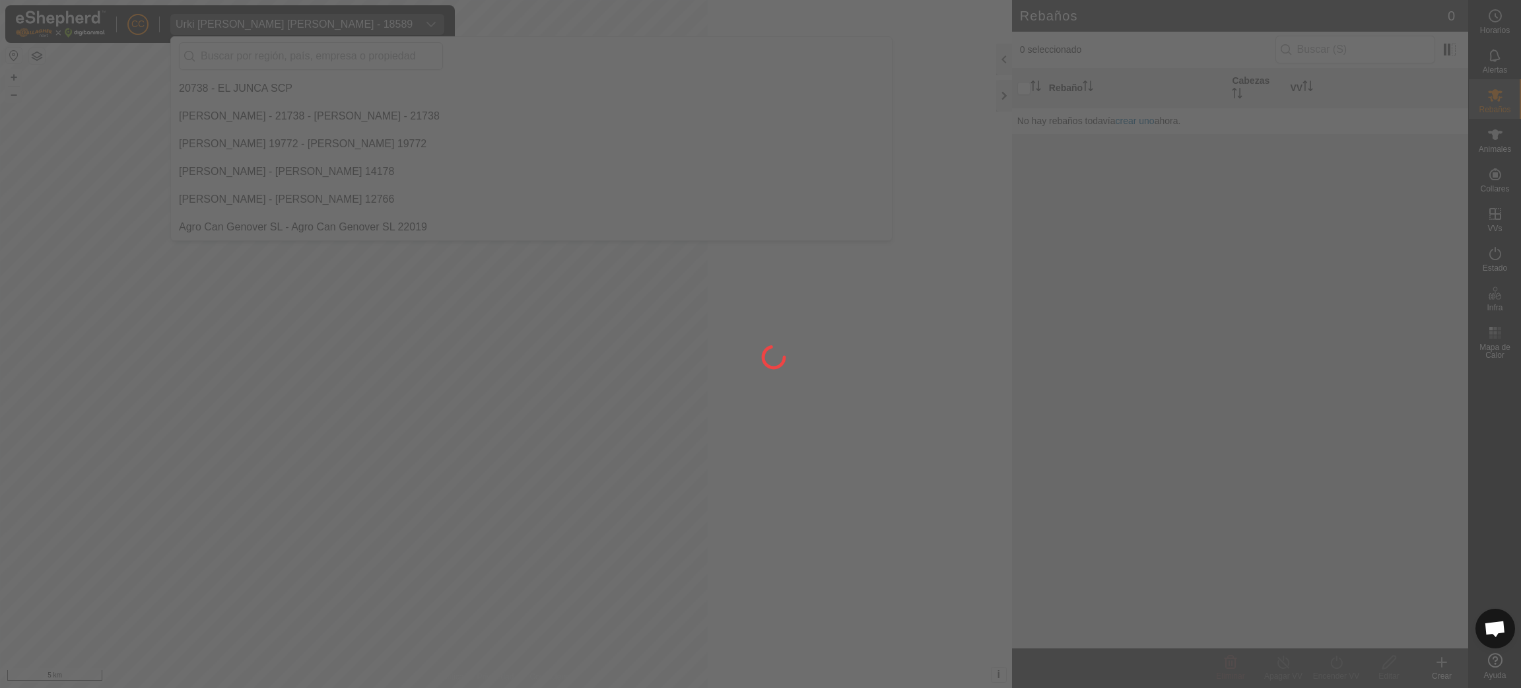
scroll to position [11269, 0]
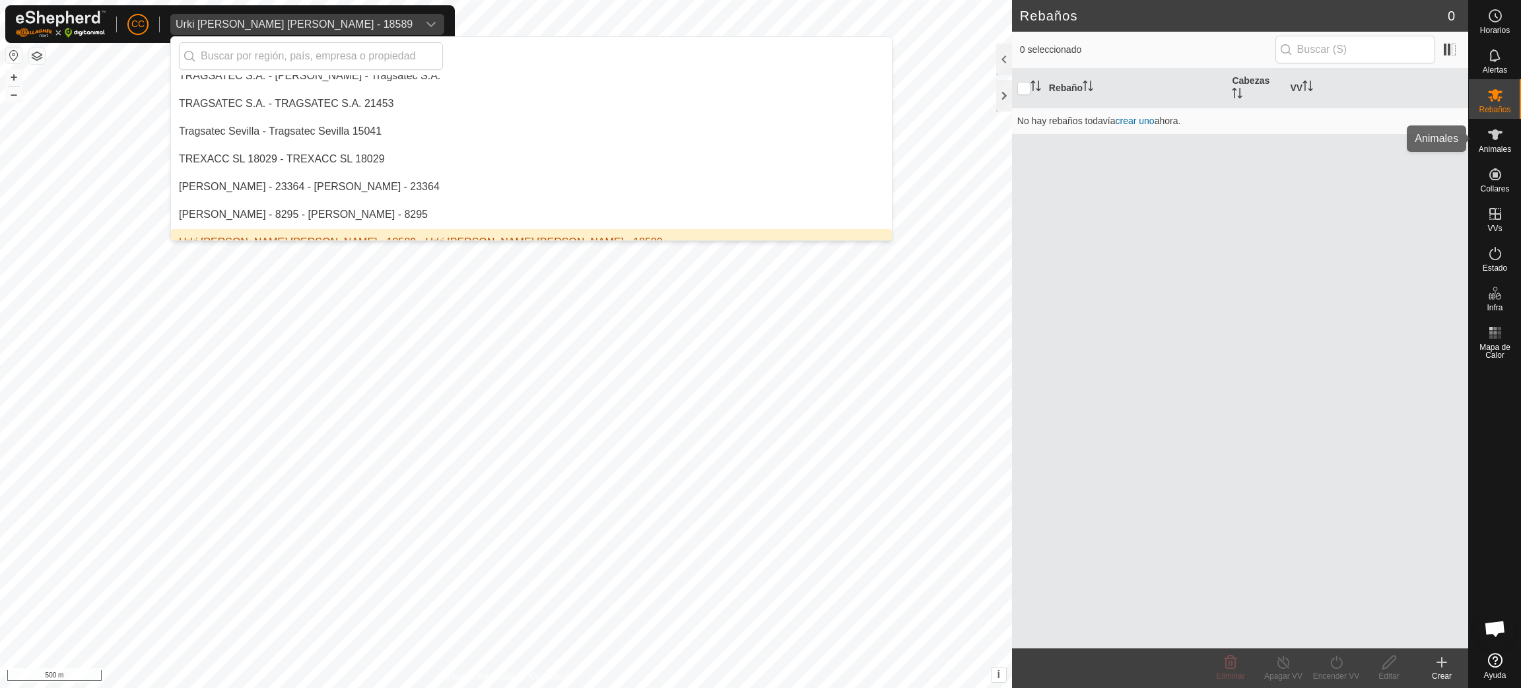
click at [1504, 149] on span "Animales" at bounding box center [1495, 149] width 32 height 8
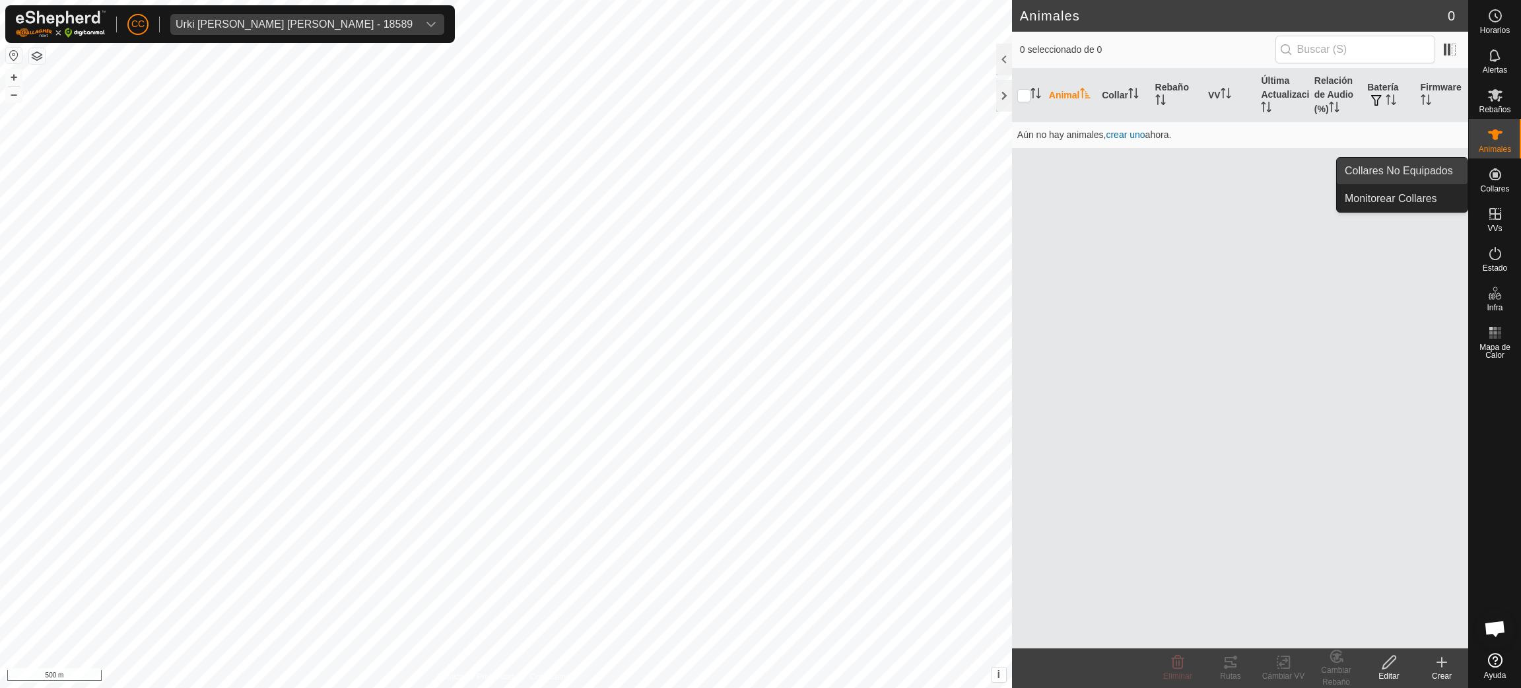
click at [1432, 176] on link "Collares No Equipados" at bounding box center [1402, 171] width 131 height 26
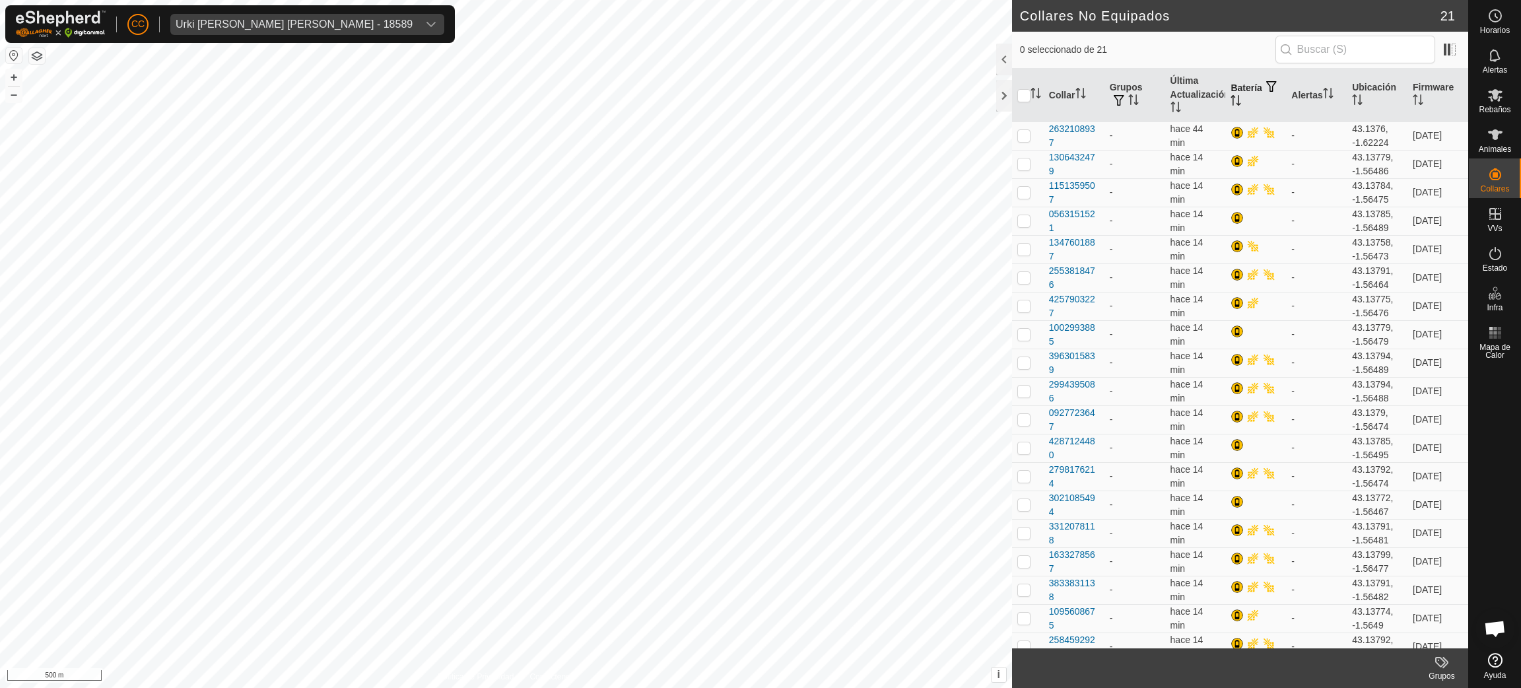
click at [1254, 102] on th "Batería" at bounding box center [1255, 95] width 61 height 53
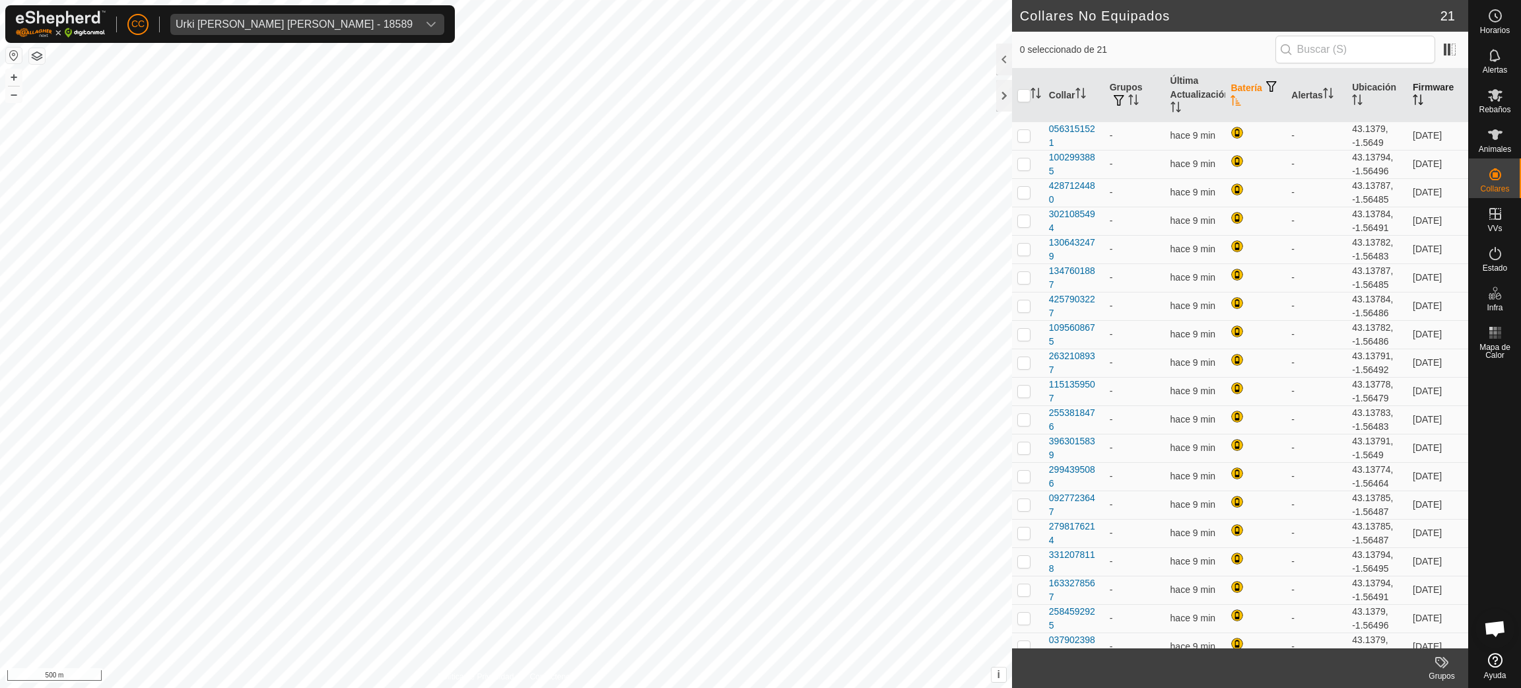
click at [1415, 96] on icon "Activar para ordenar" at bounding box center [1415, 99] width 1 height 11
click at [1413, 96] on icon "Activar para ordenar" at bounding box center [1418, 99] width 10 height 11
click at [1413, 96] on icon "Activar para ordenar" at bounding box center [1418, 99] width 11 height 11
click at [1413, 96] on icon "Activar para ordenar" at bounding box center [1418, 99] width 10 height 11
click at [212, 22] on div "Urki Etxandi Sanzberro - 18589" at bounding box center [294, 24] width 237 height 11
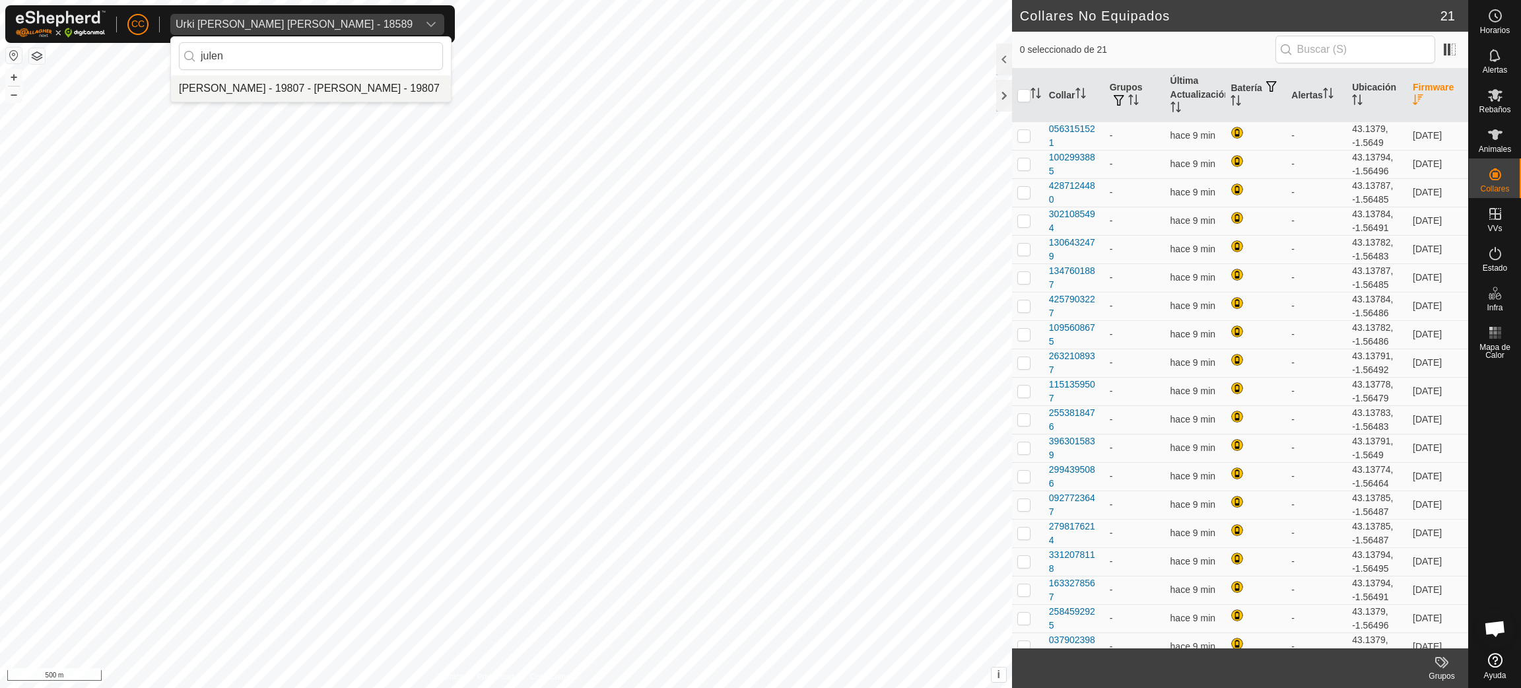
type input "julen"
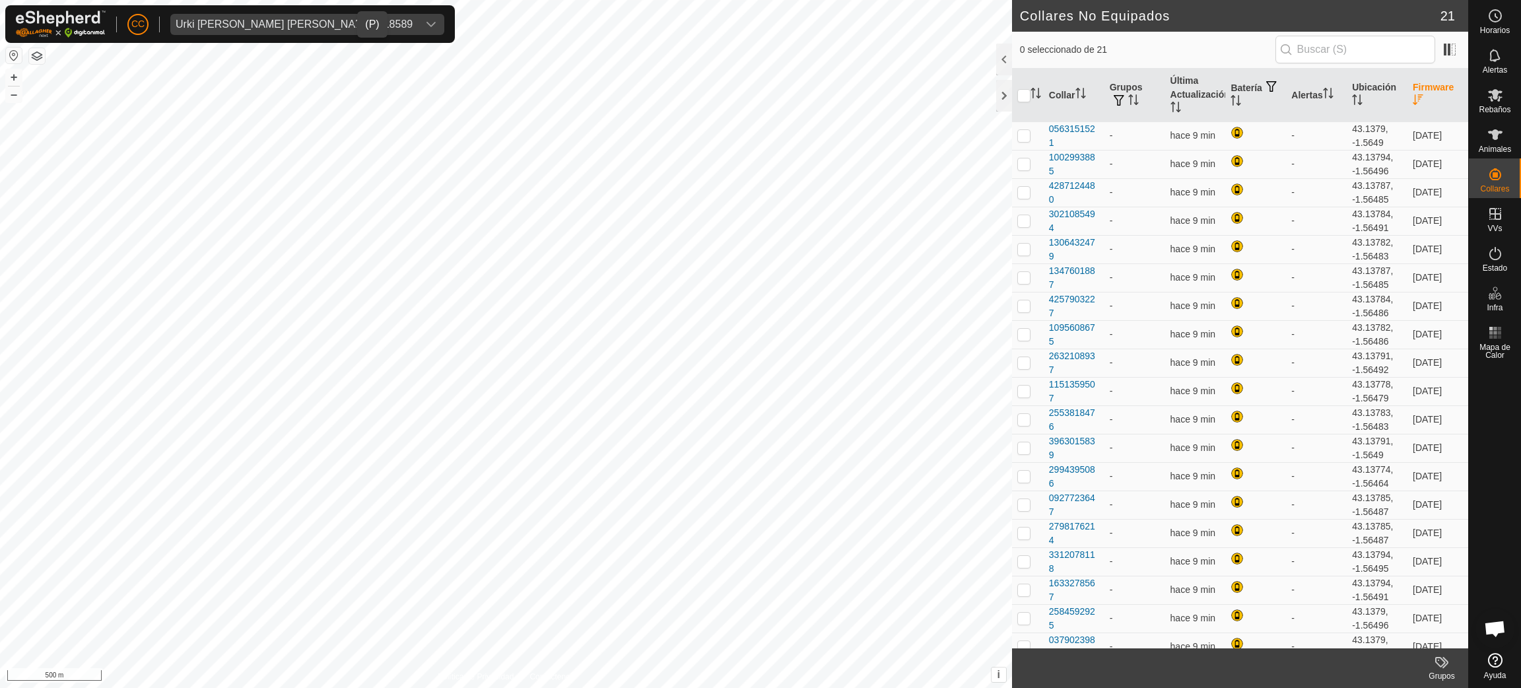
click at [246, 26] on div "Urki Etxandi Sanzberro - 18589" at bounding box center [294, 24] width 237 height 11
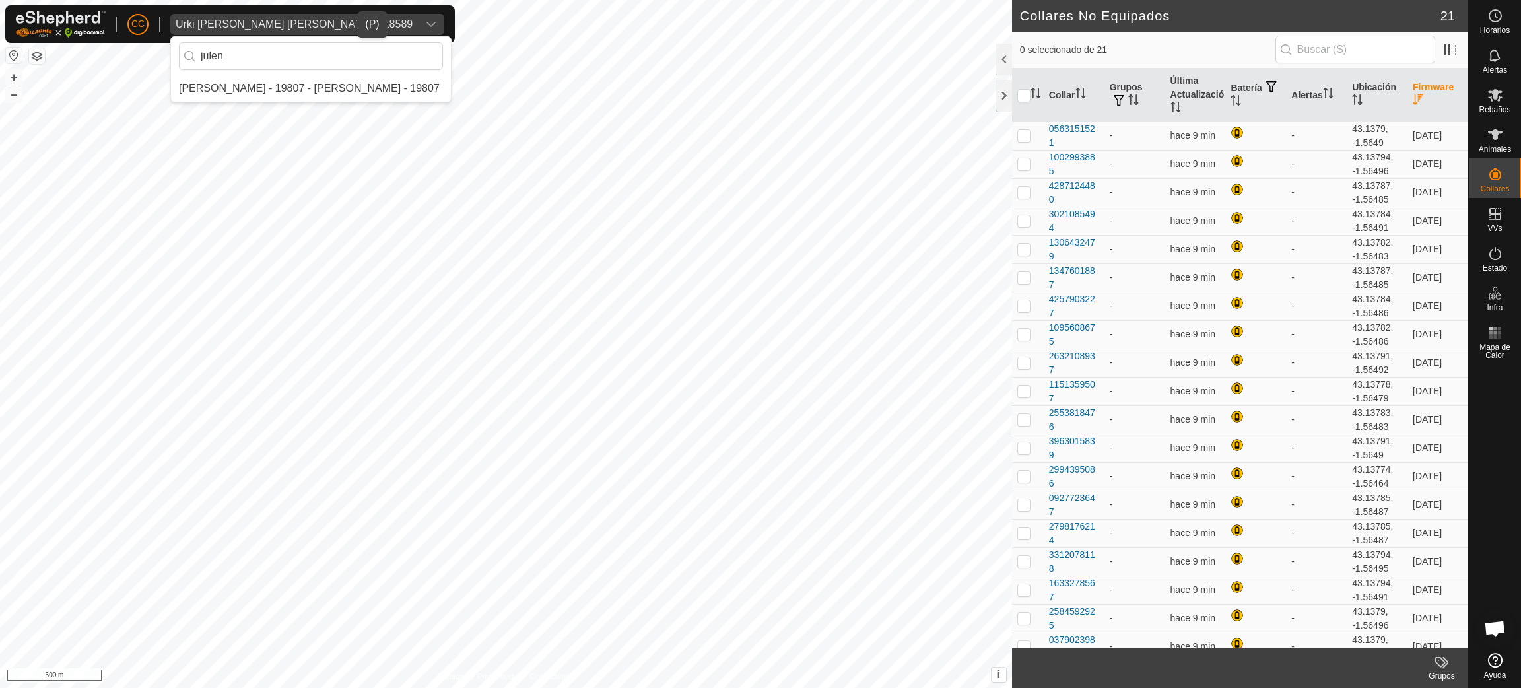
type input "julen"
click at [236, 86] on li "[PERSON_NAME] - 19807 - [PERSON_NAME] - 19807" at bounding box center [311, 88] width 280 height 26
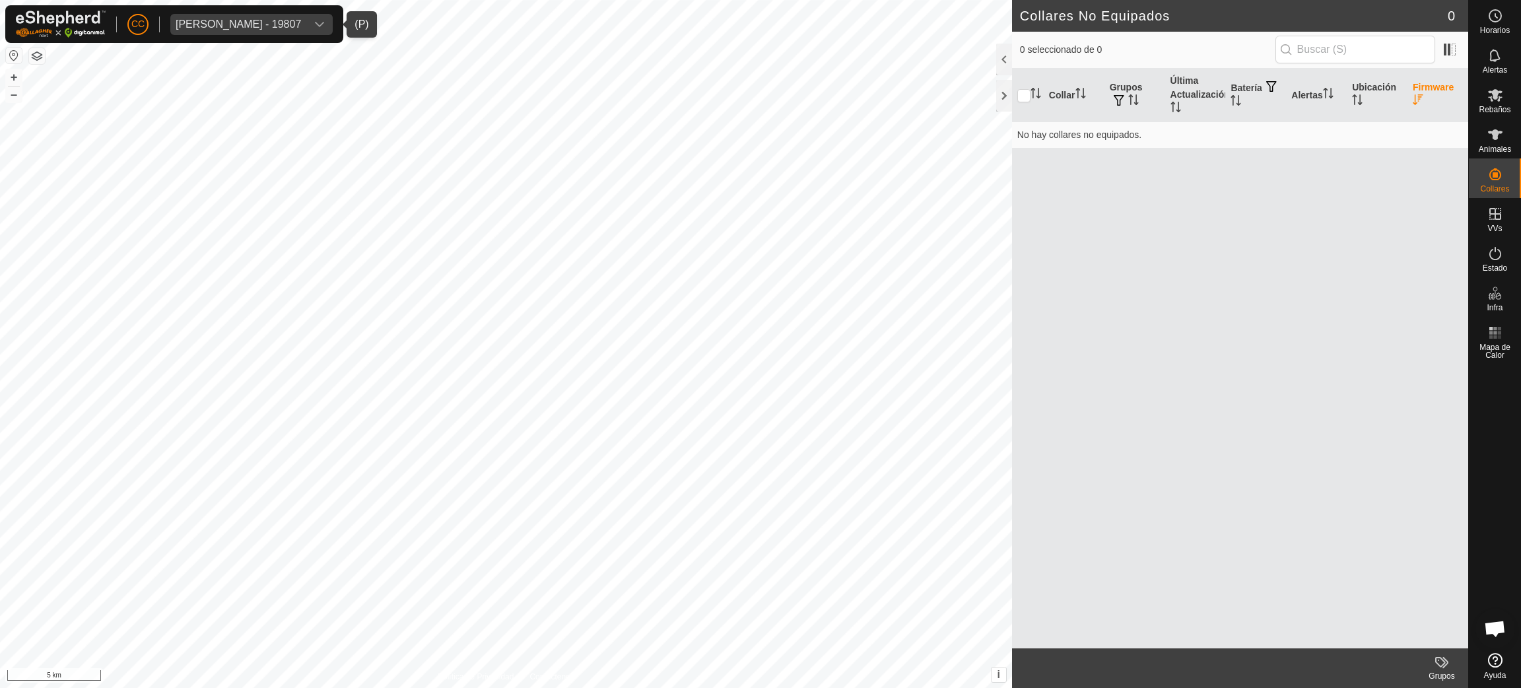
click at [1447, 98] on th "Firmware" at bounding box center [1437, 95] width 61 height 53
click at [1498, 149] on span "Animales" at bounding box center [1495, 149] width 32 height 8
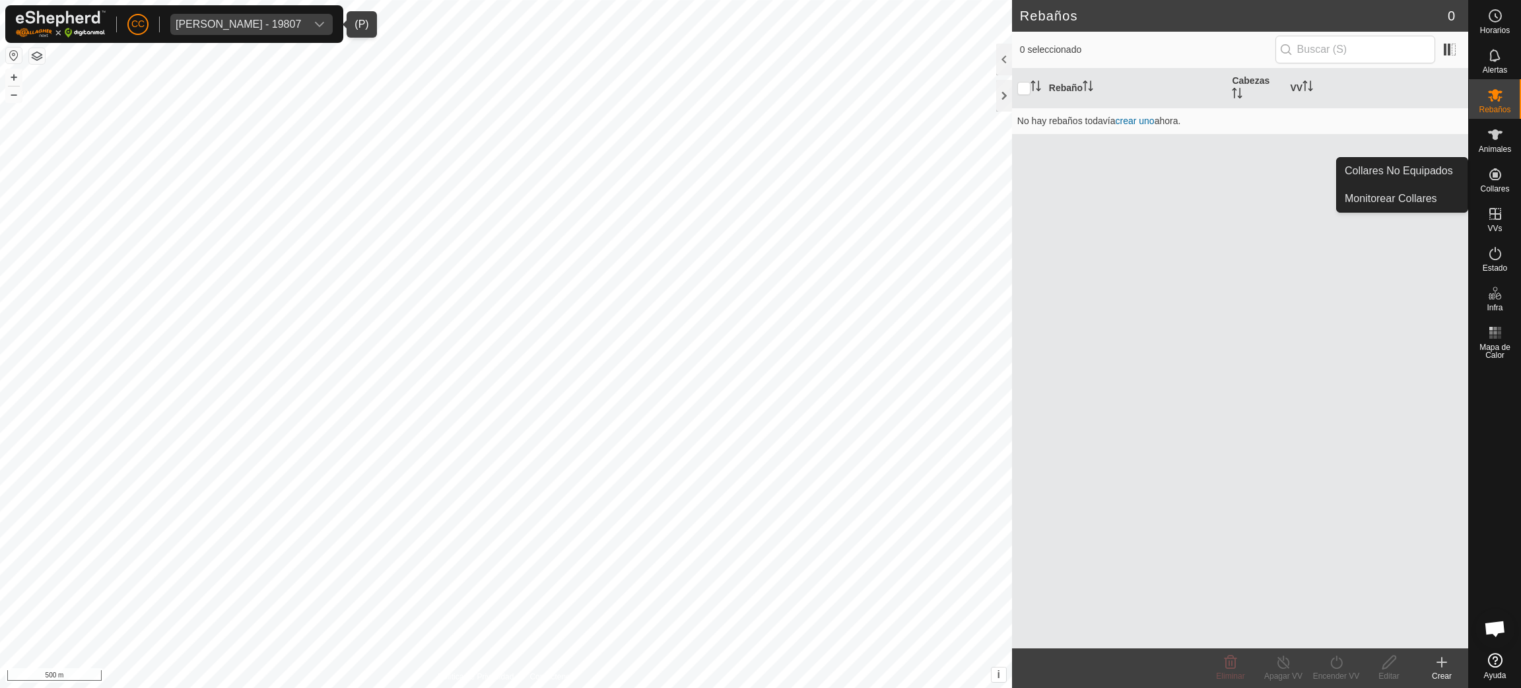
click at [1502, 185] on span "Collares" at bounding box center [1494, 189] width 29 height 8
click at [1475, 196] on div "Collares" at bounding box center [1495, 178] width 52 height 40
drag, startPoint x: 1466, startPoint y: 178, endPoint x: 1438, endPoint y: 170, distance: 28.8
click at [1438, 170] on link "Collares No Equipados" at bounding box center [1402, 171] width 131 height 26
